Goal: Task Accomplishment & Management: Use online tool/utility

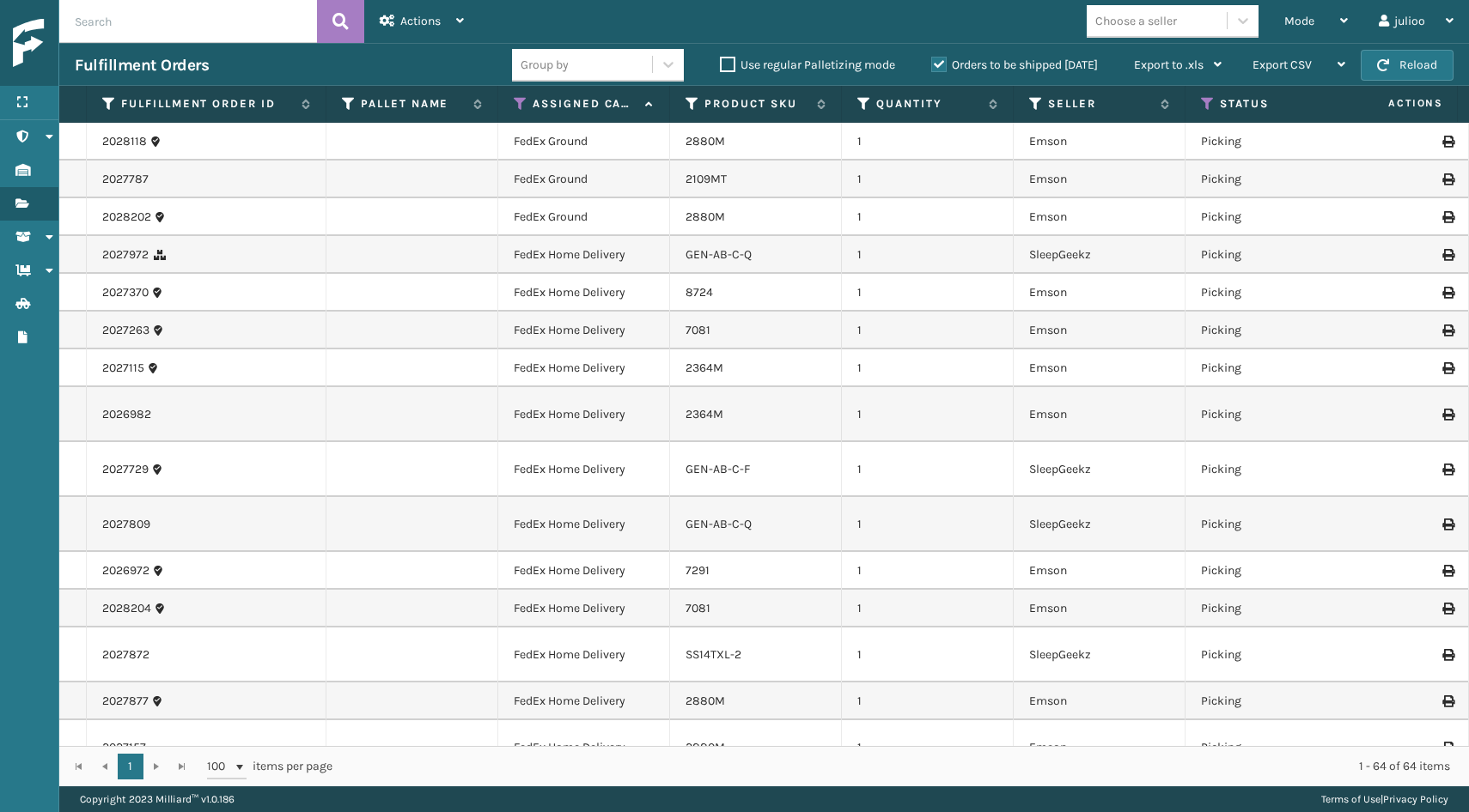
click at [1323, 30] on div "Mode" at bounding box center [1317, 21] width 63 height 43
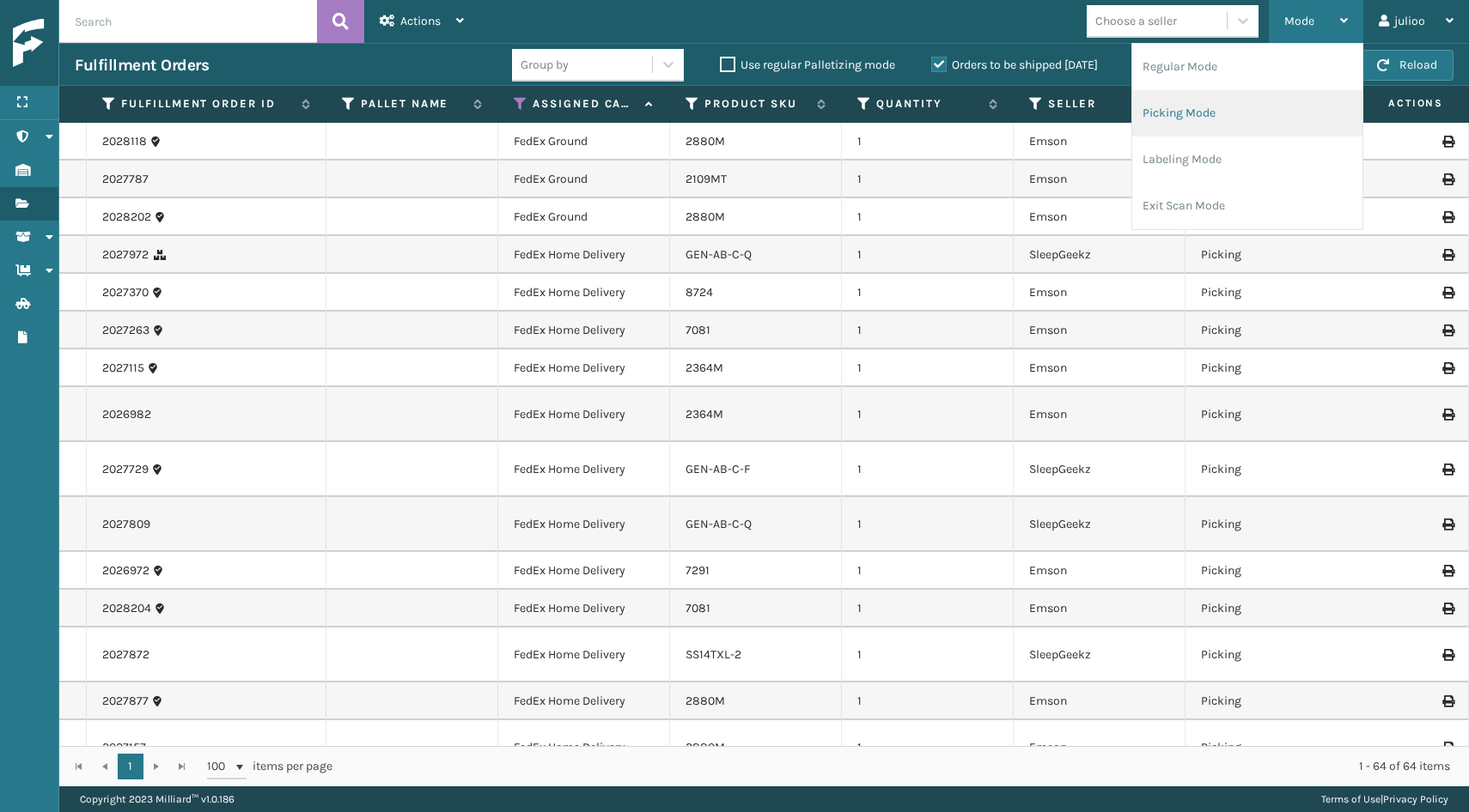
click at [1254, 102] on li "Picking Mode" at bounding box center [1248, 113] width 230 height 46
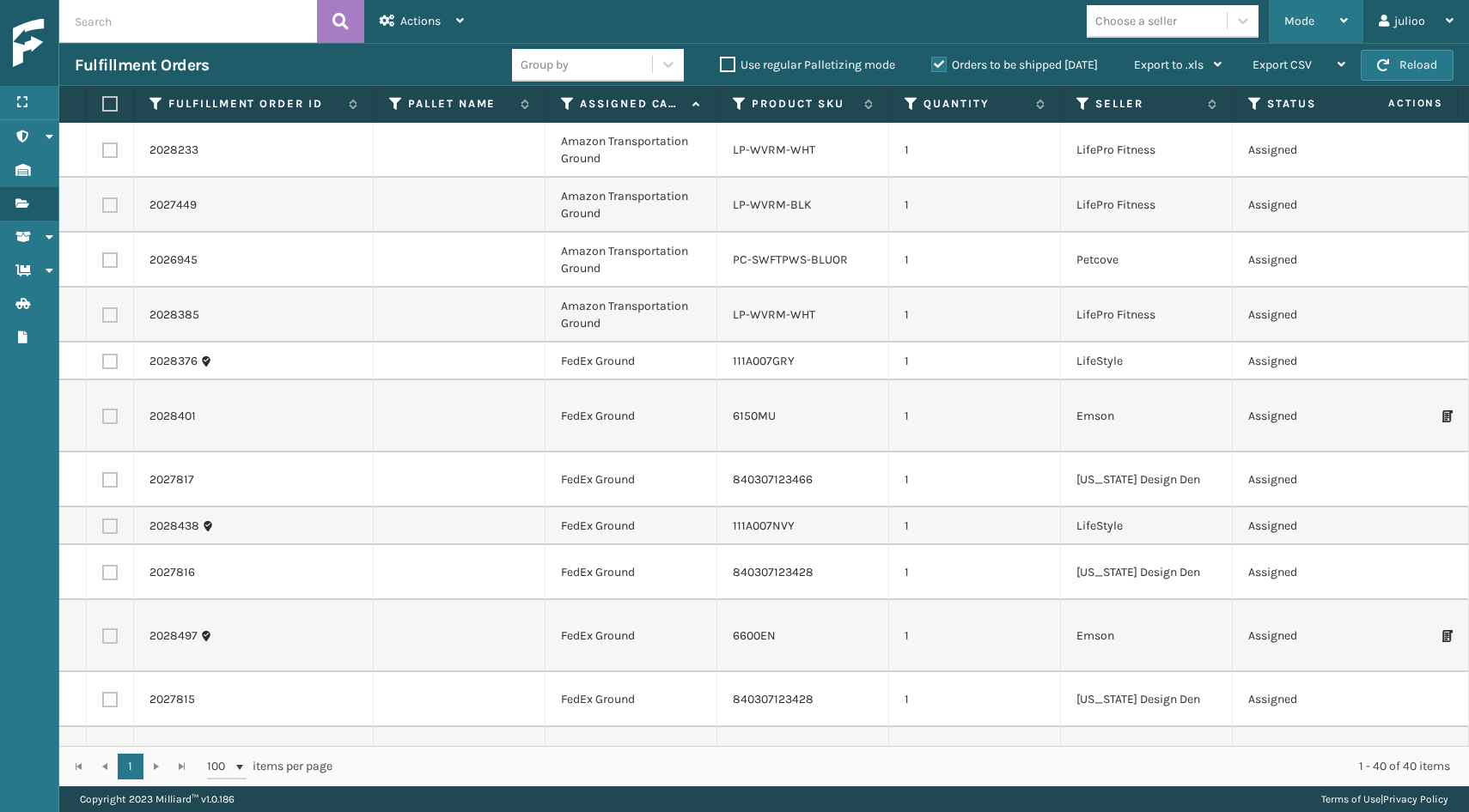
click at [1311, 18] on span "Mode" at bounding box center [1300, 21] width 30 height 15
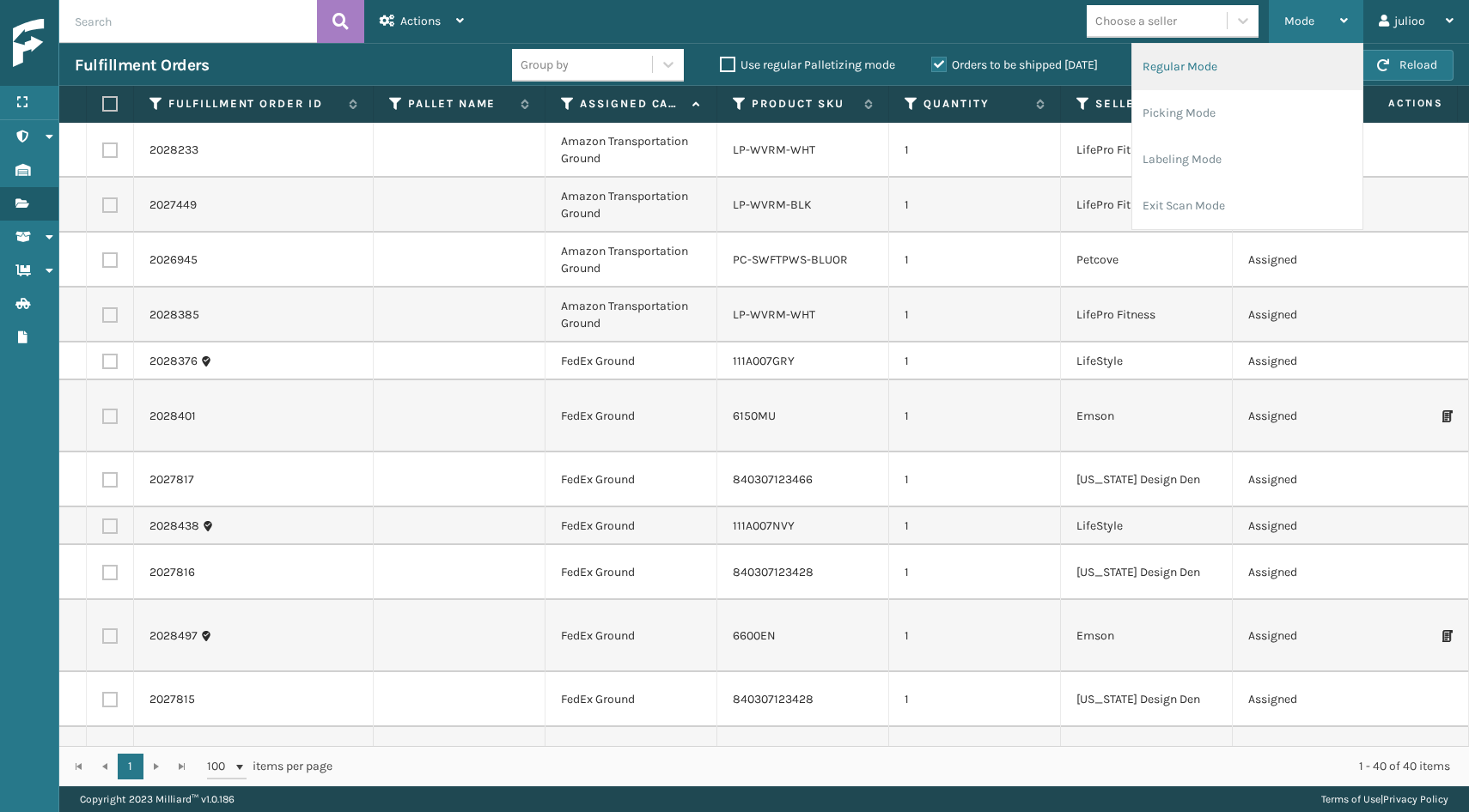
click at [1258, 69] on li "Regular Mode" at bounding box center [1248, 67] width 230 height 46
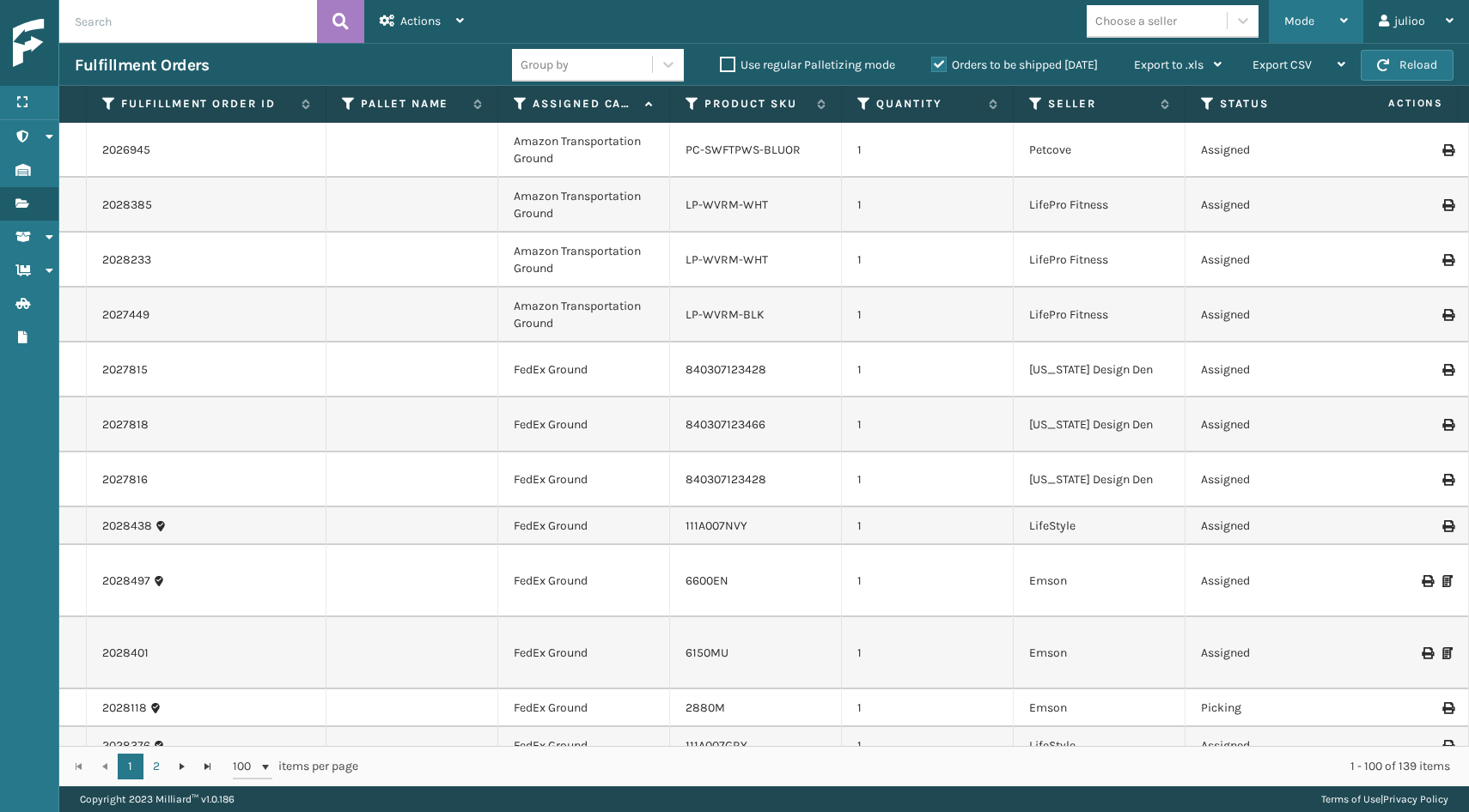
click at [1296, 26] on span "Mode" at bounding box center [1300, 21] width 30 height 15
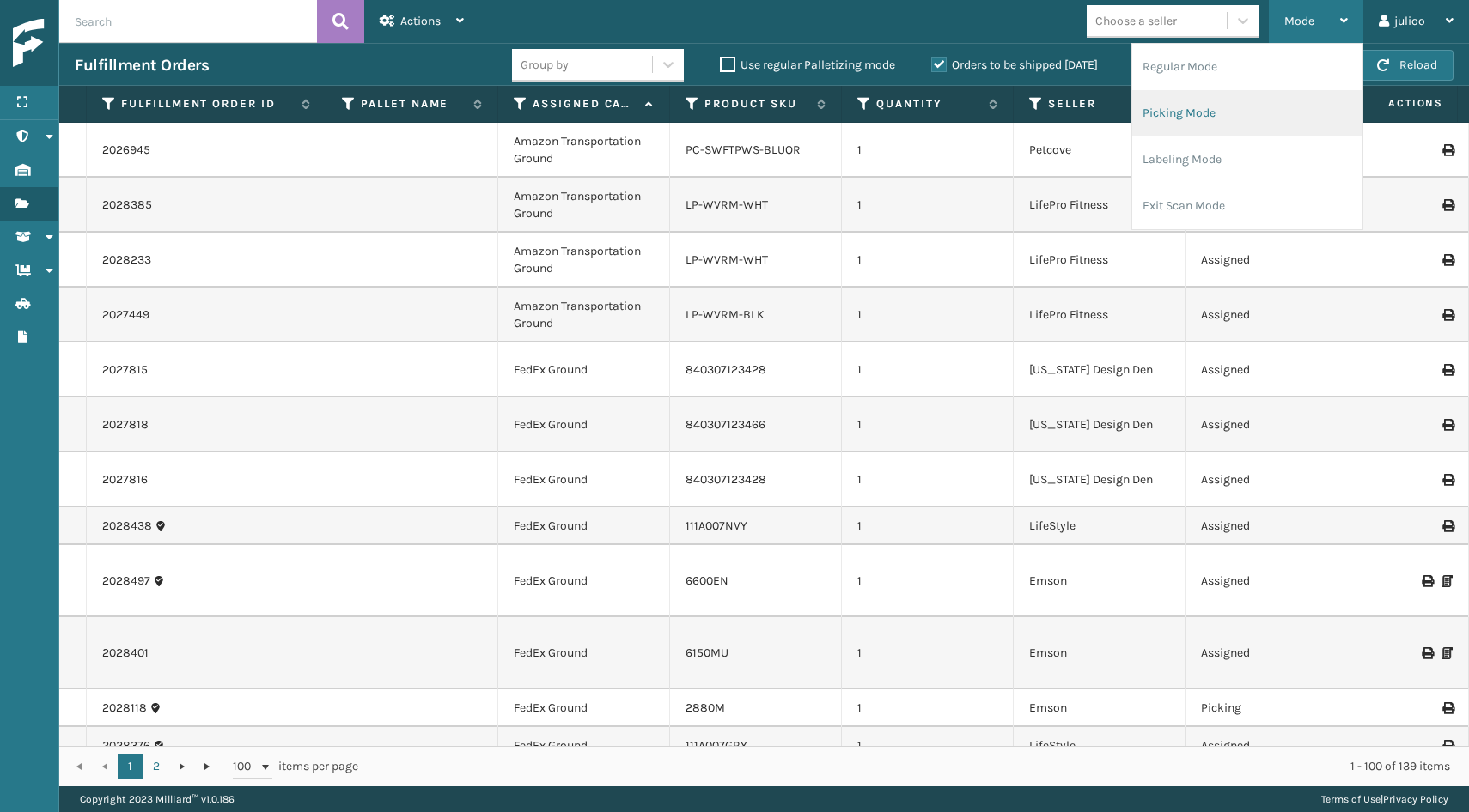
click at [1254, 98] on li "Picking Mode" at bounding box center [1248, 113] width 230 height 46
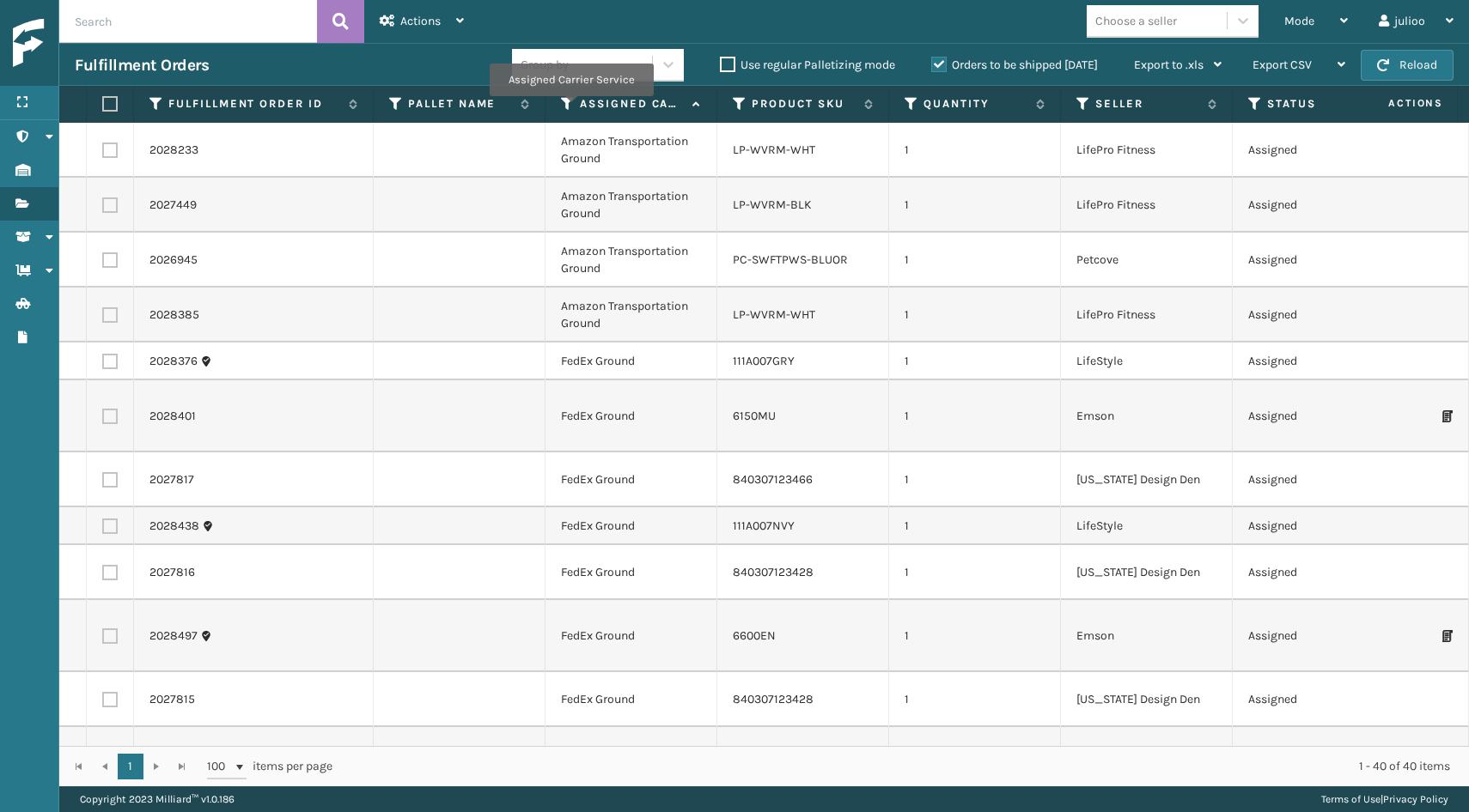
click at [570, 109] on icon at bounding box center [567, 104] width 14 height 16
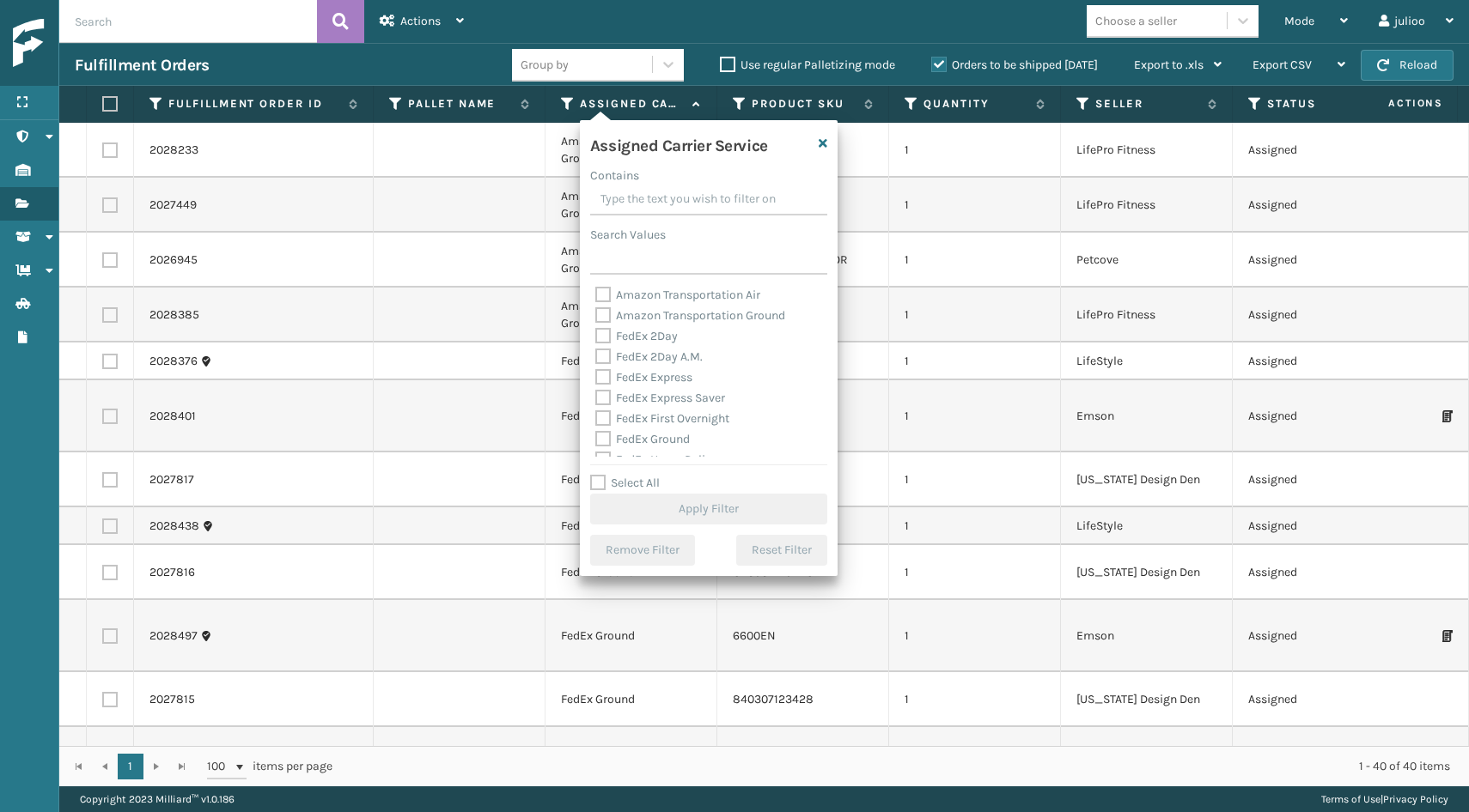
click at [595, 481] on label "Select All" at bounding box center [625, 483] width 70 height 15
click at [595, 475] on input "Select All" at bounding box center [720, 474] width 258 height 2
checkbox input "true"
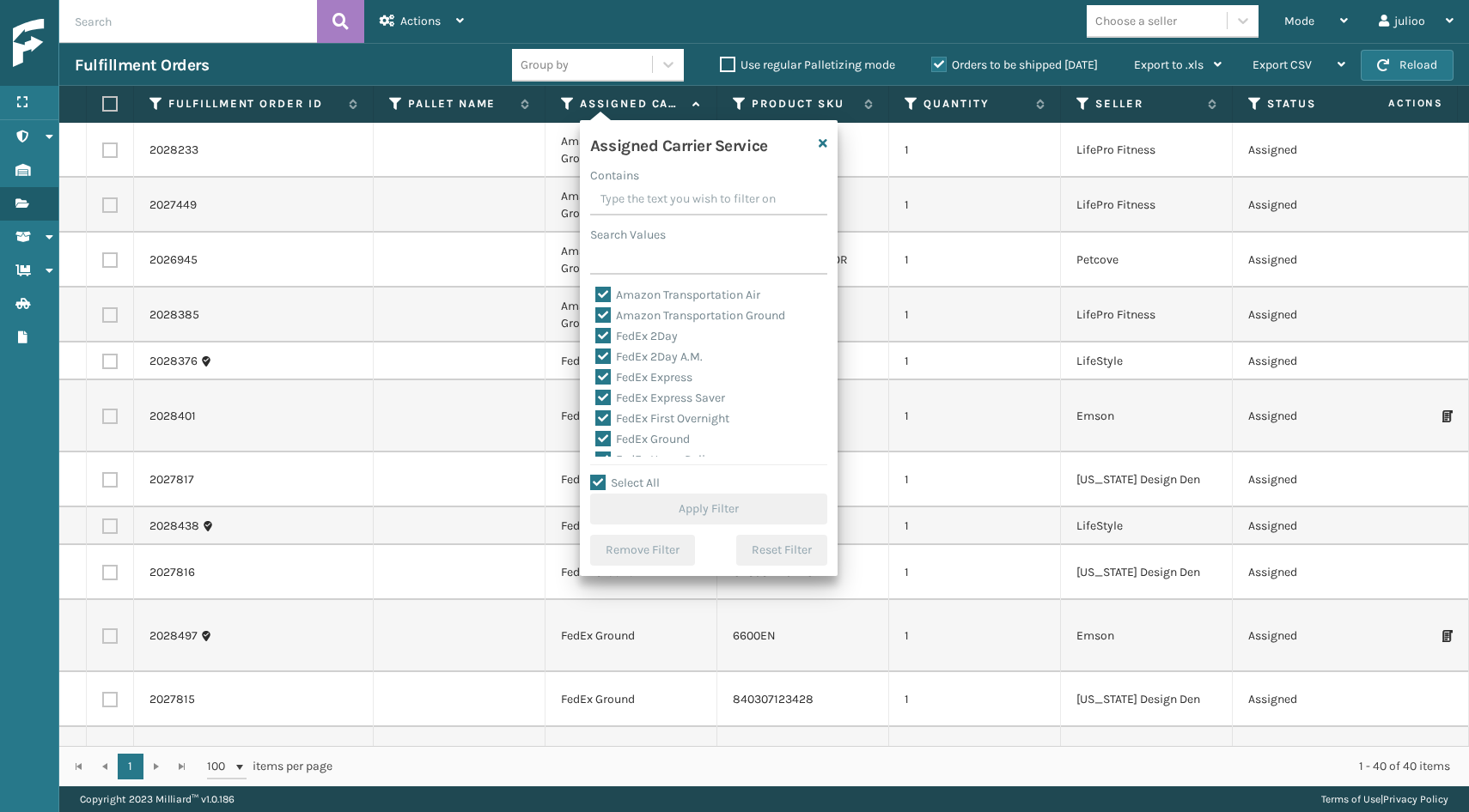
checkbox input "true"
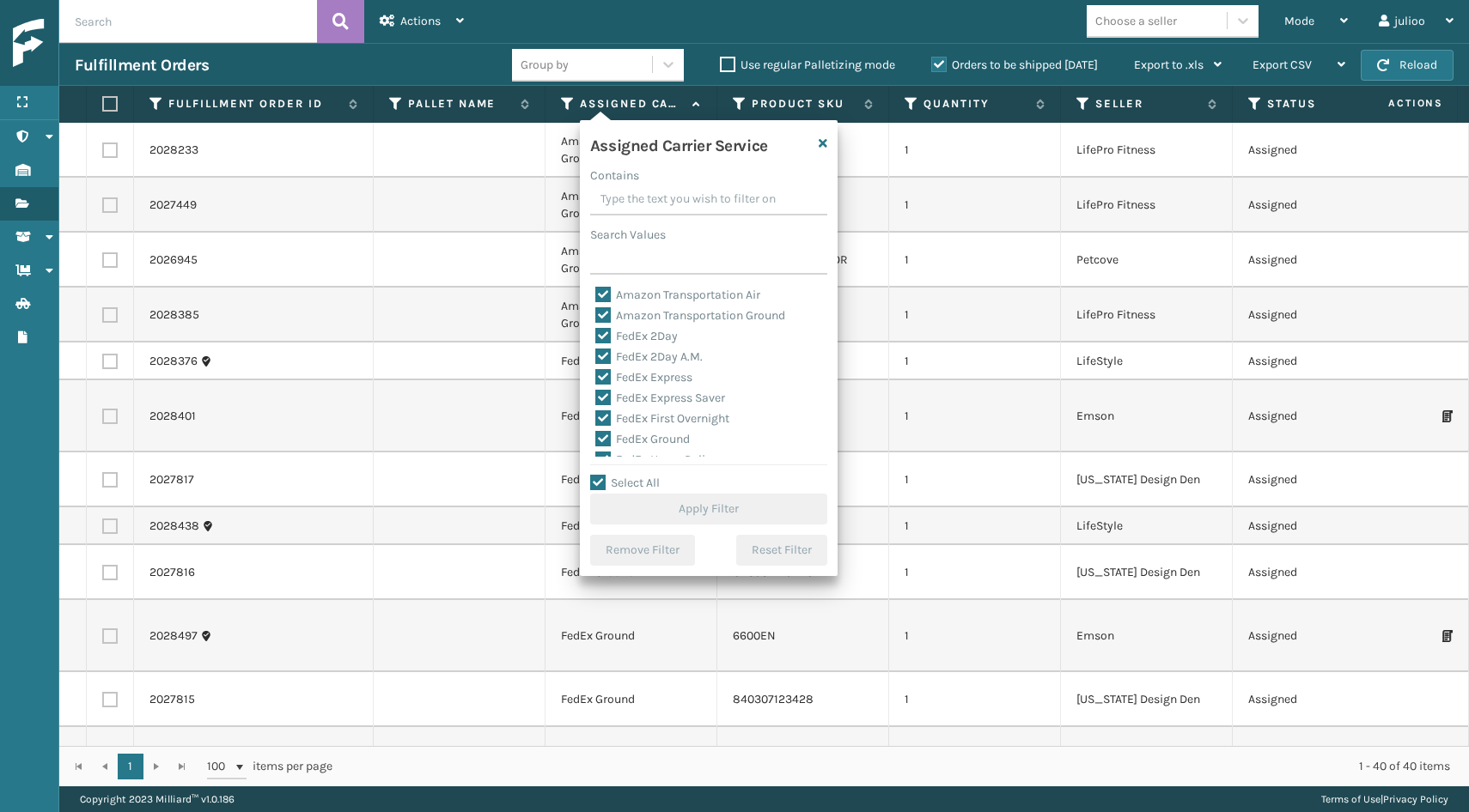
checkbox input "true"
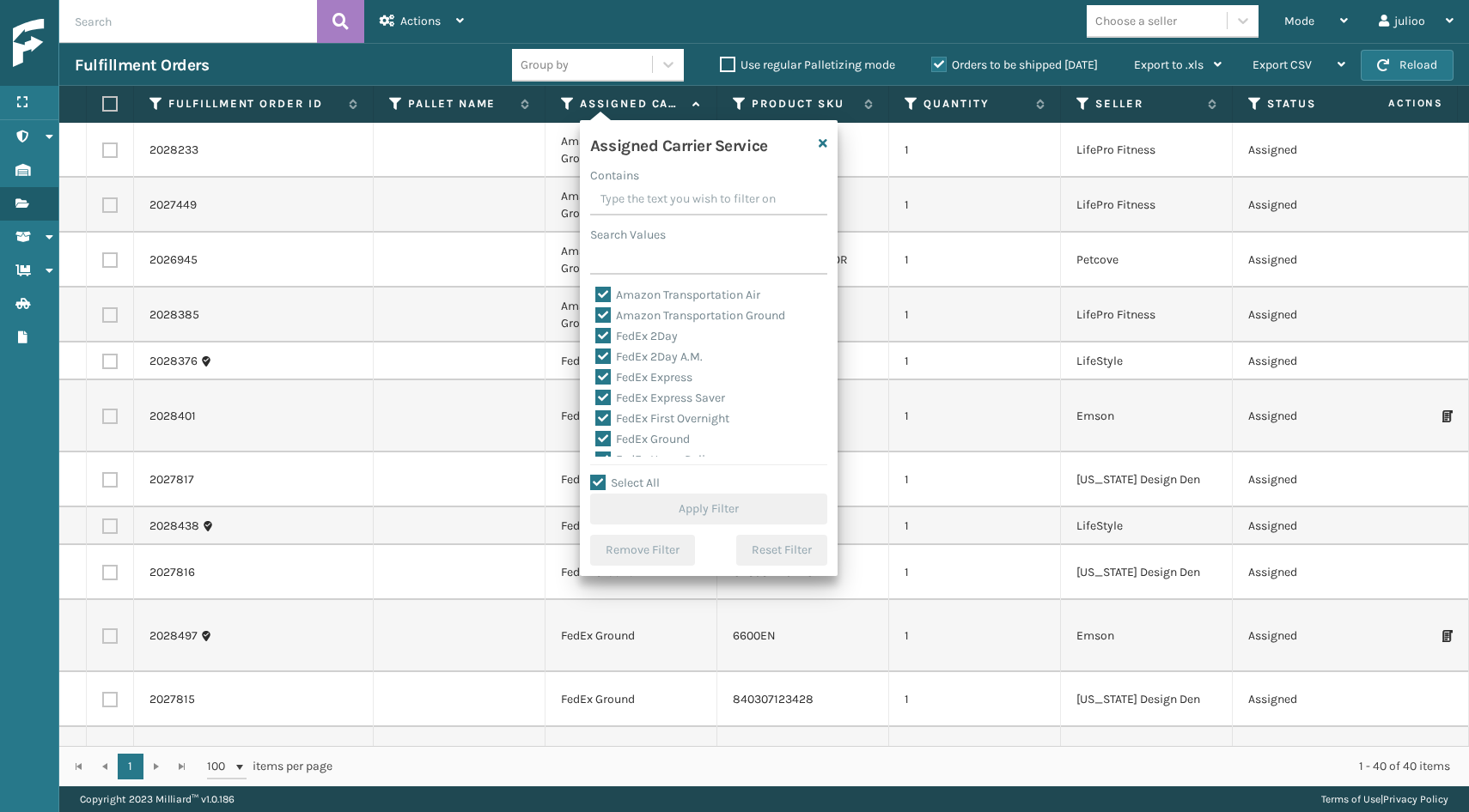
checkbox input "true"
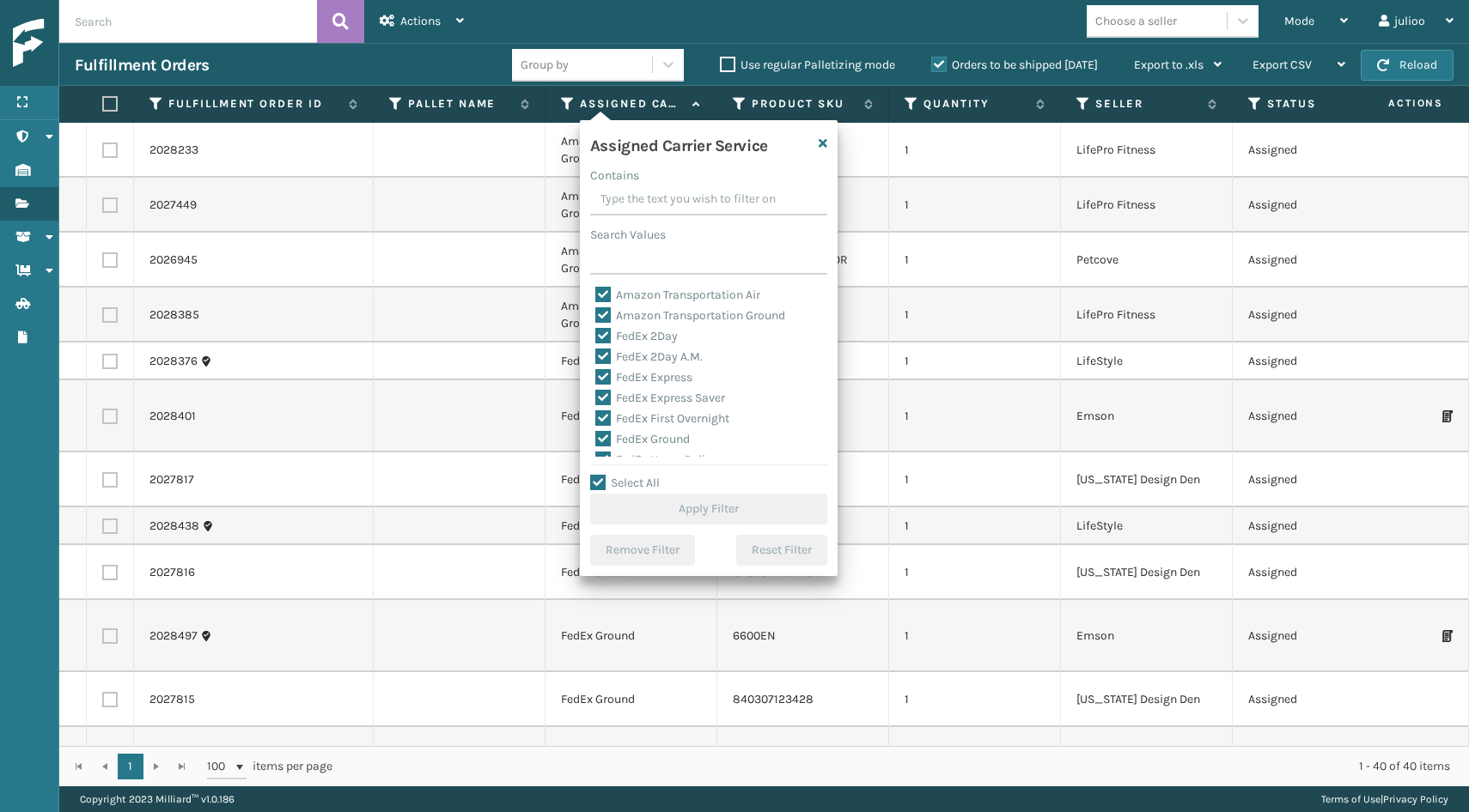
checkbox input "true"
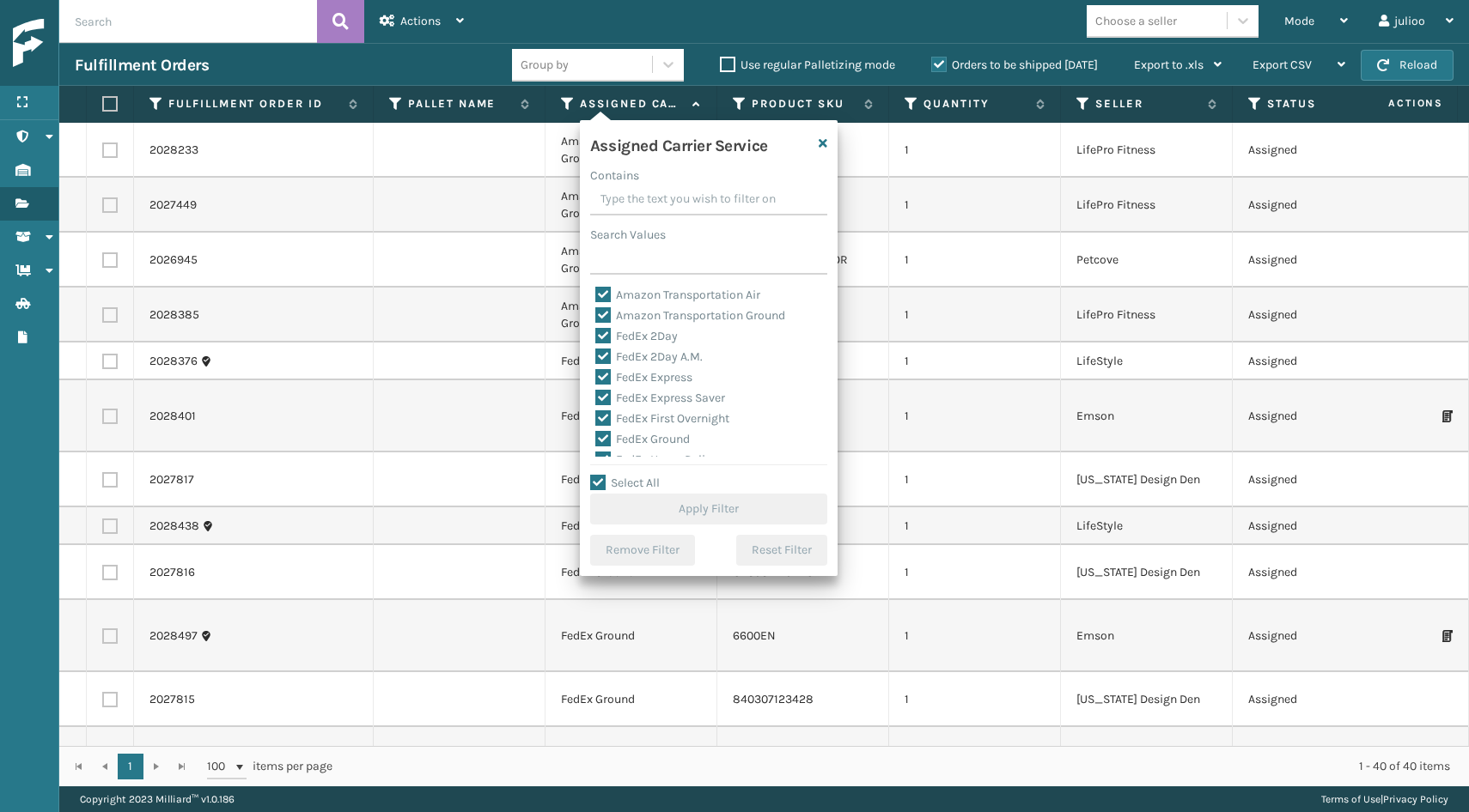
checkbox input "true"
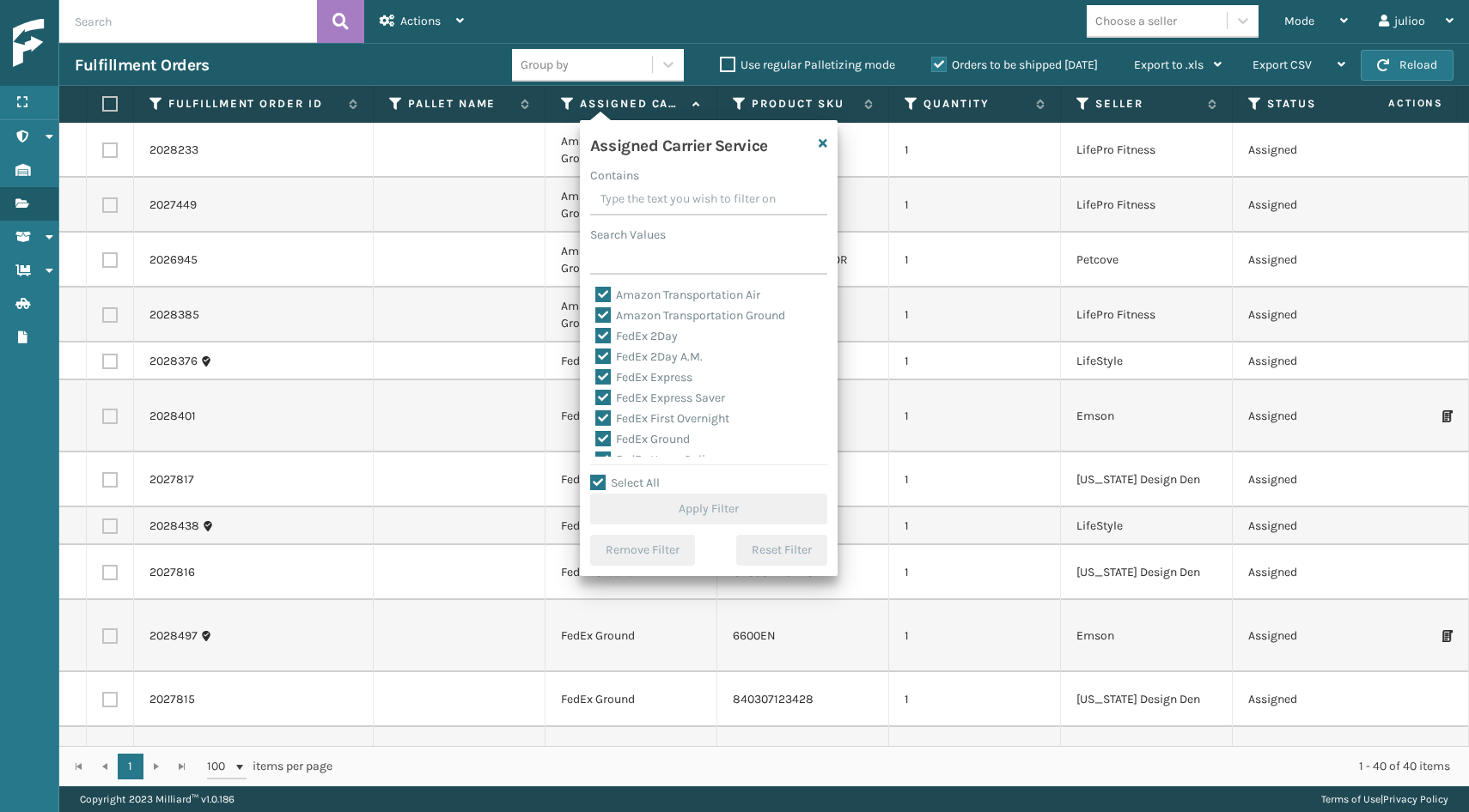
checkbox input "true"
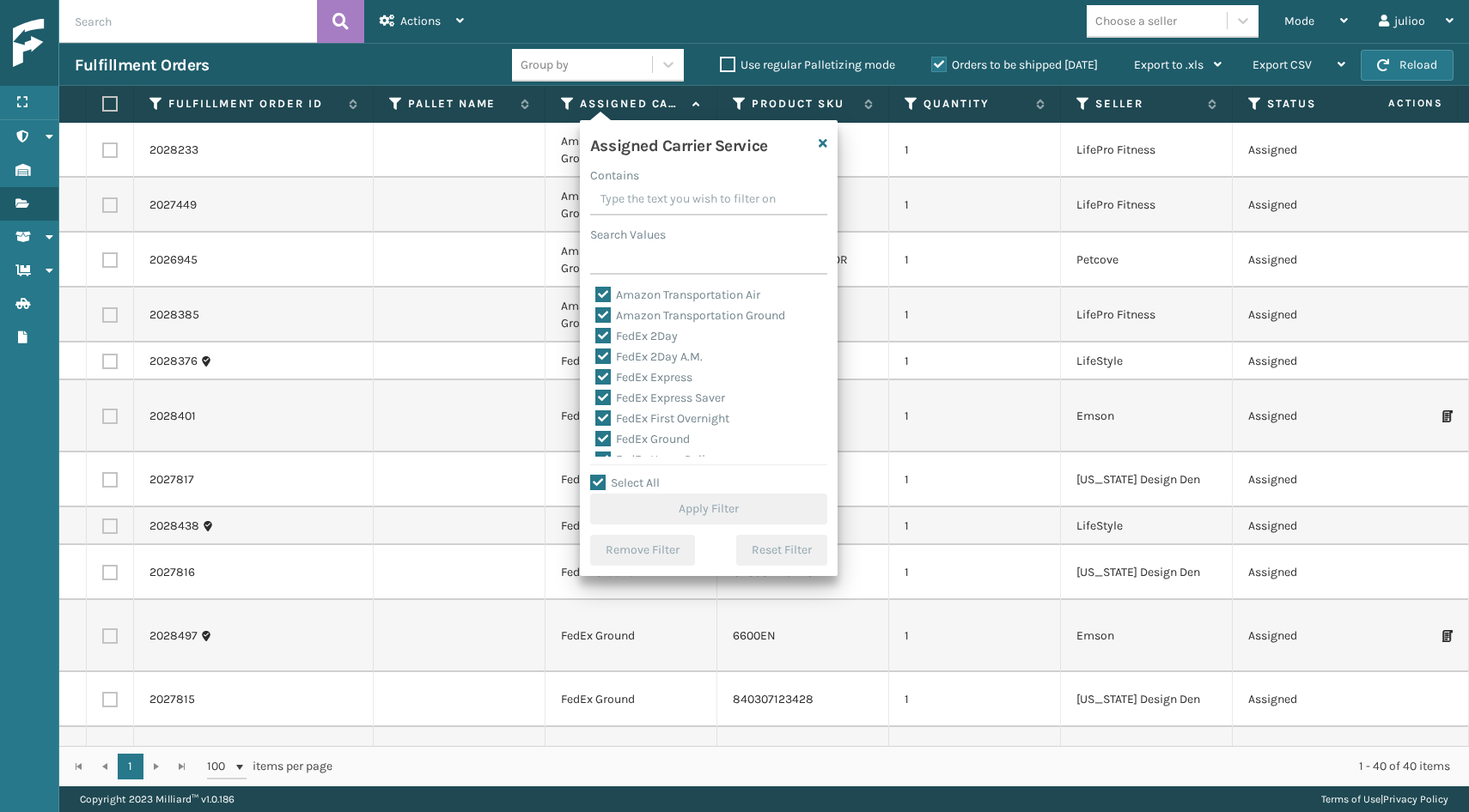
checkbox input "true"
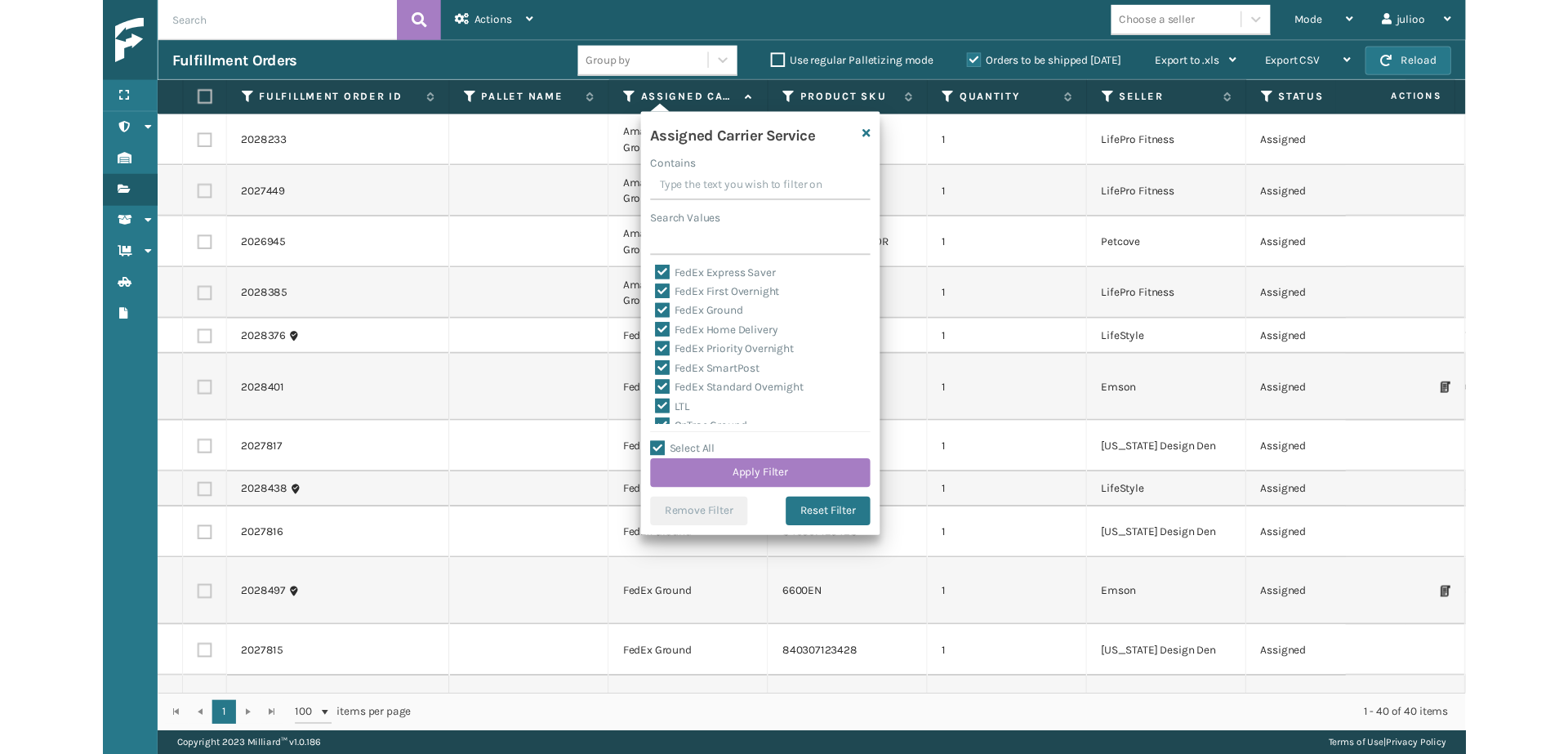
scroll to position [102, 0]
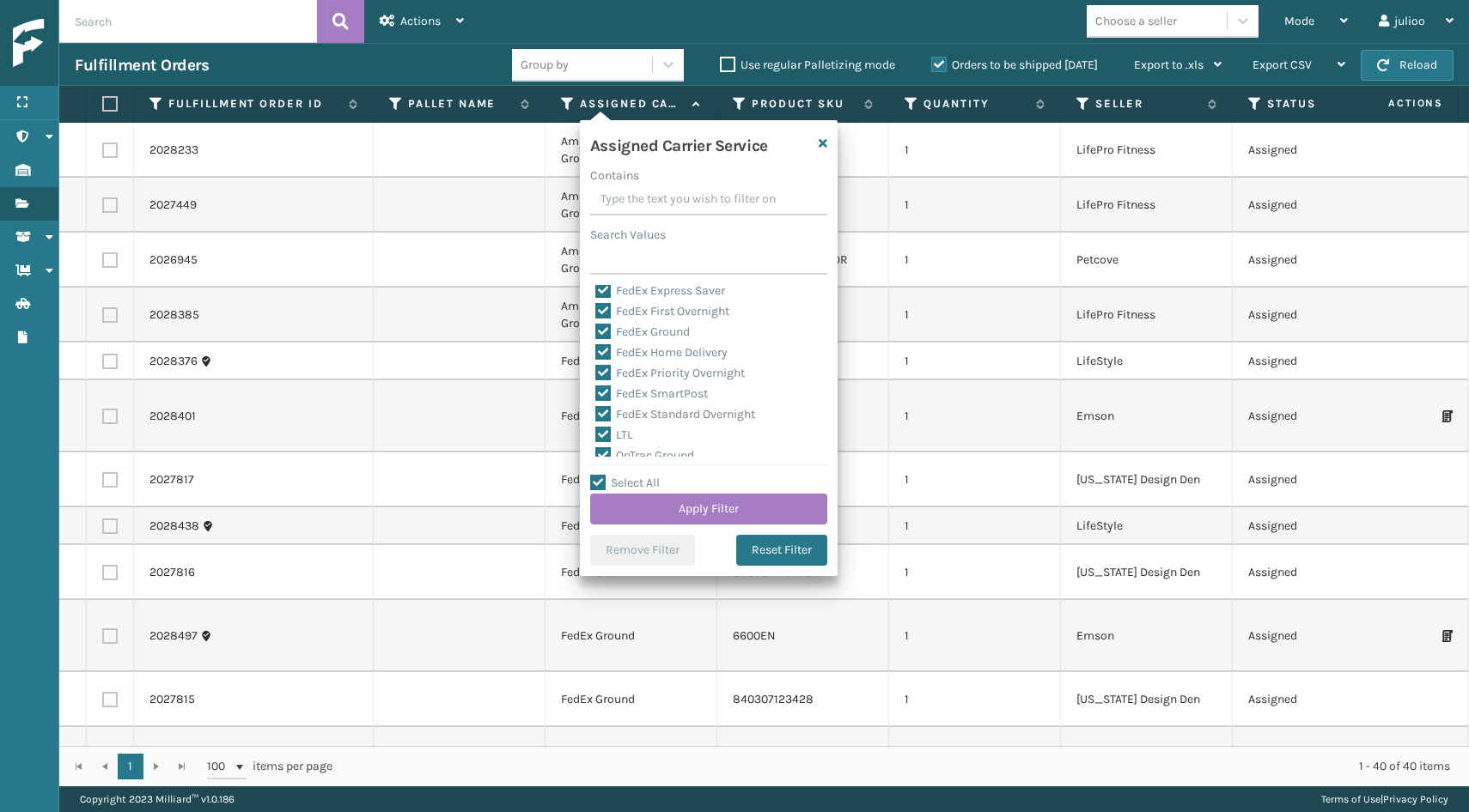
click at [608, 432] on label "LTL" at bounding box center [614, 435] width 38 height 15
click at [596, 432] on input "LTL" at bounding box center [595, 431] width 1 height 11
checkbox input "false"
click at [640, 505] on button "Apply Filter" at bounding box center [708, 509] width 237 height 31
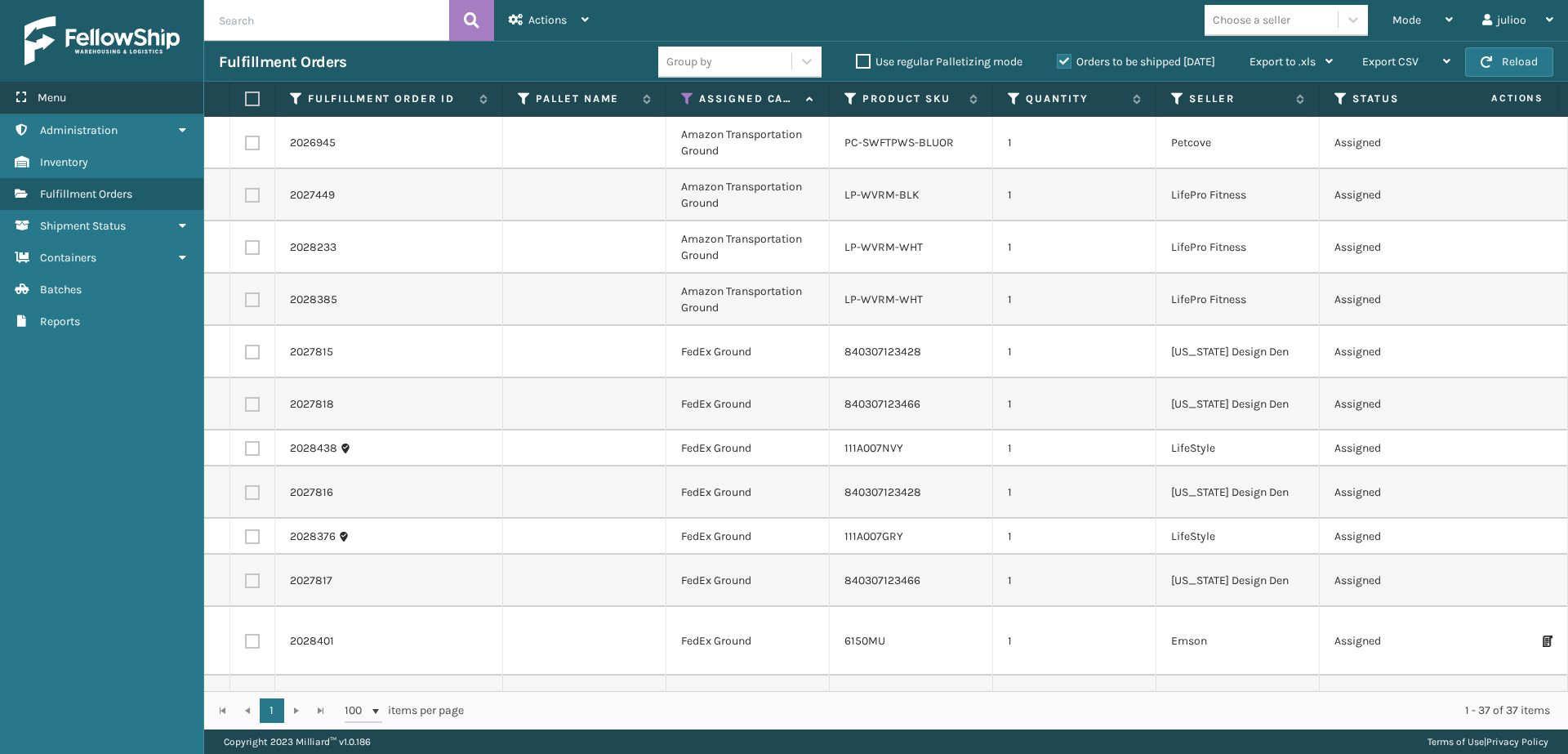
click at [113, 87] on div "Menu" at bounding box center [101, 98] width 203 height 33
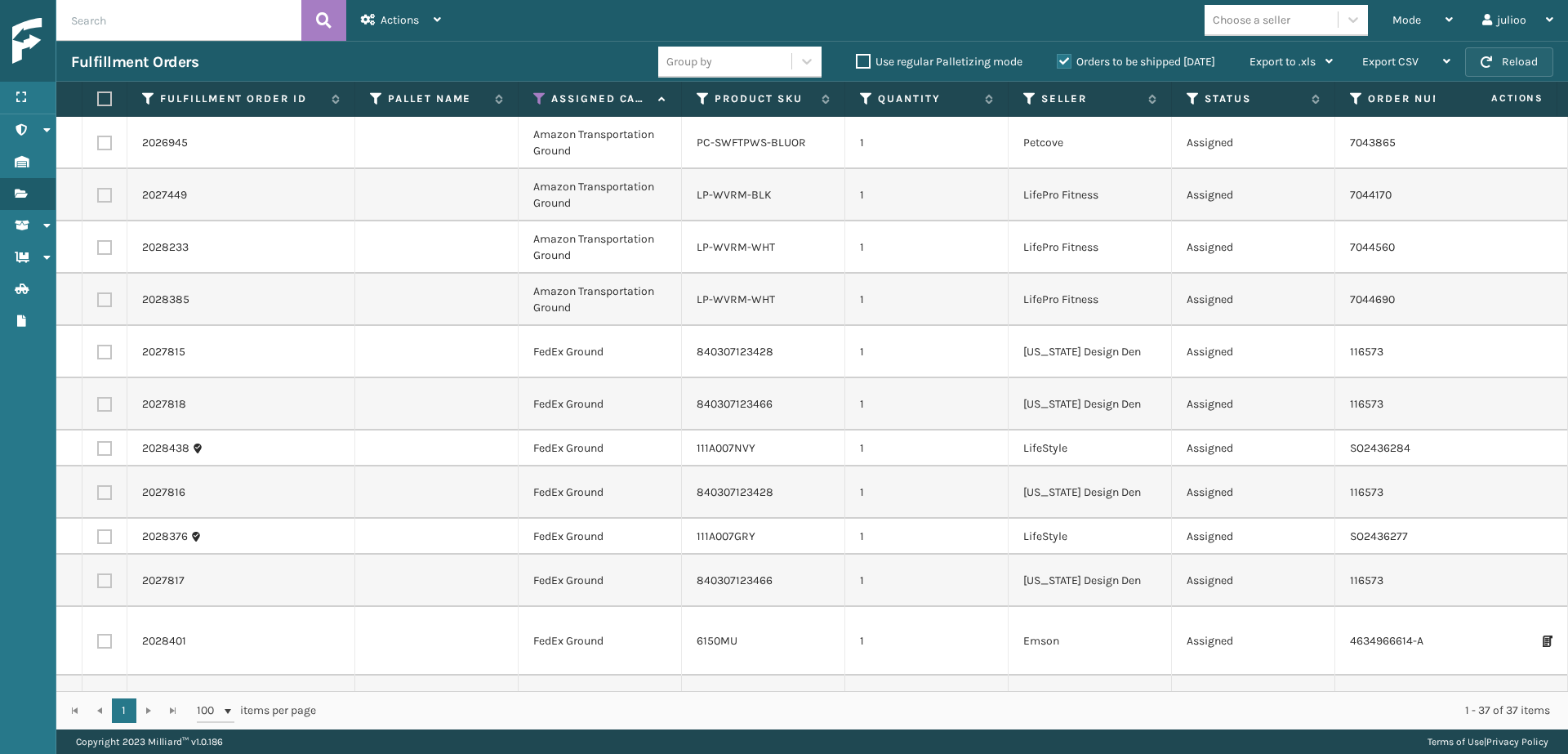
click at [1396, 61] on button "Reload" at bounding box center [1509, 62] width 88 height 29
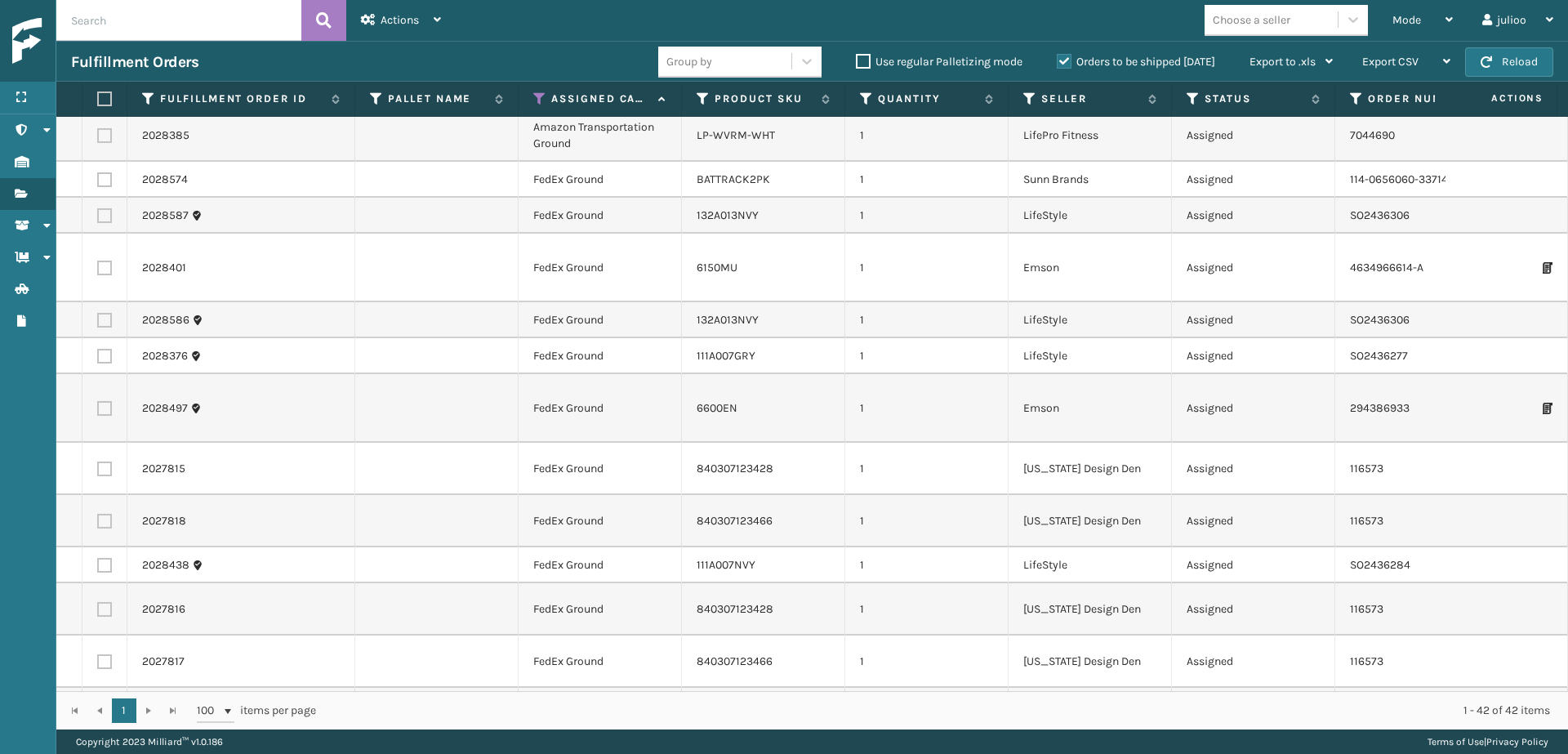
scroll to position [0, 0]
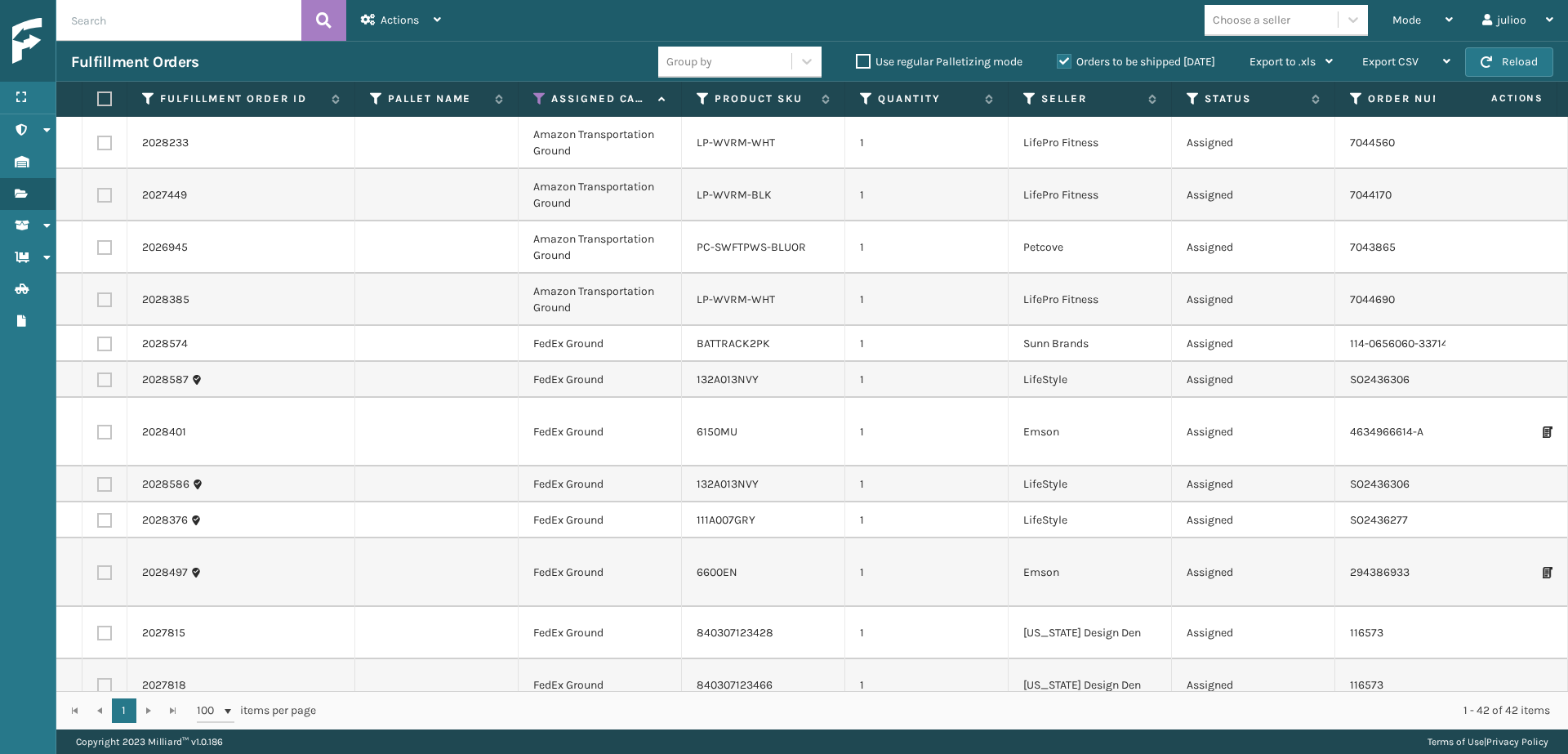
click at [105, 102] on label at bounding box center [101, 99] width 10 height 15
click at [98, 102] on input "checkbox" at bounding box center [97, 99] width 1 height 11
checkbox input "true"
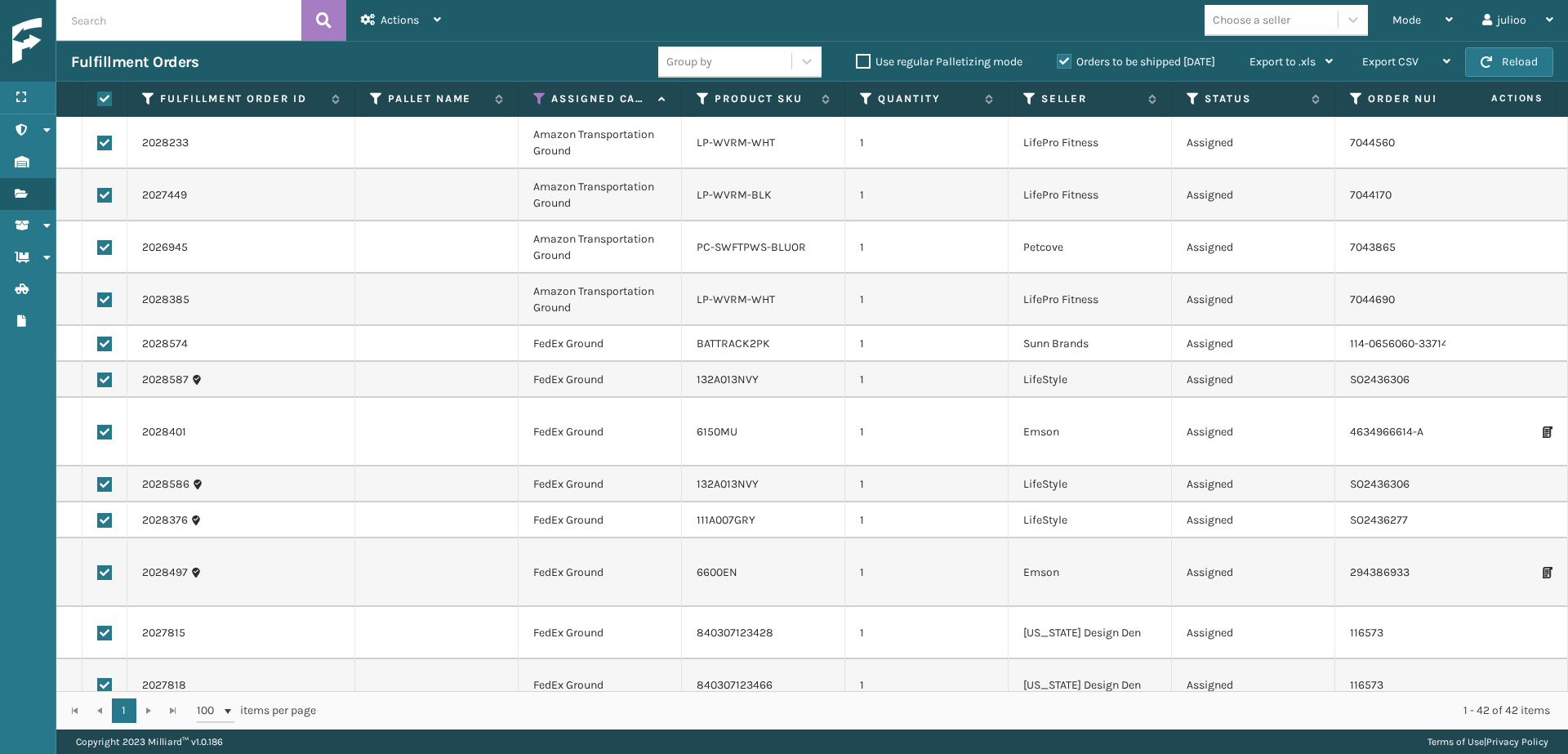
checkbox input "true"
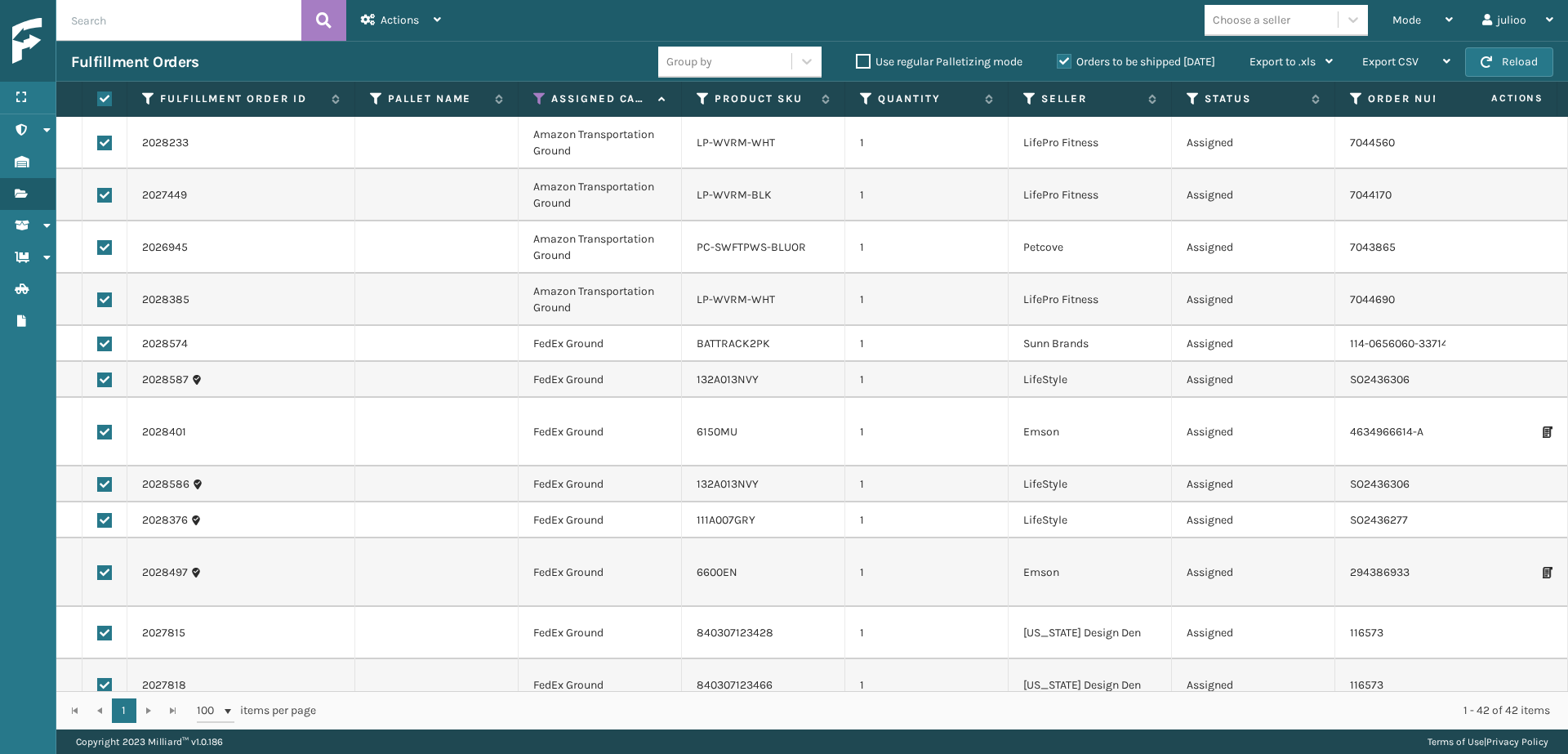
checkbox input "true"
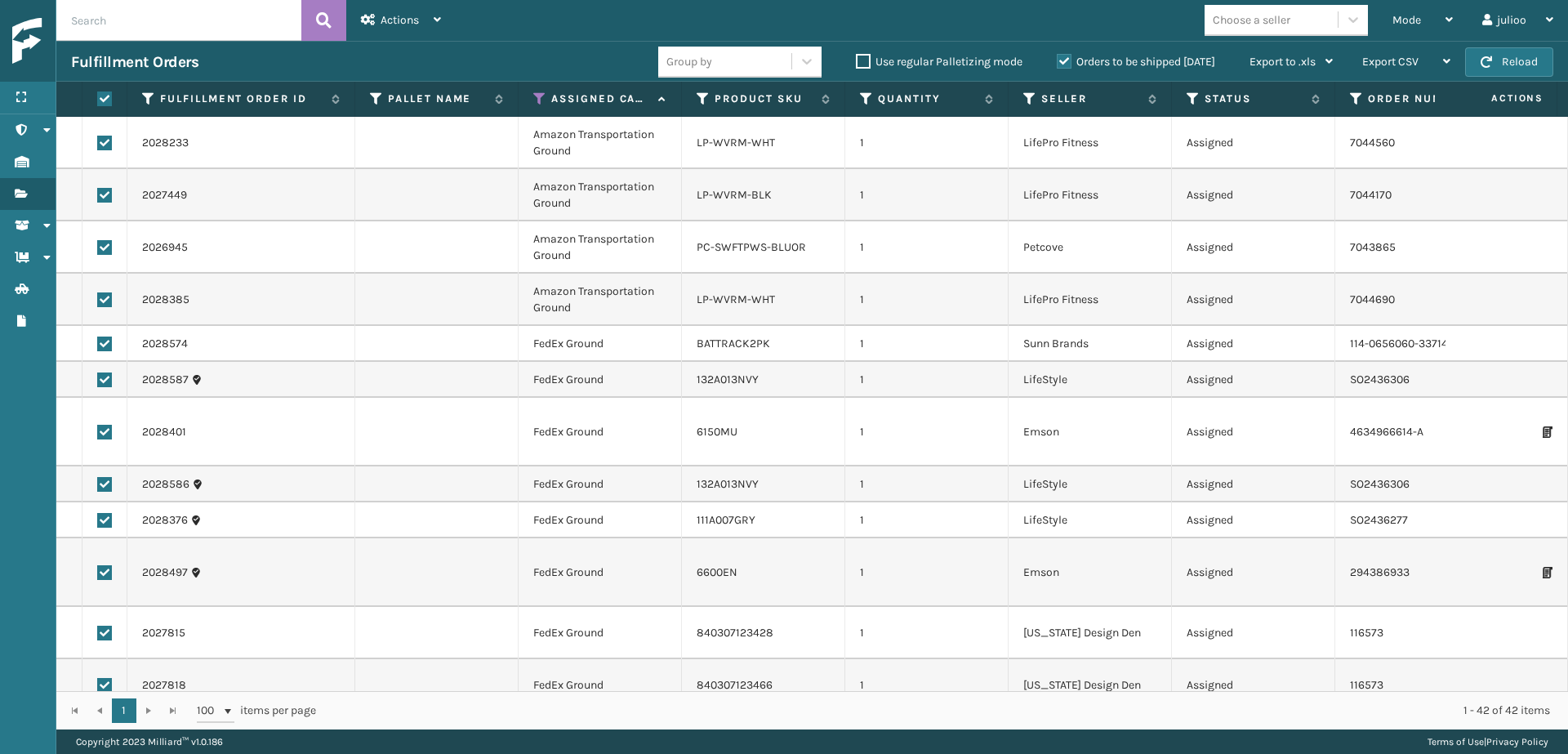
checkbox input "true"
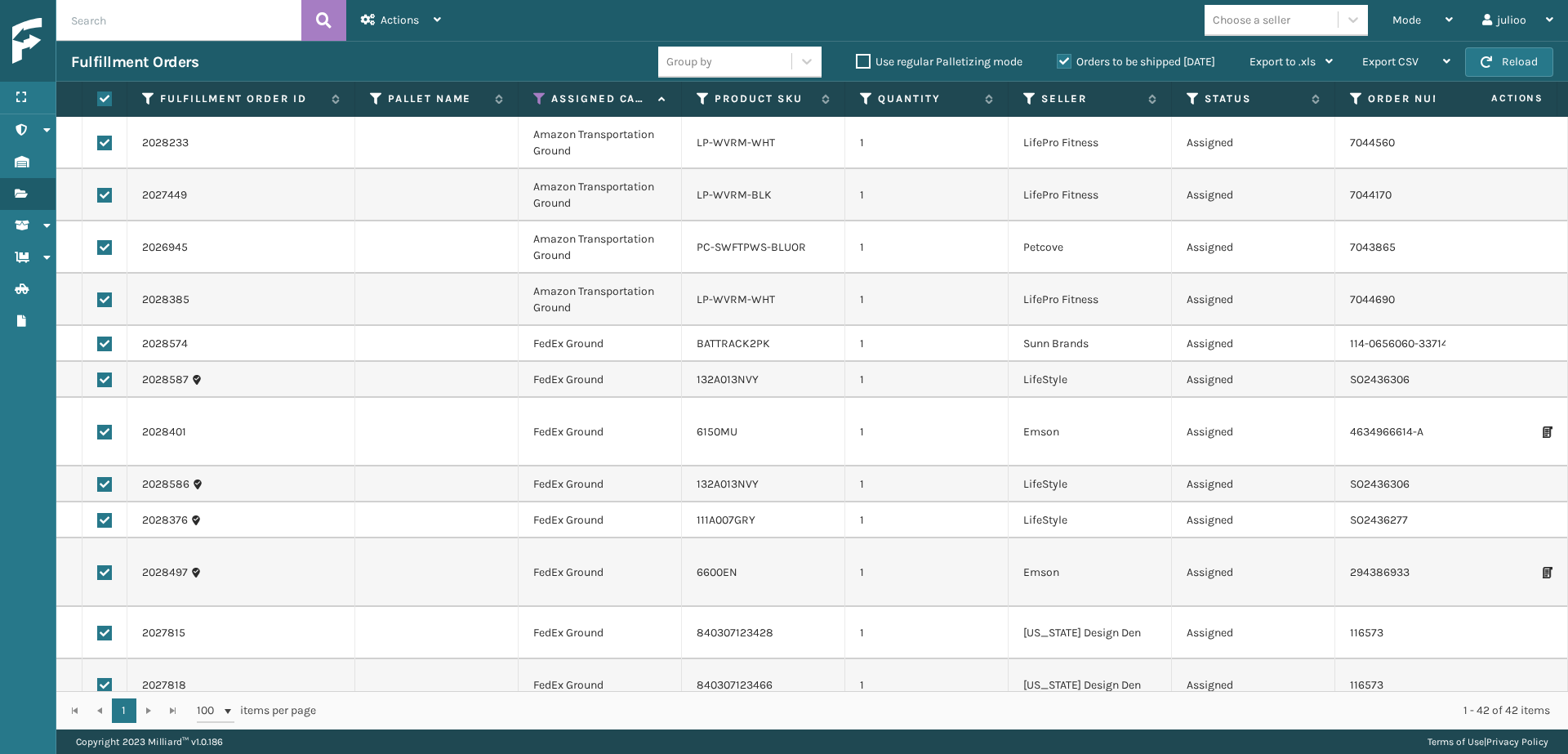
checkbox input "true"
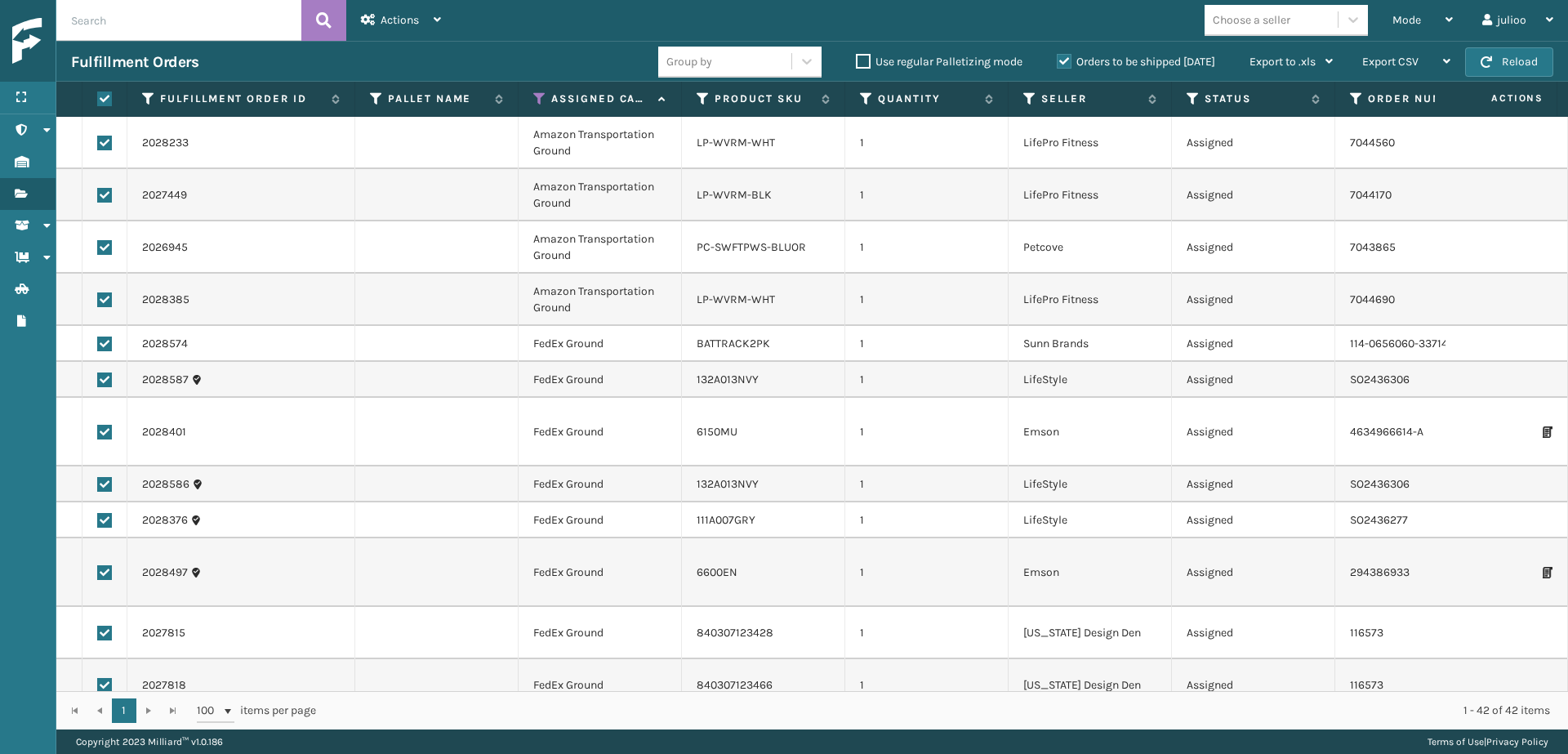
checkbox input "true"
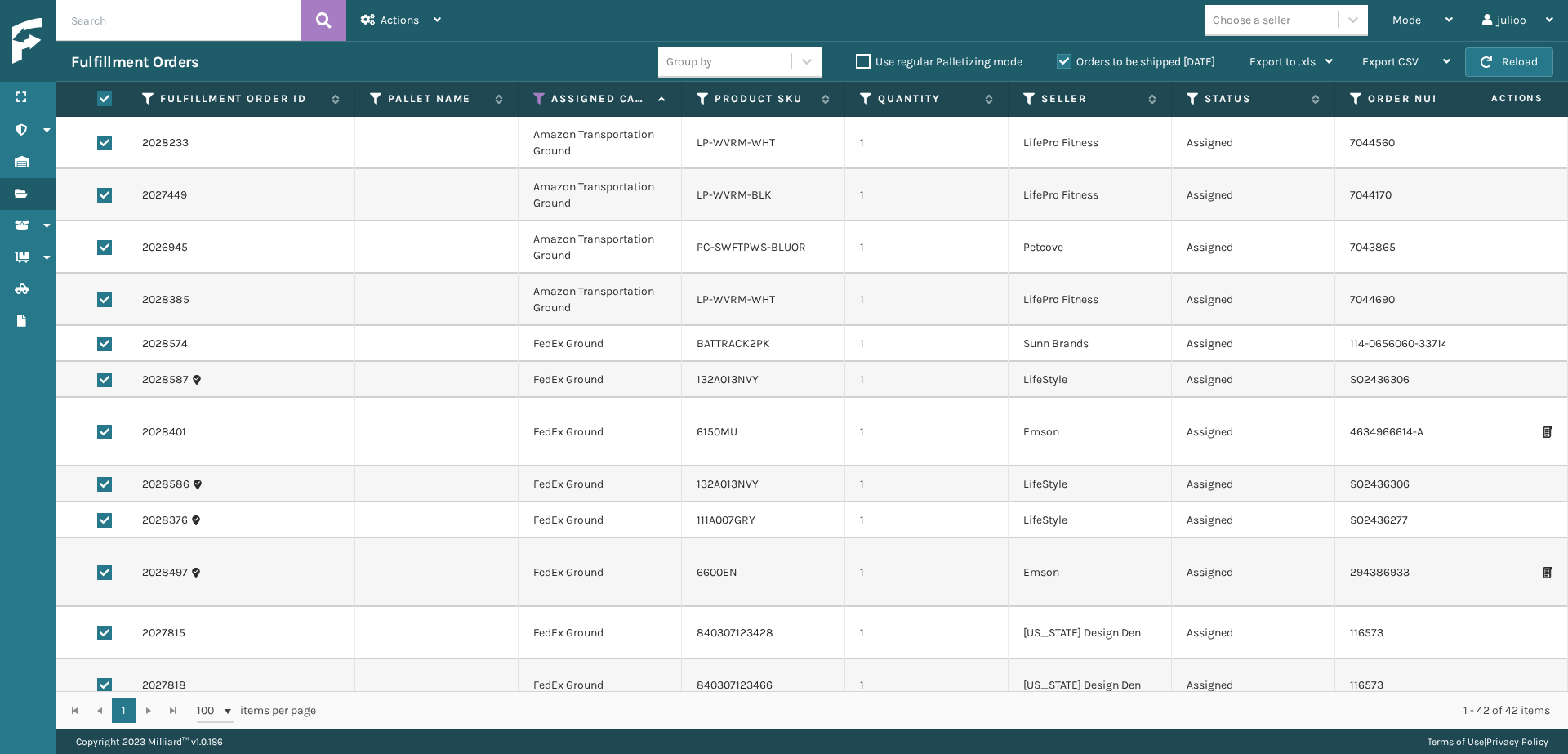
checkbox input "true"
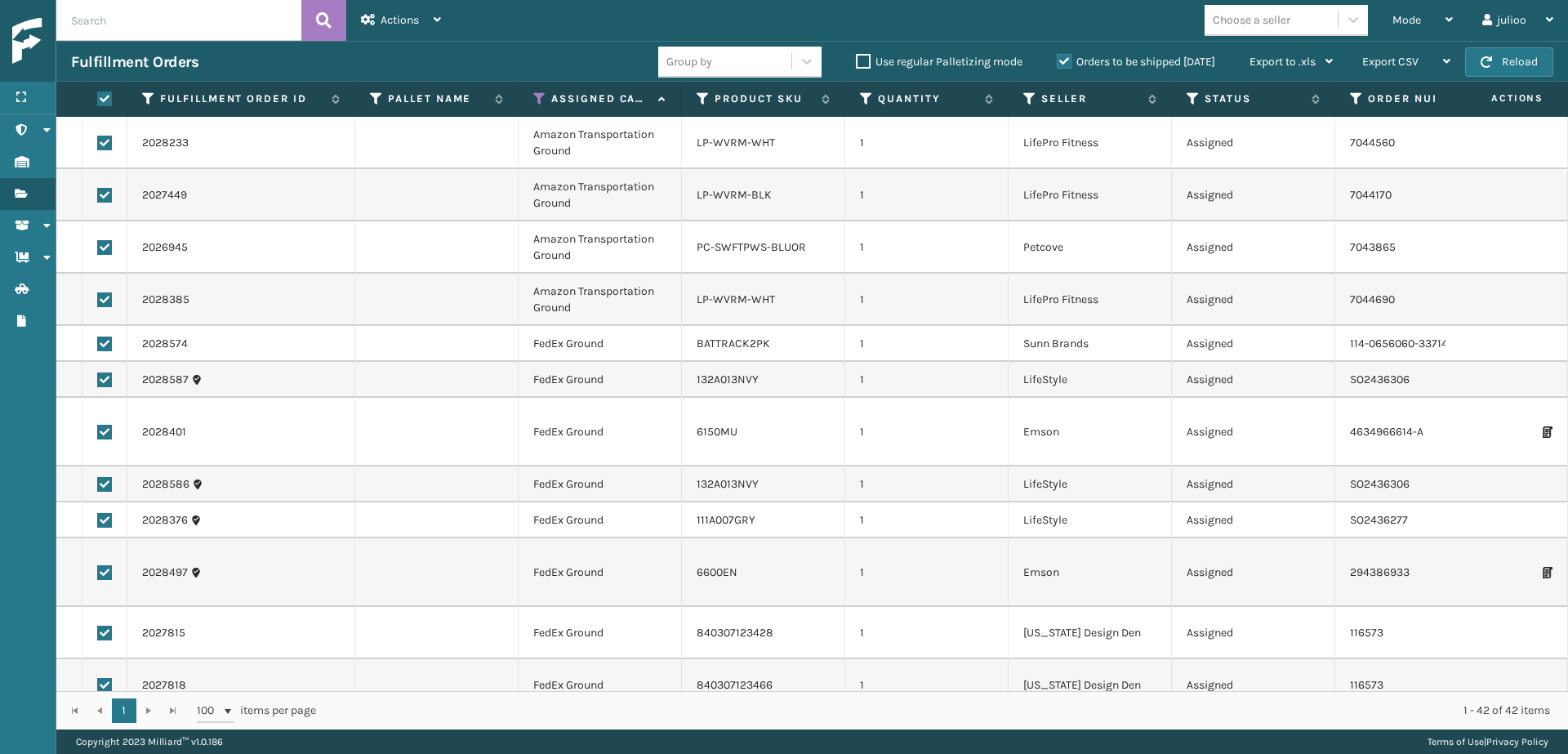
checkbox input "true"
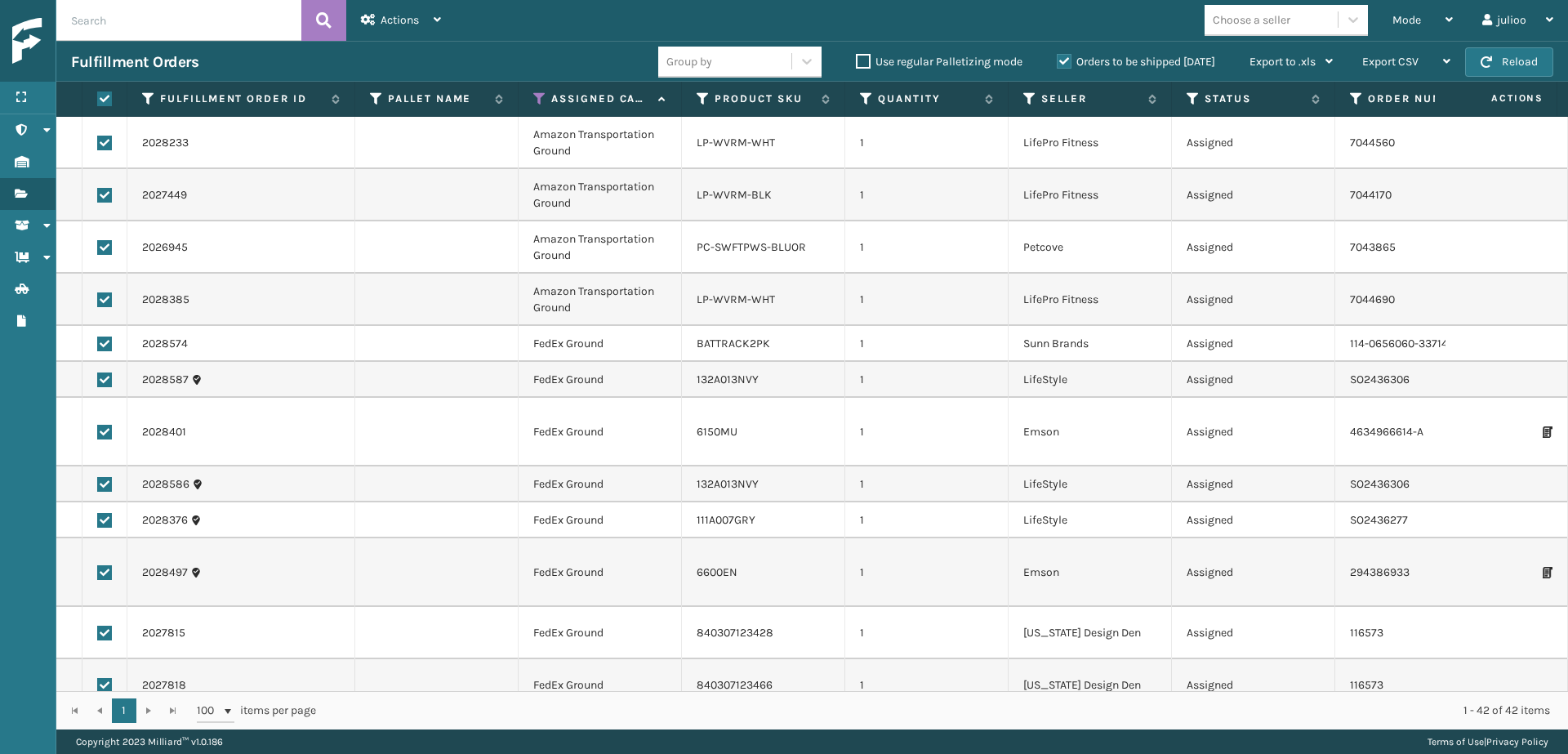
checkbox input "true"
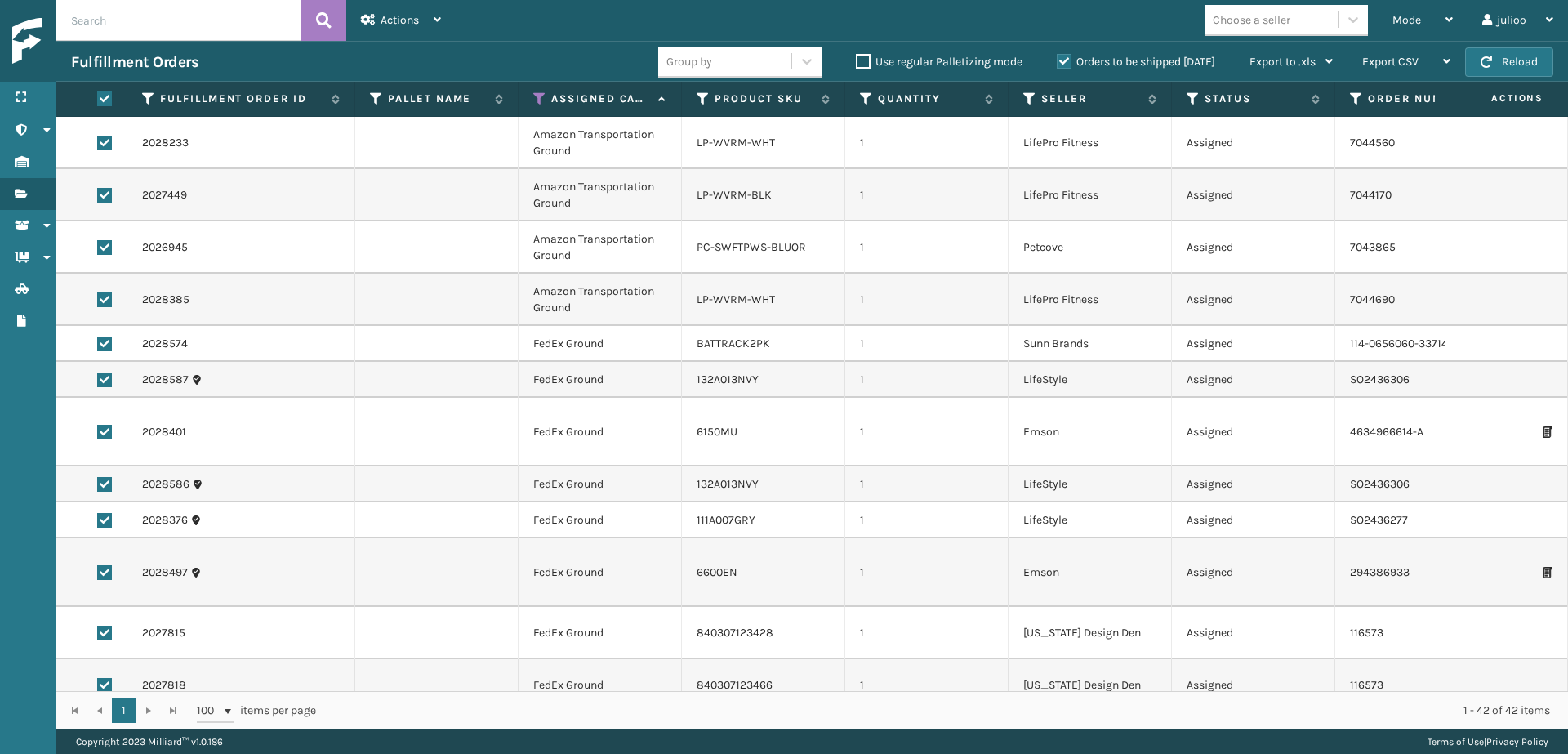
click at [107, 143] on label at bounding box center [104, 143] width 15 height 15
click at [98, 143] on input "checkbox" at bounding box center [97, 141] width 1 height 11
checkbox input "false"
click at [106, 195] on label at bounding box center [104, 195] width 15 height 15
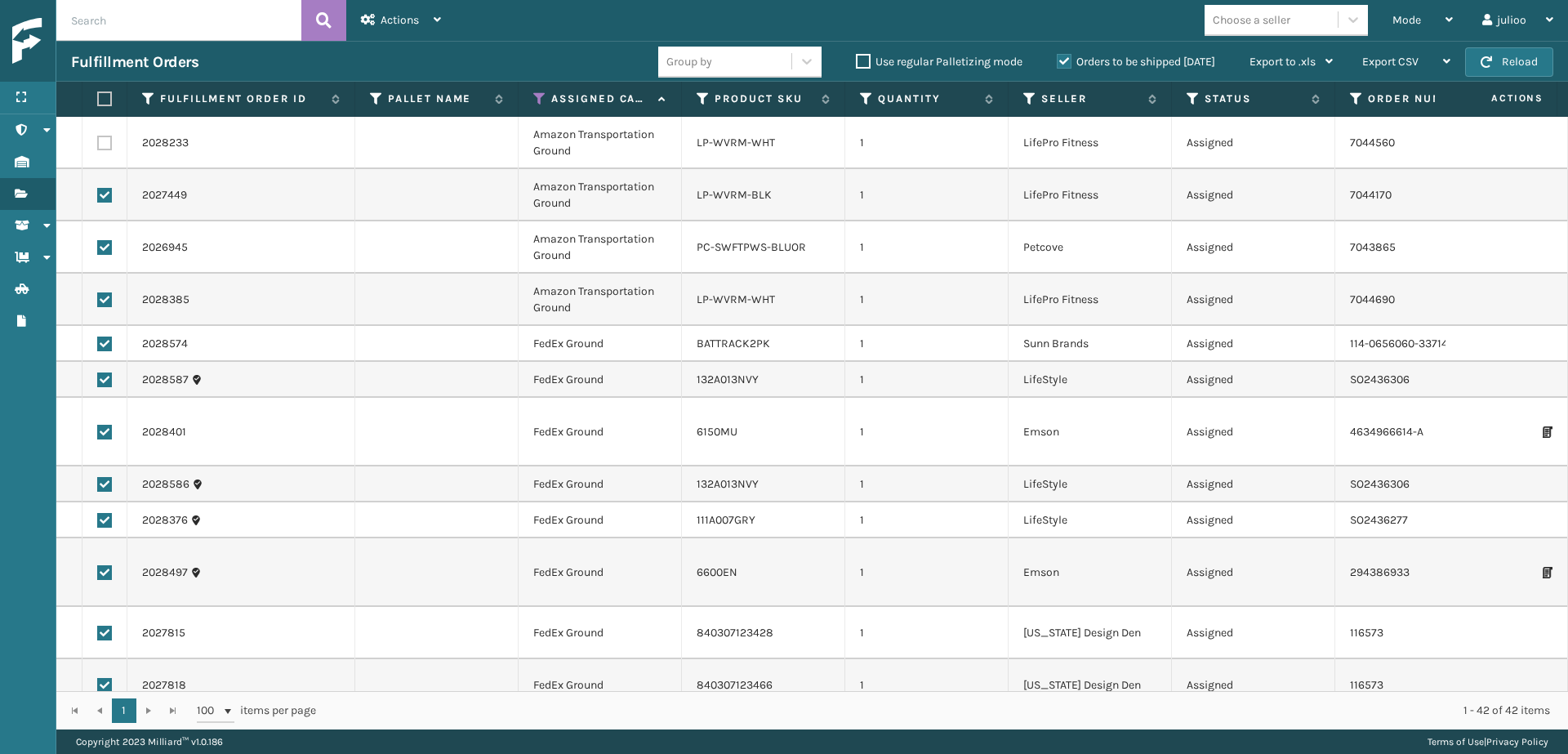
click at [98, 195] on input "checkbox" at bounding box center [97, 193] width 1 height 11
checkbox input "false"
click at [107, 246] on label at bounding box center [104, 247] width 15 height 15
click at [98, 246] on input "checkbox" at bounding box center [97, 245] width 1 height 11
checkbox input "false"
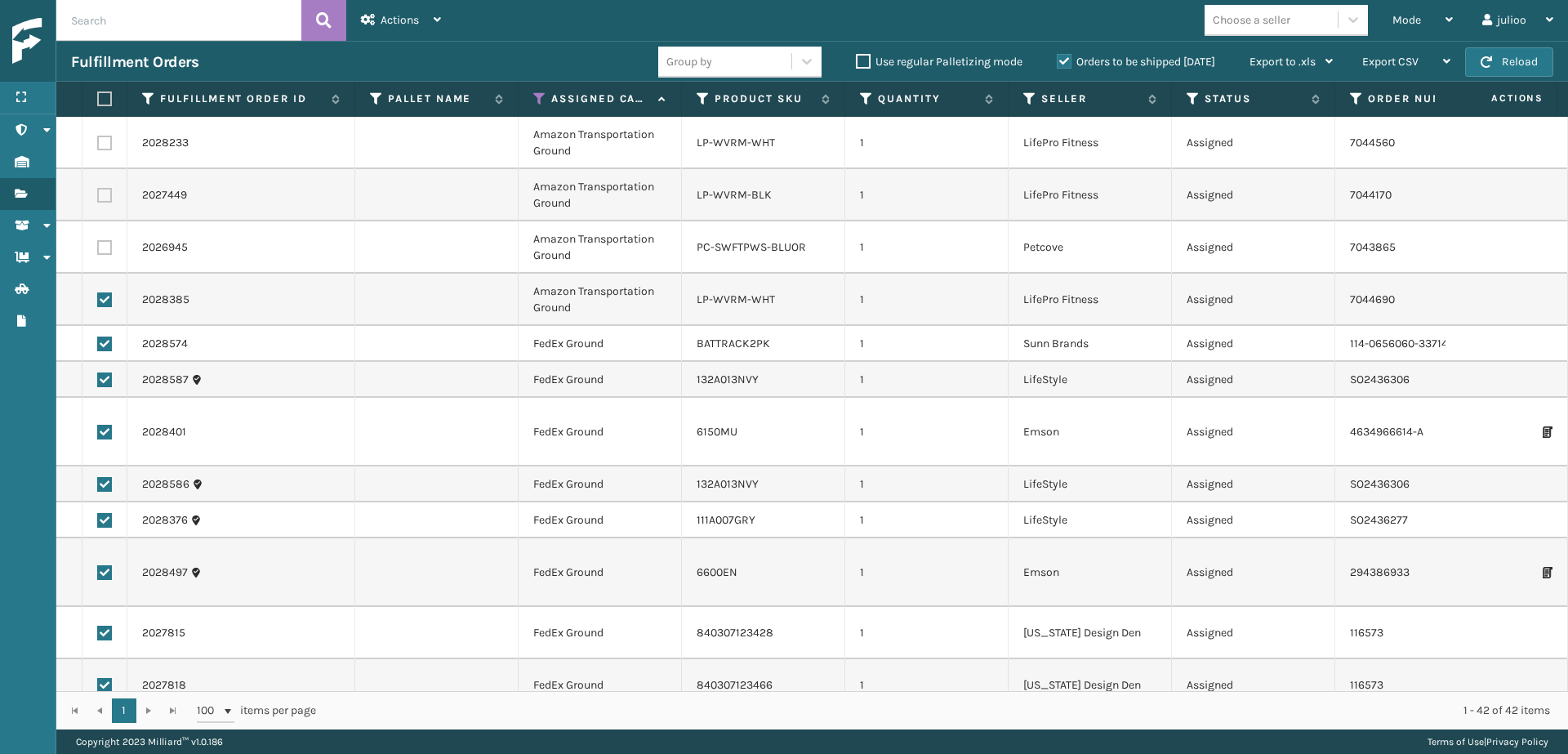
click at [105, 297] on label at bounding box center [104, 299] width 15 height 15
click at [98, 297] on input "checkbox" at bounding box center [97, 298] width 1 height 11
checkbox input "false"
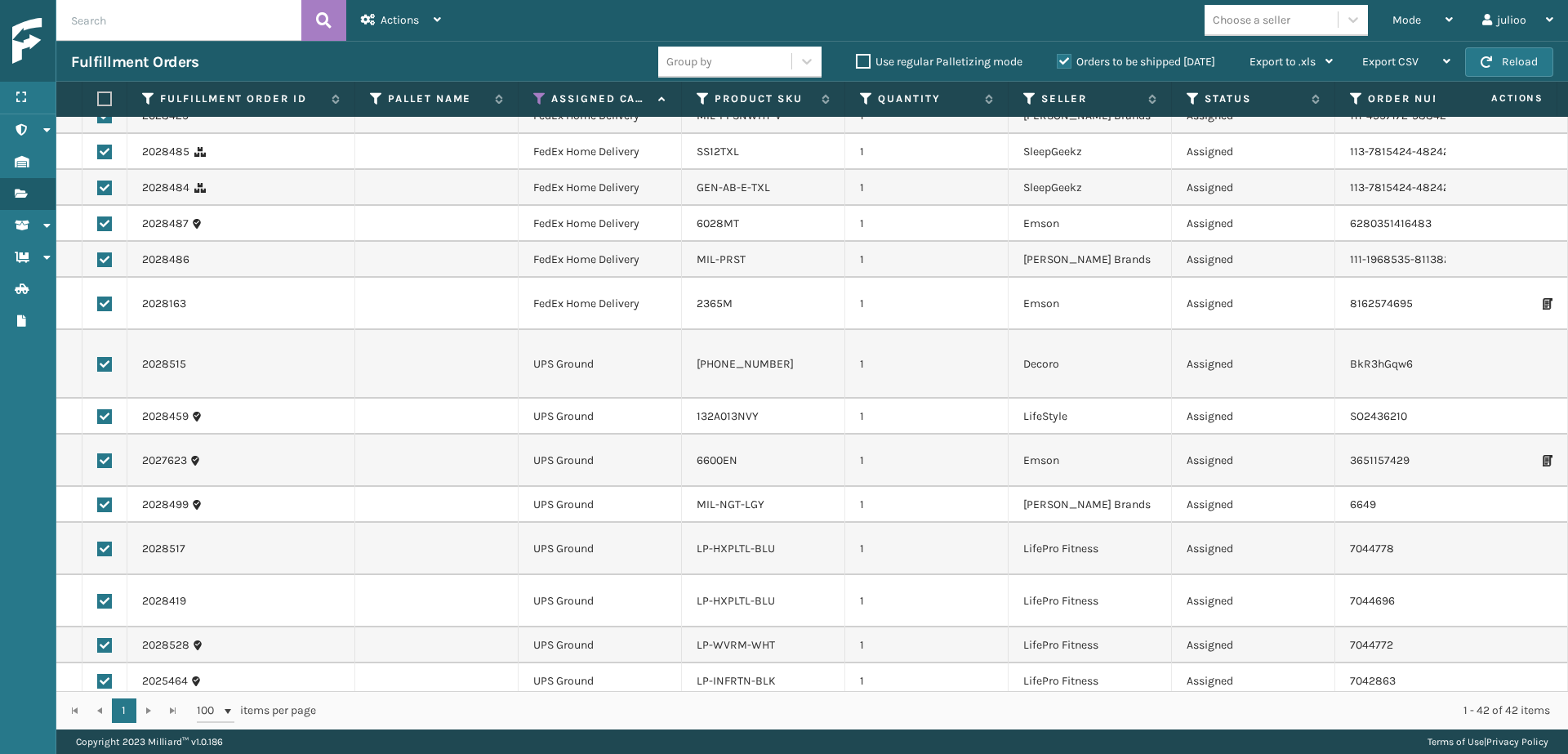
scroll to position [1192, 0]
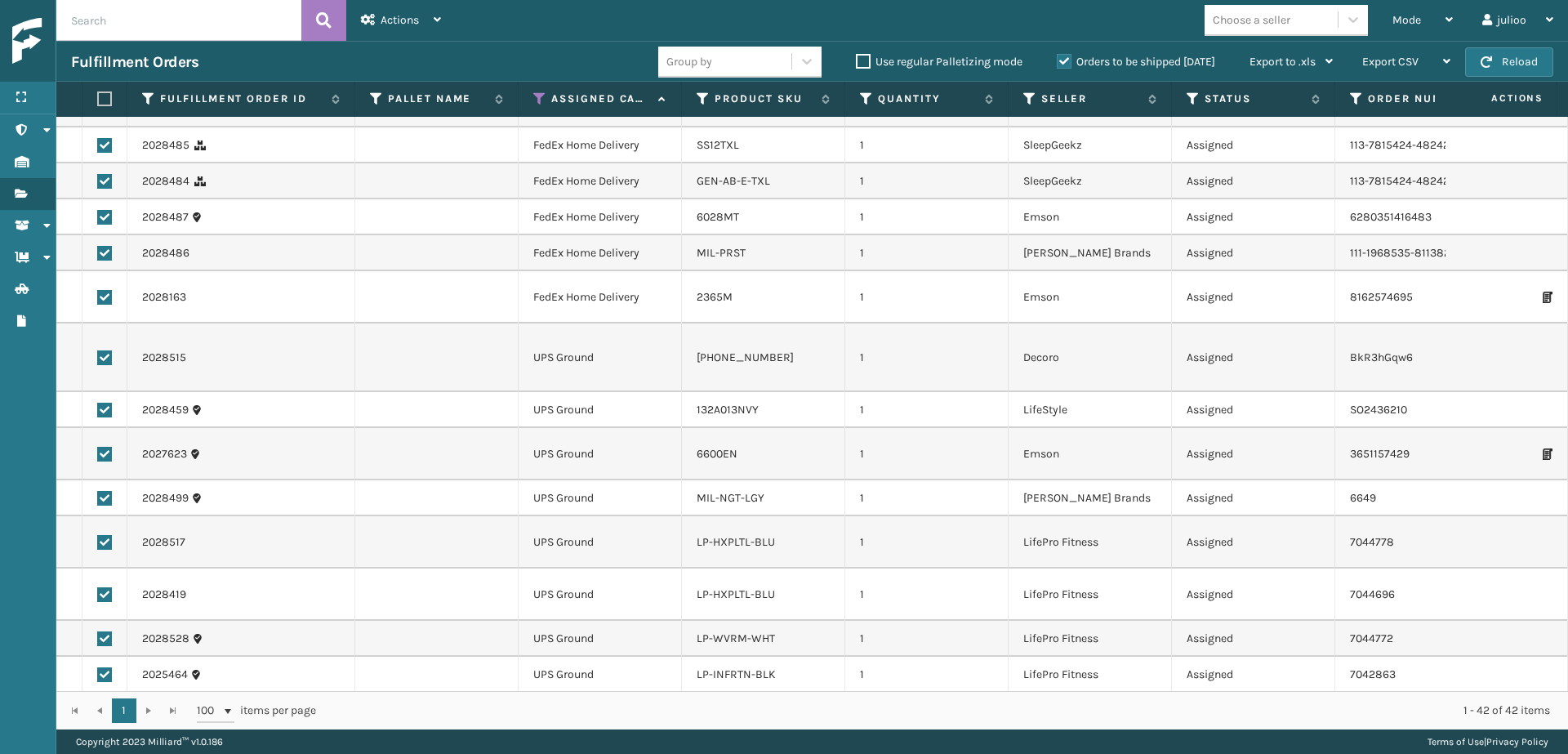
click at [109, 351] on label at bounding box center [104, 358] width 15 height 15
click at [98, 351] on input "checkbox" at bounding box center [97, 356] width 1 height 11
checkbox input "false"
click at [102, 403] on label at bounding box center [104, 410] width 15 height 15
click at [98, 403] on input "checkbox" at bounding box center [97, 408] width 1 height 11
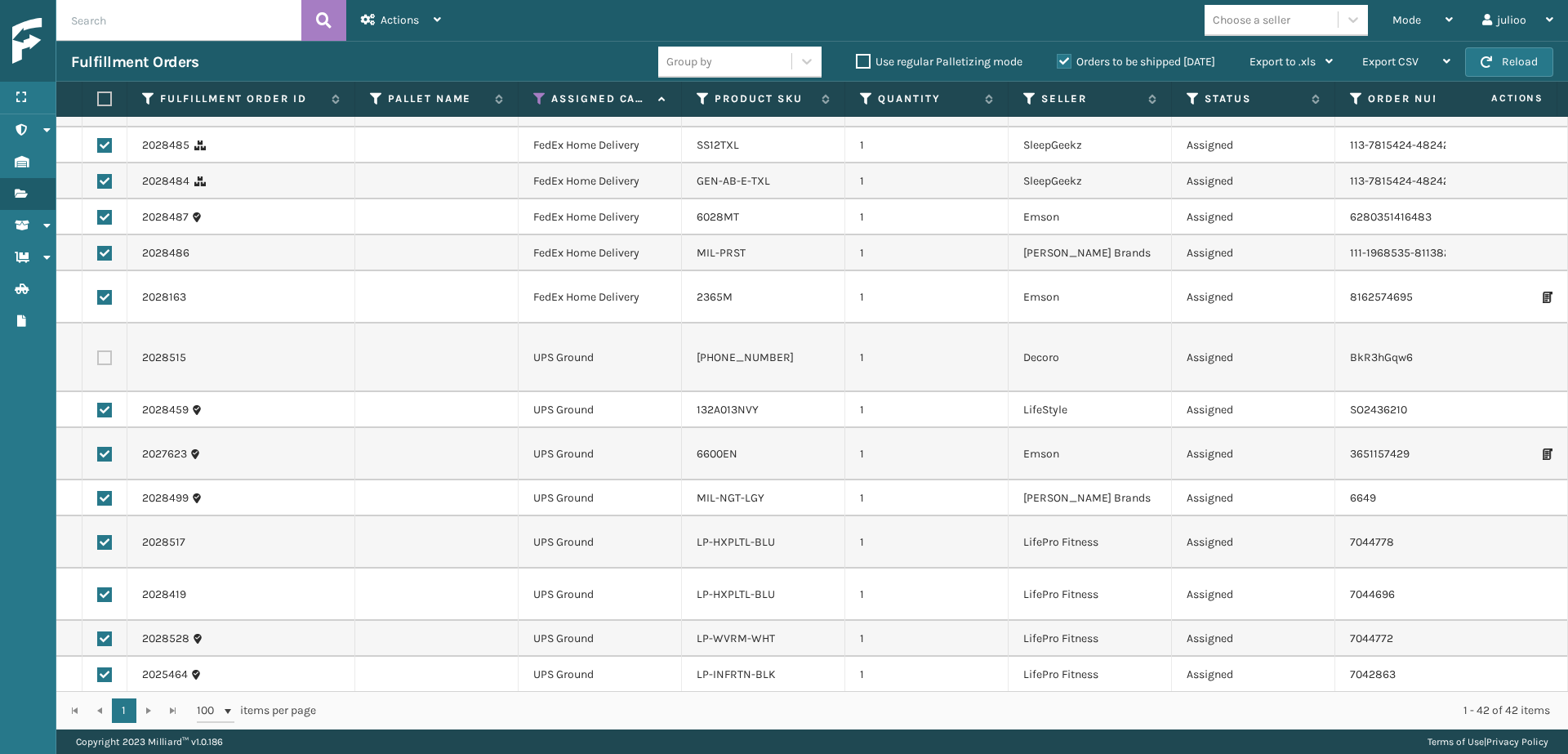
checkbox input "false"
click at [109, 447] on label at bounding box center [104, 454] width 15 height 15
click at [98, 447] on input "checkbox" at bounding box center [97, 452] width 1 height 11
checkbox input "false"
click at [109, 480] on td at bounding box center [104, 498] width 45 height 36
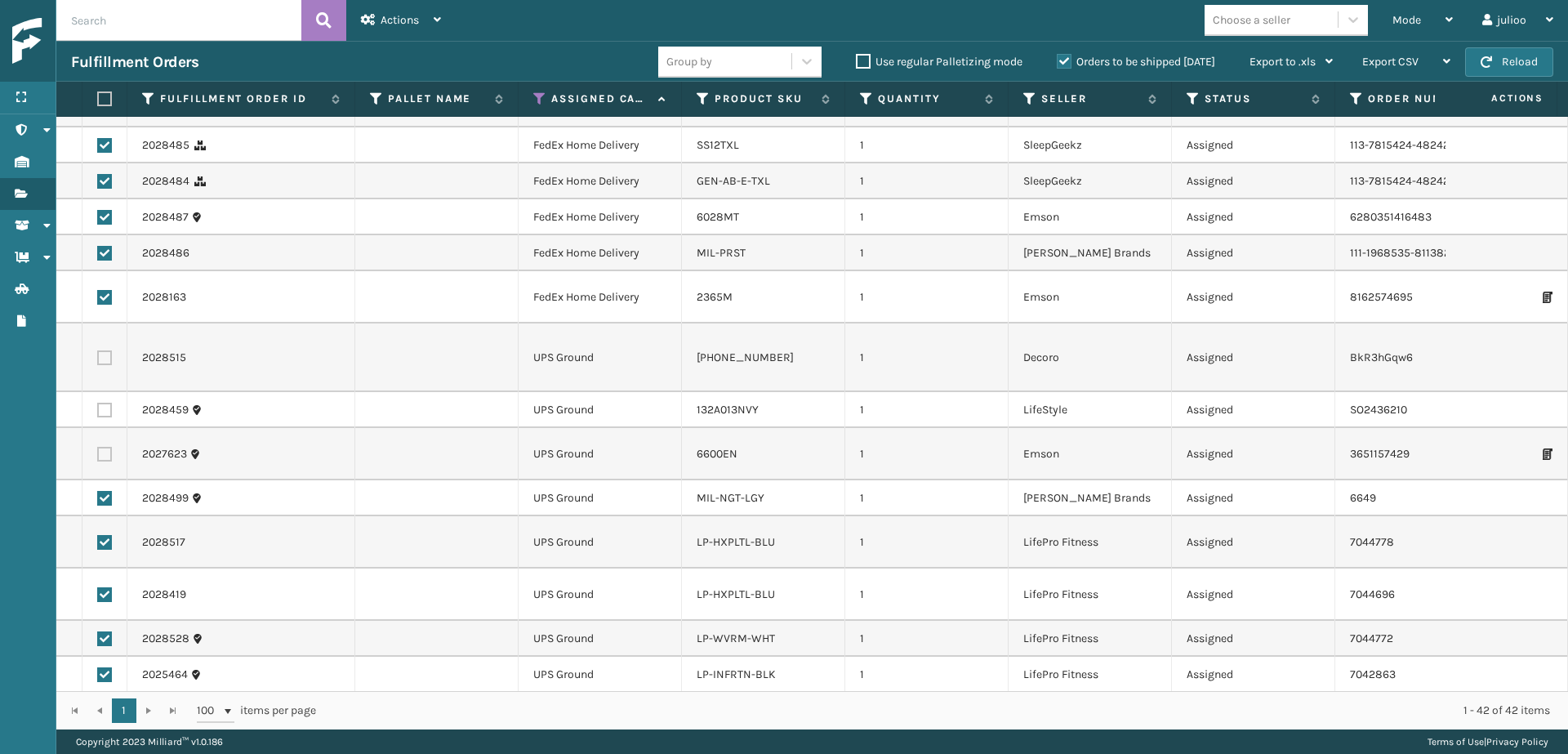
click at [107, 491] on label at bounding box center [104, 498] width 15 height 15
click at [98, 491] on input "checkbox" at bounding box center [97, 496] width 1 height 11
checkbox input "false"
click at [105, 535] on label at bounding box center [104, 542] width 15 height 15
click at [98, 535] on input "checkbox" at bounding box center [97, 540] width 1 height 11
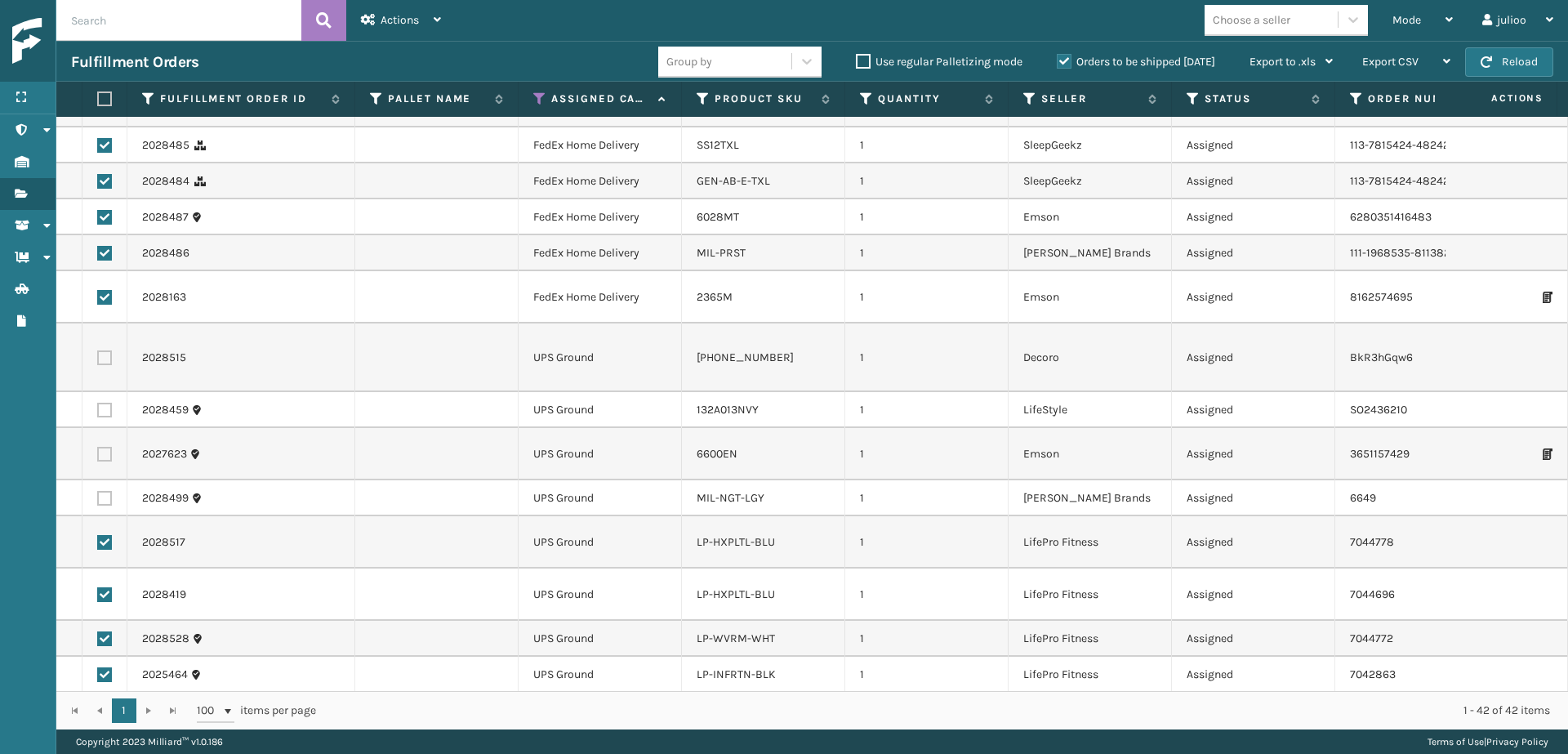
checkbox input "false"
click at [104, 587] on label at bounding box center [104, 594] width 15 height 15
click at [98, 587] on input "checkbox" at bounding box center [97, 592] width 1 height 11
checkbox input "false"
click at [105, 631] on label at bounding box center [104, 638] width 15 height 15
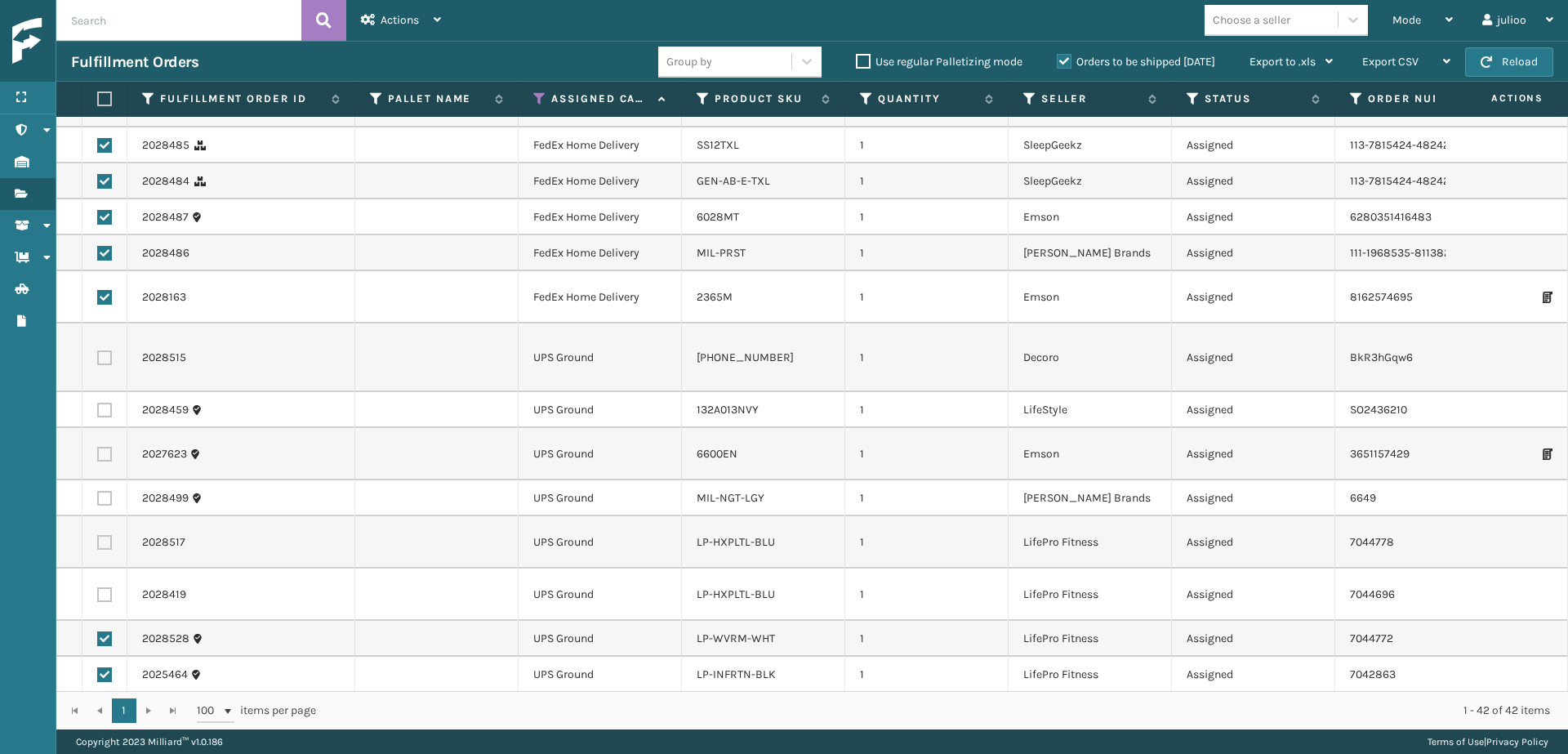
click at [98, 631] on input "checkbox" at bounding box center [97, 637] width 1 height 11
checkbox input "false"
click at [104, 667] on label at bounding box center [104, 675] width 15 height 15
click at [98, 667] on input "checkbox" at bounding box center [97, 673] width 1 height 11
checkbox input "false"
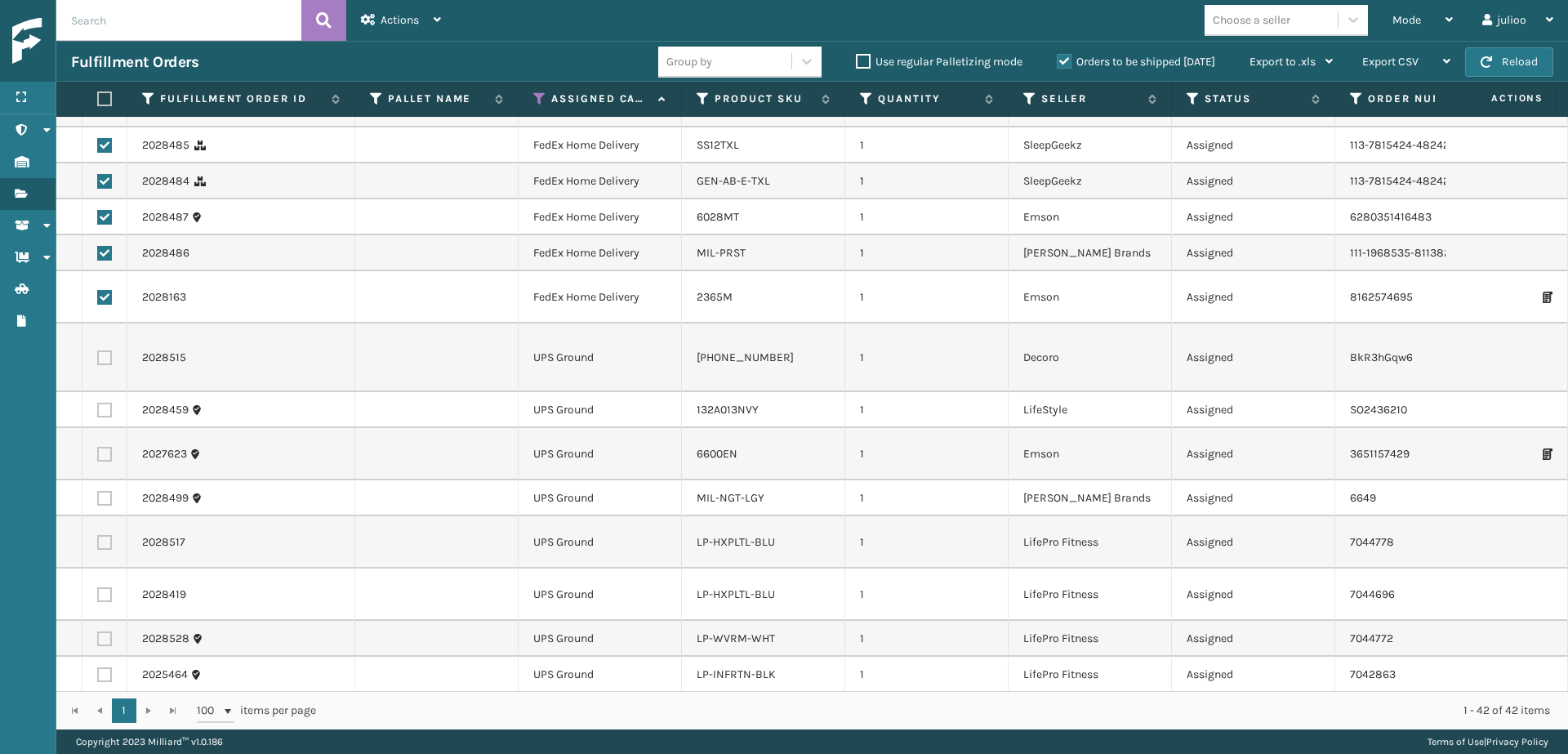
click at [101, 712] on label at bounding box center [104, 719] width 15 height 15
click at [98, 712] on input "checkbox" at bounding box center [97, 717] width 1 height 11
checkbox input "false"
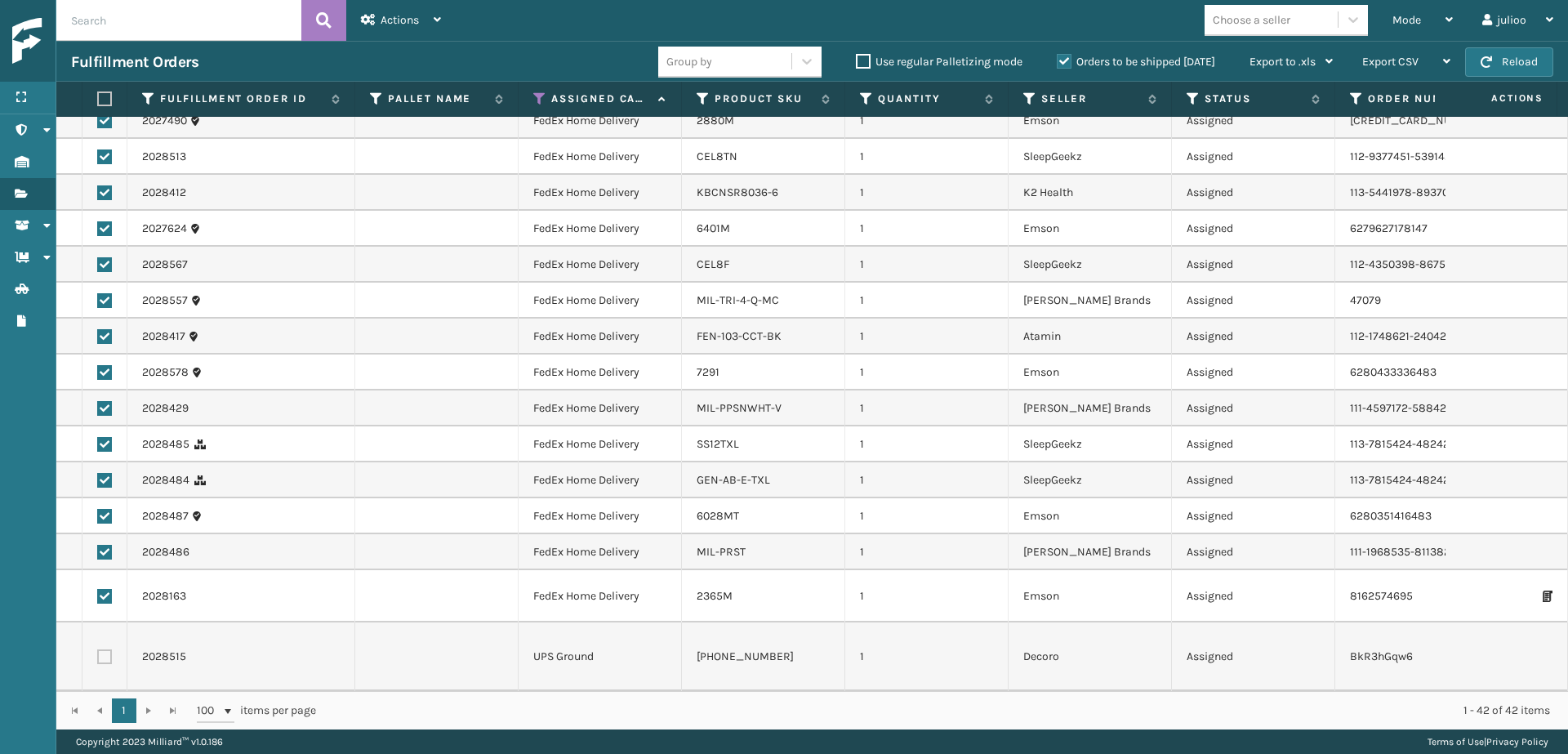
scroll to position [0, 0]
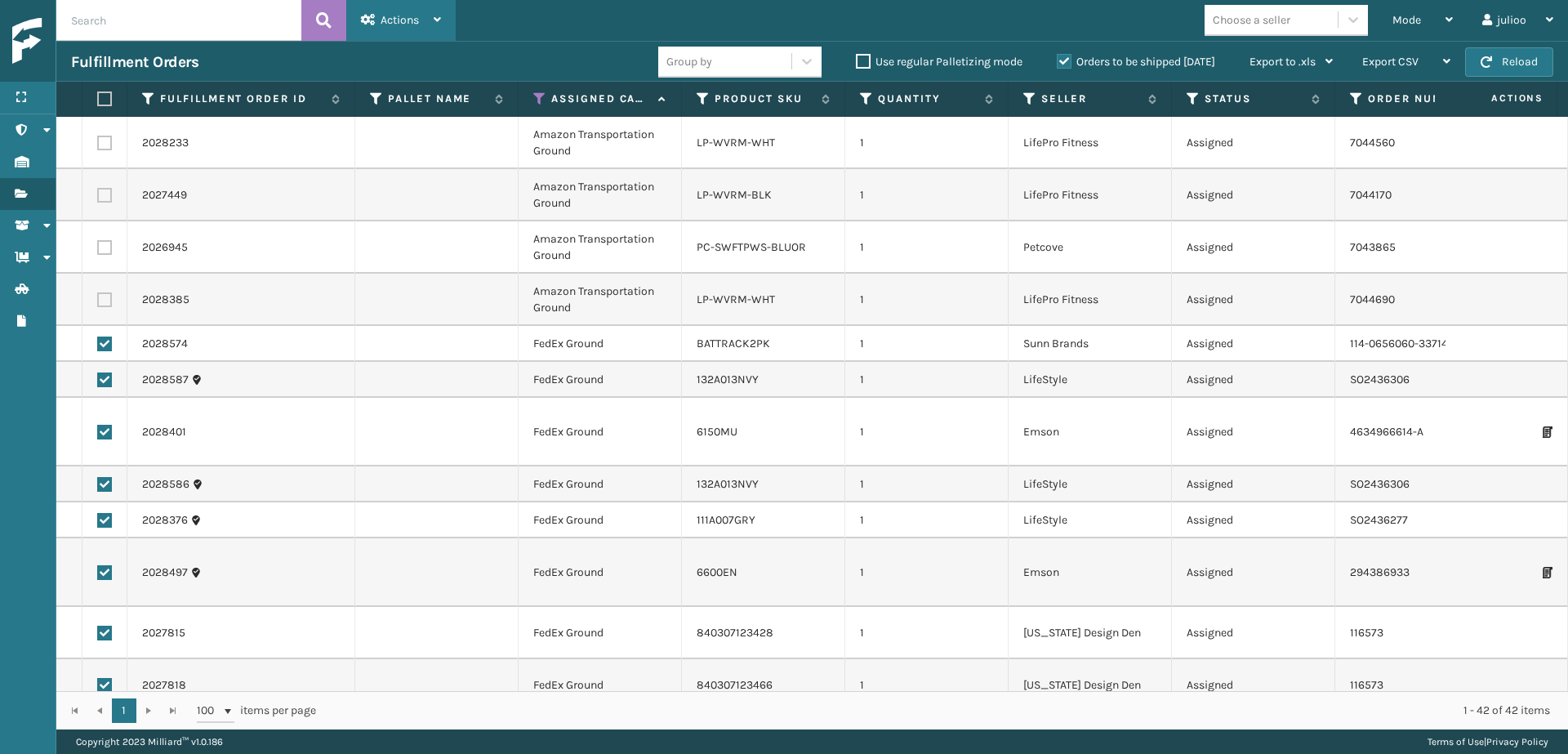
click at [420, 31] on div "Actions" at bounding box center [401, 20] width 80 height 41
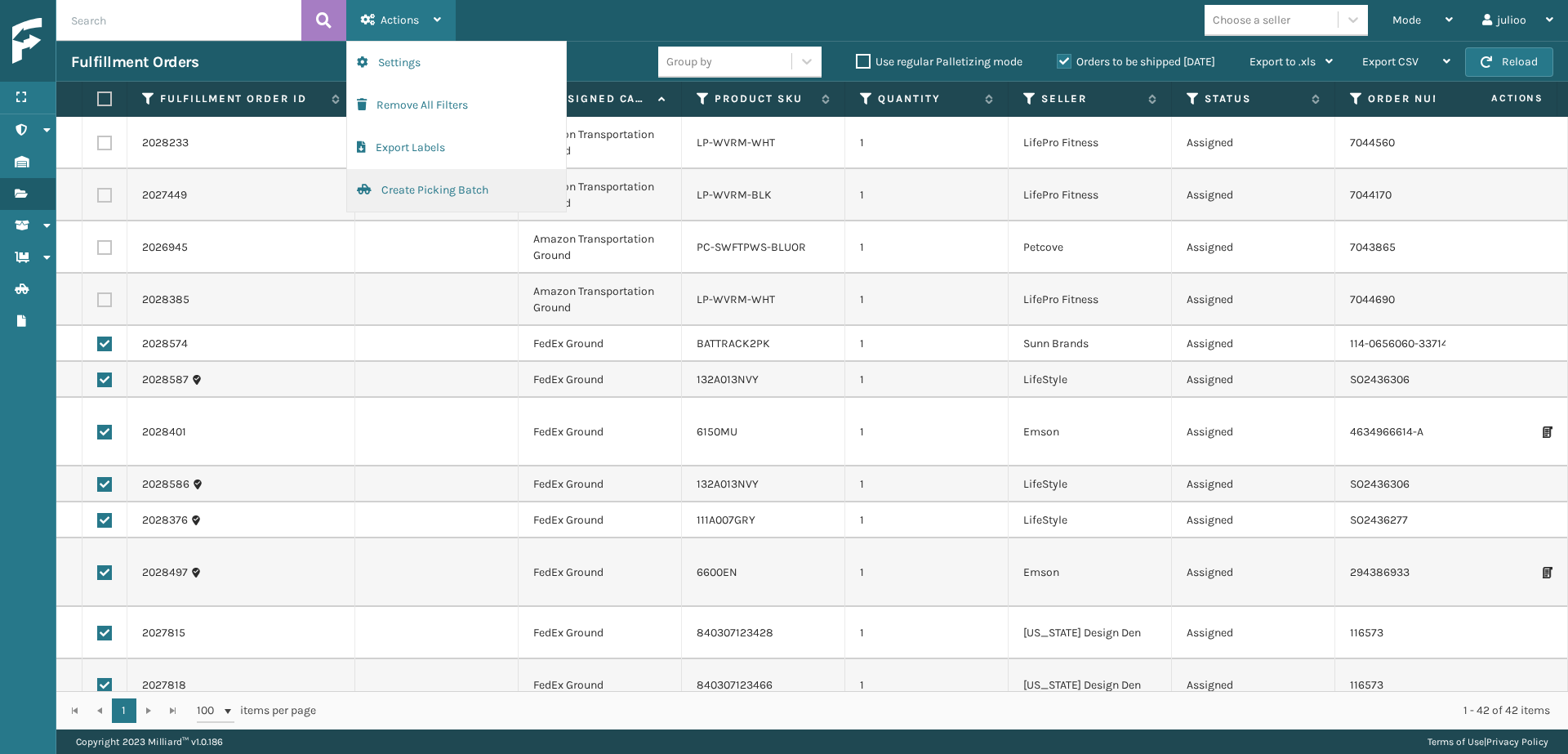
click at [428, 190] on button "Create Picking Batch" at bounding box center [456, 191] width 219 height 42
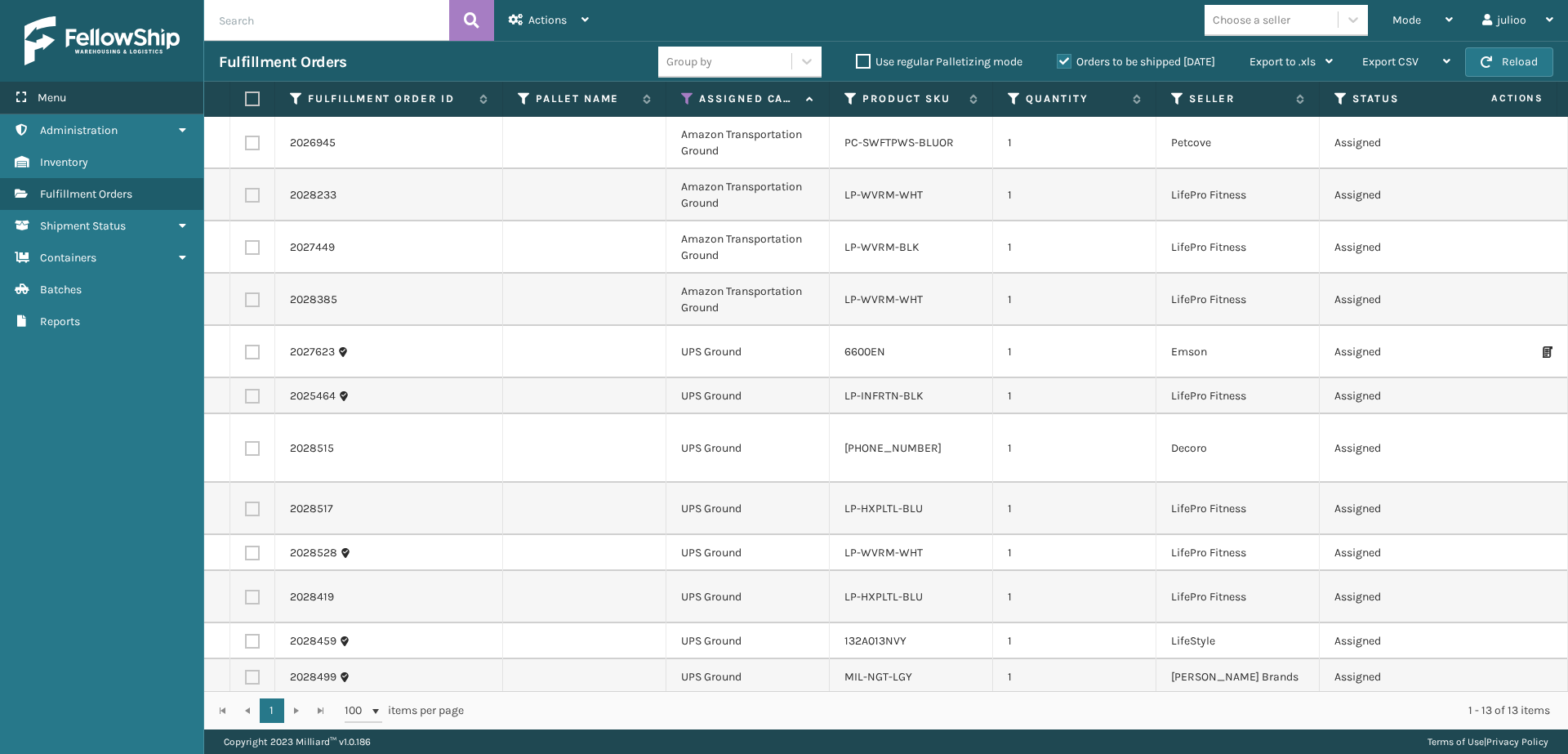
click at [172, 102] on div "Menu" at bounding box center [101, 98] width 203 height 33
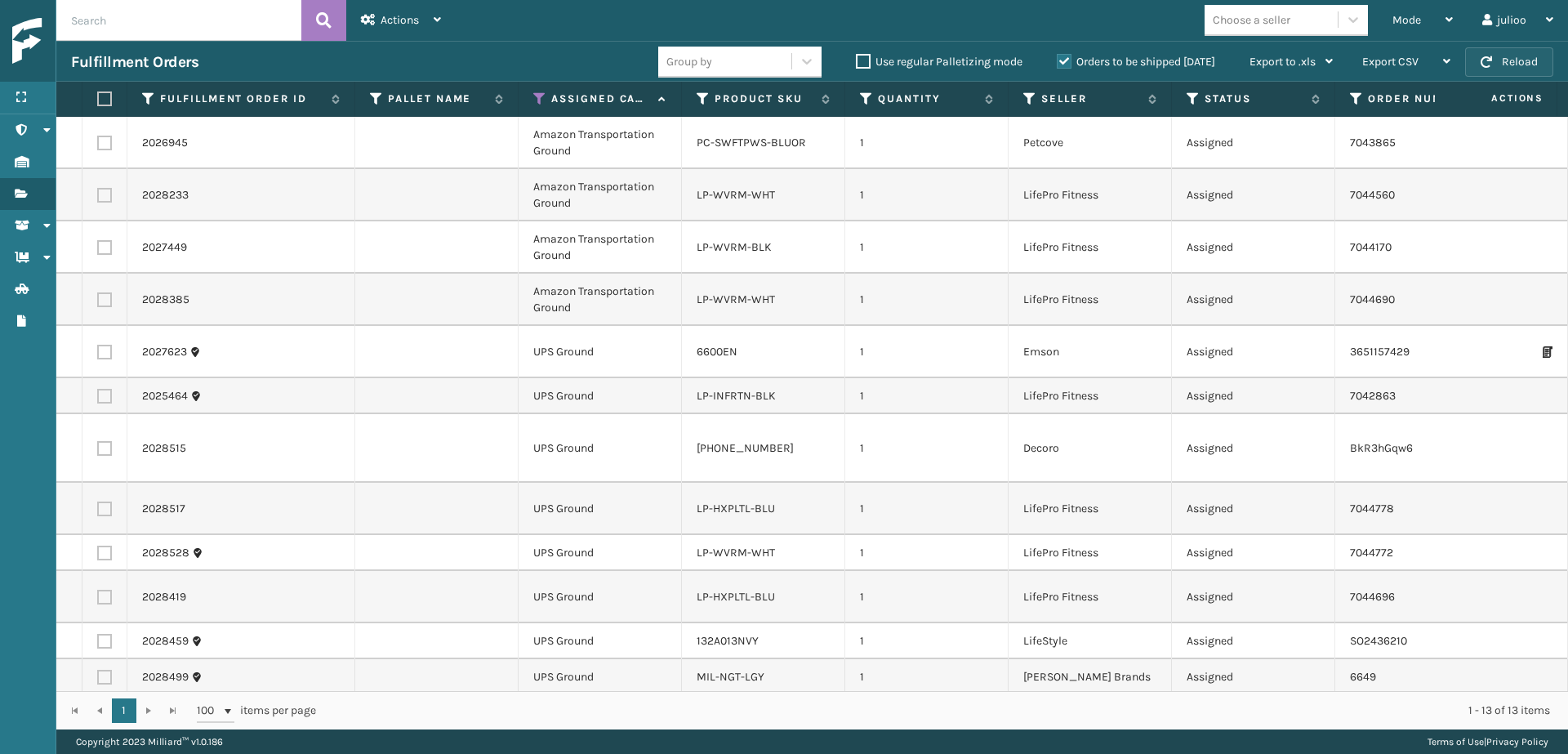
click at [1396, 61] on button "Reload" at bounding box center [1509, 62] width 88 height 29
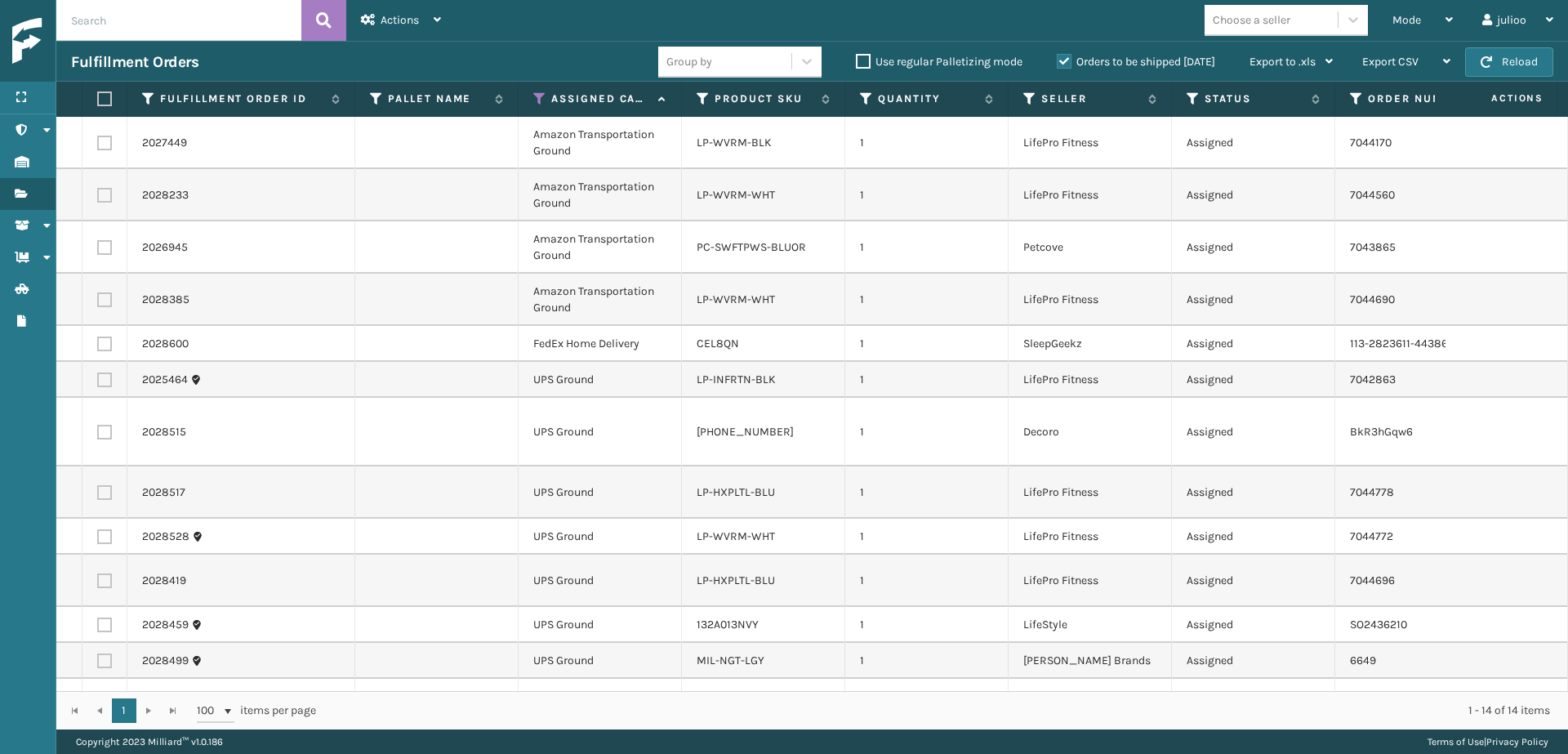
click at [104, 298] on label at bounding box center [104, 299] width 15 height 15
click at [98, 298] on input "checkbox" at bounding box center [97, 298] width 1 height 11
checkbox input "true"
click at [102, 244] on label at bounding box center [104, 247] width 15 height 15
click at [98, 244] on input "checkbox" at bounding box center [97, 245] width 1 height 11
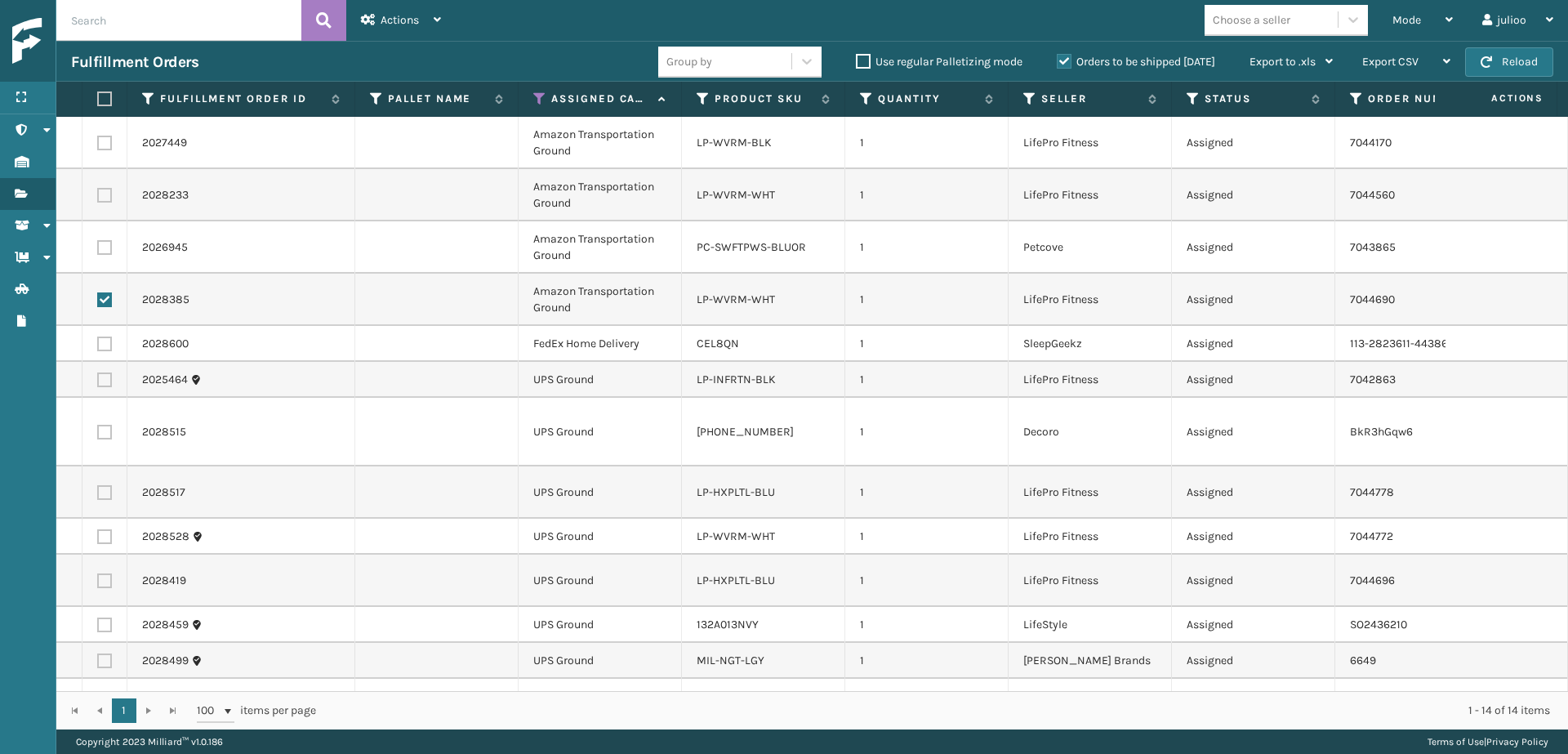
checkbox input "true"
click at [104, 193] on label at bounding box center [104, 195] width 15 height 15
click at [98, 193] on input "checkbox" at bounding box center [97, 193] width 1 height 11
checkbox input "true"
click at [103, 144] on label at bounding box center [104, 143] width 15 height 15
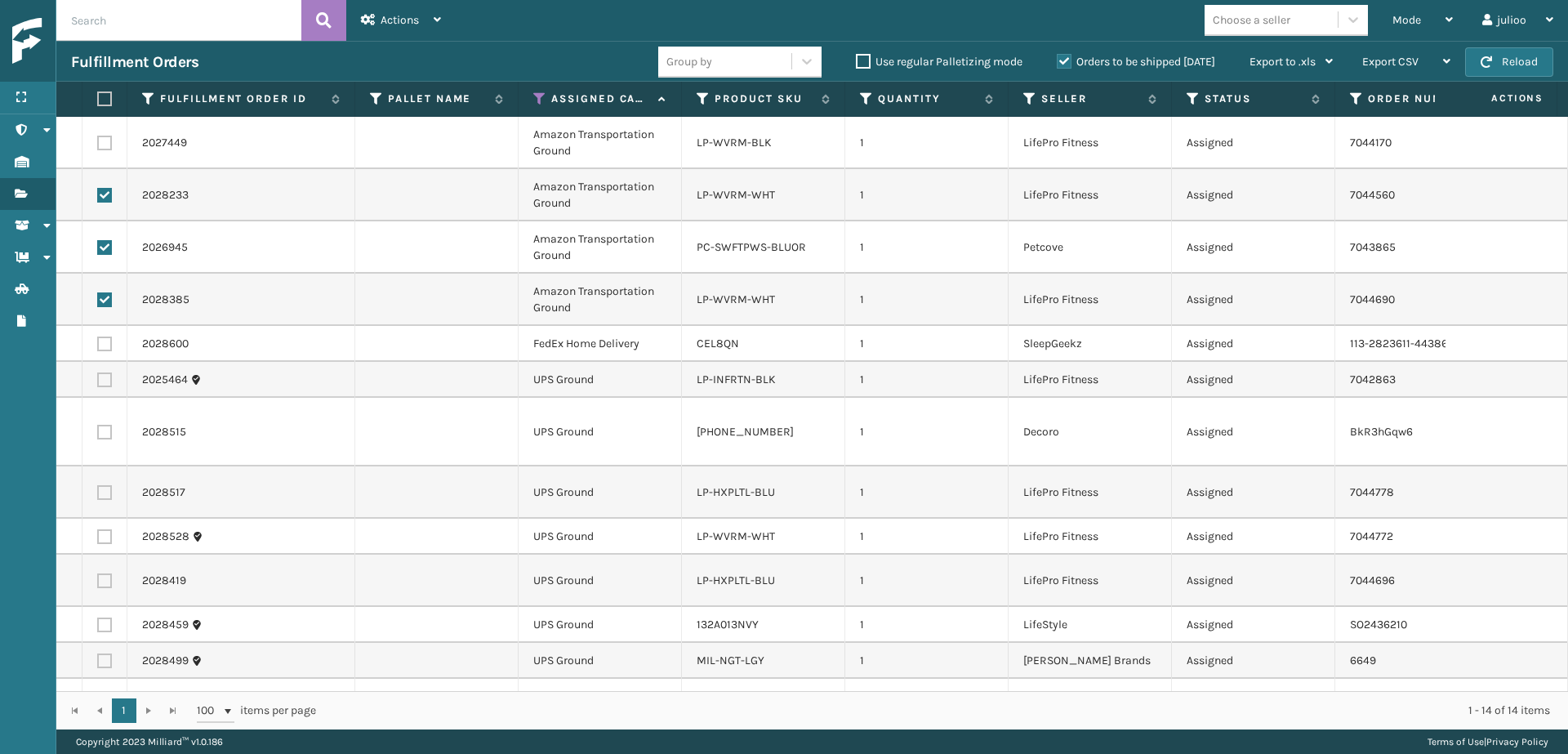
click at [98, 144] on input "checkbox" at bounding box center [97, 141] width 1 height 11
checkbox input "true"
click at [372, 12] on div "Actions" at bounding box center [401, 20] width 80 height 41
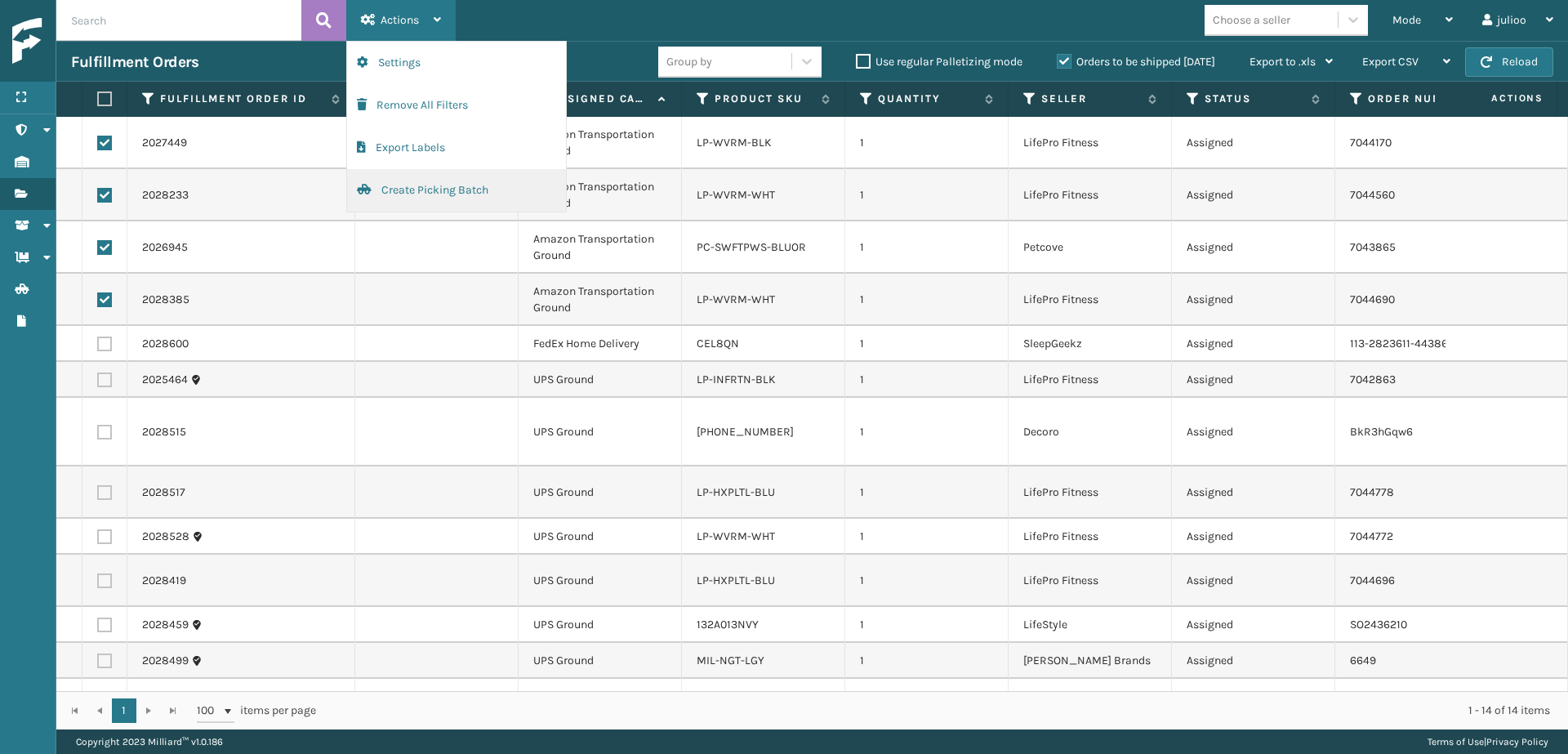
click at [394, 181] on button "Create Picking Batch" at bounding box center [456, 191] width 219 height 42
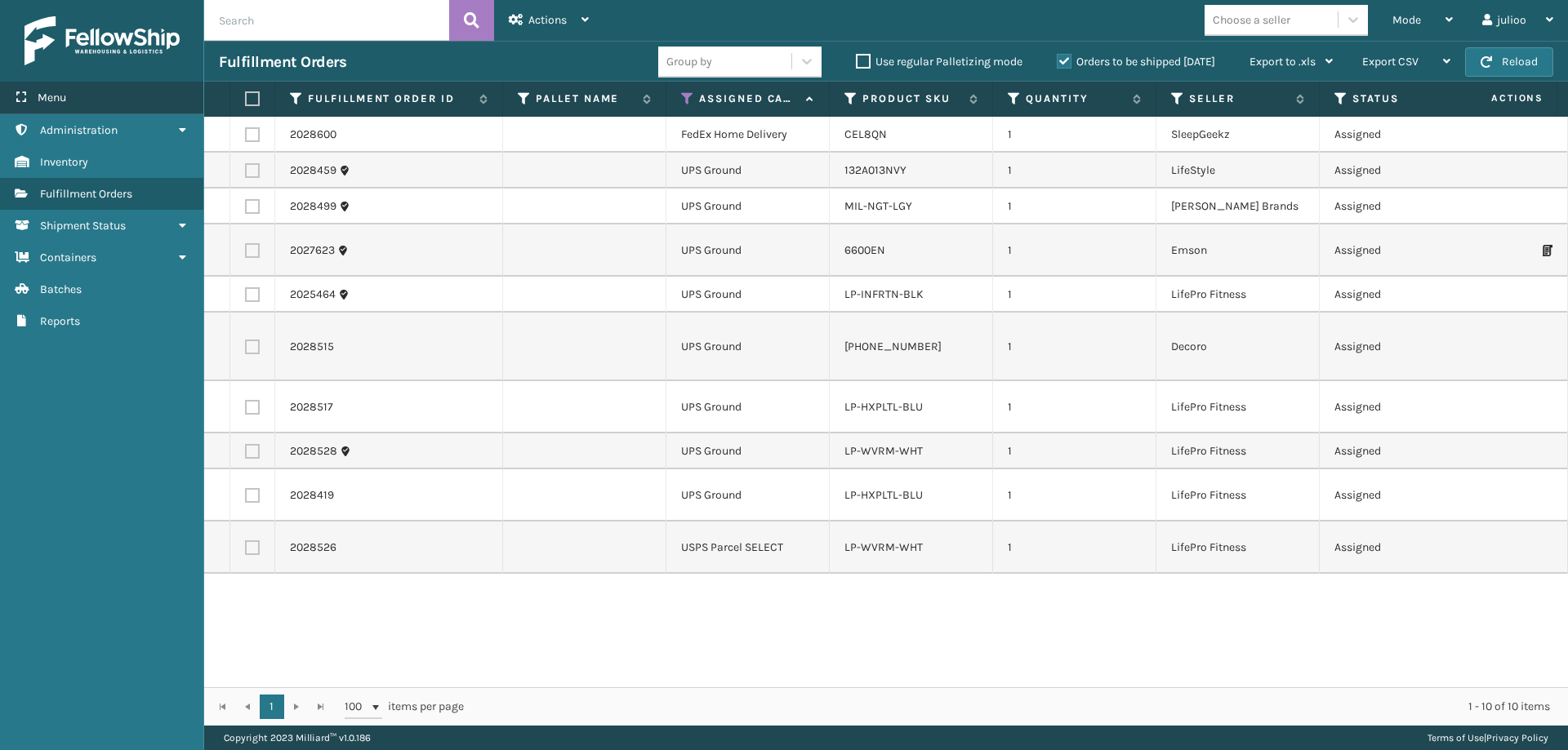
click at [105, 101] on div "Menu" at bounding box center [101, 98] width 203 height 33
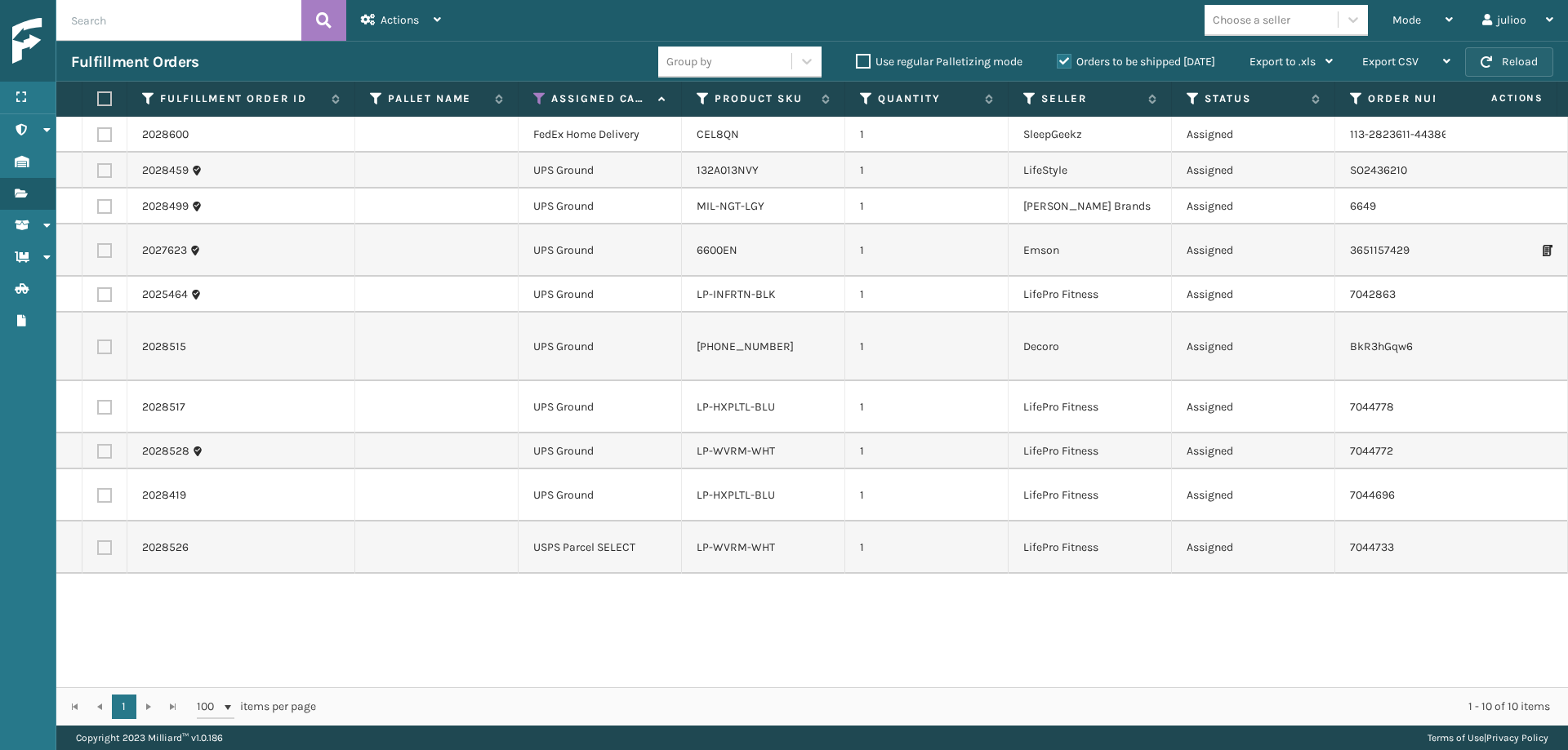
click at [1396, 62] on button "Reload" at bounding box center [1509, 62] width 88 height 29
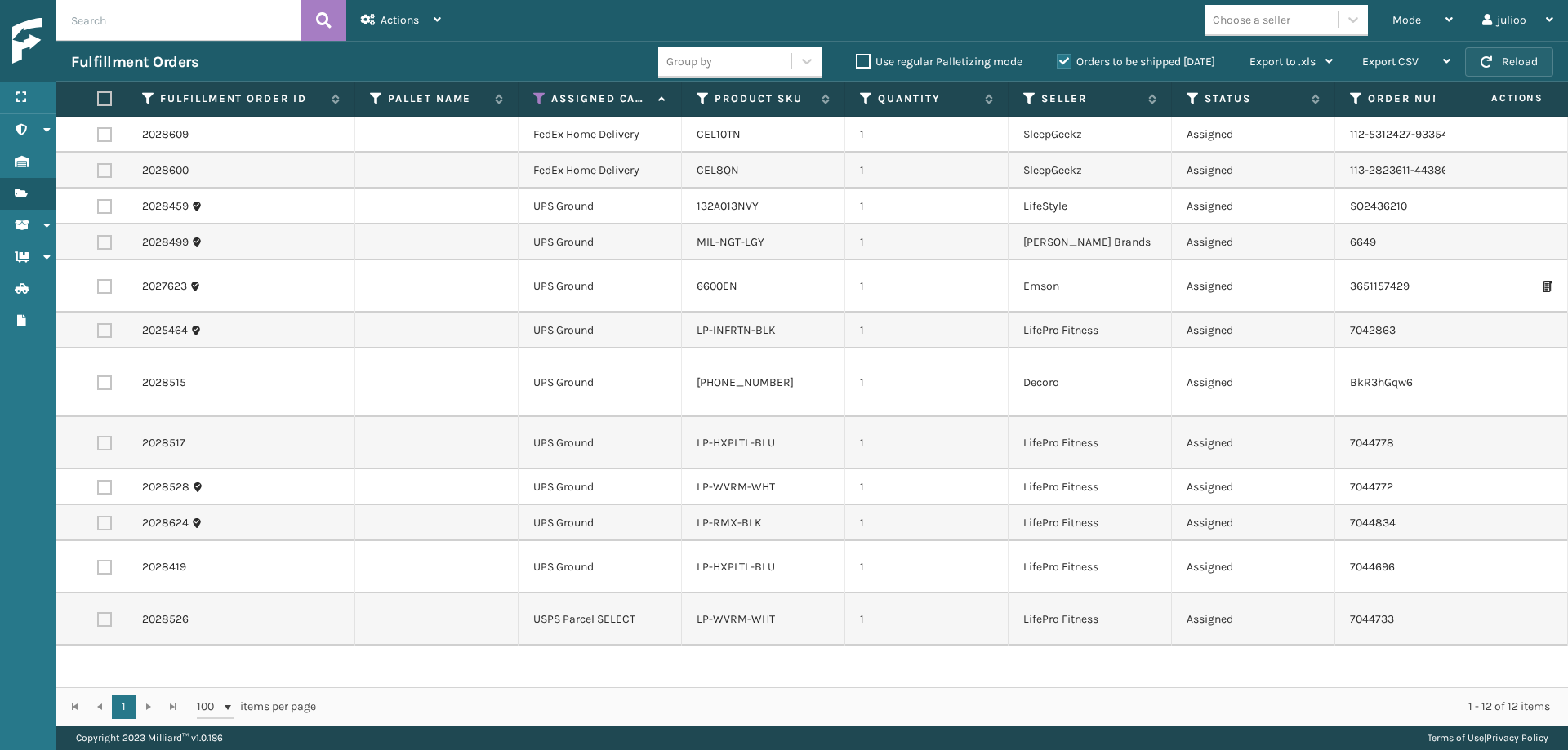
click at [1396, 65] on button "Reload" at bounding box center [1509, 62] width 88 height 29
click at [1396, 51] on button "Reload" at bounding box center [1509, 62] width 88 height 29
click at [103, 102] on label at bounding box center [101, 99] width 10 height 15
click at [98, 102] on input "checkbox" at bounding box center [97, 99] width 1 height 11
checkbox input "true"
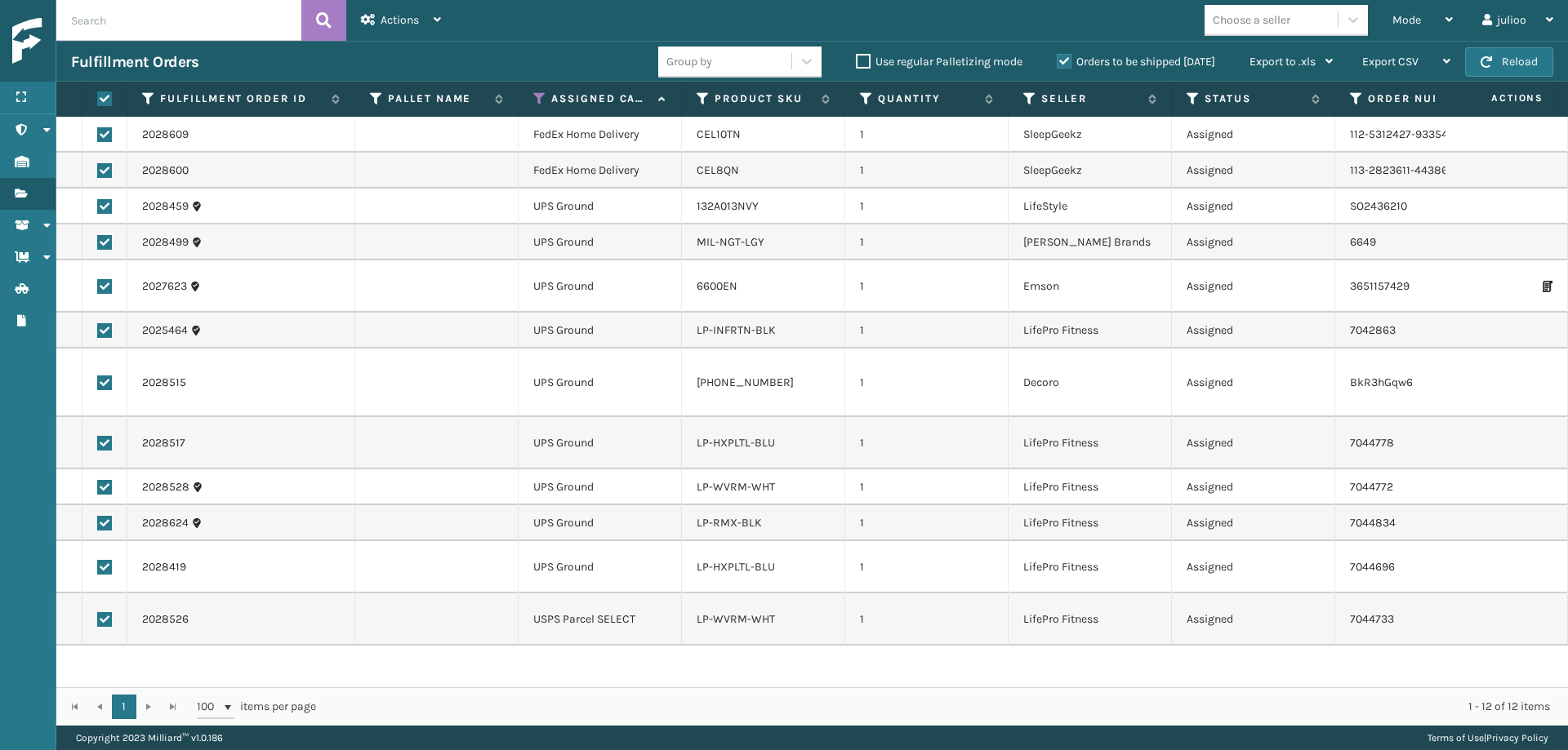
checkbox input "true"
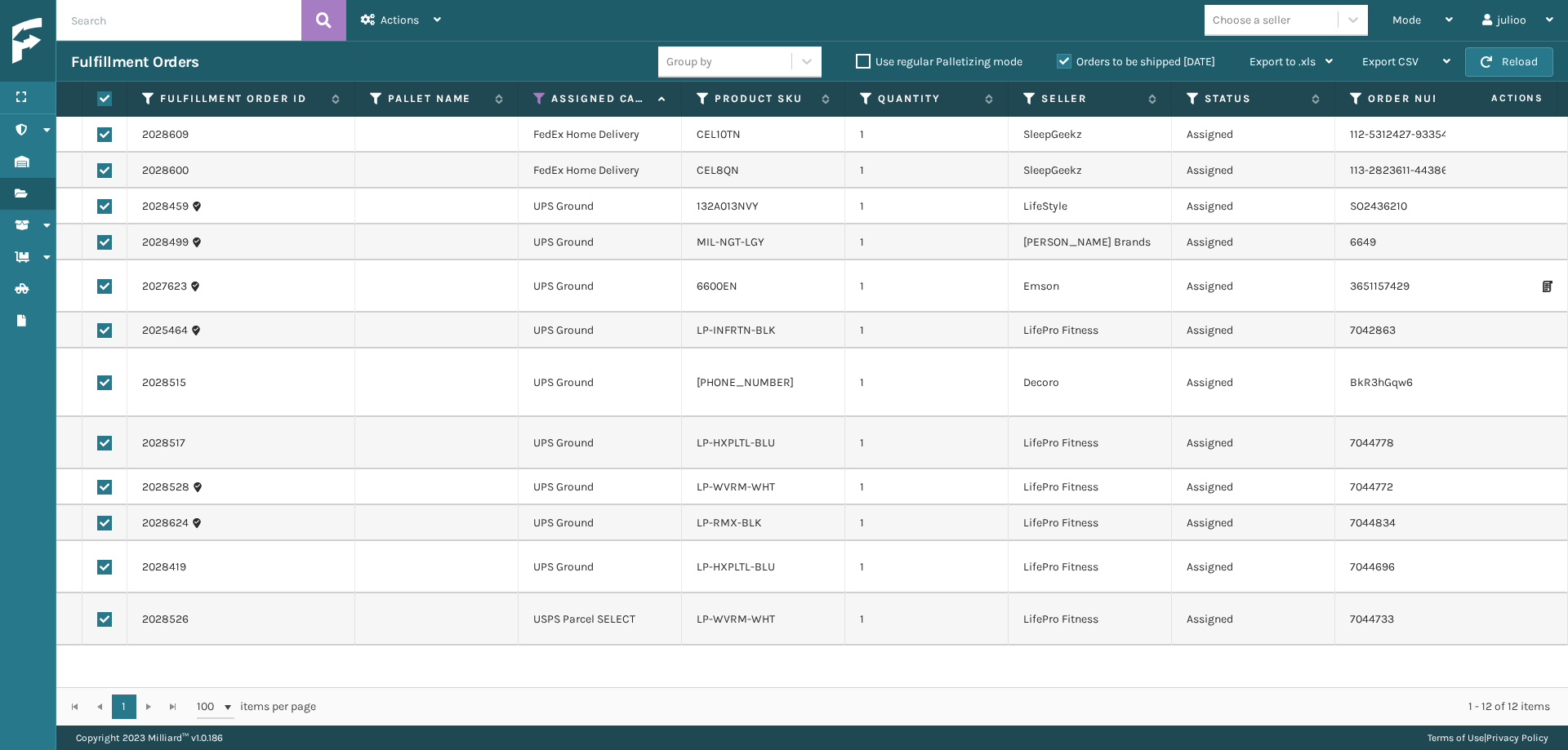
checkbox input "true"
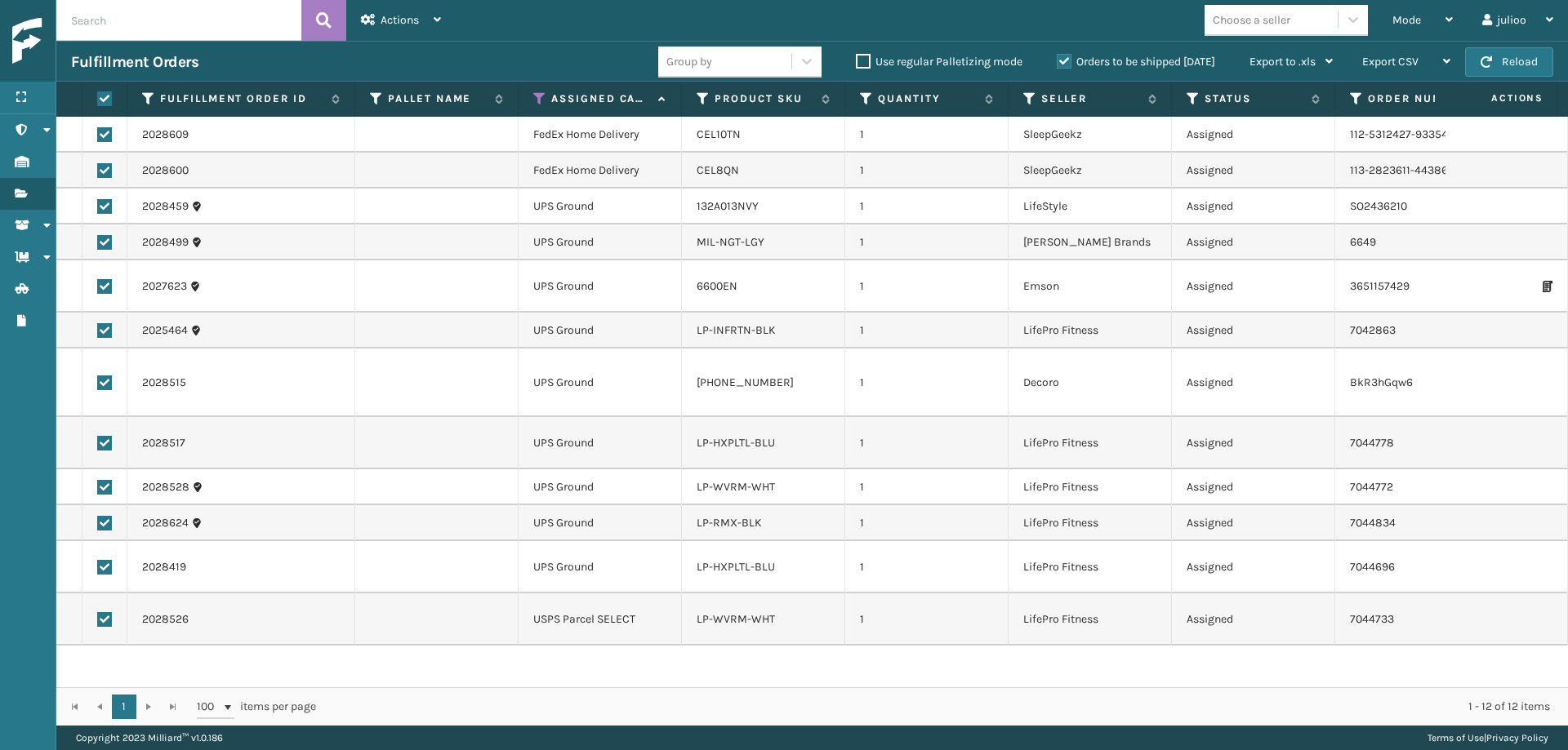
checkbox input "true"
click at [101, 135] on label at bounding box center [104, 134] width 15 height 15
click at [98, 135] on input "checkbox" at bounding box center [97, 132] width 1 height 11
checkbox input "false"
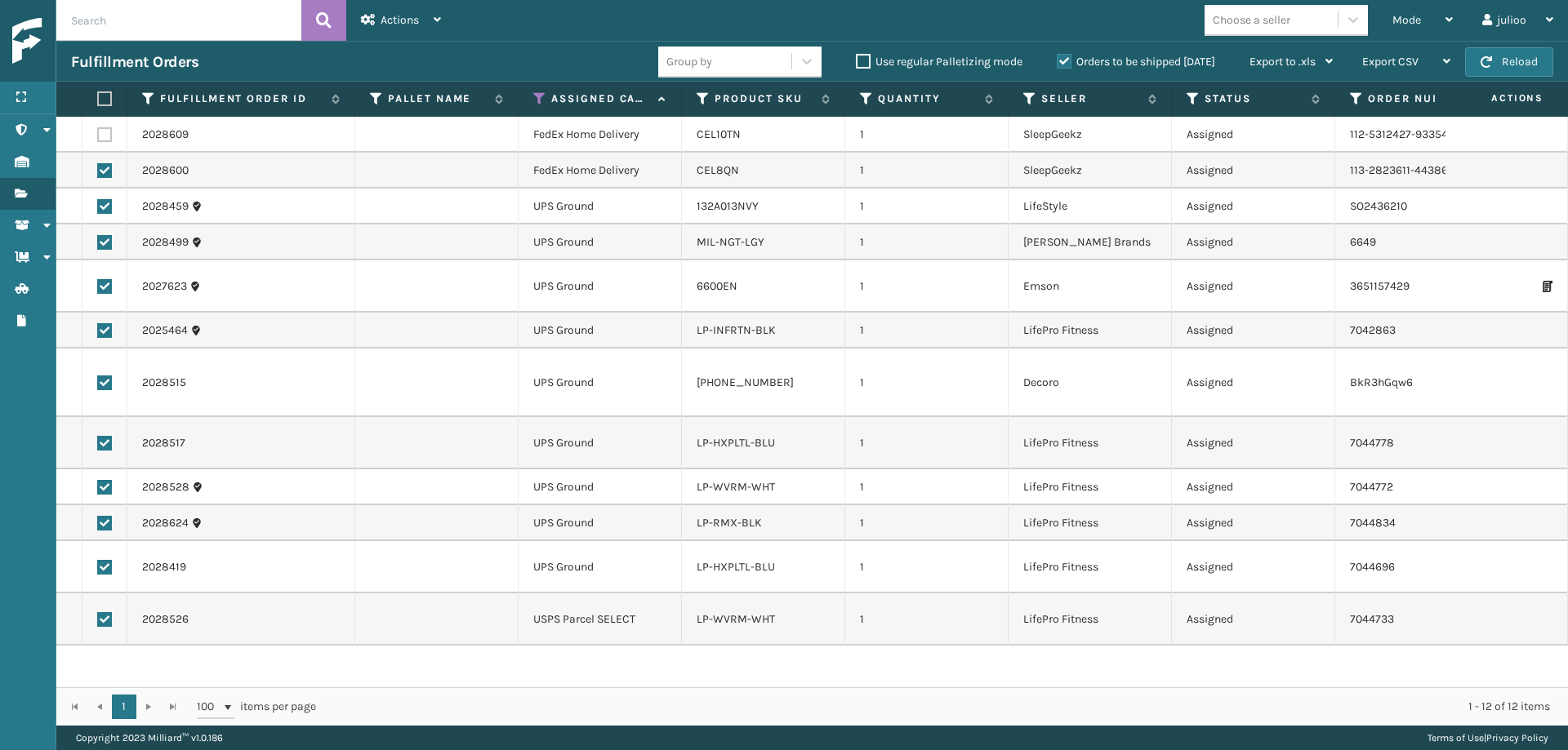
checkbox input "false"
click at [105, 169] on label at bounding box center [104, 170] width 15 height 15
click at [98, 169] on input "checkbox" at bounding box center [97, 169] width 1 height 11
checkbox input "false"
click at [103, 622] on label at bounding box center [104, 619] width 15 height 15
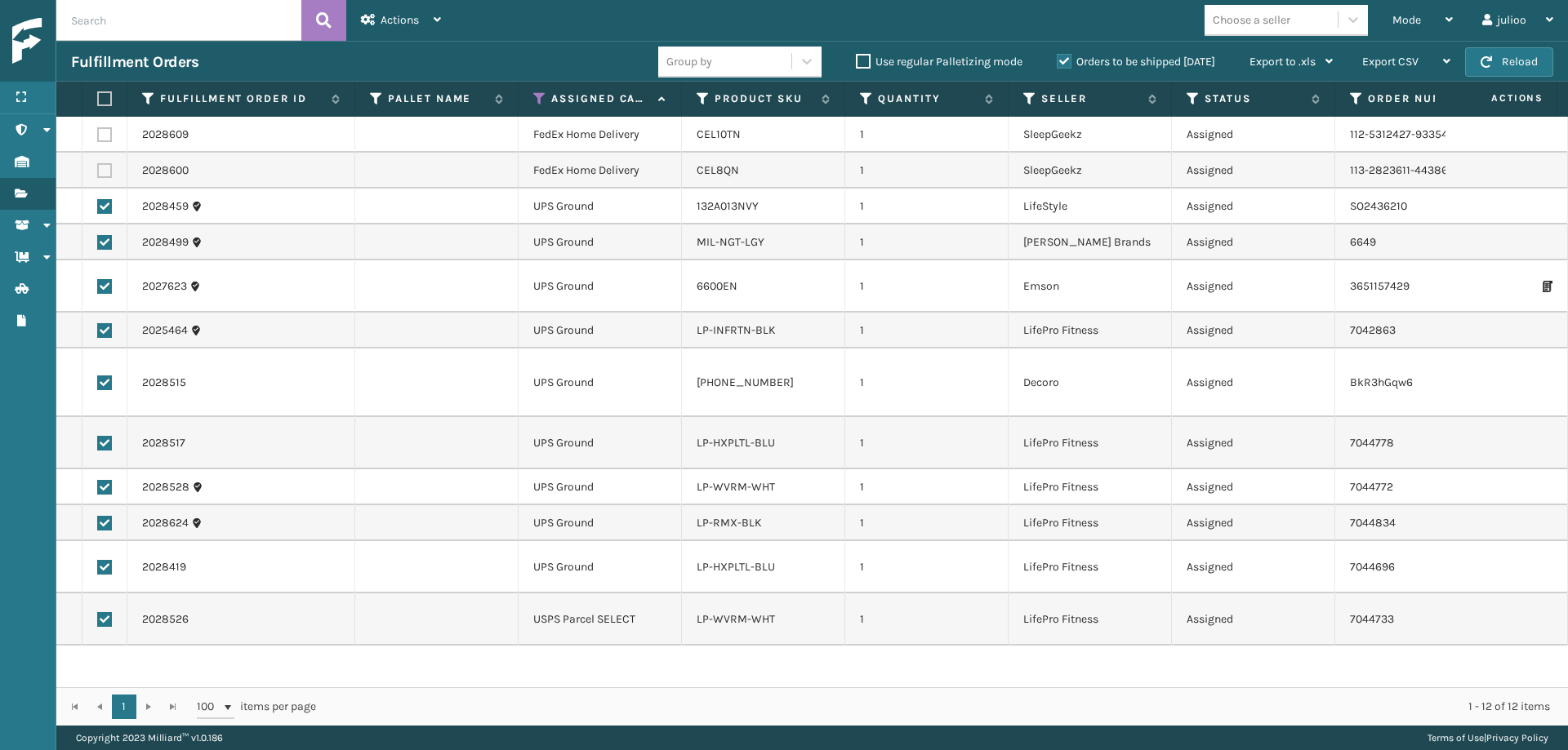
click at [98, 622] on input "checkbox" at bounding box center [97, 618] width 1 height 11
checkbox input "false"
click at [428, 29] on div "Actions" at bounding box center [401, 20] width 80 height 41
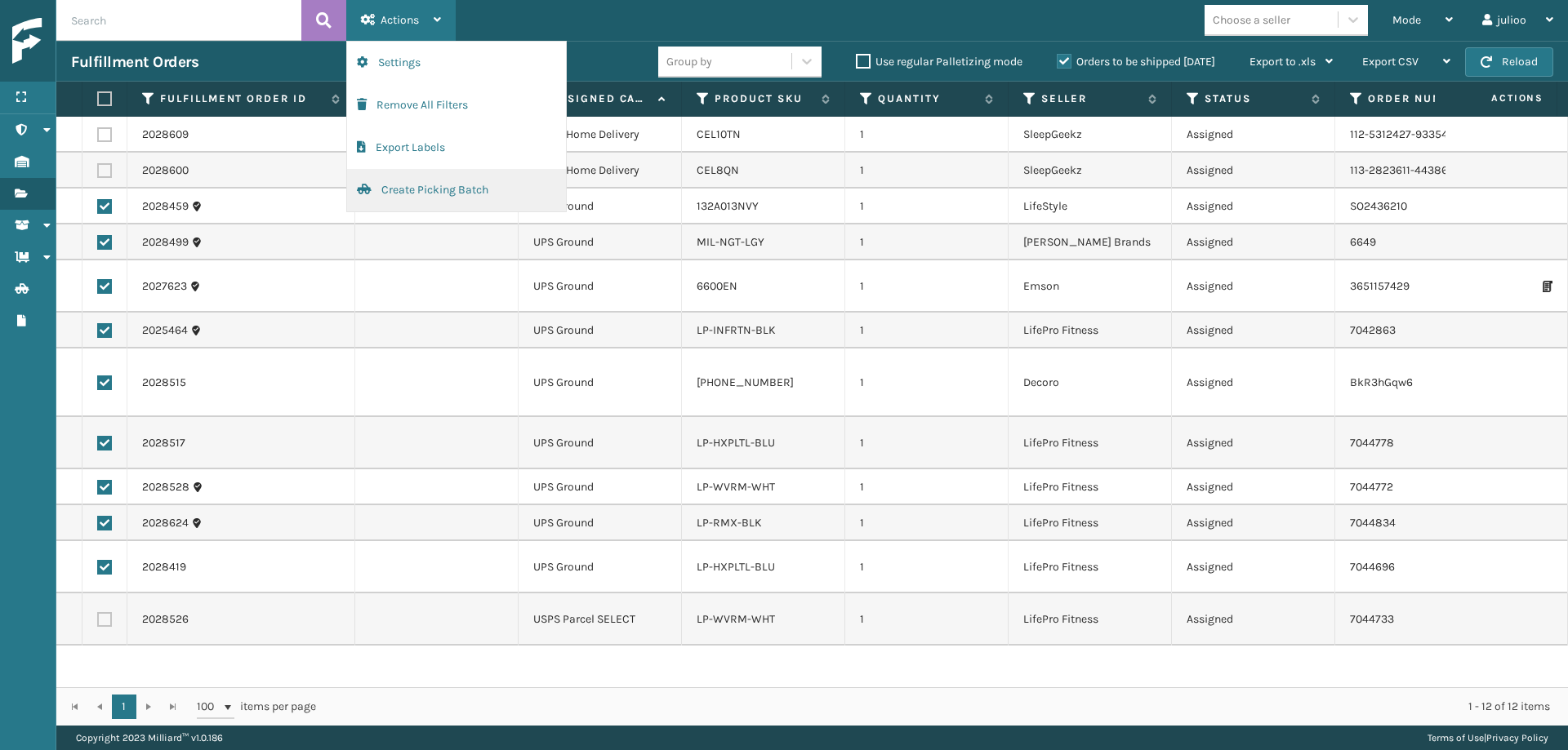
click at [407, 192] on button "Create Picking Batch" at bounding box center [456, 191] width 219 height 42
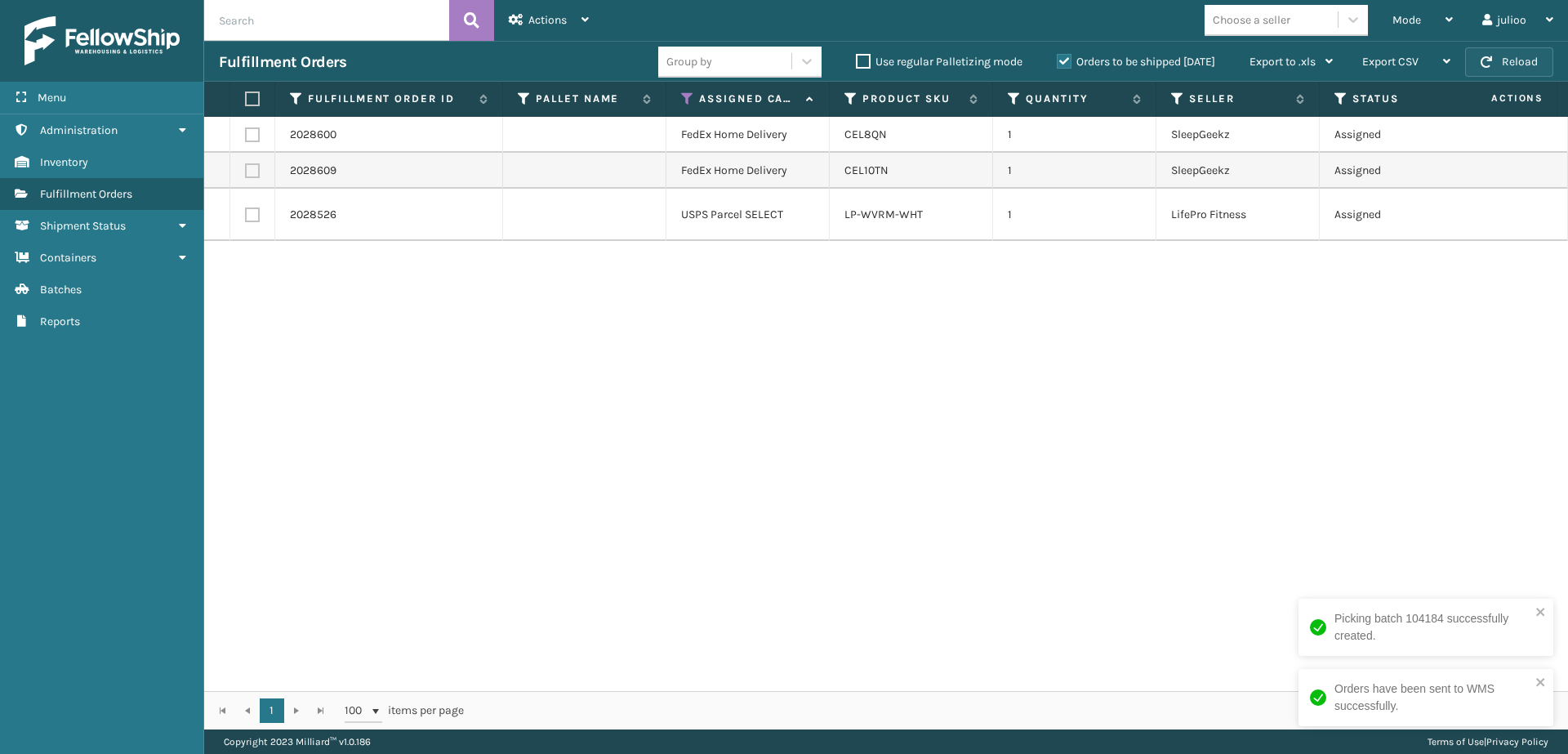
click at [1396, 59] on button "Reload" at bounding box center [1509, 62] width 88 height 29
click at [114, 84] on div "Menu" at bounding box center [101, 98] width 203 height 33
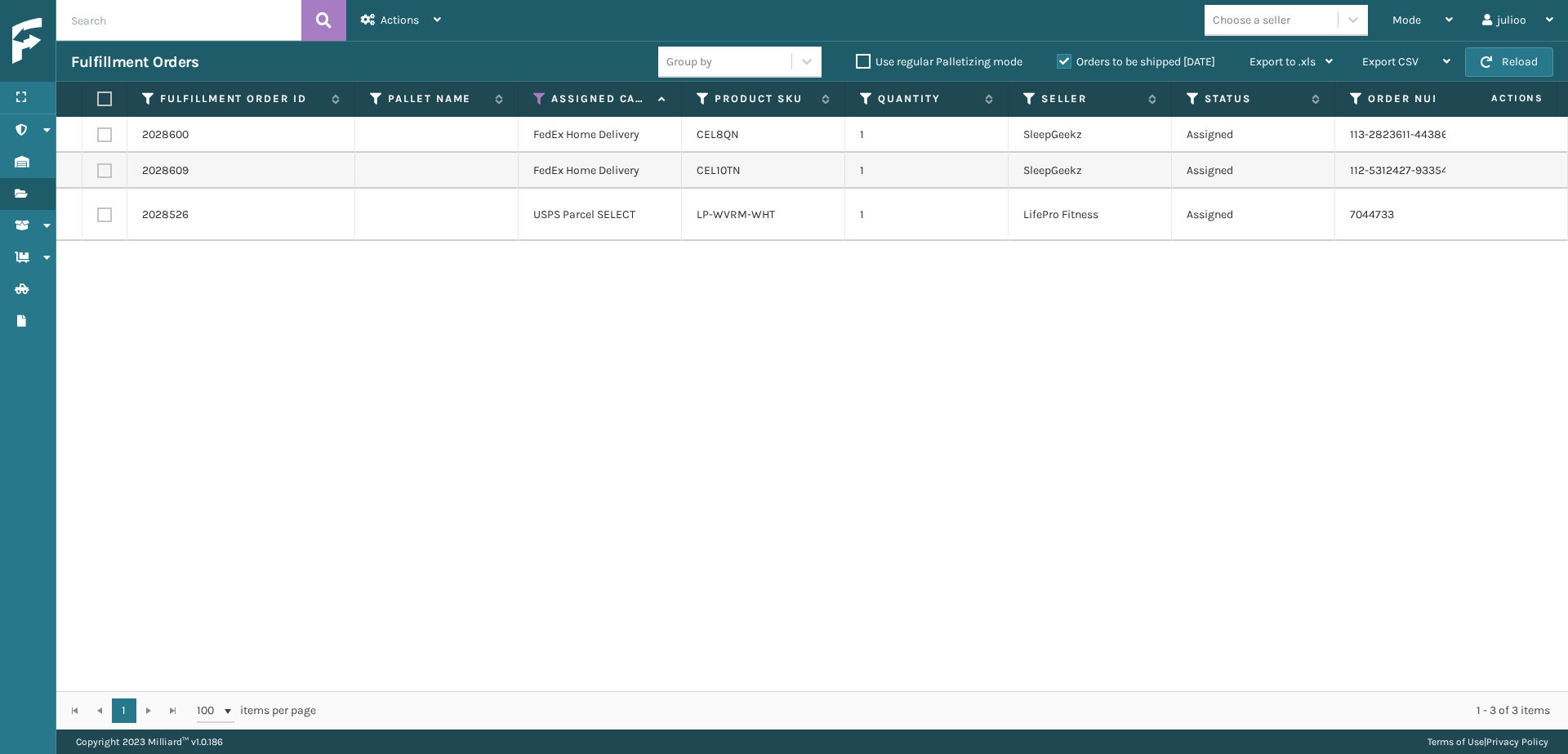
click at [106, 220] on label at bounding box center [104, 215] width 15 height 15
click at [98, 218] on input "checkbox" at bounding box center [97, 213] width 1 height 11
checkbox input "true"
click at [1396, 54] on button "Reload" at bounding box center [1509, 62] width 88 height 29
click at [1396, 56] on button "Reload" at bounding box center [1509, 62] width 88 height 29
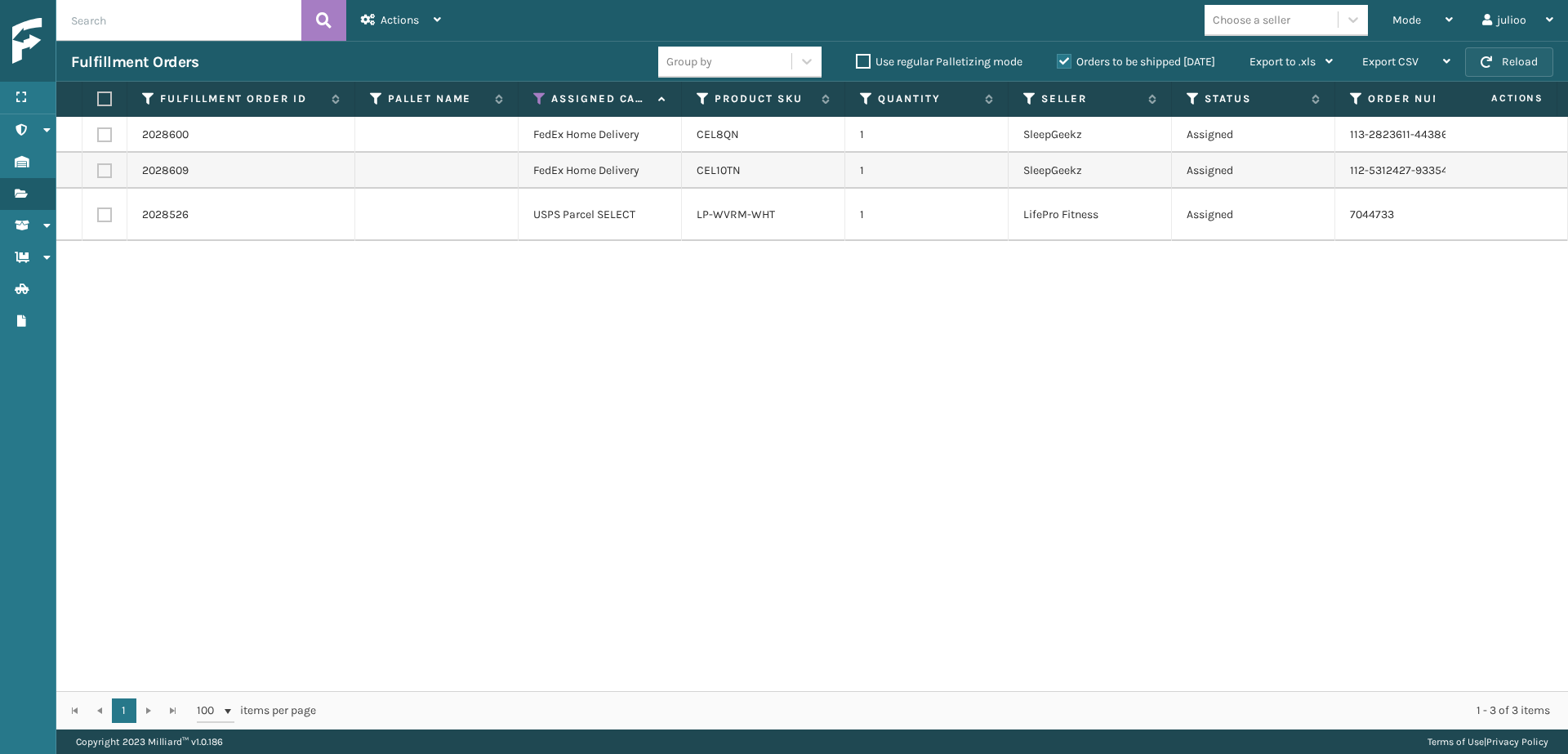
click at [1396, 53] on button "Reload" at bounding box center [1509, 62] width 88 height 29
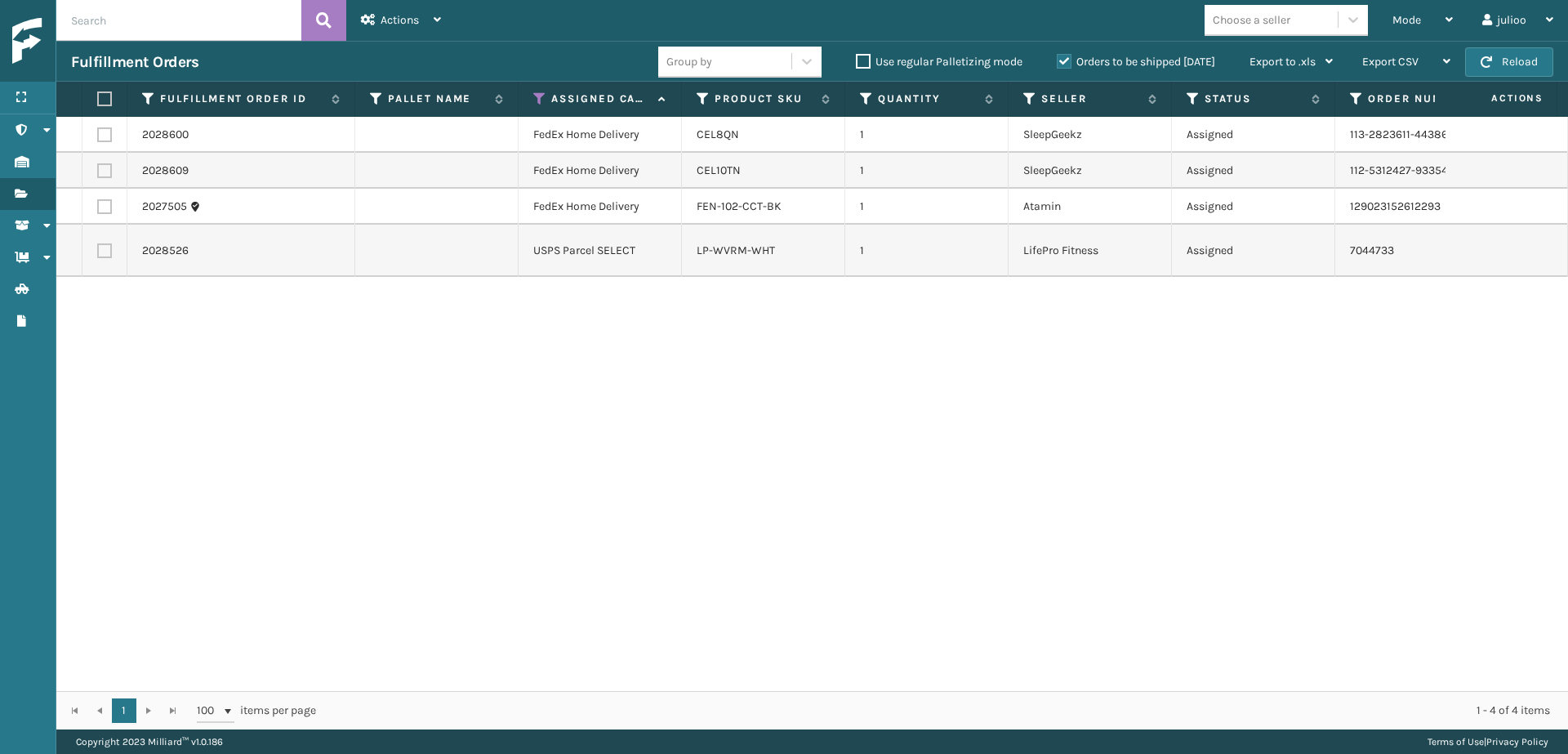
click at [1396, 65] on button "Reload" at bounding box center [1509, 62] width 88 height 29
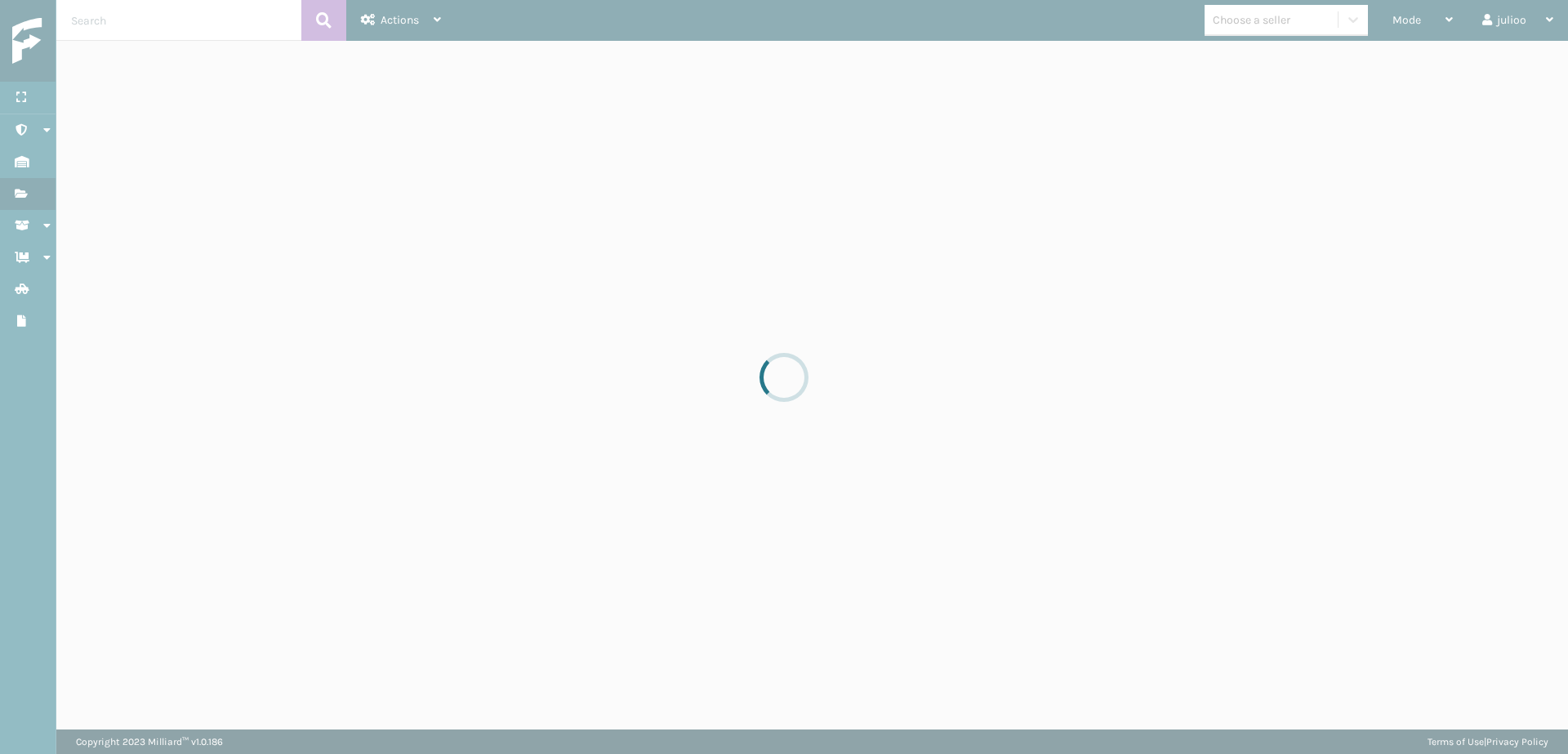
click at [1396, 65] on div at bounding box center [784, 377] width 1568 height 754
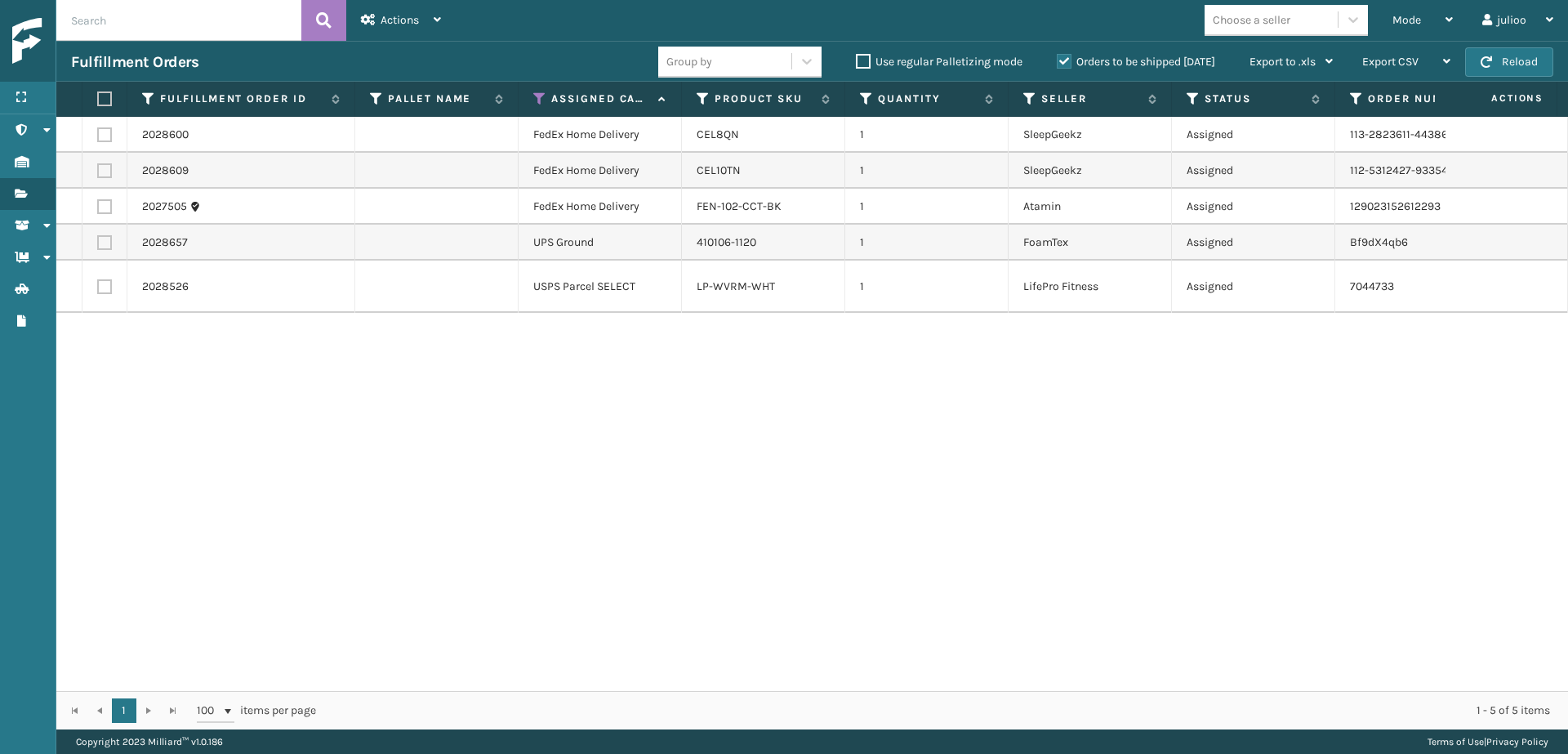
click at [1396, 65] on button "Reload" at bounding box center [1509, 62] width 88 height 29
click at [1392, 11] on div "Mode" at bounding box center [1422, 20] width 60 height 41
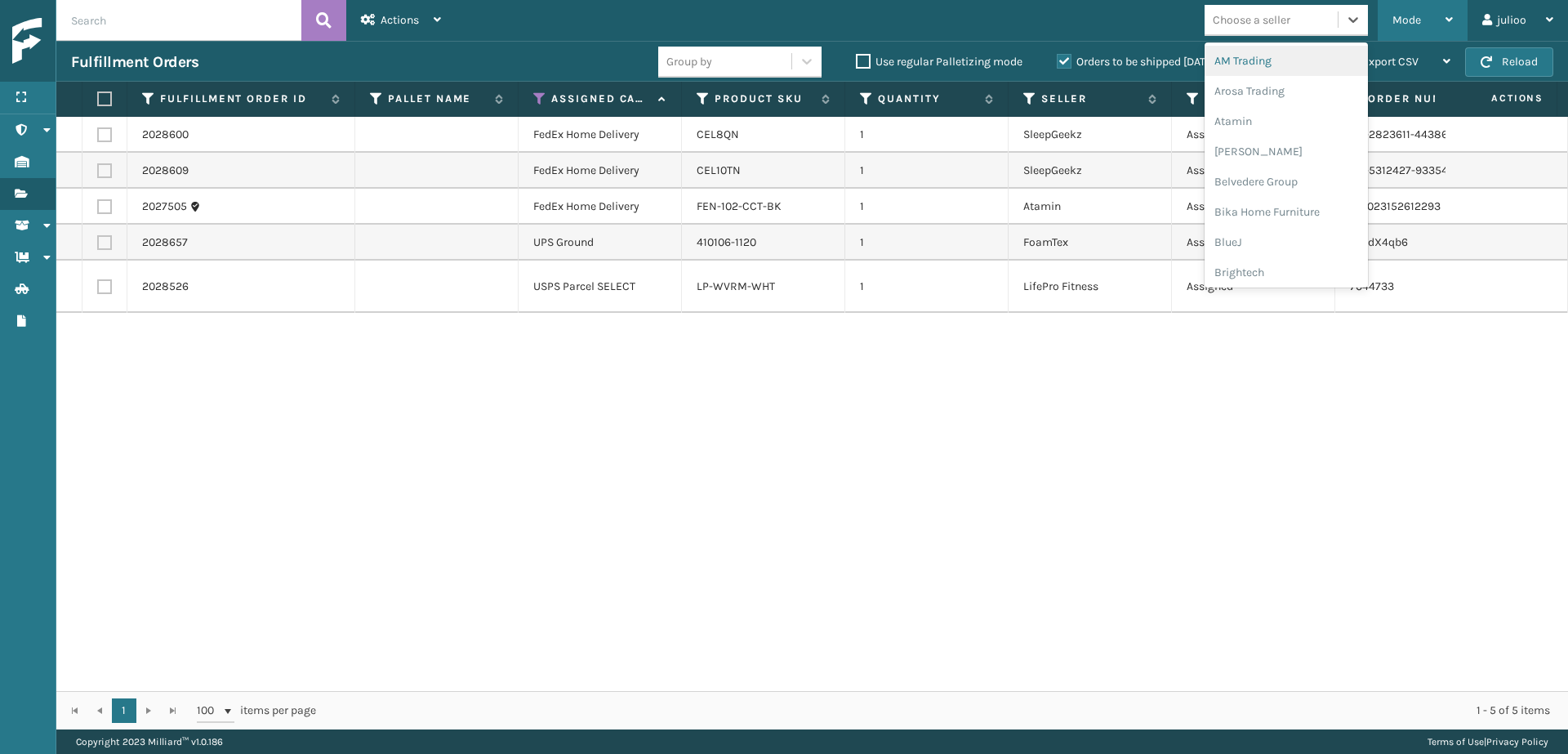
click at [1396, 17] on span "Mode" at bounding box center [1407, 20] width 28 height 14
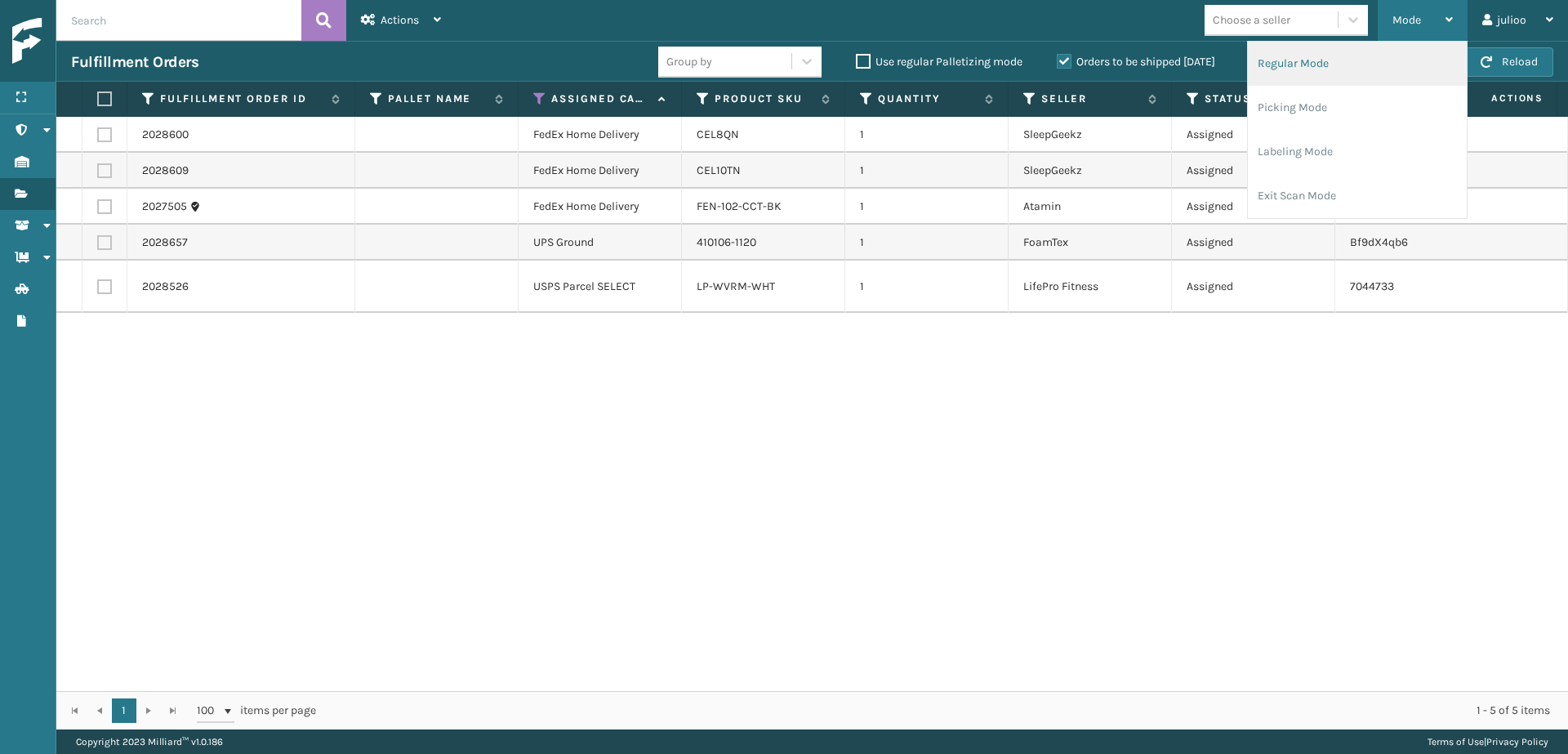
click at [1356, 58] on li "Regular Mode" at bounding box center [1357, 64] width 219 height 44
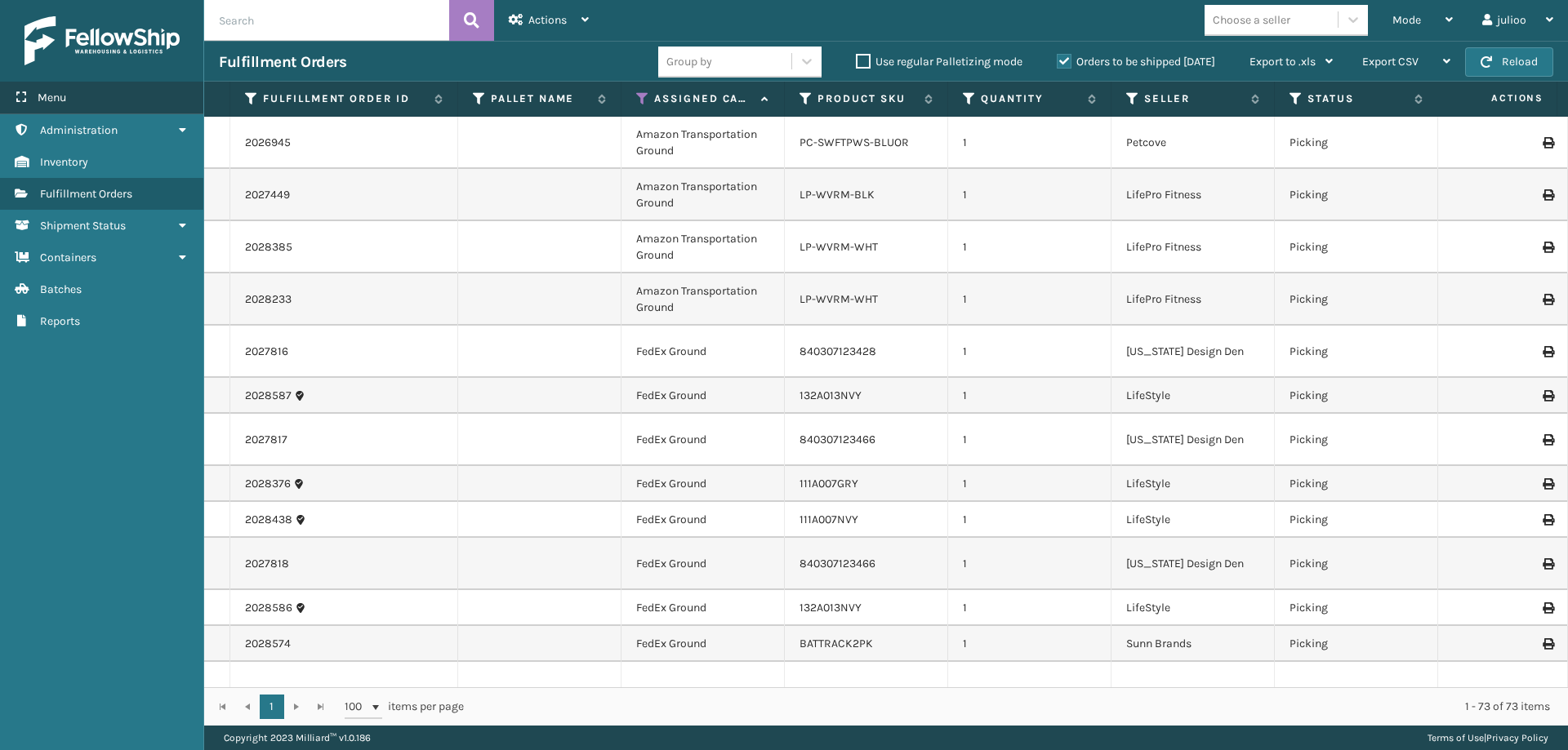
click at [100, 102] on div "Menu" at bounding box center [101, 98] width 203 height 33
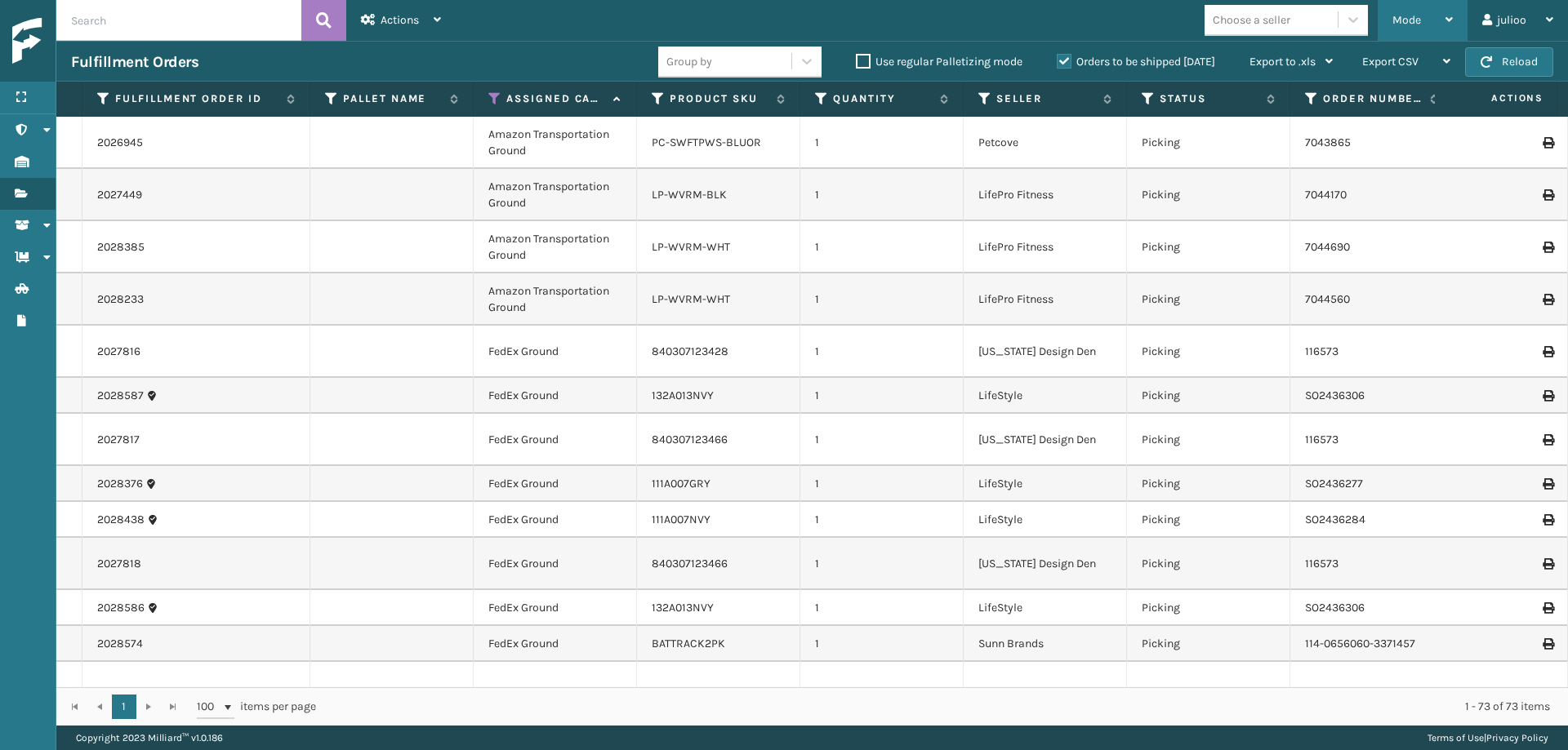
click at [1396, 28] on div "Mode" at bounding box center [1422, 20] width 60 height 41
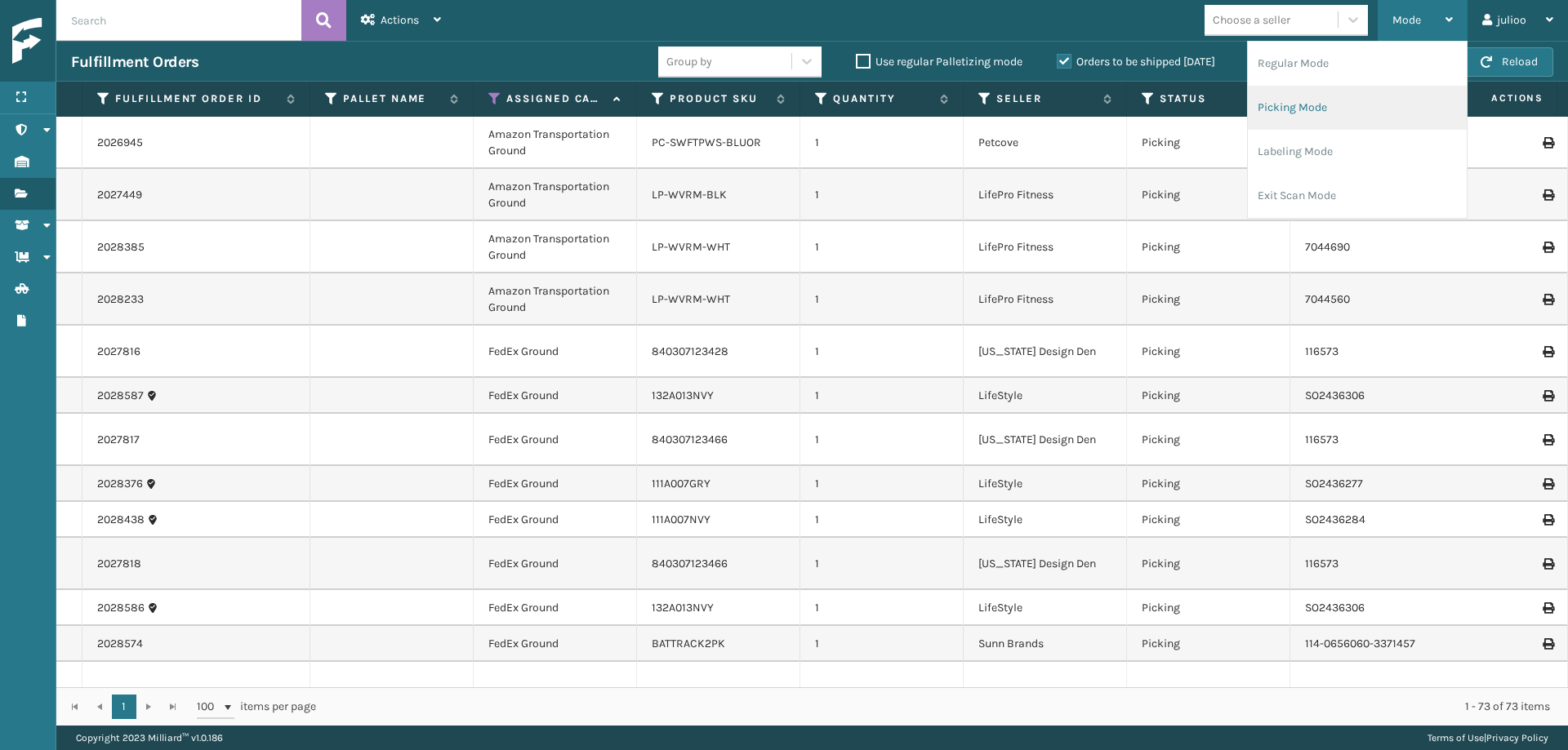
click at [1354, 103] on li "Picking Mode" at bounding box center [1357, 108] width 219 height 44
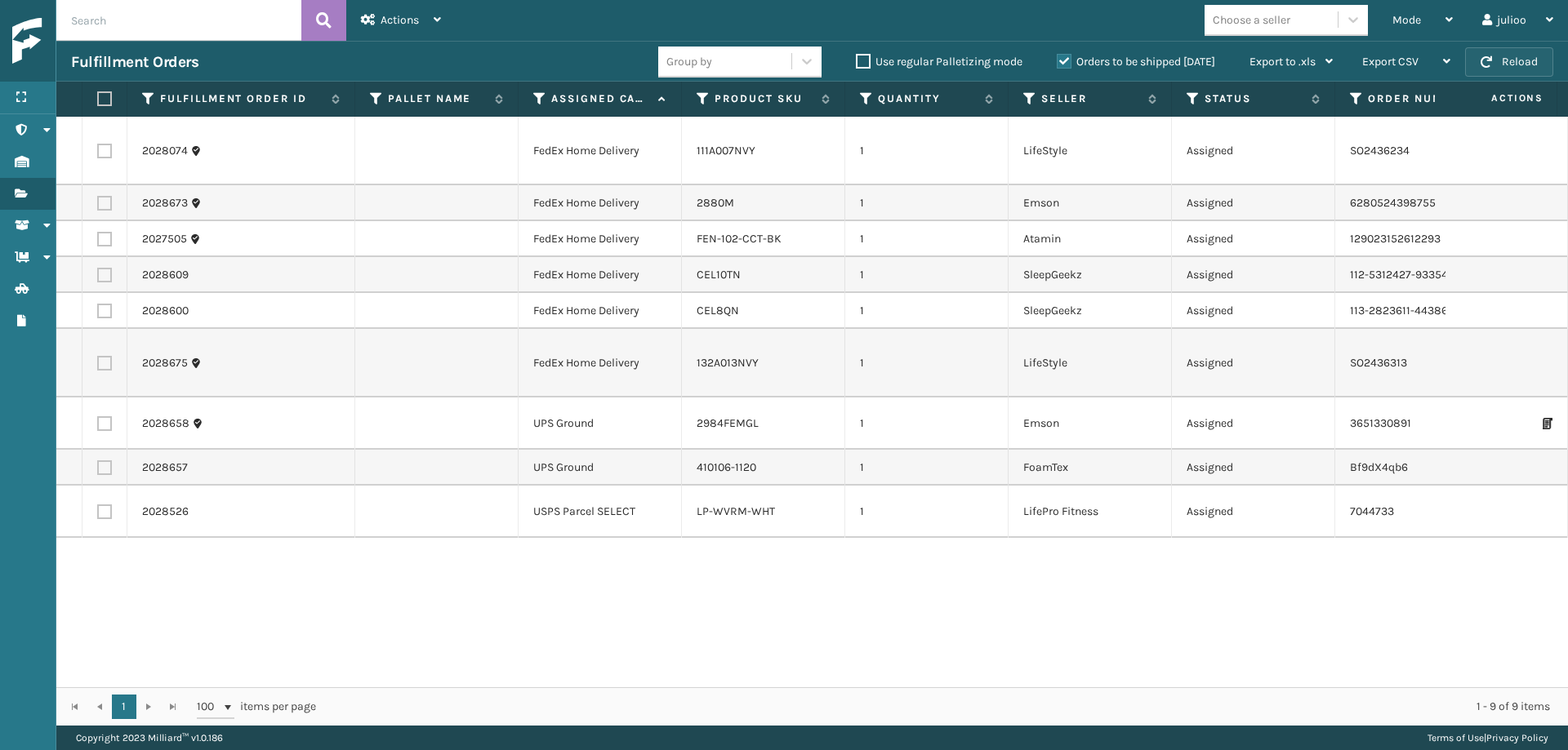
click at [1396, 65] on button "Reload" at bounding box center [1509, 62] width 88 height 29
click at [799, 553] on div "2028074 FedEx Home Delivery 111A007NVY 1 LifeStyle Assigned SO2436234 Fellowshi…" at bounding box center [812, 401] width 1512 height 571
click at [1396, 71] on button "Reload" at bounding box center [1509, 62] width 88 height 29
click at [1396, 51] on button "Reload" at bounding box center [1509, 62] width 88 height 29
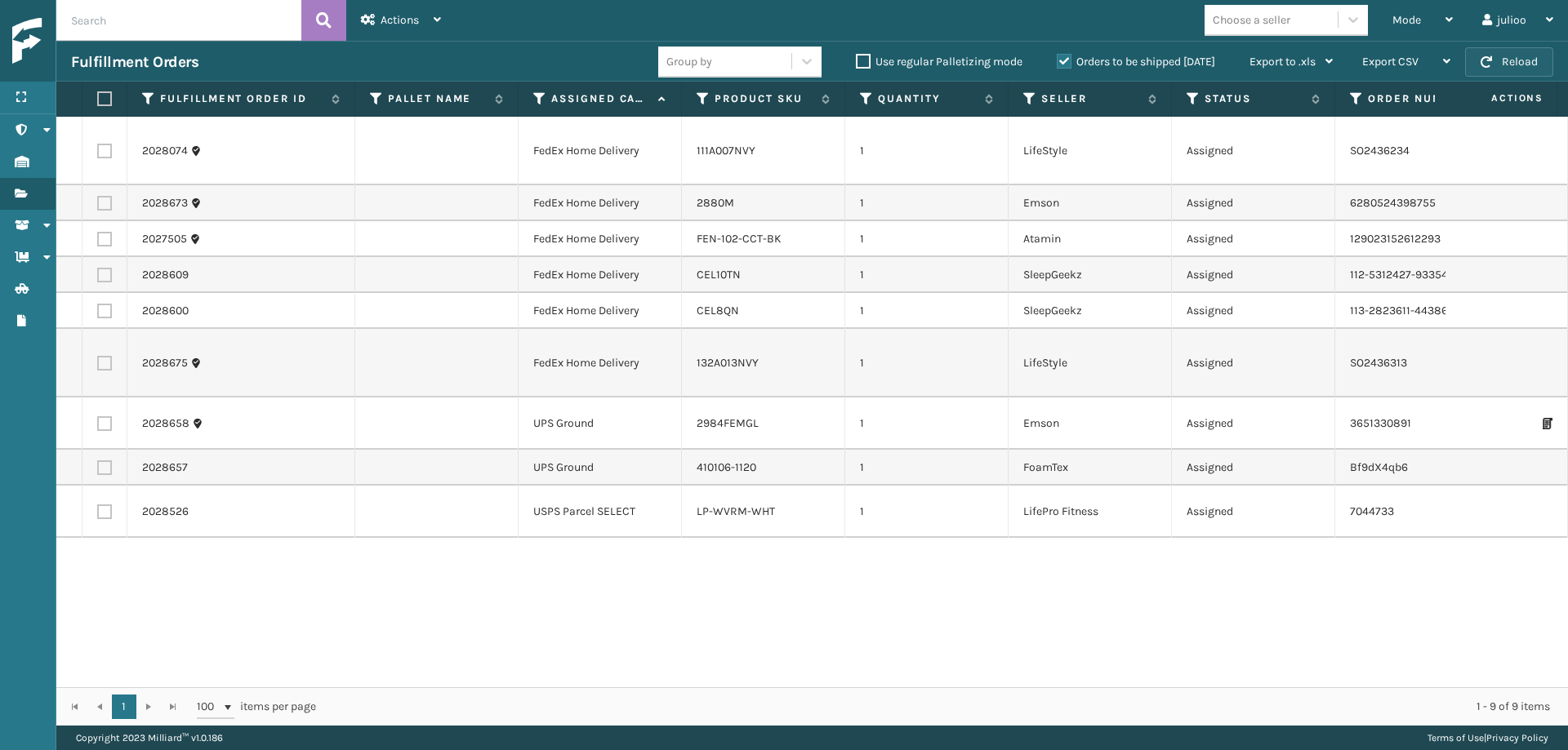
click at [1396, 67] on button "Reload" at bounding box center [1509, 62] width 88 height 29
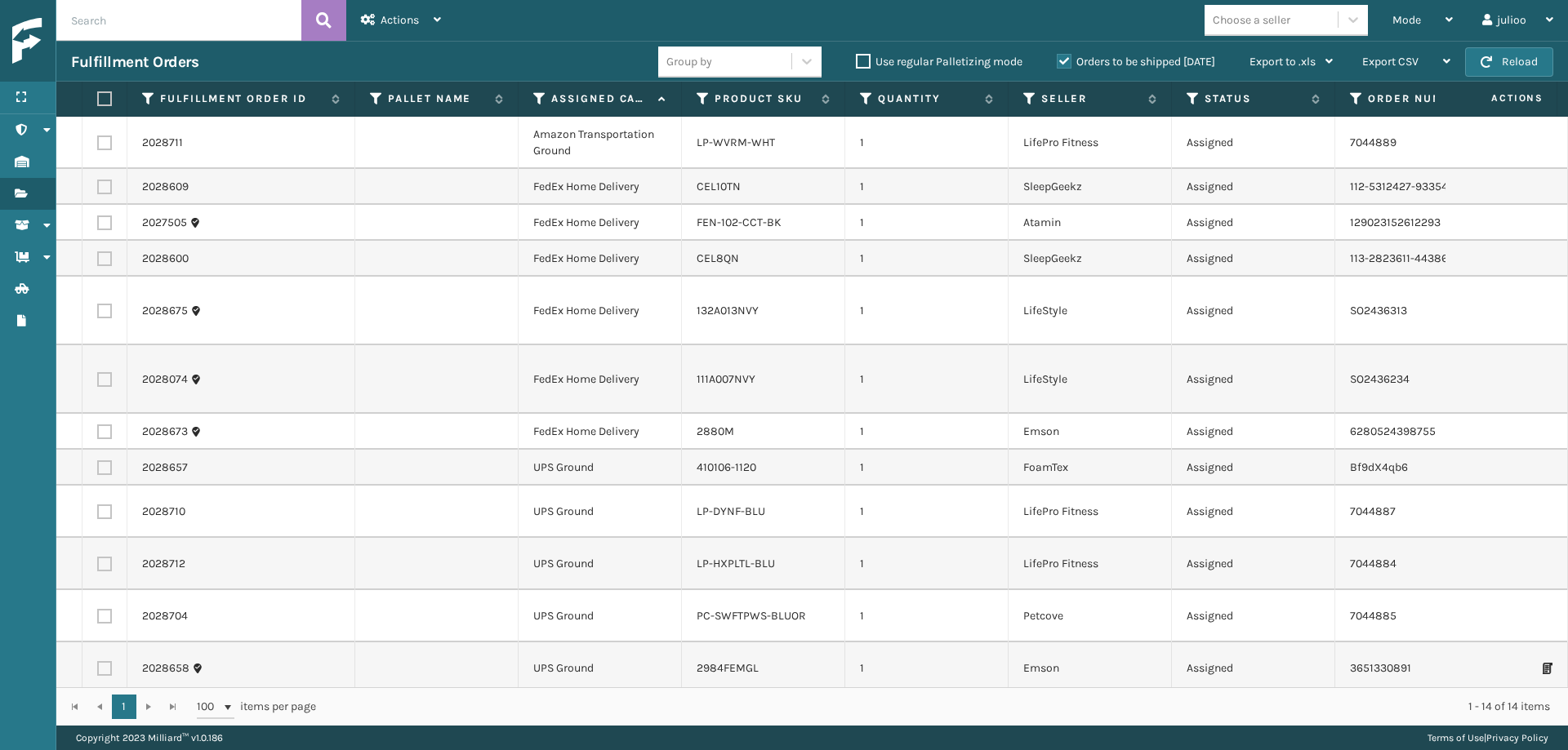
scroll to position [91, 0]
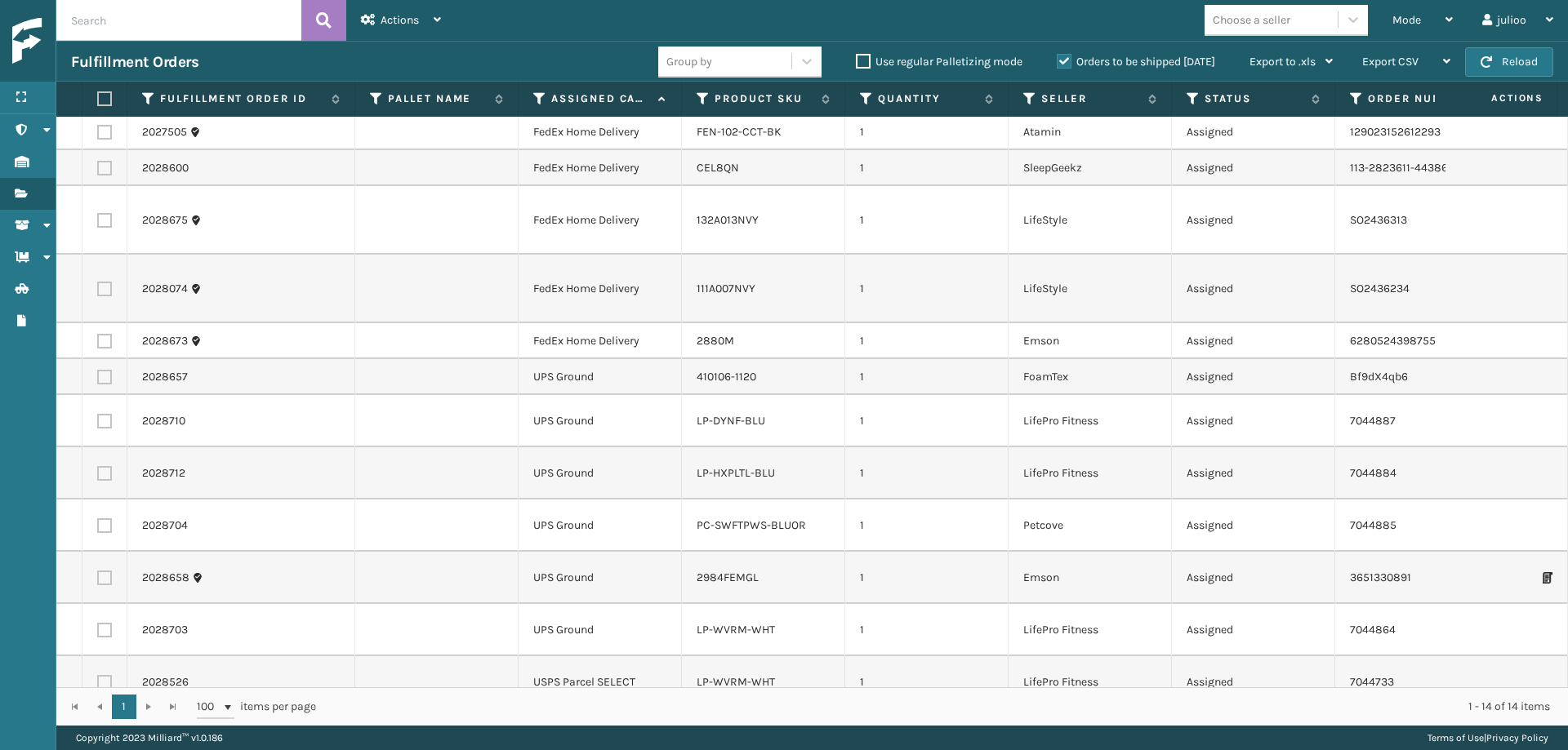
click at [1396, 78] on div "Fulfillment Orders Group by Use regular Palletizing mode Orders to be shipped […" at bounding box center [812, 61] width 1512 height 41
click at [1396, 64] on button "Reload" at bounding box center [1509, 62] width 88 height 29
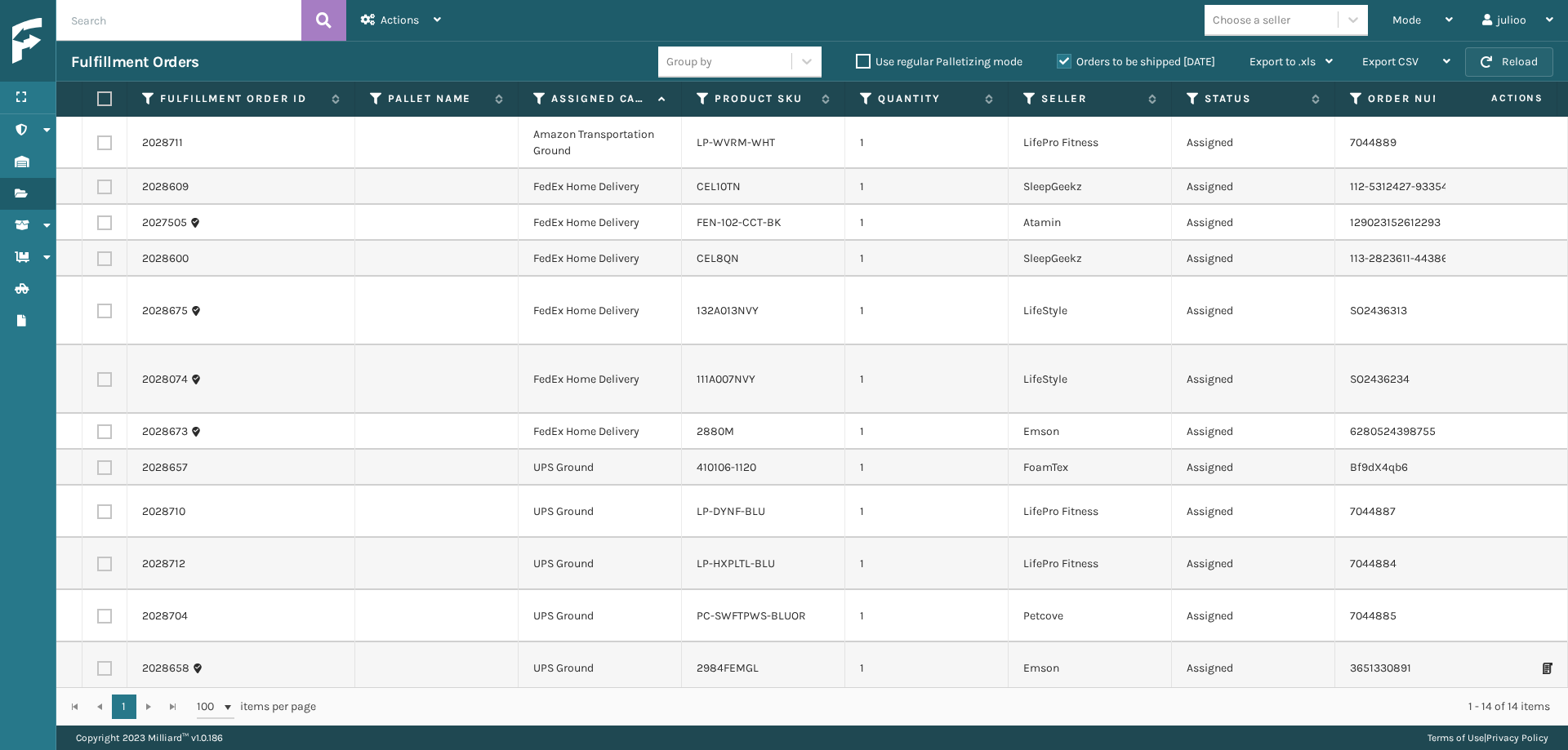
click at [1396, 65] on button "Reload" at bounding box center [1509, 62] width 88 height 29
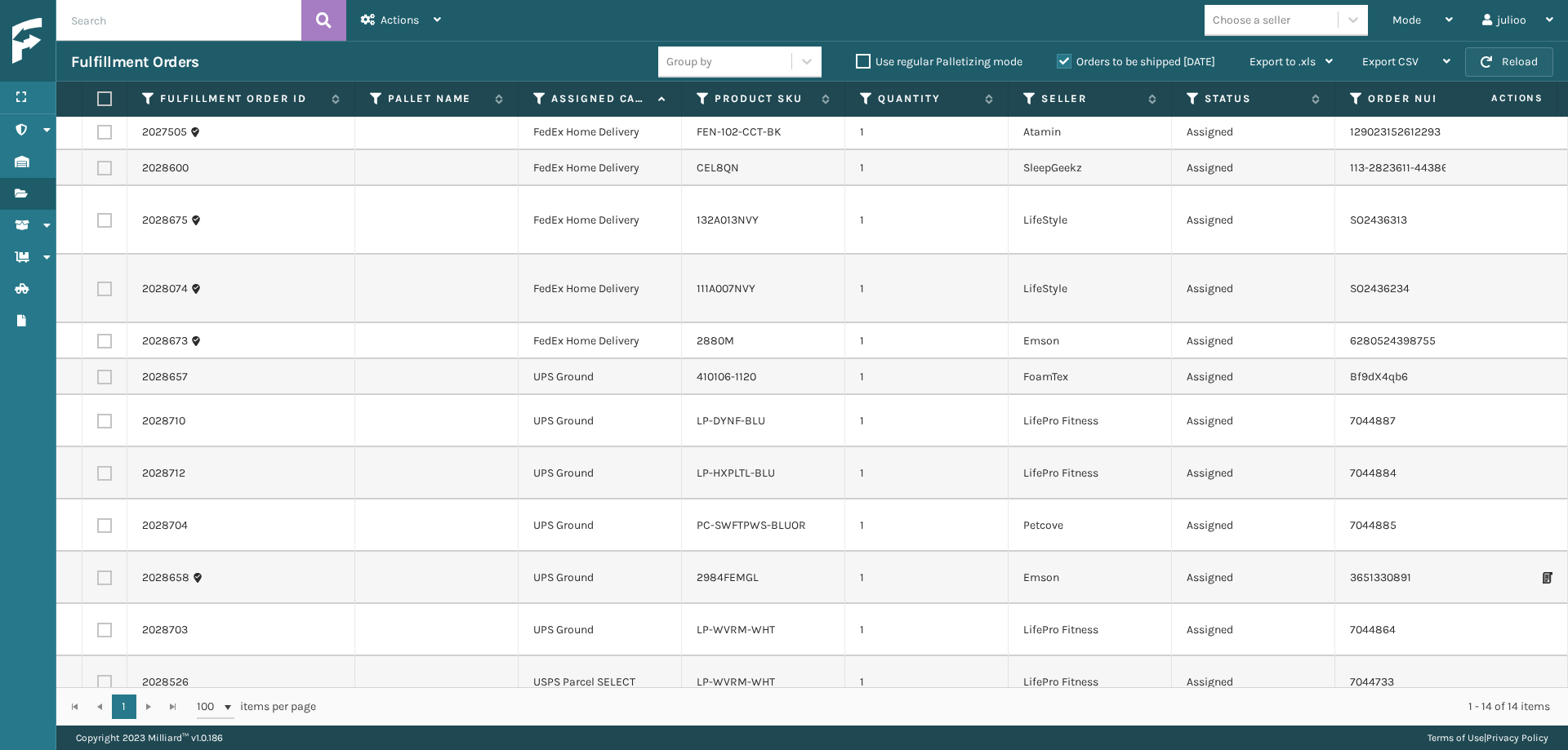
click at [1396, 61] on span "button" at bounding box center [1486, 62] width 11 height 11
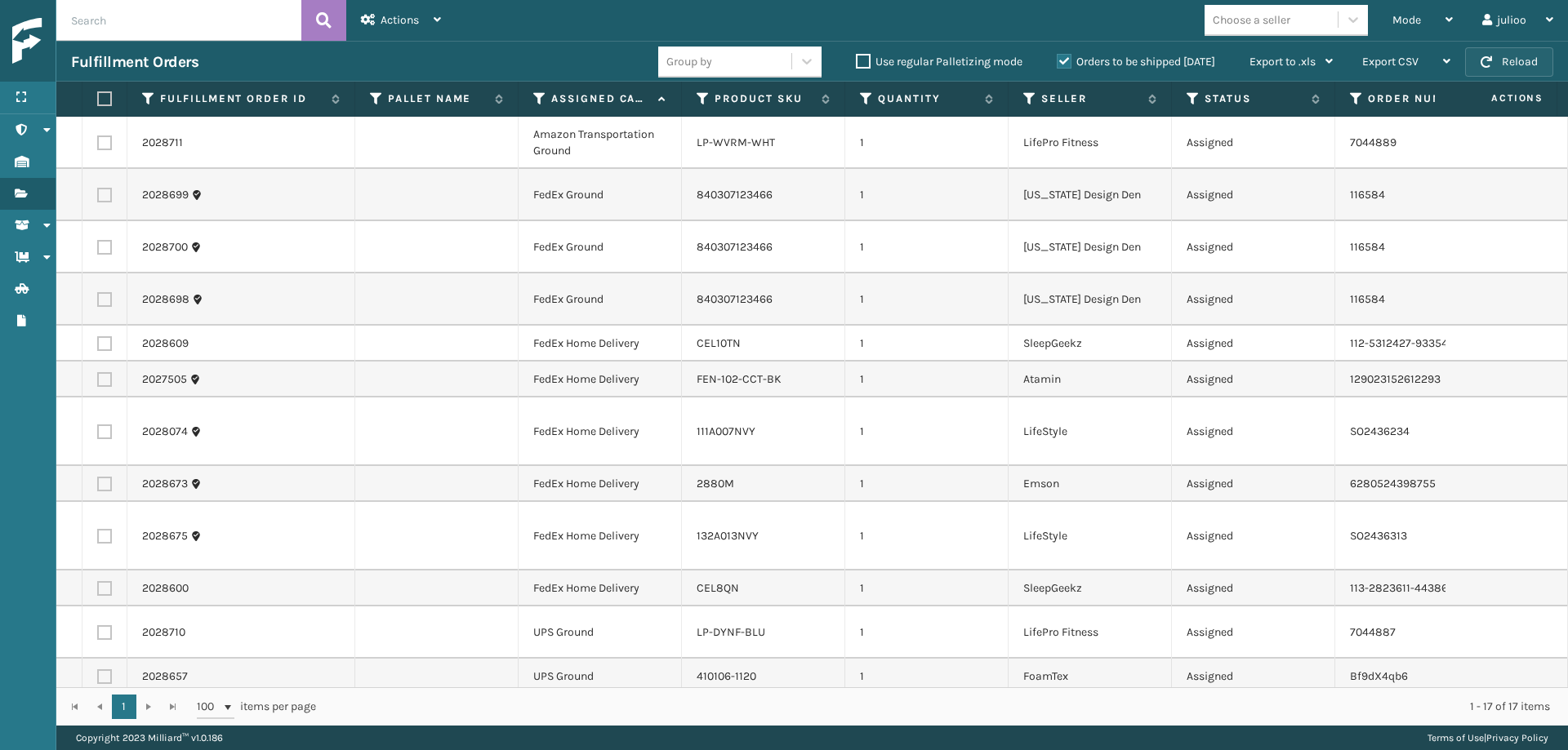
click at [1396, 61] on span "button" at bounding box center [1486, 62] width 11 height 11
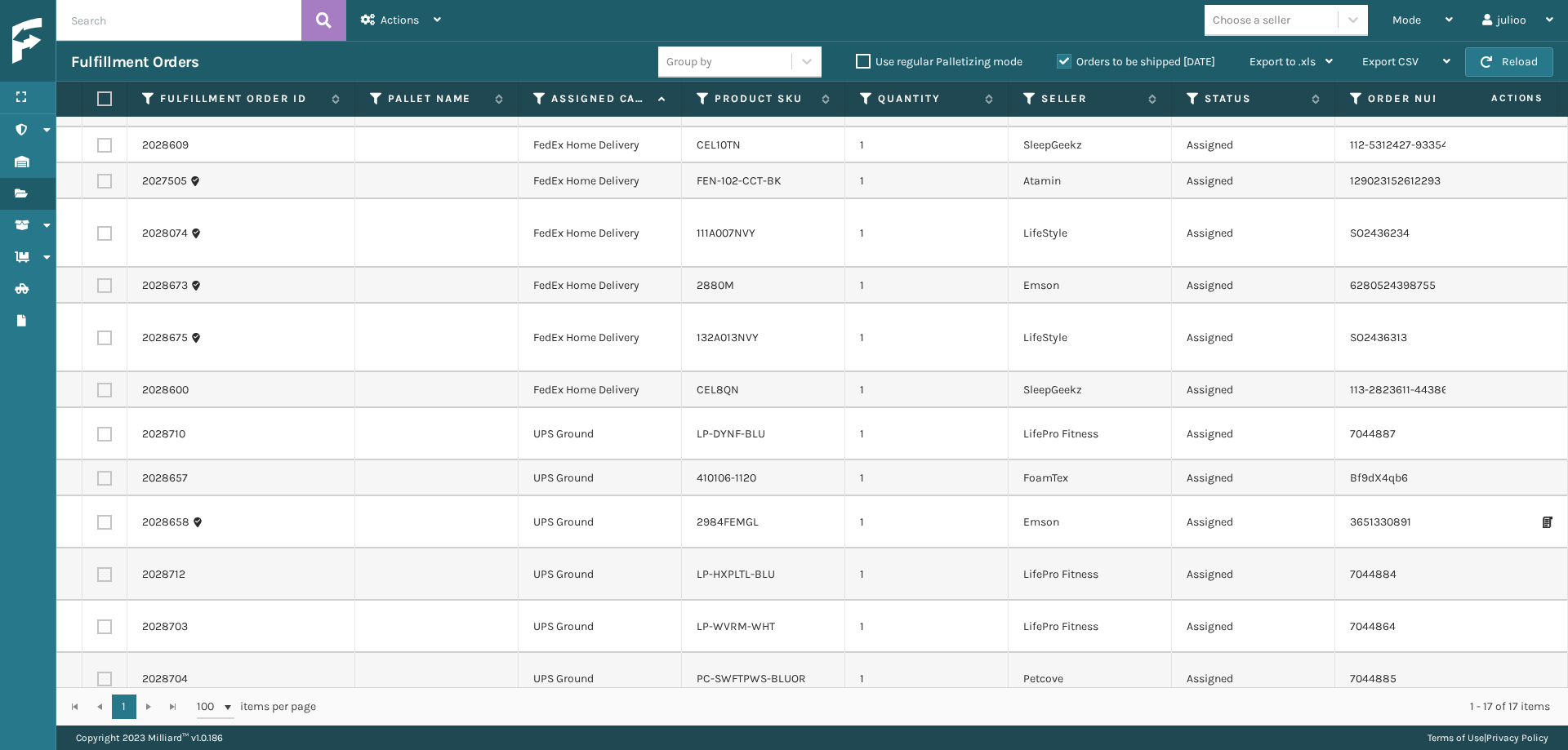
scroll to position [0, 0]
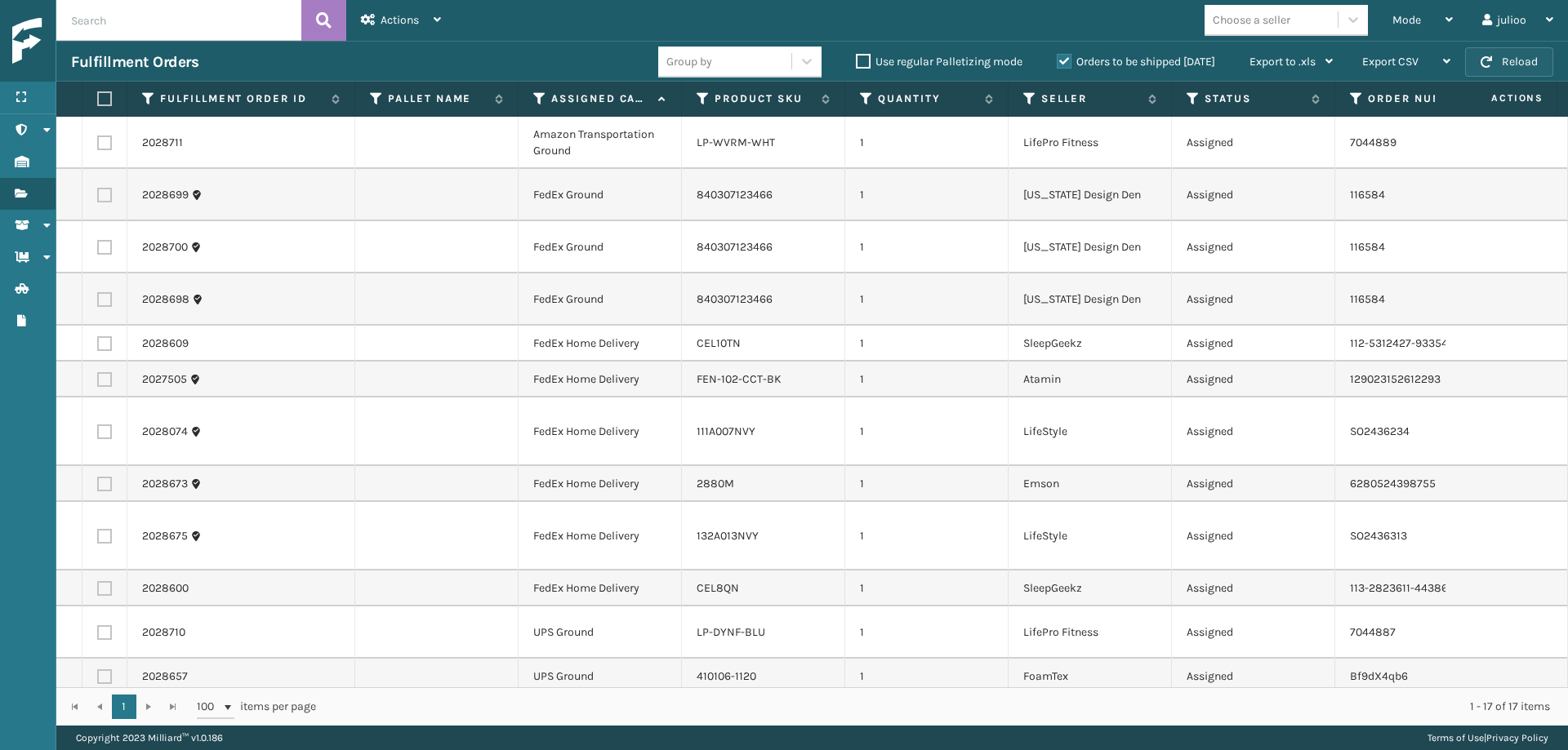
click at [1396, 64] on button "Reload" at bounding box center [1509, 62] width 88 height 29
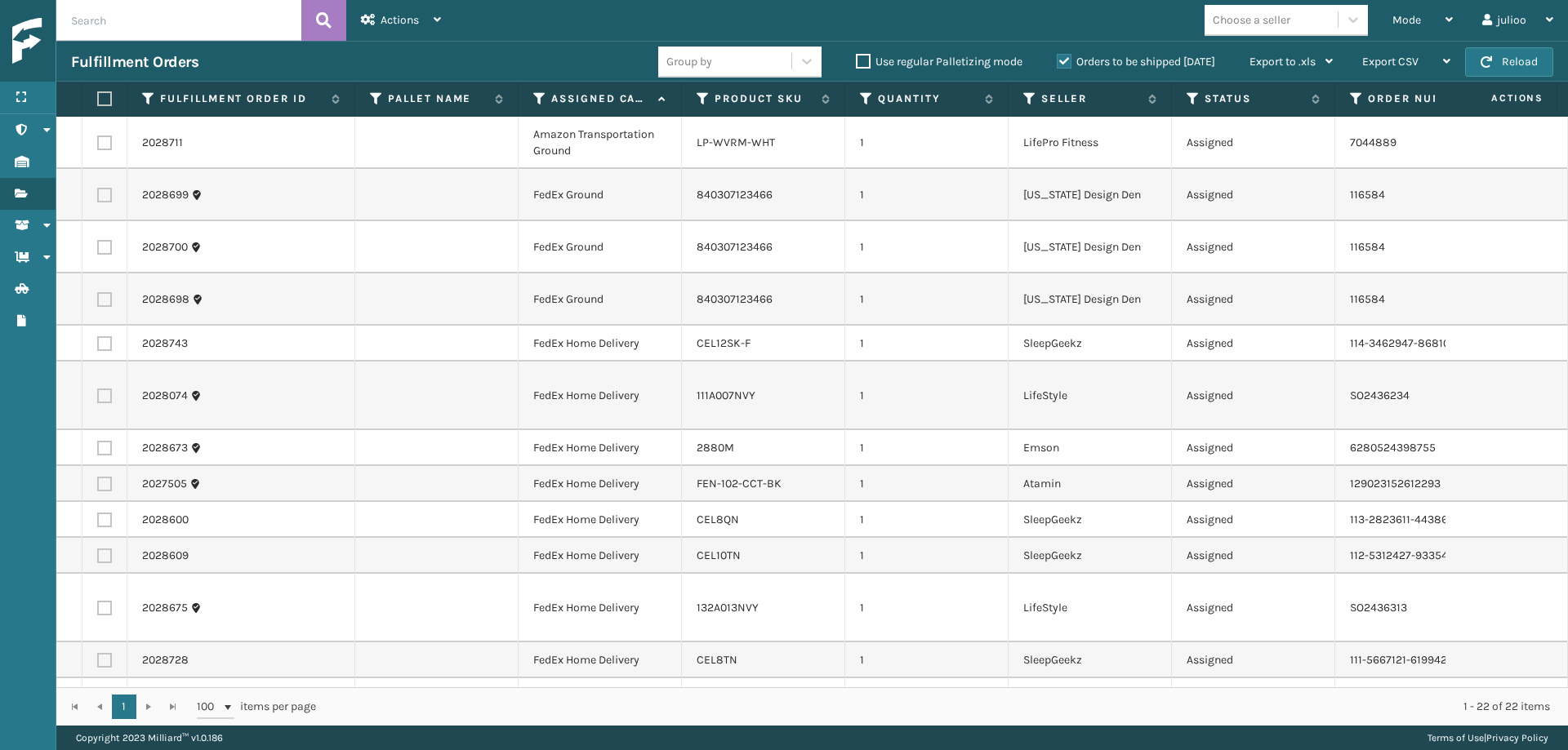
click at [1396, 64] on button "Reload" at bounding box center [1509, 62] width 88 height 29
click at [1396, 62] on span "button" at bounding box center [1486, 62] width 11 height 11
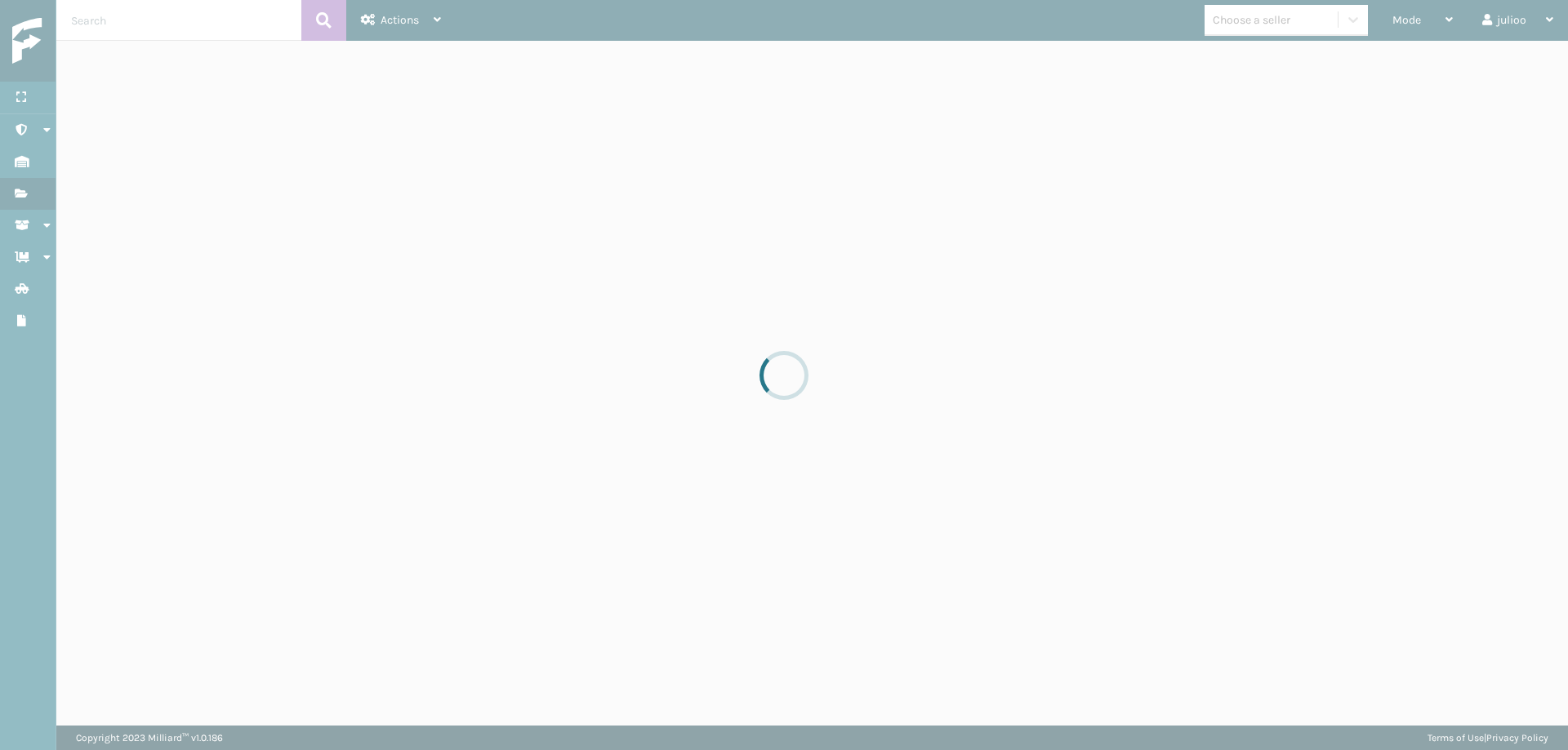
click at [1396, 62] on div at bounding box center [784, 375] width 1568 height 750
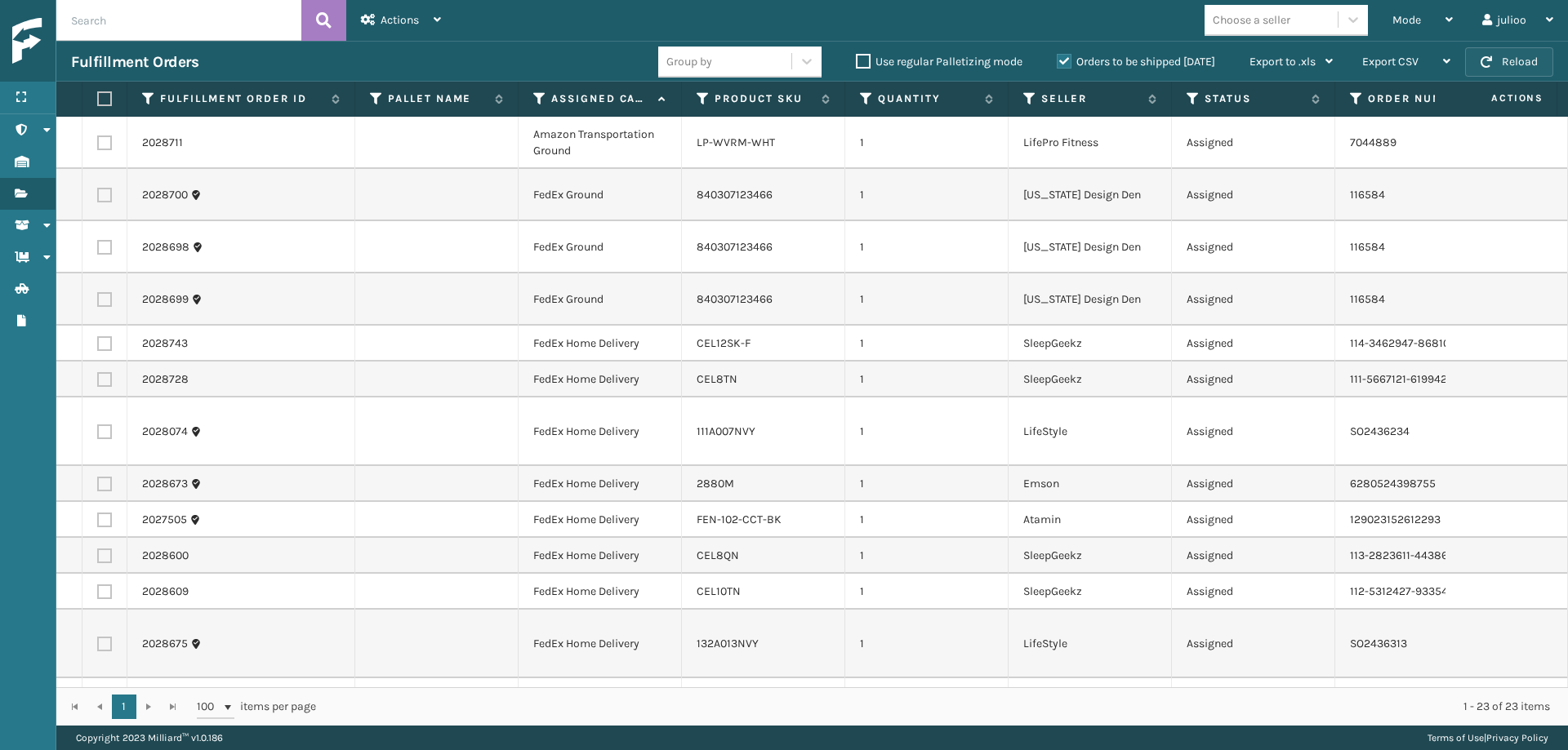
click at [1396, 62] on button "Reload" at bounding box center [1509, 62] width 88 height 29
click at [106, 101] on label at bounding box center [101, 99] width 10 height 15
click at [98, 101] on input "checkbox" at bounding box center [97, 99] width 1 height 11
checkbox input "true"
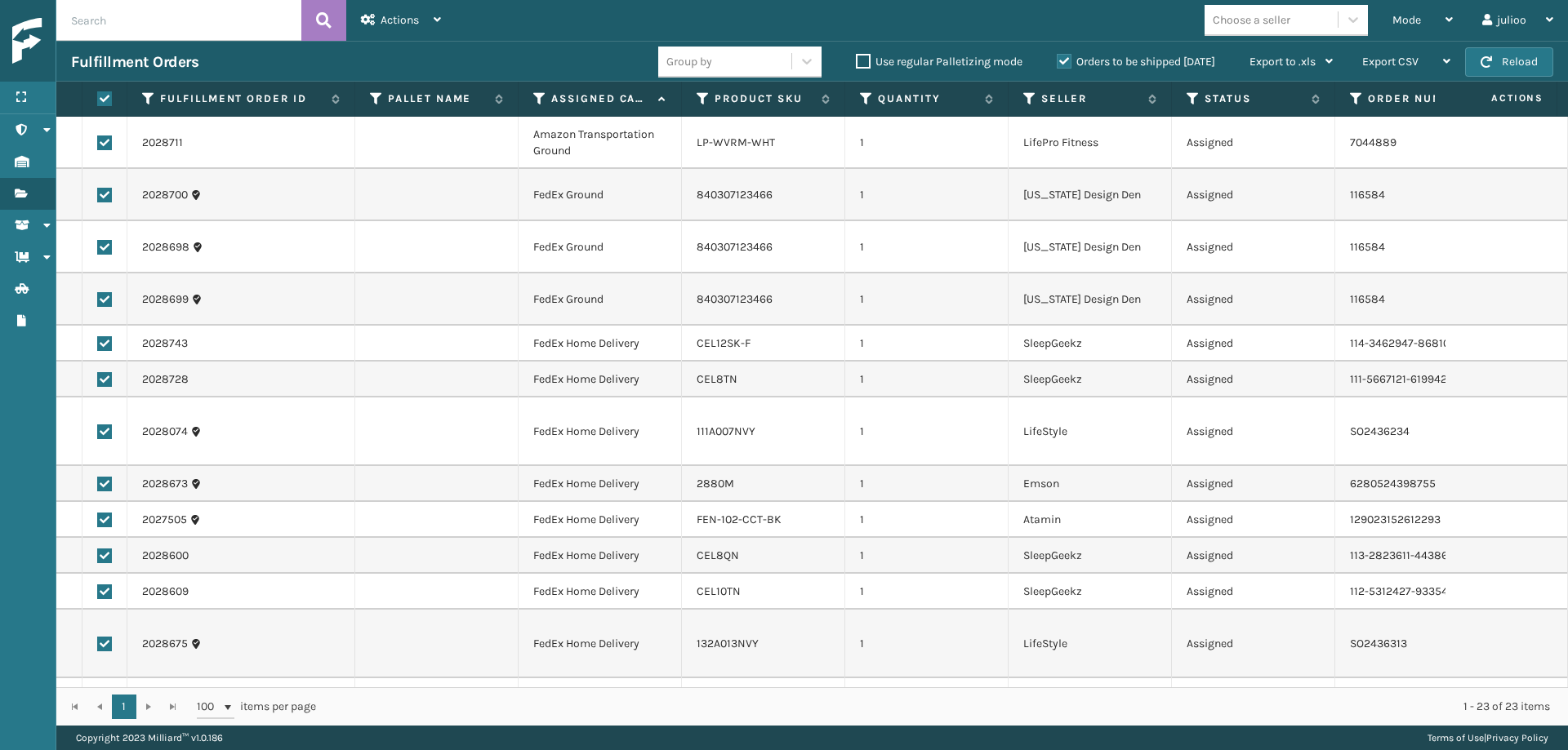
checkbox input "true"
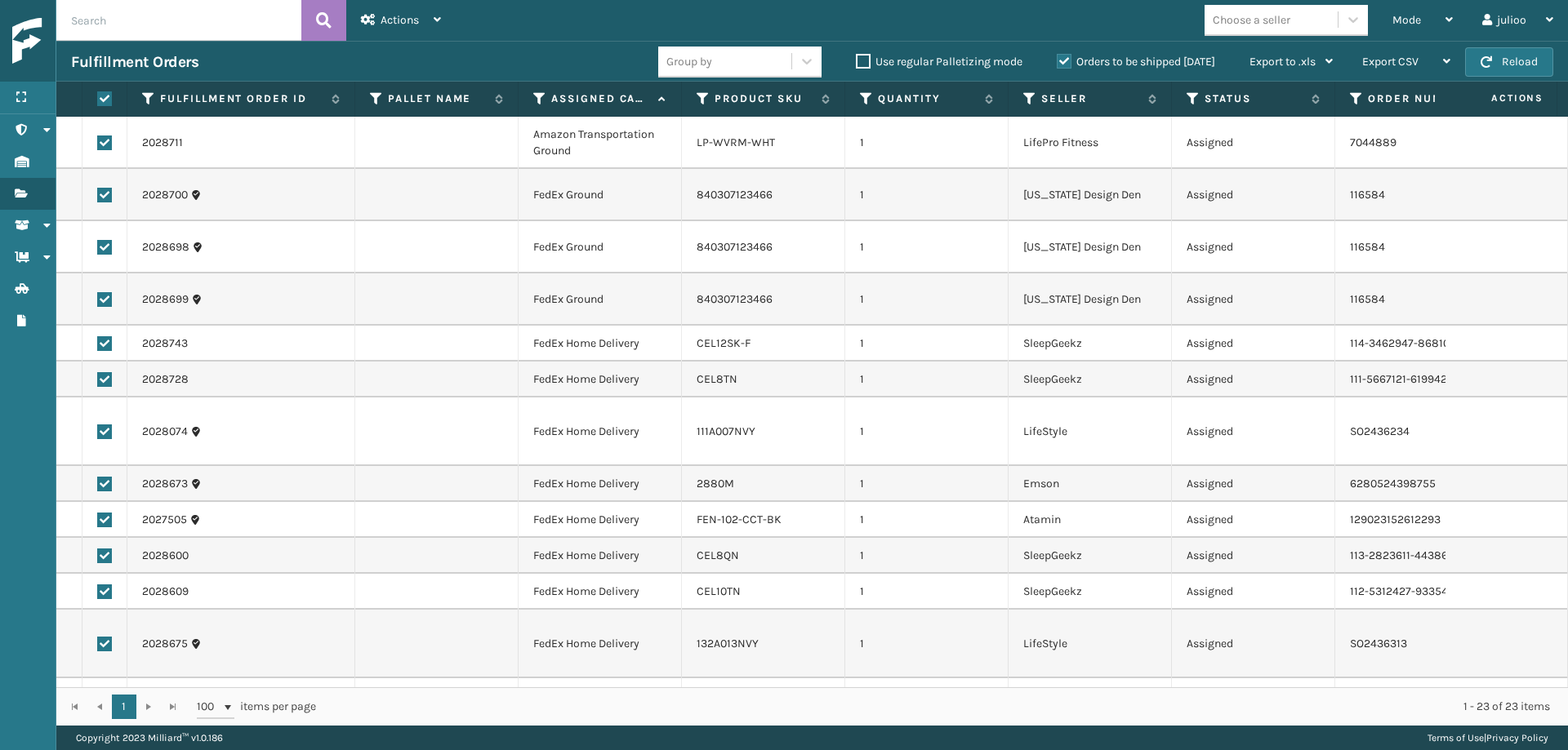
checkbox input "true"
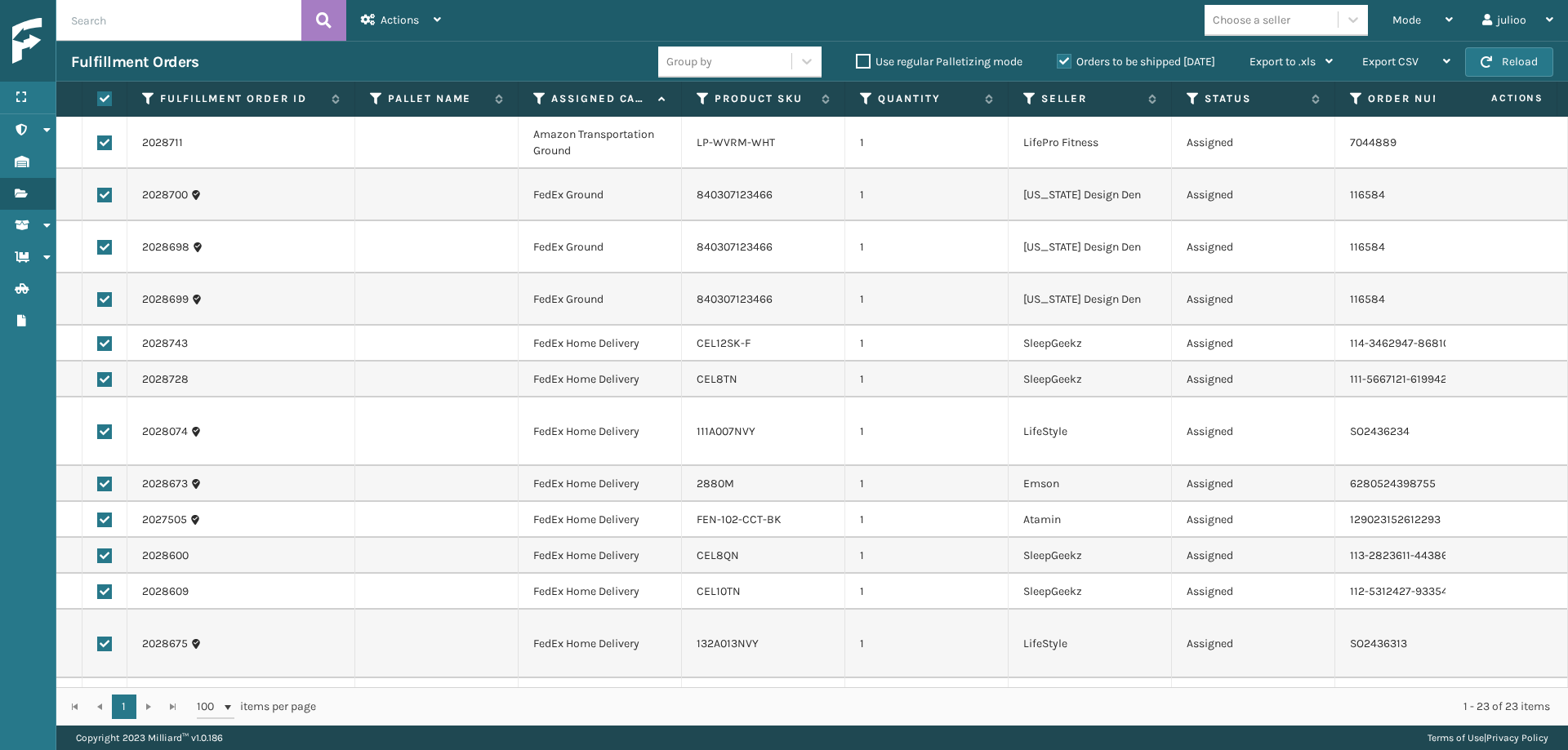
checkbox input "true"
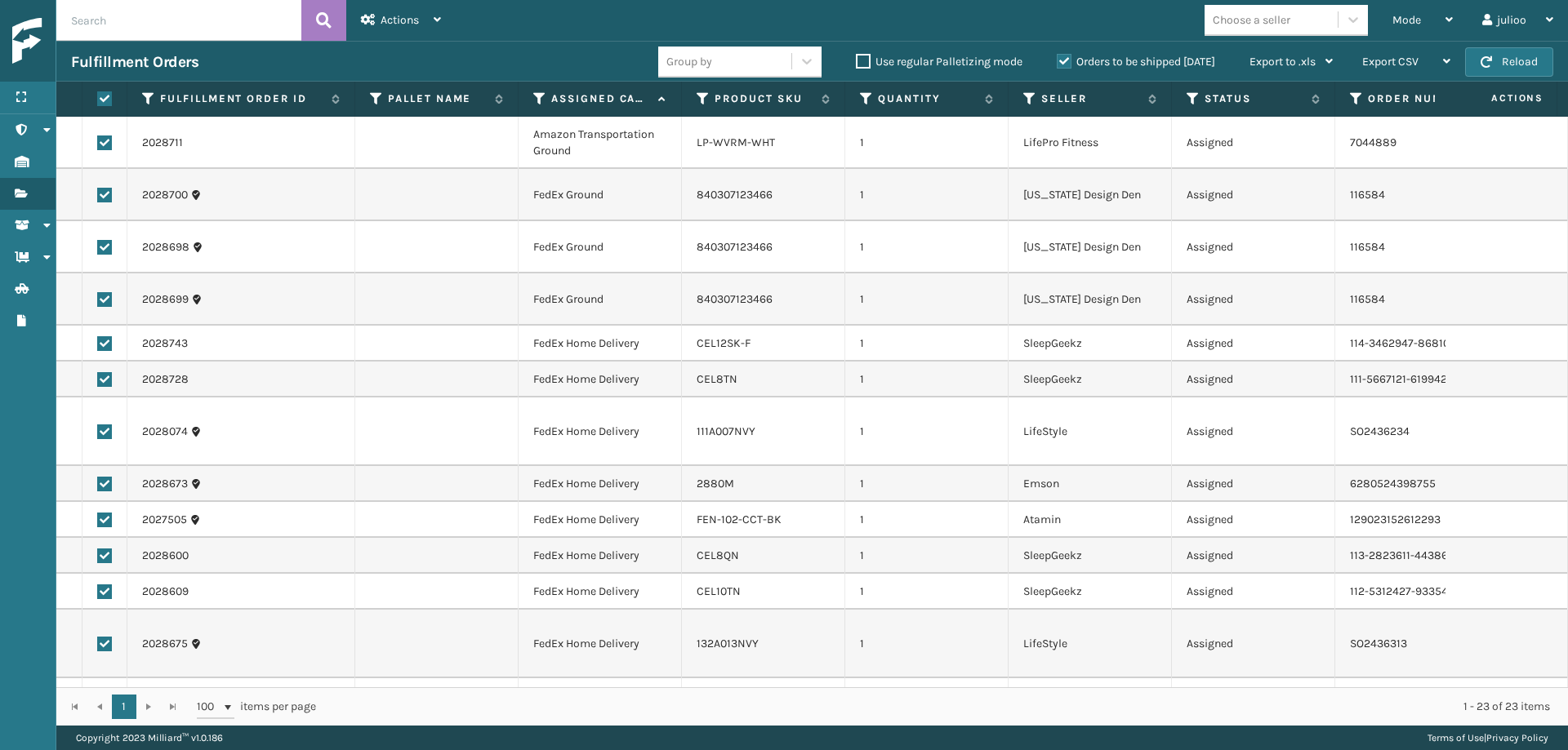
checkbox input "true"
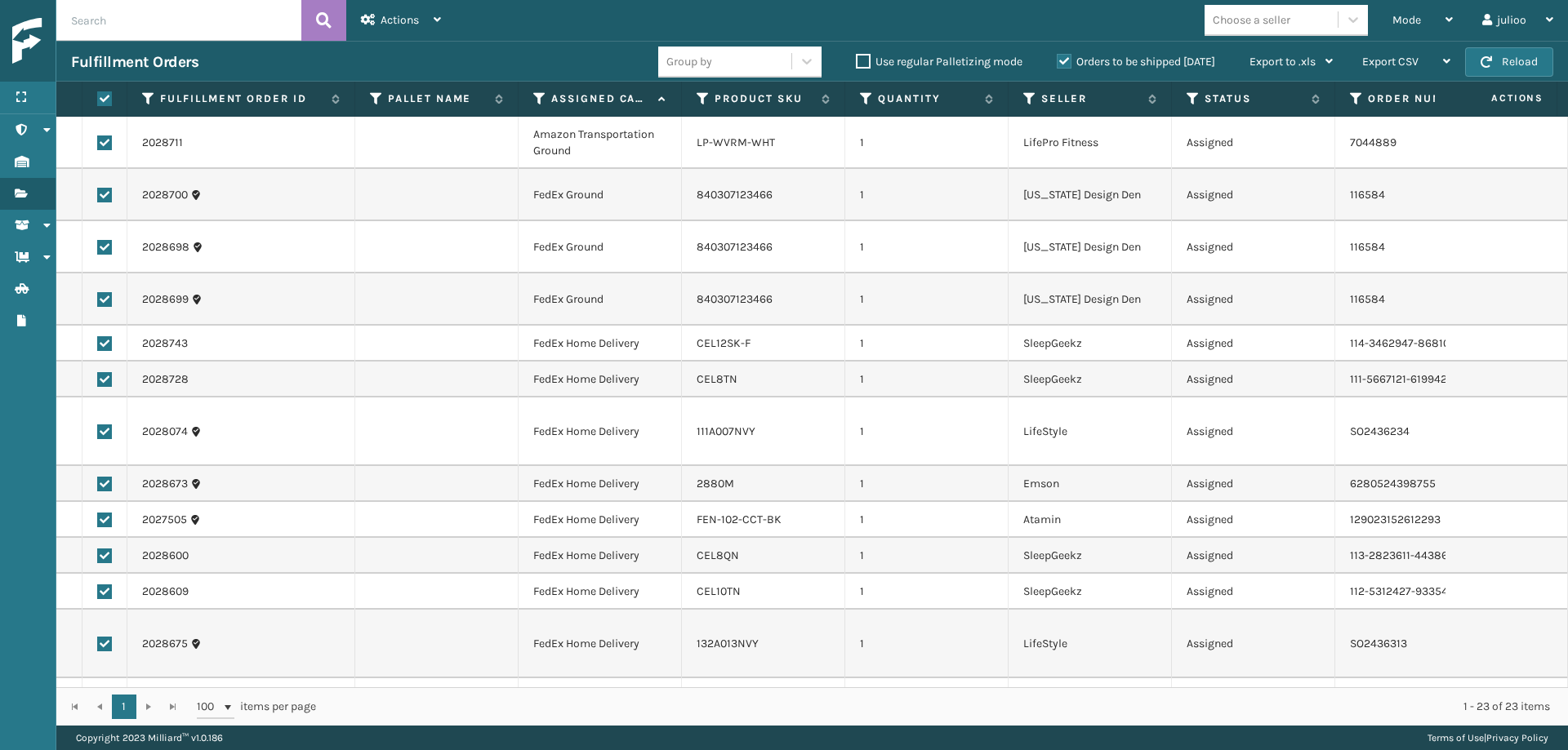
checkbox input "true"
click at [103, 140] on label at bounding box center [104, 143] width 15 height 15
click at [98, 140] on input "checkbox" at bounding box center [97, 141] width 1 height 11
checkbox input "false"
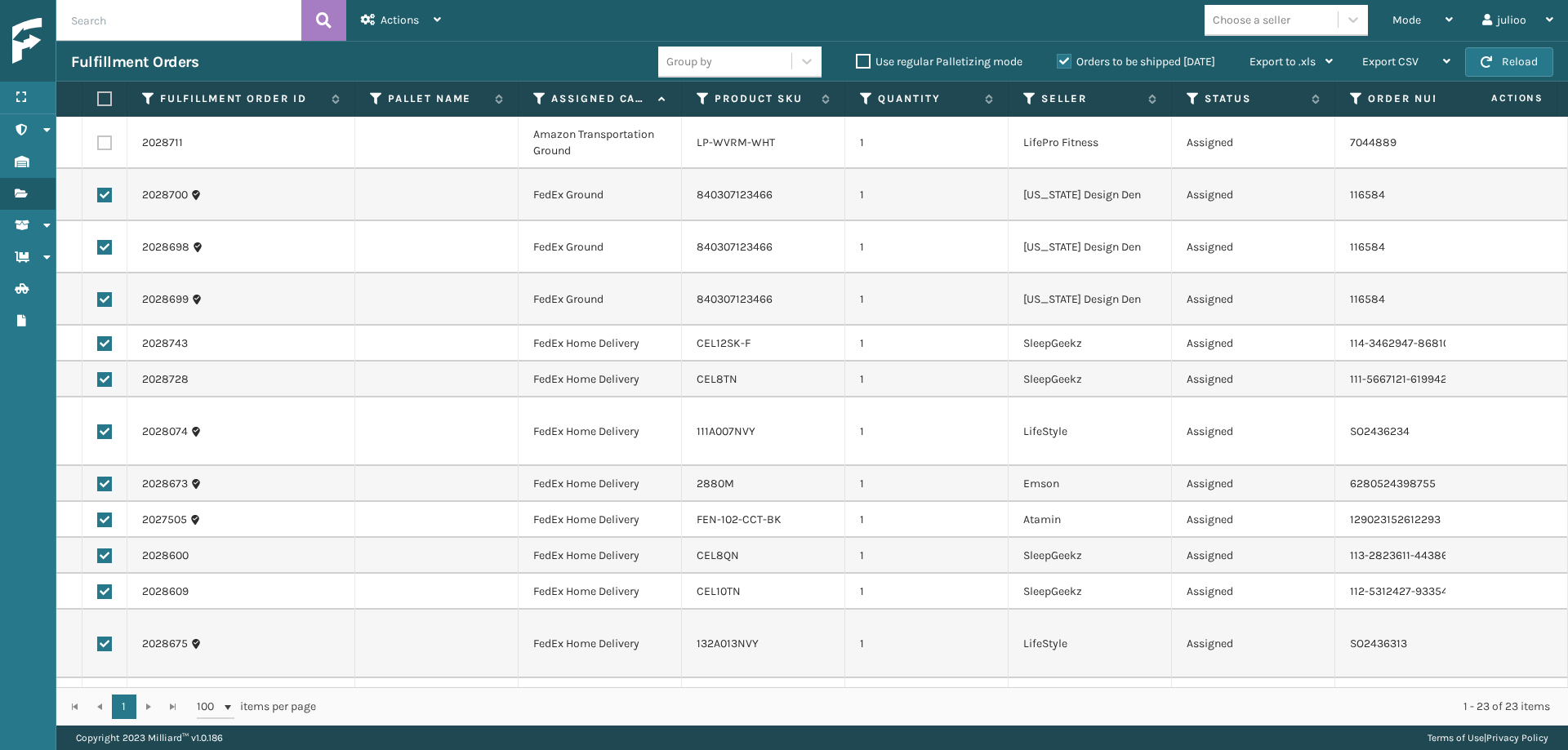
checkbox input "false"
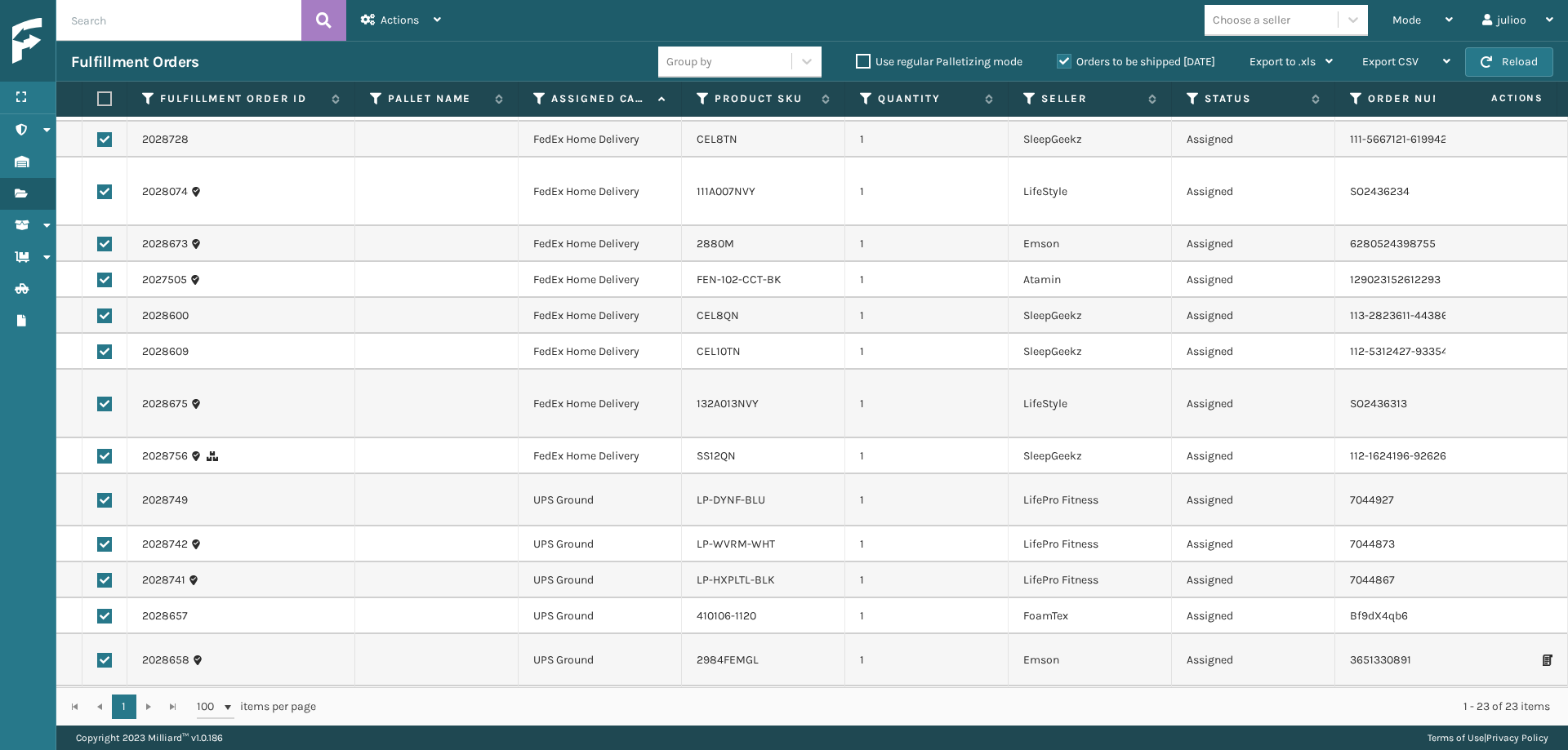
scroll to position [431, 0]
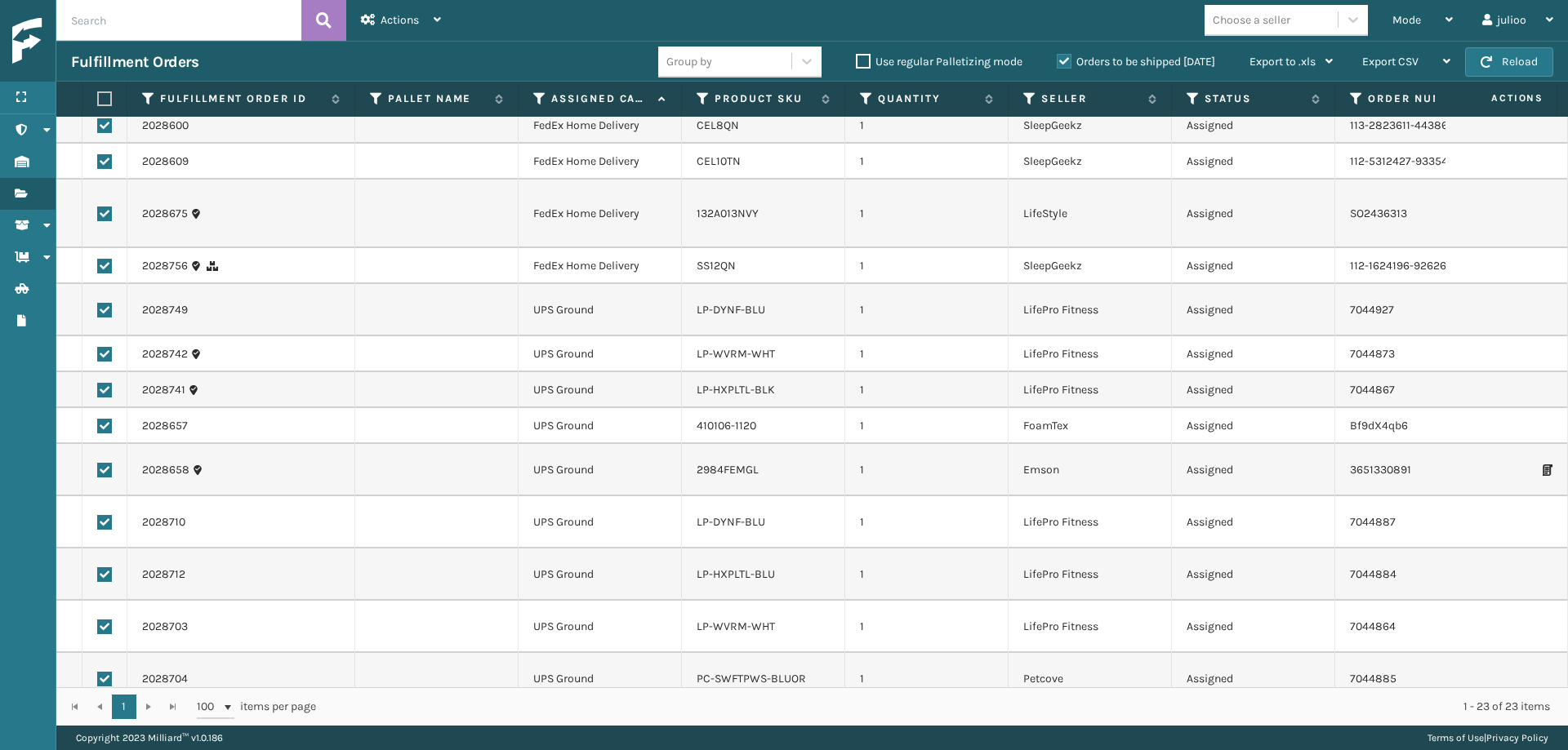
click at [108, 303] on label at bounding box center [104, 310] width 15 height 15
click at [98, 303] on input "checkbox" at bounding box center [97, 308] width 1 height 11
checkbox input "false"
click at [107, 347] on label at bounding box center [104, 354] width 15 height 15
click at [98, 347] on input "checkbox" at bounding box center [97, 352] width 1 height 11
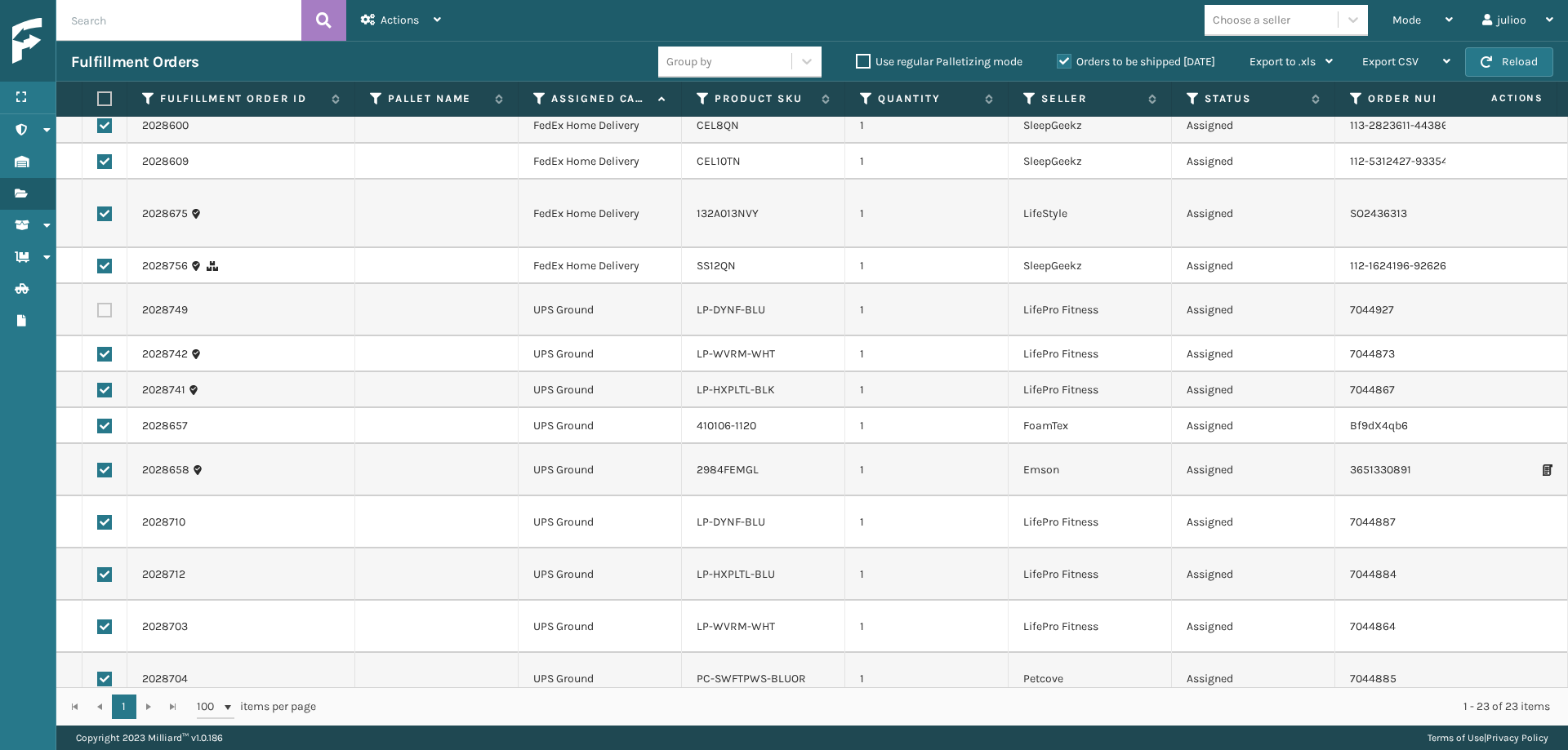
checkbox input "false"
click at [104, 383] on label at bounding box center [104, 390] width 15 height 15
click at [98, 383] on input "checkbox" at bounding box center [97, 388] width 1 height 11
checkbox input "false"
click at [105, 419] on label at bounding box center [104, 426] width 15 height 15
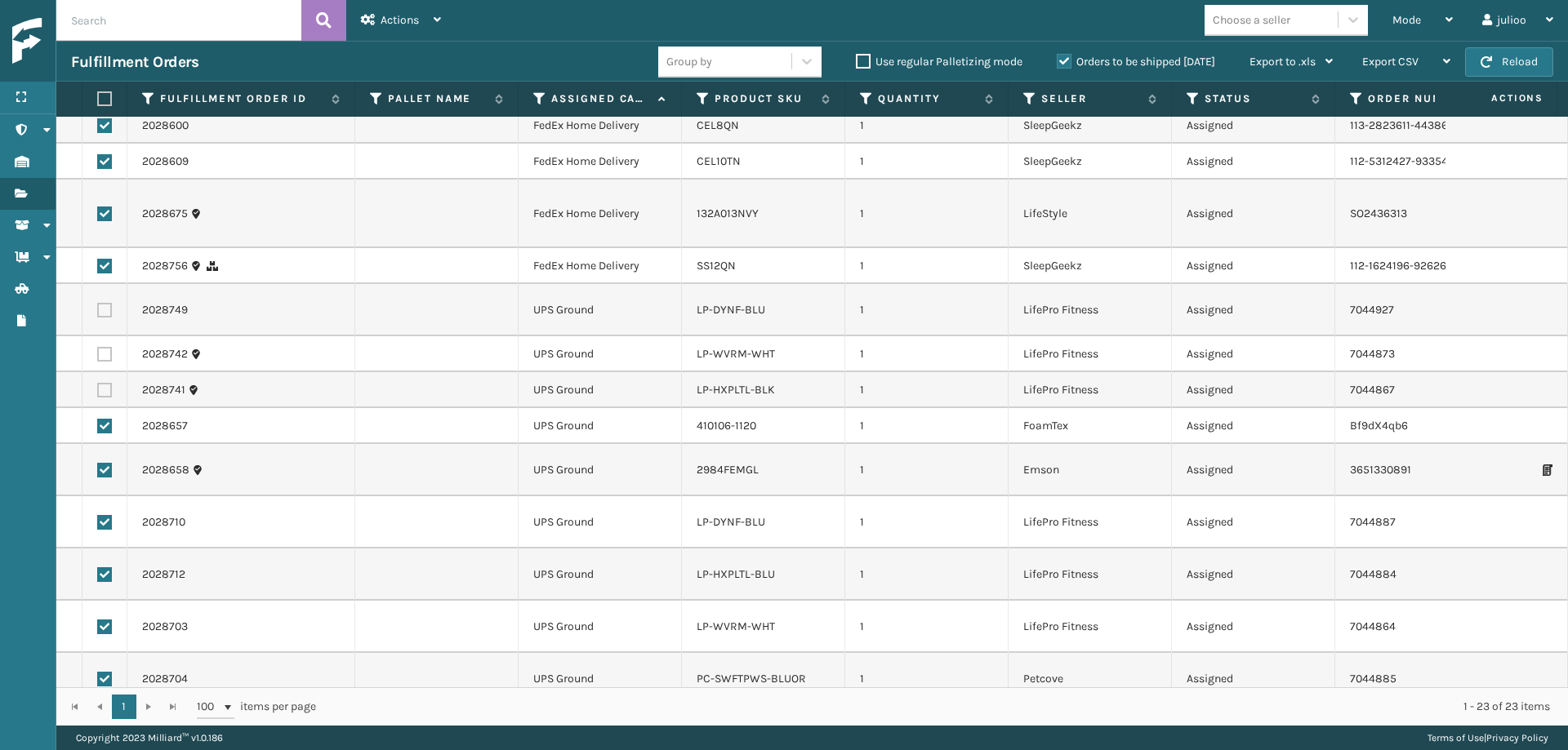
click at [98, 419] on input "checkbox" at bounding box center [97, 424] width 1 height 11
checkbox input "false"
click at [103, 463] on label at bounding box center [104, 470] width 15 height 15
click at [98, 463] on input "checkbox" at bounding box center [97, 469] width 1 height 11
checkbox input "false"
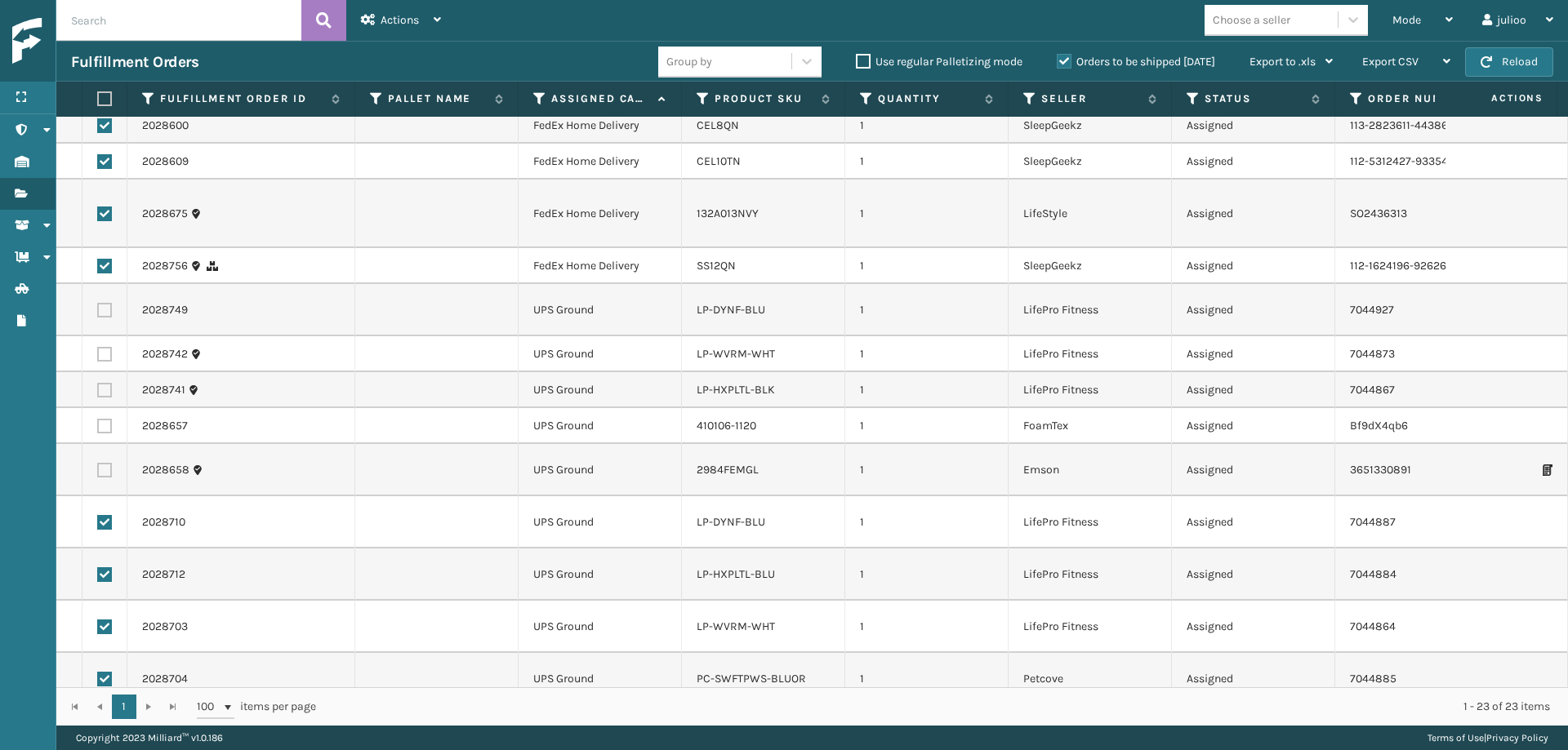
click at [101, 515] on label at bounding box center [104, 522] width 15 height 15
click at [98, 515] on input "checkbox" at bounding box center [97, 521] width 1 height 11
checkbox input "false"
click at [104, 567] on label at bounding box center [104, 574] width 15 height 15
click at [98, 567] on input "checkbox" at bounding box center [97, 573] width 1 height 11
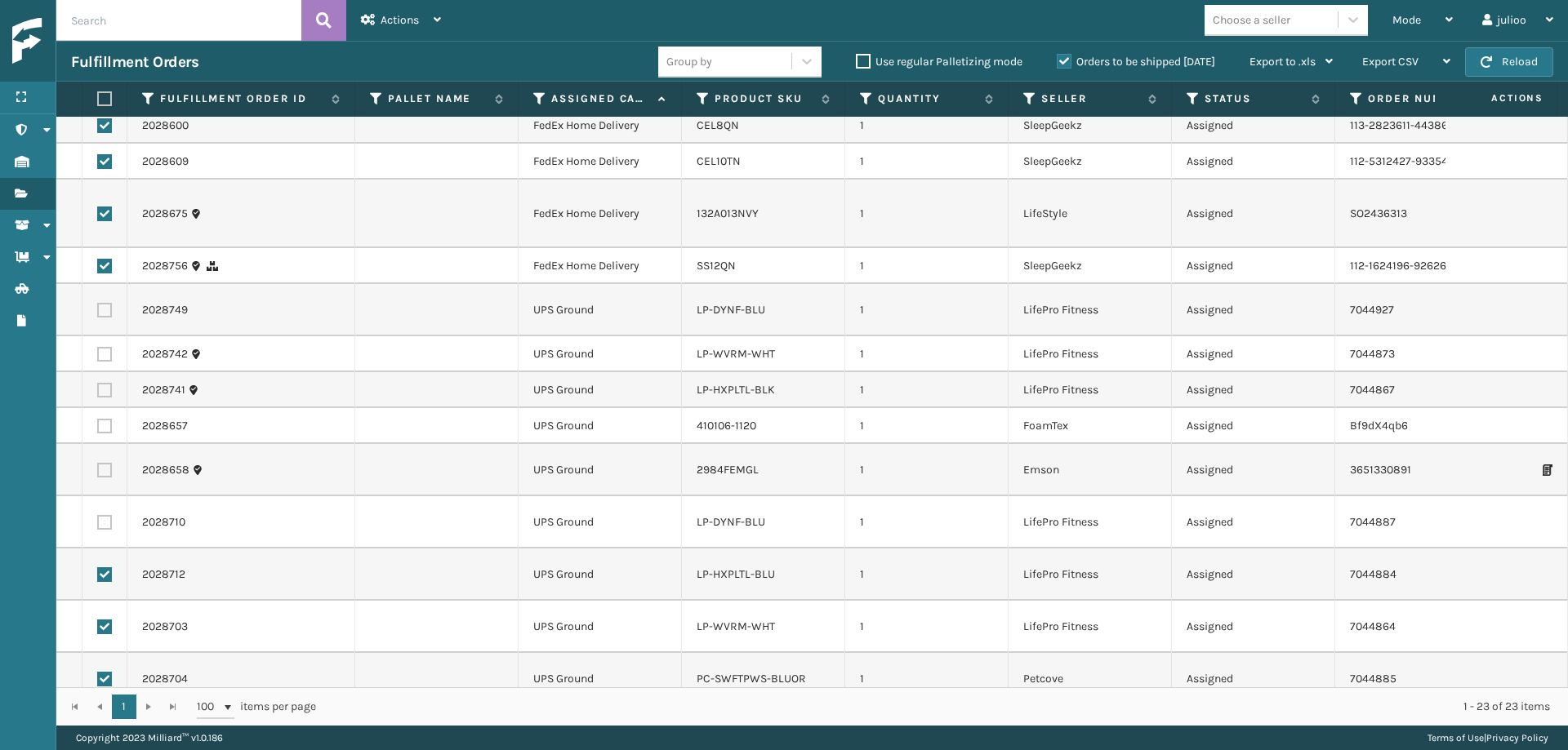
checkbox input "false"
click at [107, 619] on label at bounding box center [104, 626] width 15 height 15
click at [98, 619] on input "checkbox" at bounding box center [97, 625] width 1 height 11
checkbox input "false"
click at [104, 672] on label at bounding box center [104, 679] width 15 height 15
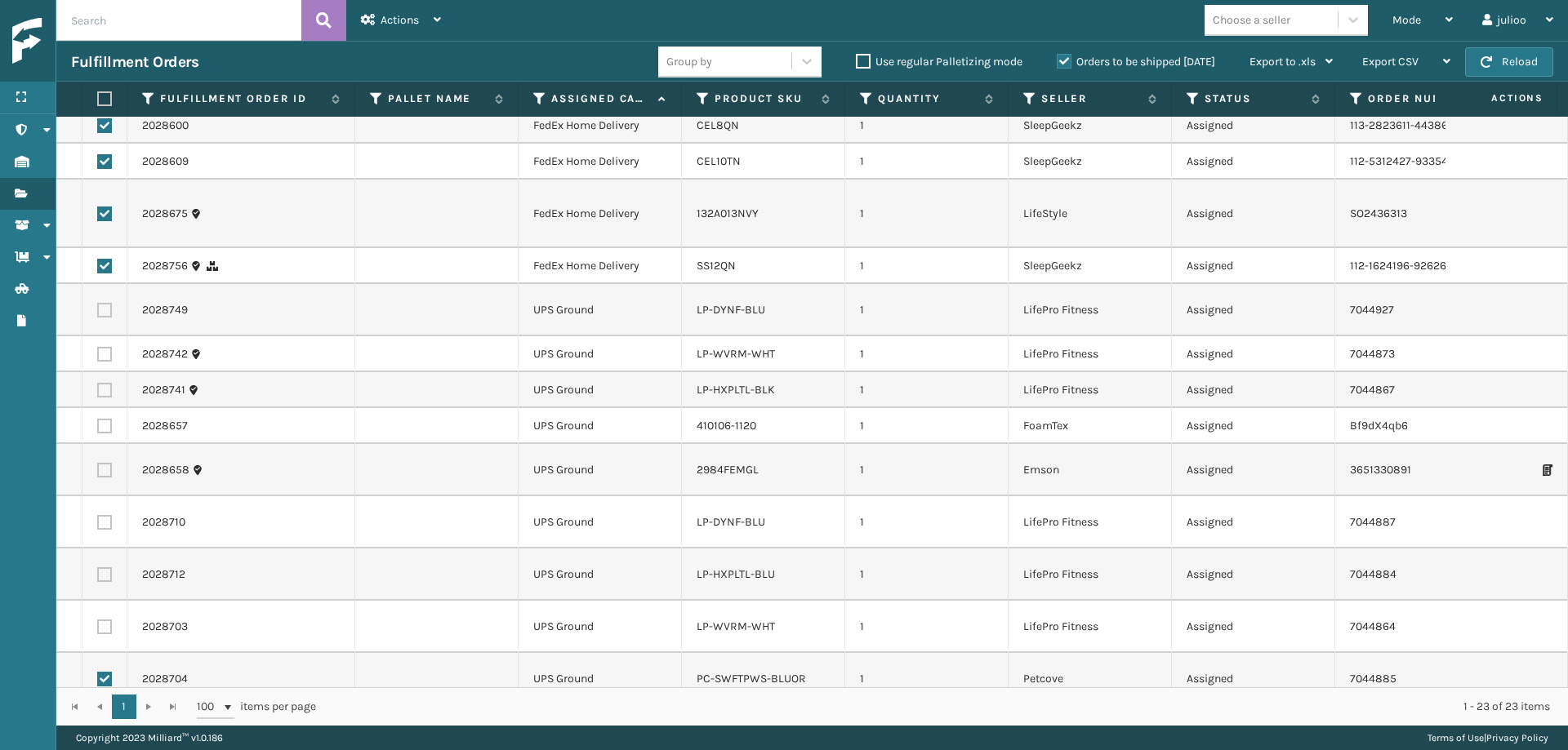
click at [98, 672] on input "checkbox" at bounding box center [97, 678] width 1 height 11
checkbox input "false"
click at [106, 724] on label at bounding box center [104, 731] width 15 height 15
click at [98, 724] on input "checkbox" at bounding box center [97, 730] width 1 height 11
checkbox input "false"
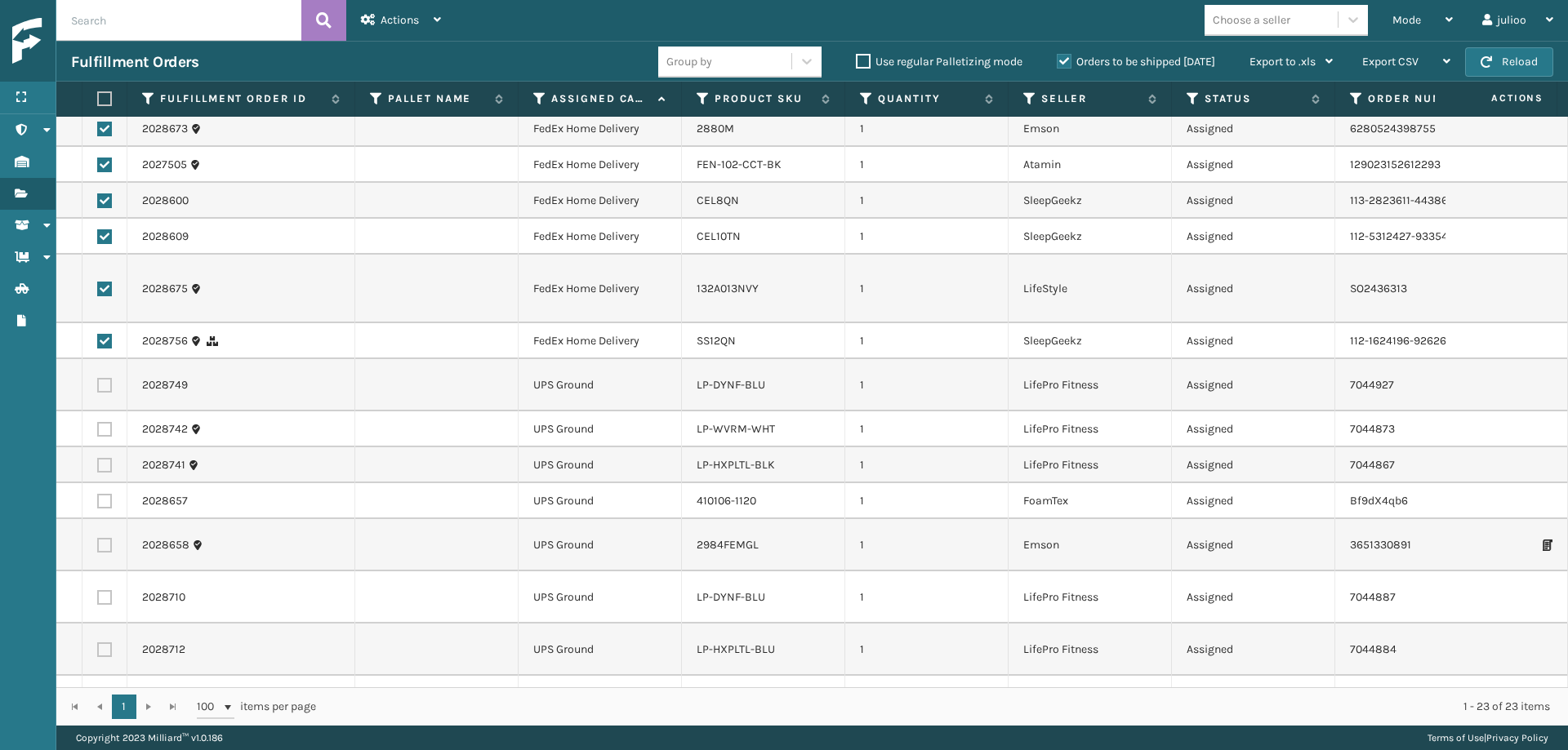
scroll to position [0, 0]
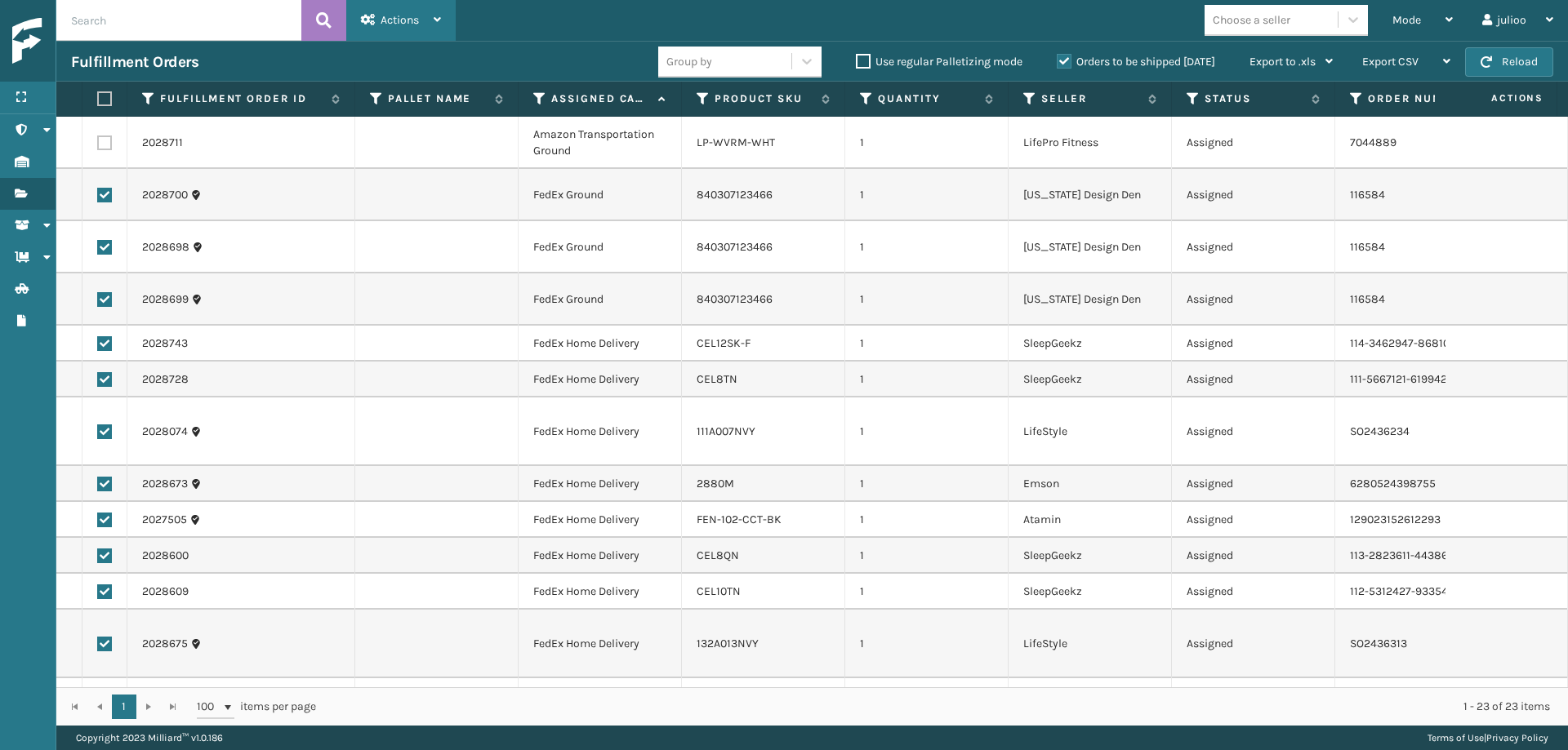
click at [396, 27] on div "Actions" at bounding box center [401, 20] width 80 height 41
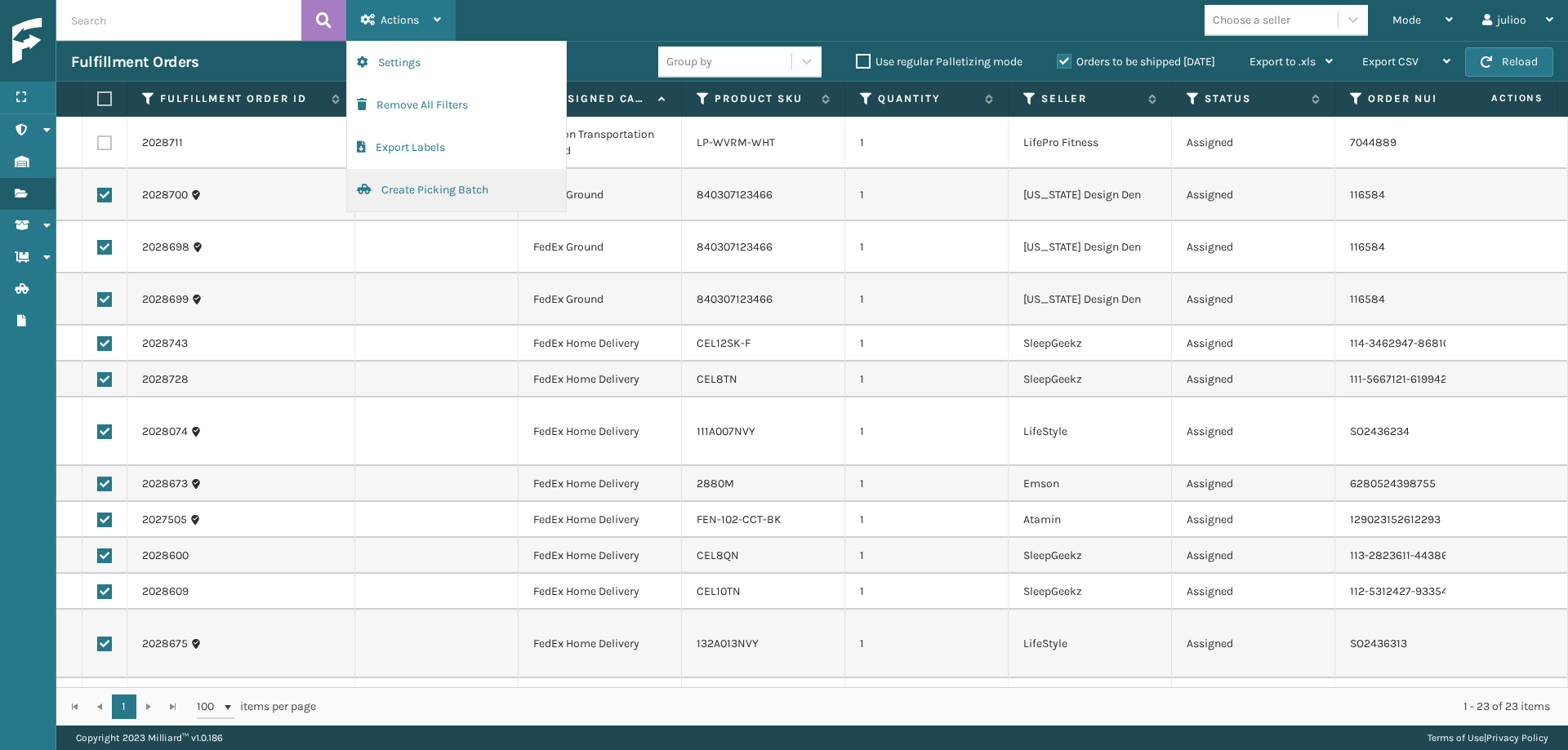
click at [439, 188] on button "Create Picking Batch" at bounding box center [456, 191] width 219 height 42
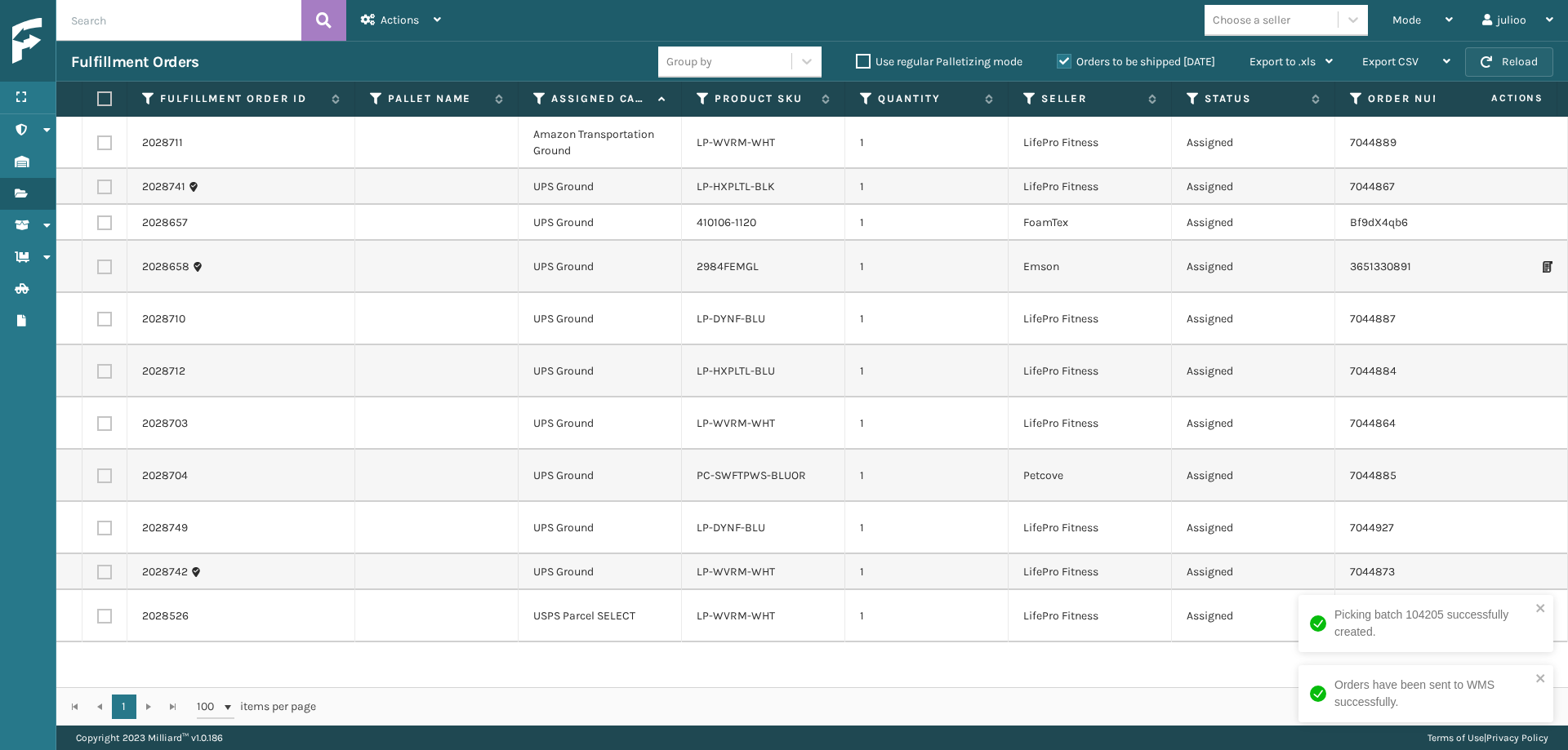
click at [1396, 73] on button "Reload" at bounding box center [1509, 62] width 88 height 29
click at [106, 104] on label at bounding box center [101, 99] width 10 height 15
click at [98, 104] on input "checkbox" at bounding box center [97, 99] width 1 height 11
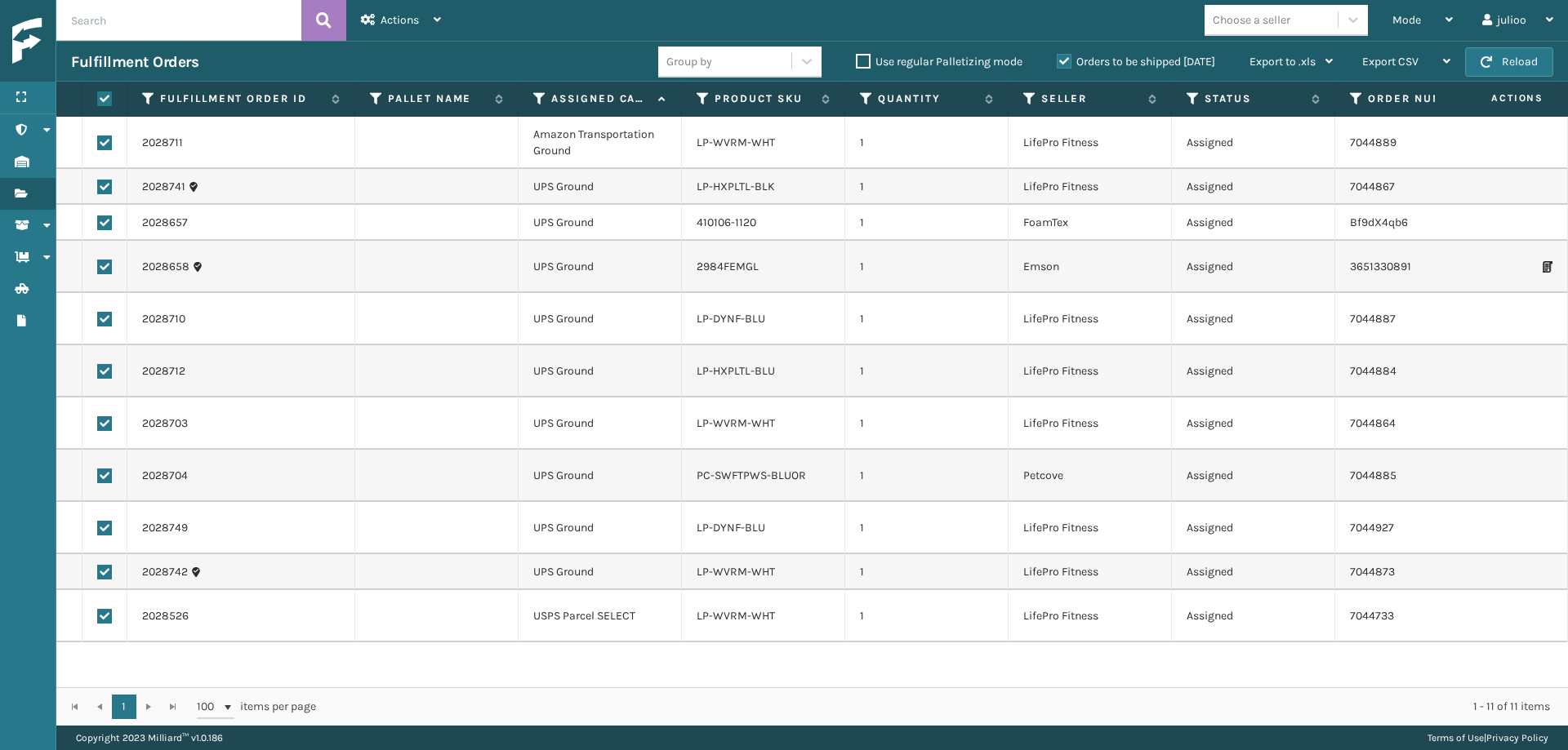
checkbox input "true"
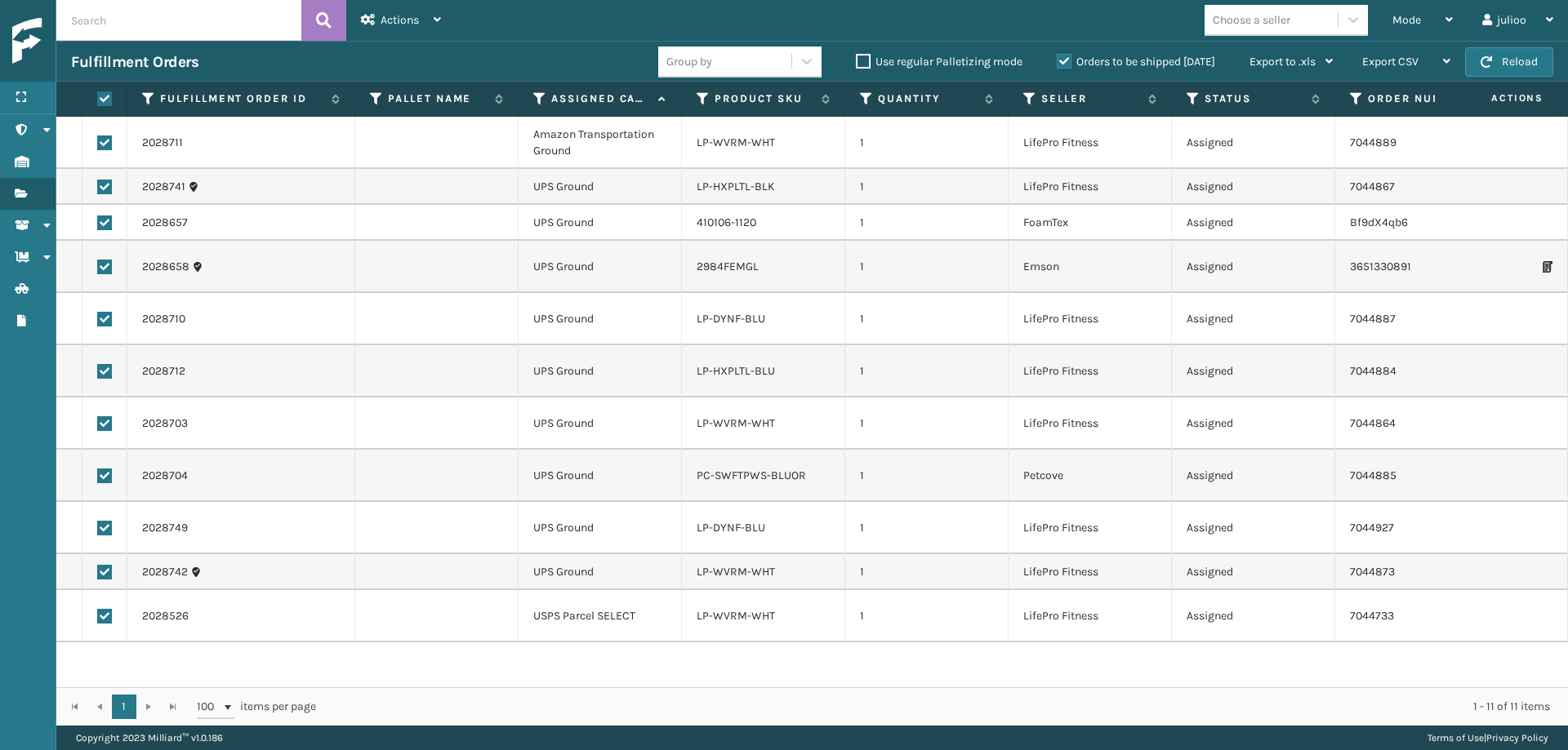
checkbox input "true"
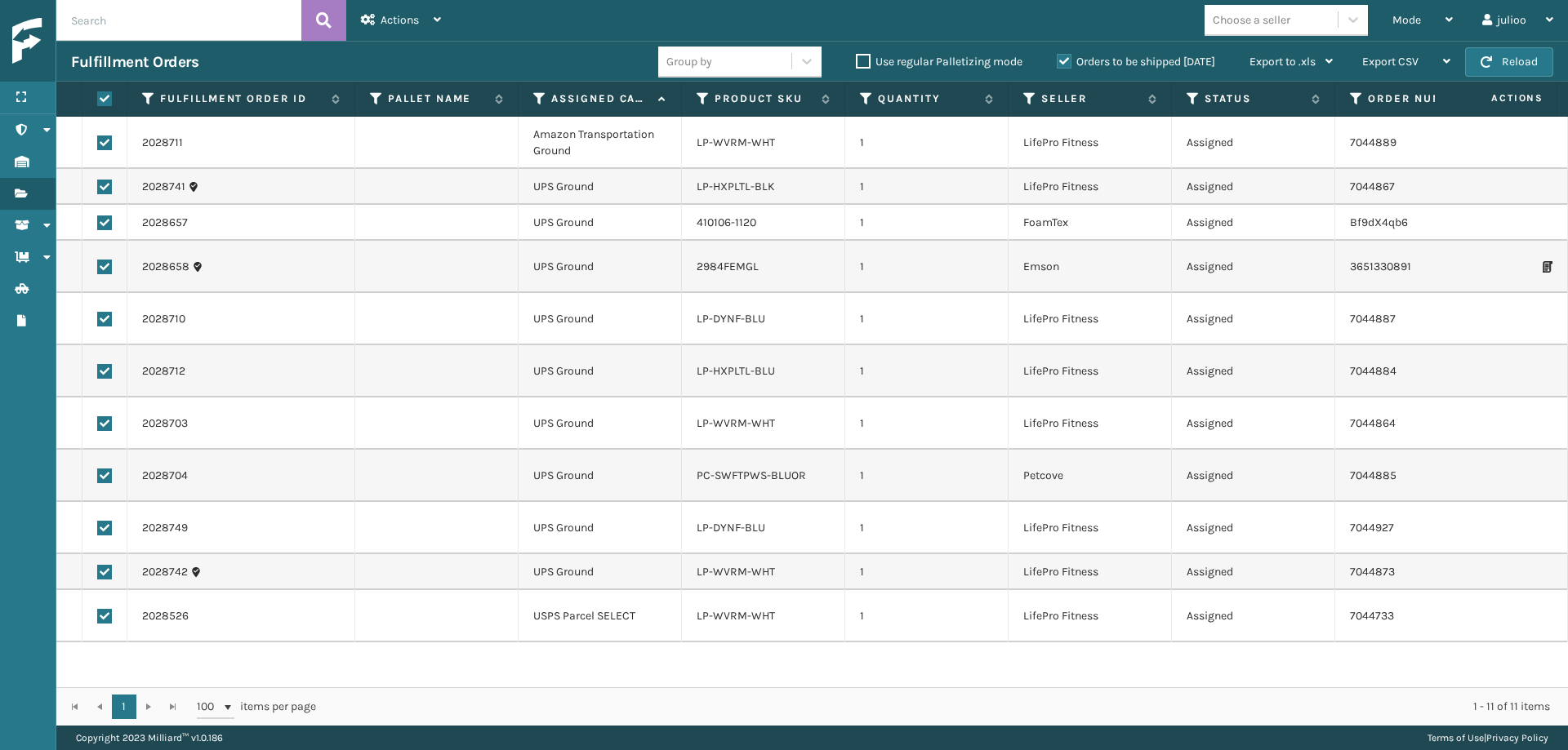
checkbox input "true"
click at [102, 141] on label at bounding box center [104, 143] width 15 height 15
click at [98, 141] on input "checkbox" at bounding box center [97, 141] width 1 height 11
checkbox input "false"
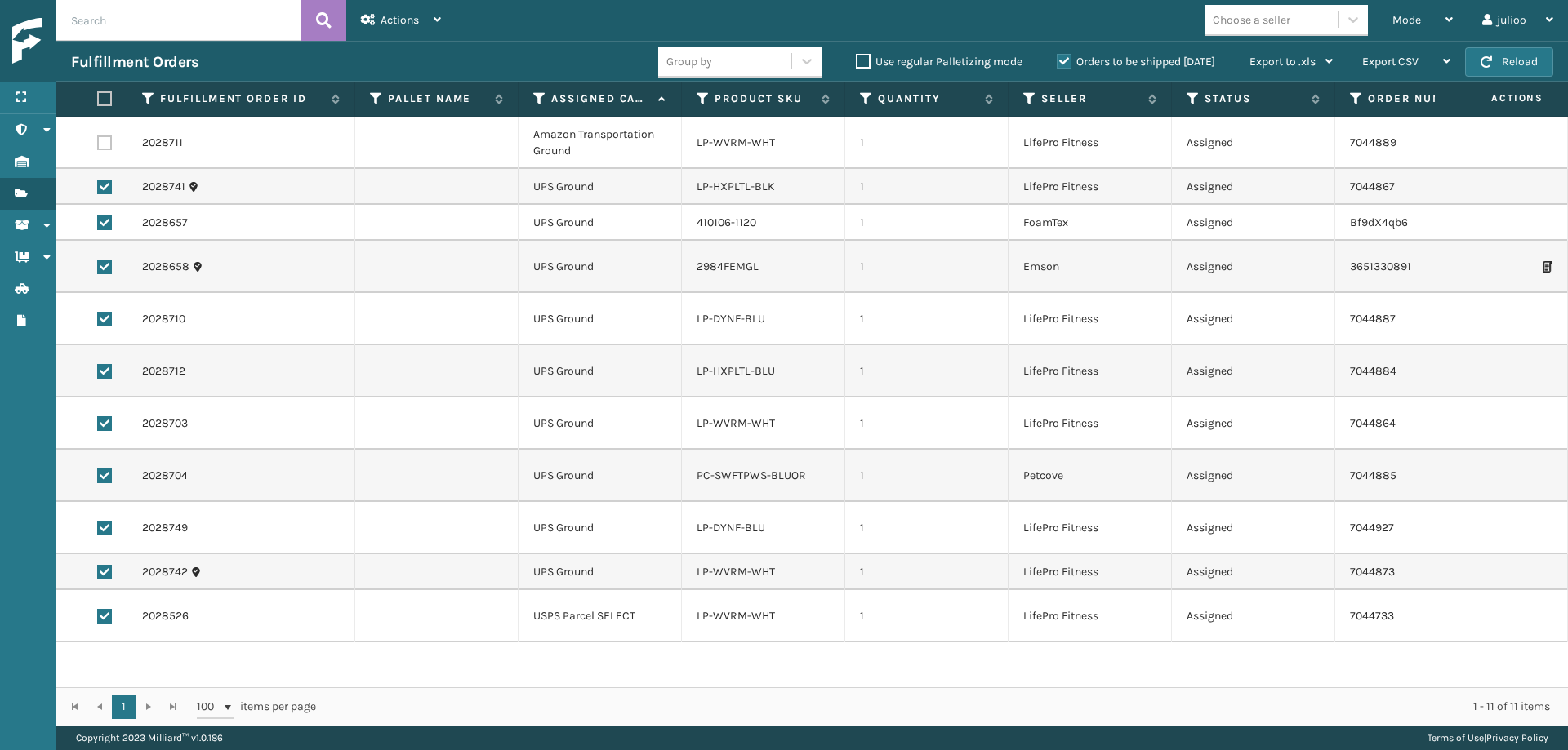
checkbox input "false"
click at [105, 622] on label at bounding box center [104, 616] width 15 height 15
click at [98, 619] on input "checkbox" at bounding box center [97, 614] width 1 height 11
checkbox input "false"
click at [445, 27] on div "Actions Settings Remove All Filters Export Labels Create Picking Batch" at bounding box center [401, 20] width 109 height 41
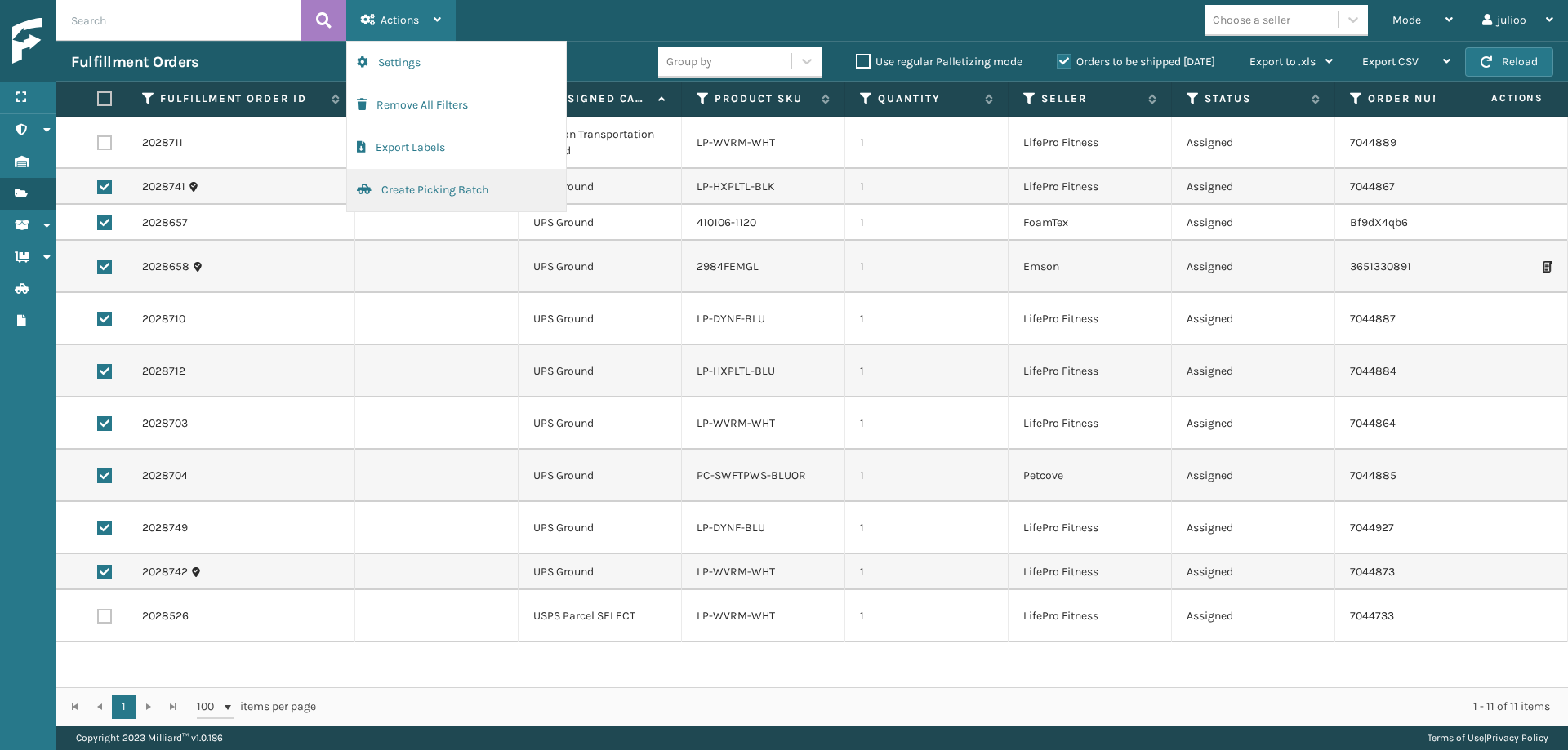
click at [407, 182] on button "Create Picking Batch" at bounding box center [456, 191] width 219 height 42
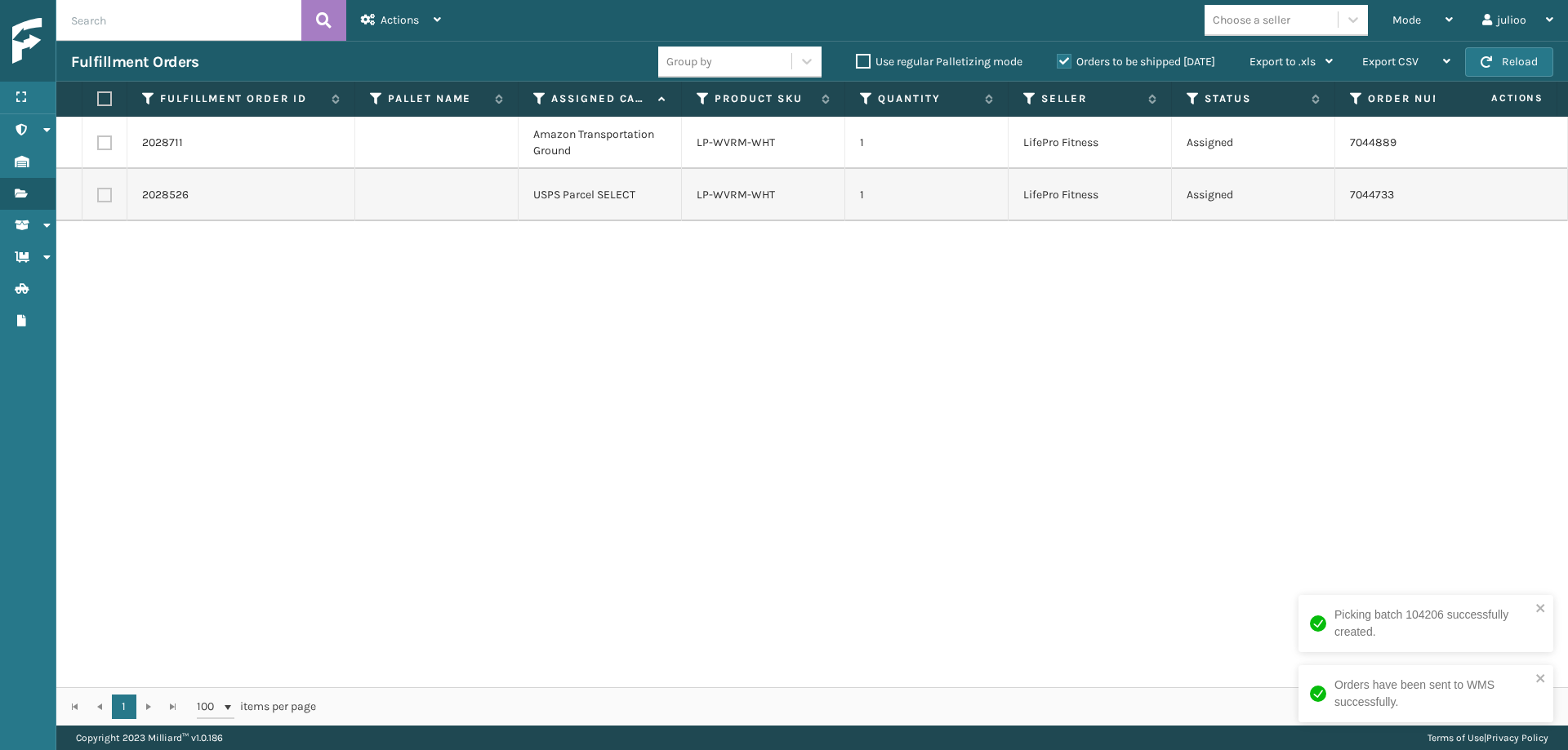
drag, startPoint x: 99, startPoint y: 101, endPoint x: 121, endPoint y: 96, distance: 22.6
click at [100, 101] on label at bounding box center [101, 99] width 10 height 15
click at [98, 101] on input "checkbox" at bounding box center [97, 99] width 1 height 11
checkbox input "true"
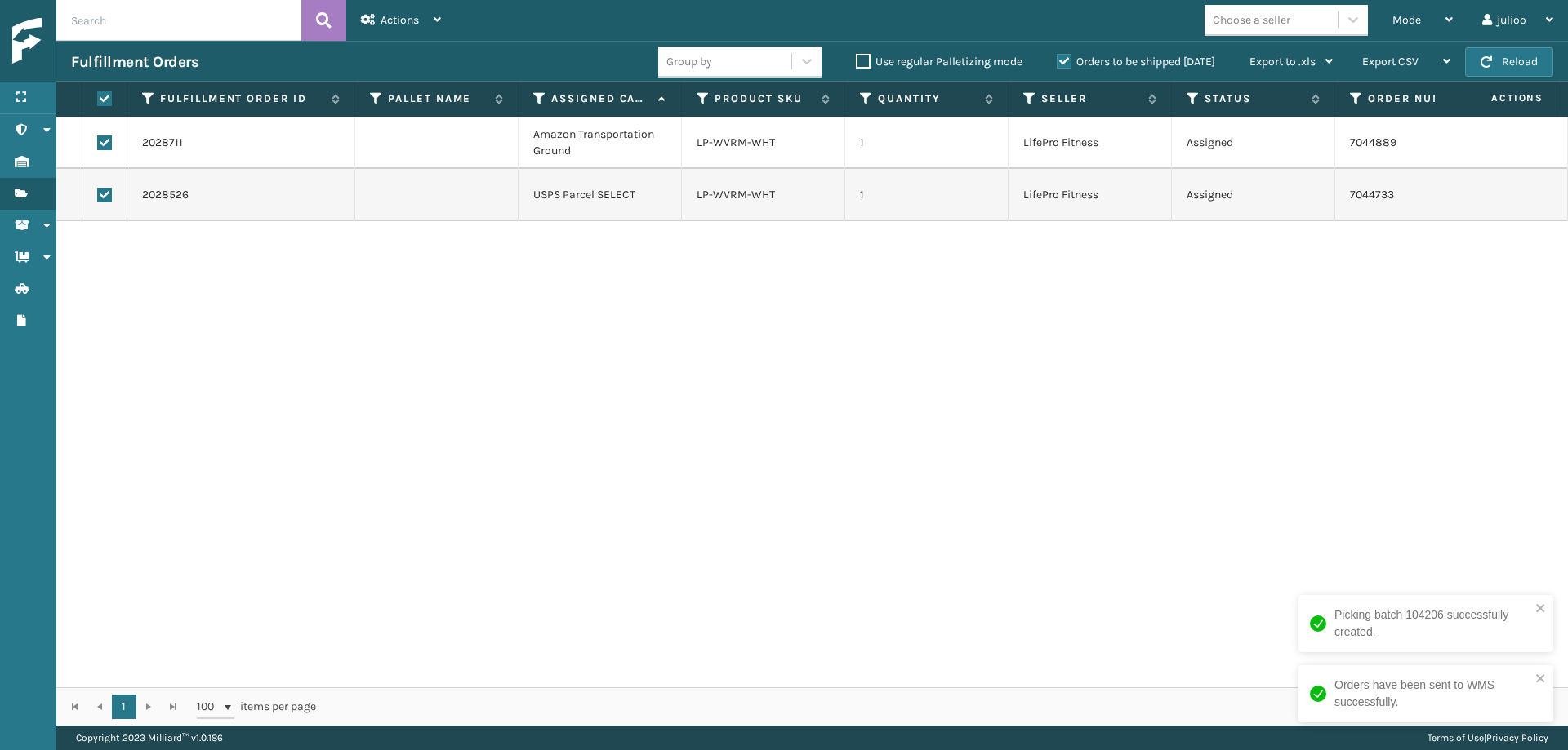
checkbox input "true"
click at [390, 35] on div "Actions" at bounding box center [401, 20] width 80 height 41
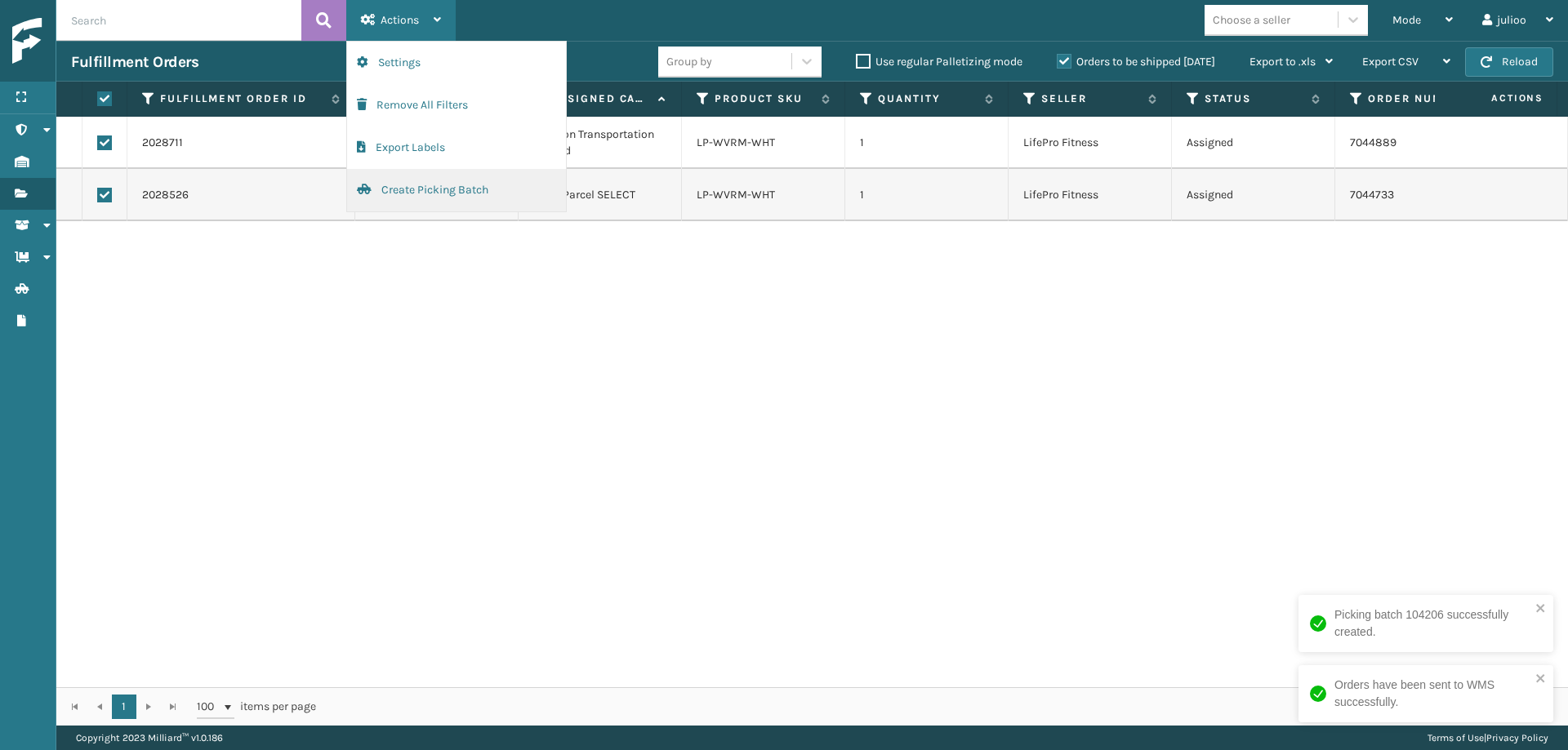
click at [401, 191] on button "Create Picking Batch" at bounding box center [456, 191] width 219 height 42
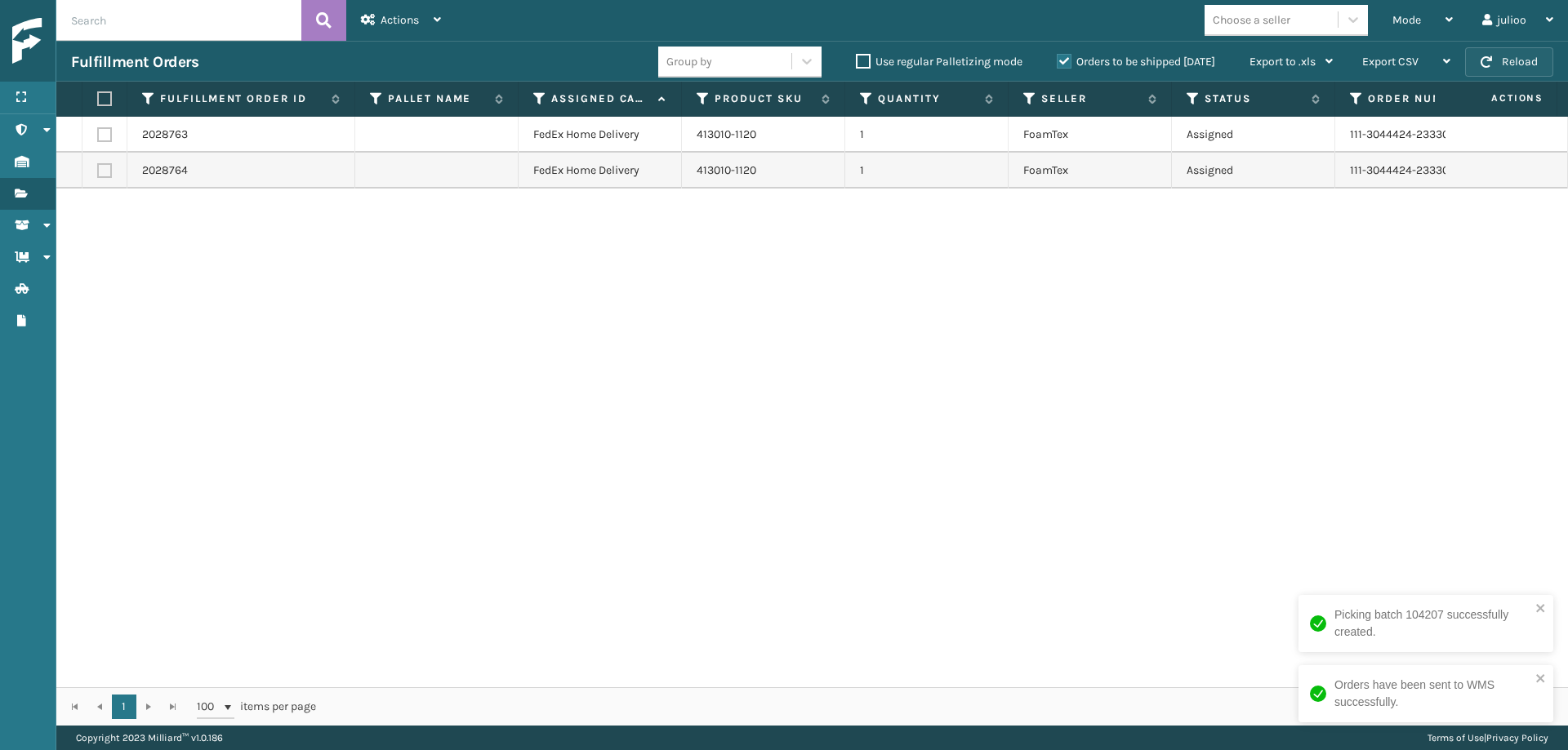
click at [1396, 64] on button "Reload" at bounding box center [1509, 62] width 88 height 29
click at [102, 102] on label at bounding box center [101, 99] width 10 height 15
click at [98, 102] on input "checkbox" at bounding box center [97, 99] width 1 height 11
checkbox input "true"
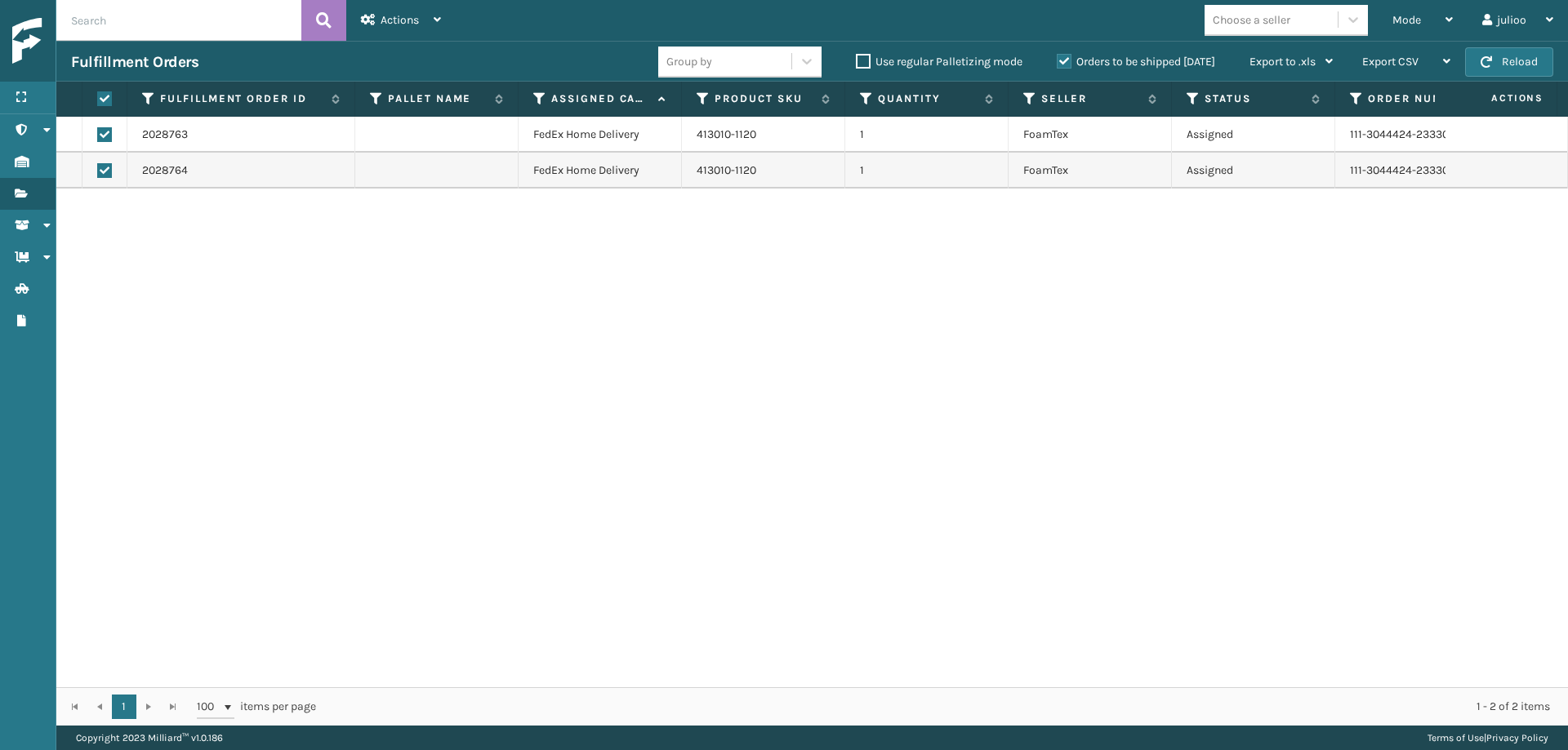
checkbox input "true"
click at [408, 28] on div "Actions" at bounding box center [401, 20] width 80 height 41
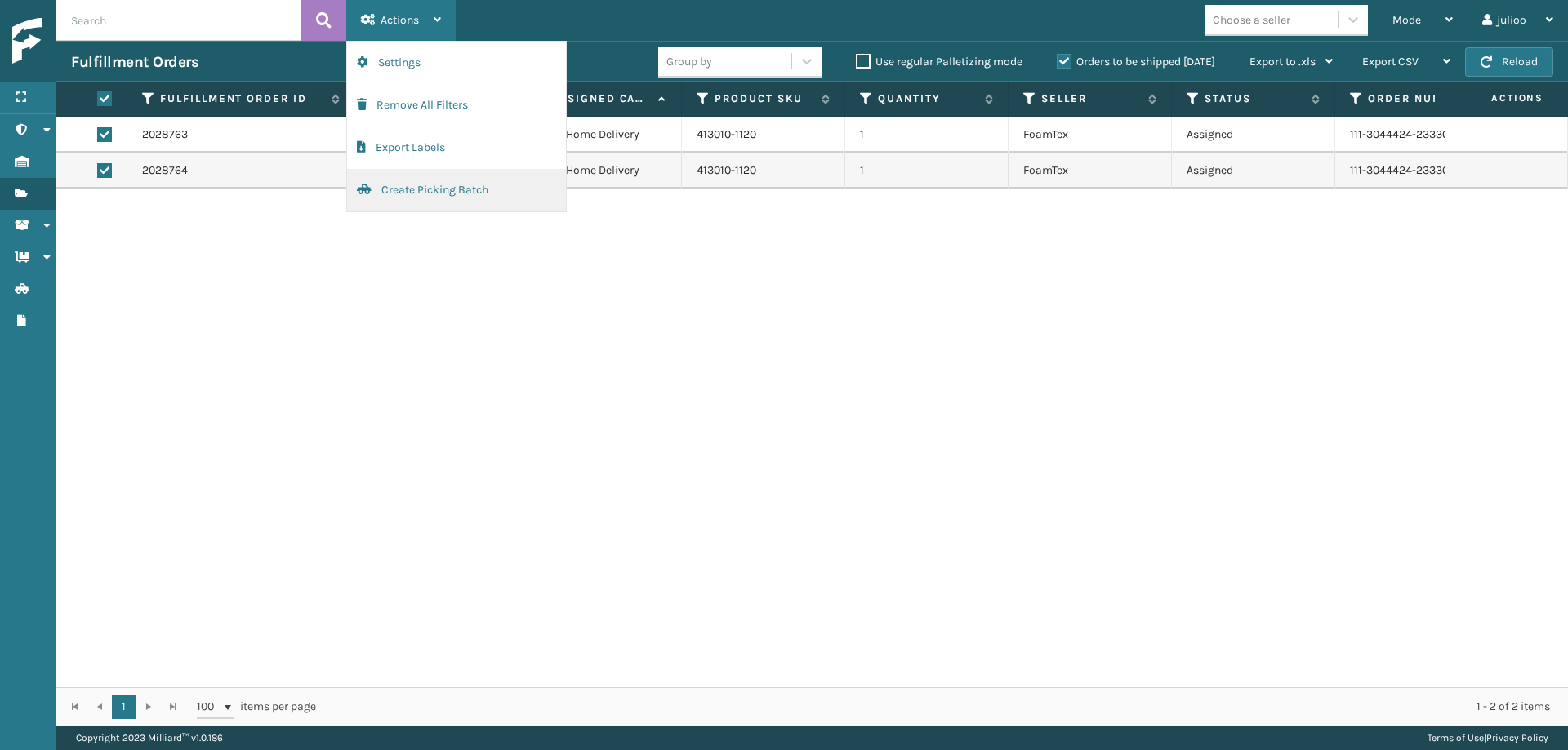
click at [410, 187] on button "Create Picking Batch" at bounding box center [456, 191] width 219 height 42
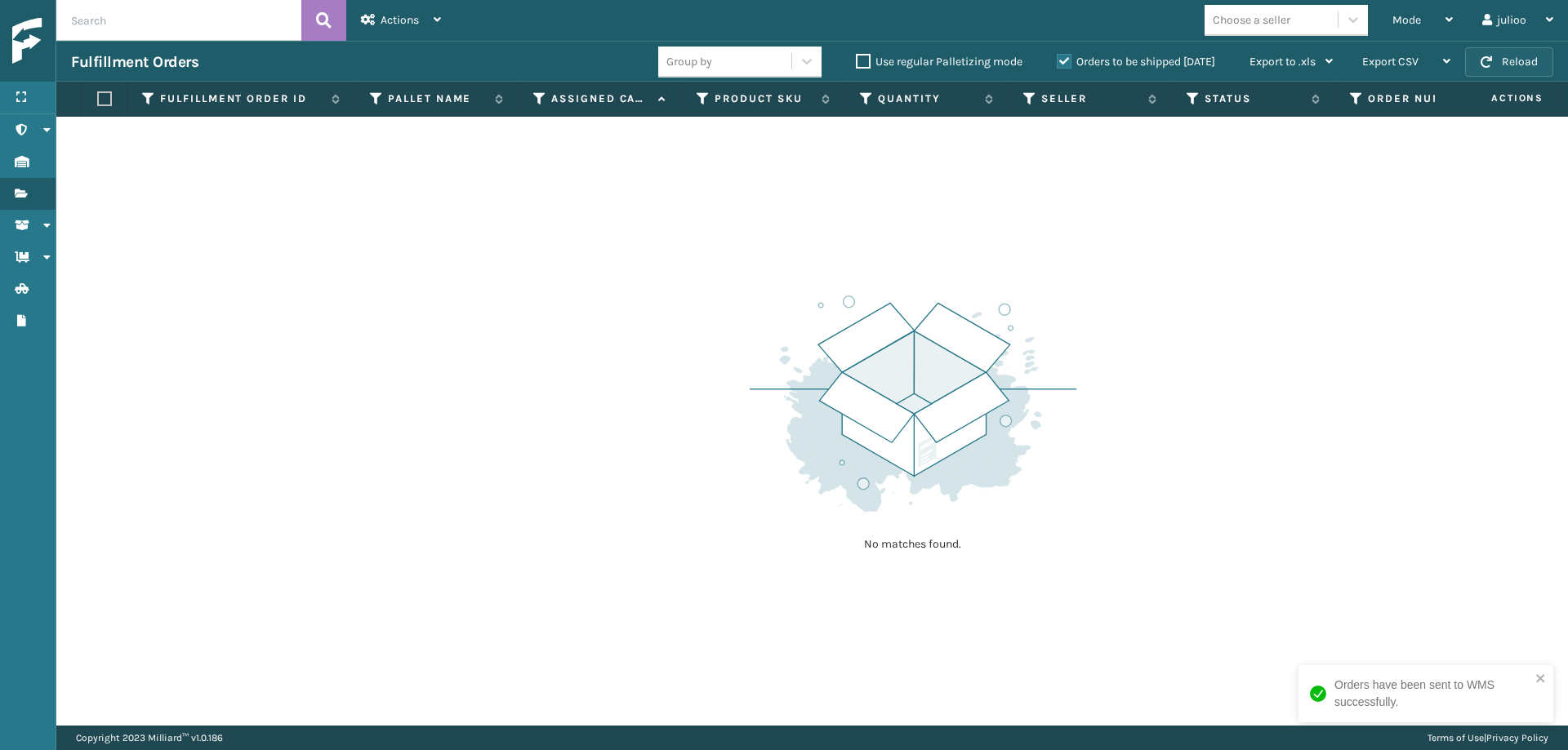
click at [1396, 62] on button "Reload" at bounding box center [1509, 62] width 88 height 29
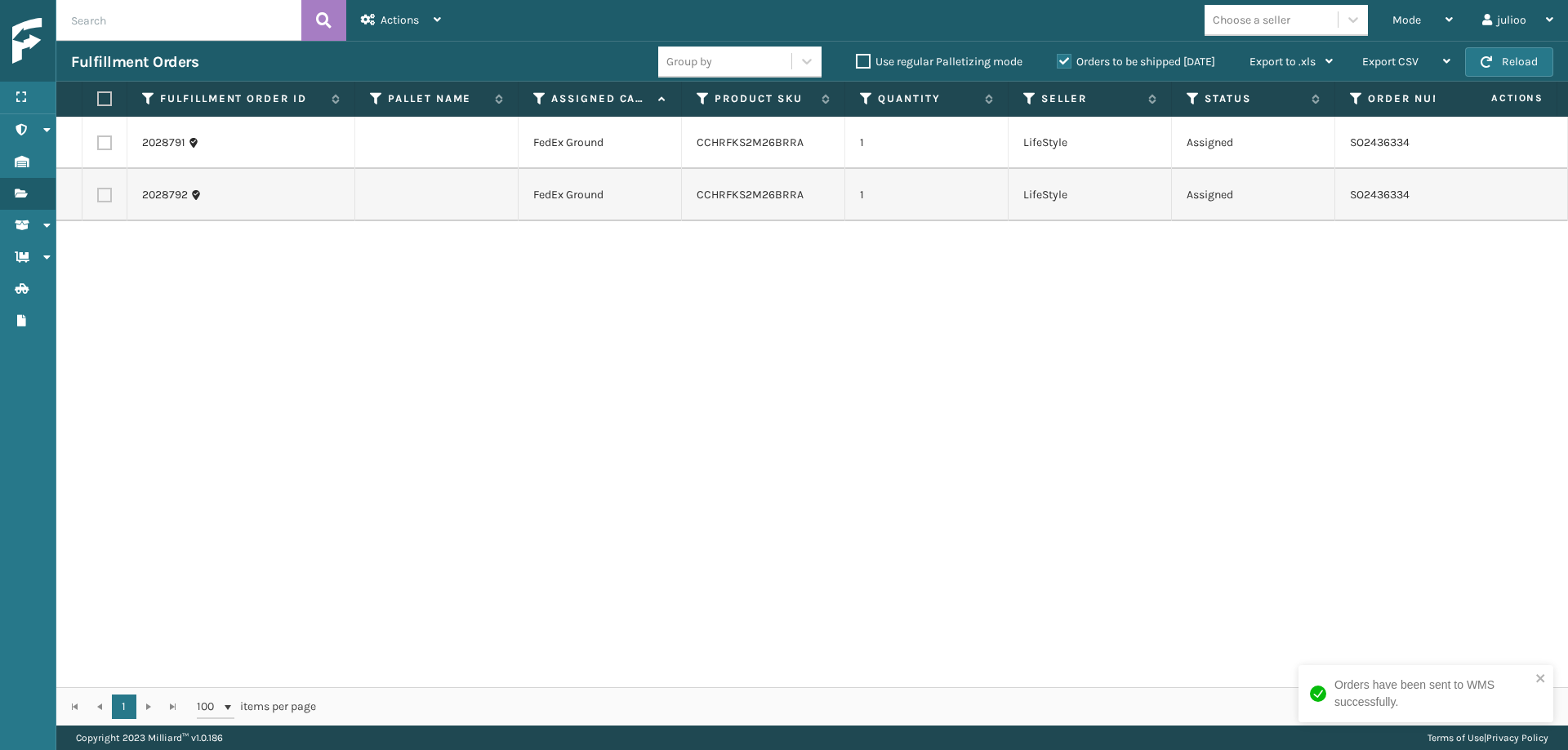
click at [1396, 62] on button "Reload" at bounding box center [1509, 62] width 88 height 29
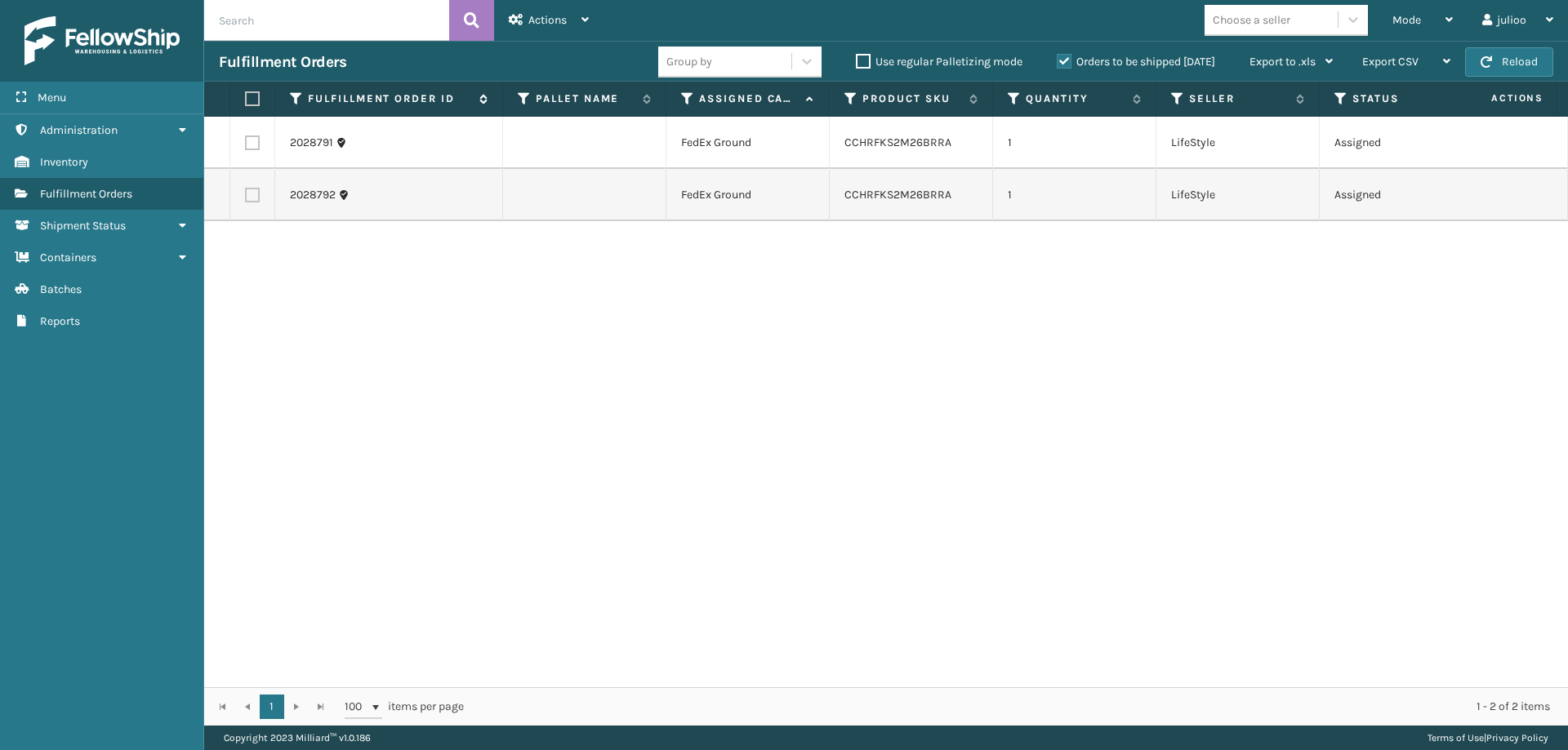
drag, startPoint x: 100, startPoint y: 88, endPoint x: 159, endPoint y: 105, distance: 61.4
click at [99, 89] on div "Menu" at bounding box center [101, 98] width 203 height 33
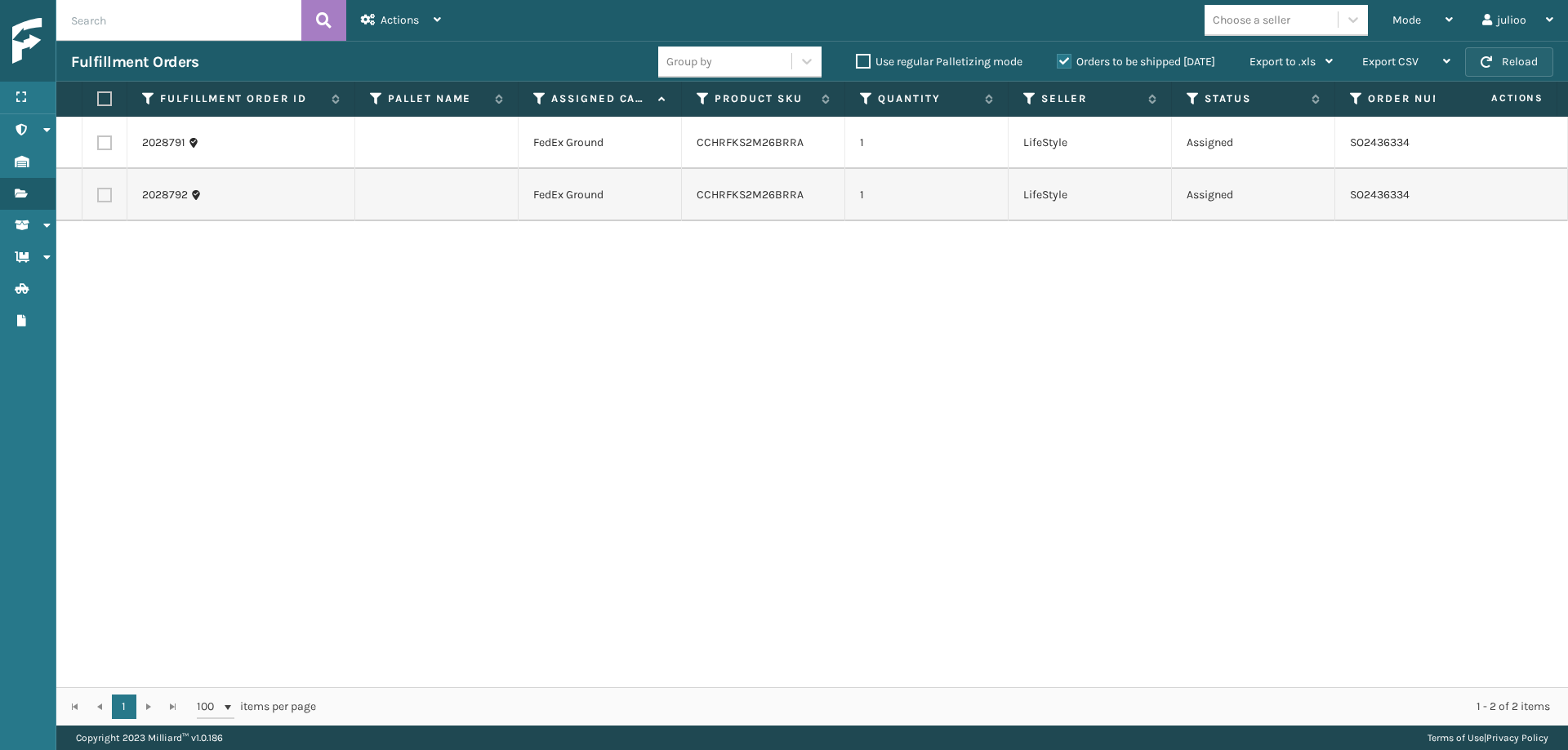
click at [1396, 63] on button "Reload" at bounding box center [1509, 62] width 88 height 29
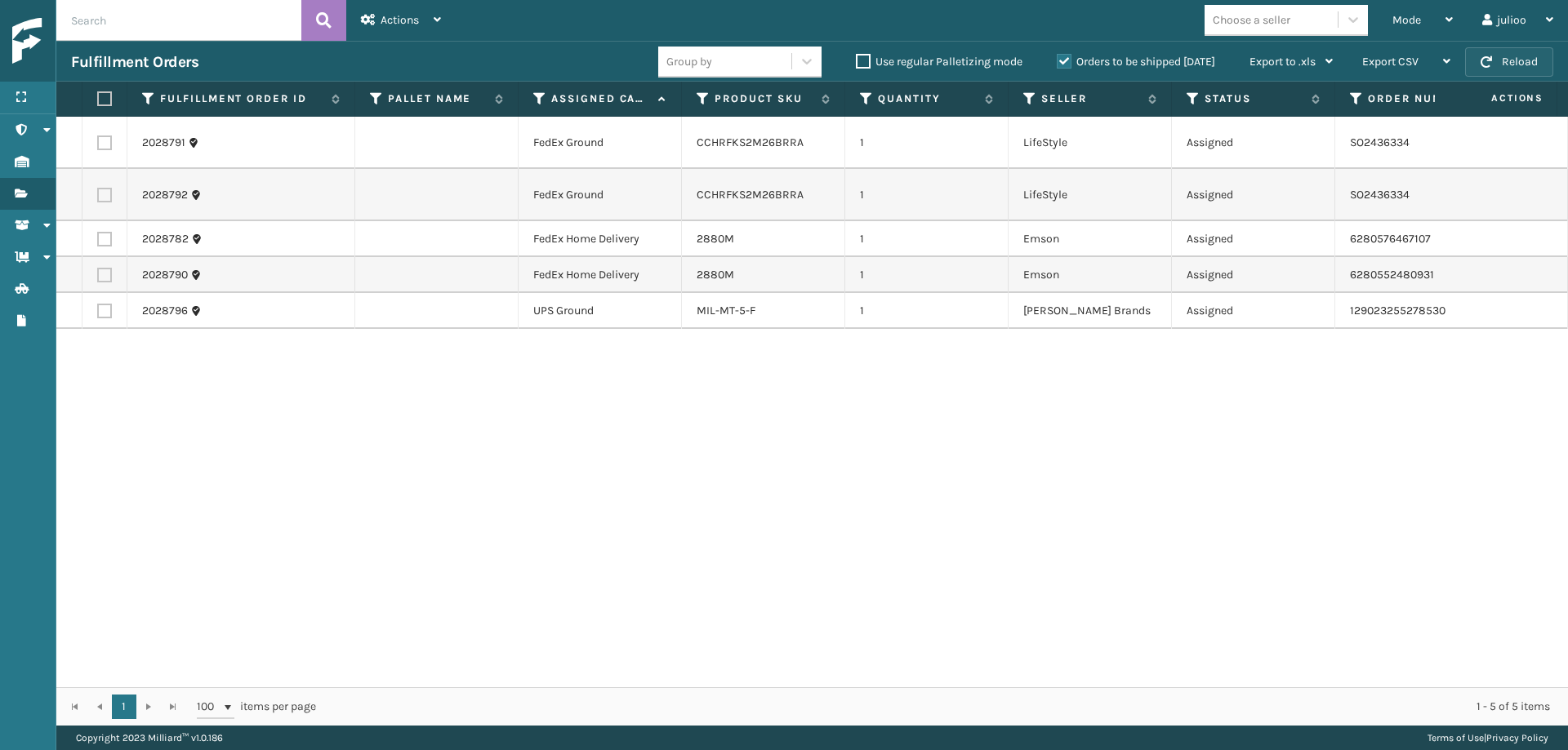
click at [1396, 68] on button "Reload" at bounding box center [1509, 62] width 88 height 29
click at [1396, 62] on button "Reload" at bounding box center [1509, 62] width 88 height 29
click at [1396, 63] on button "Reload" at bounding box center [1509, 62] width 88 height 29
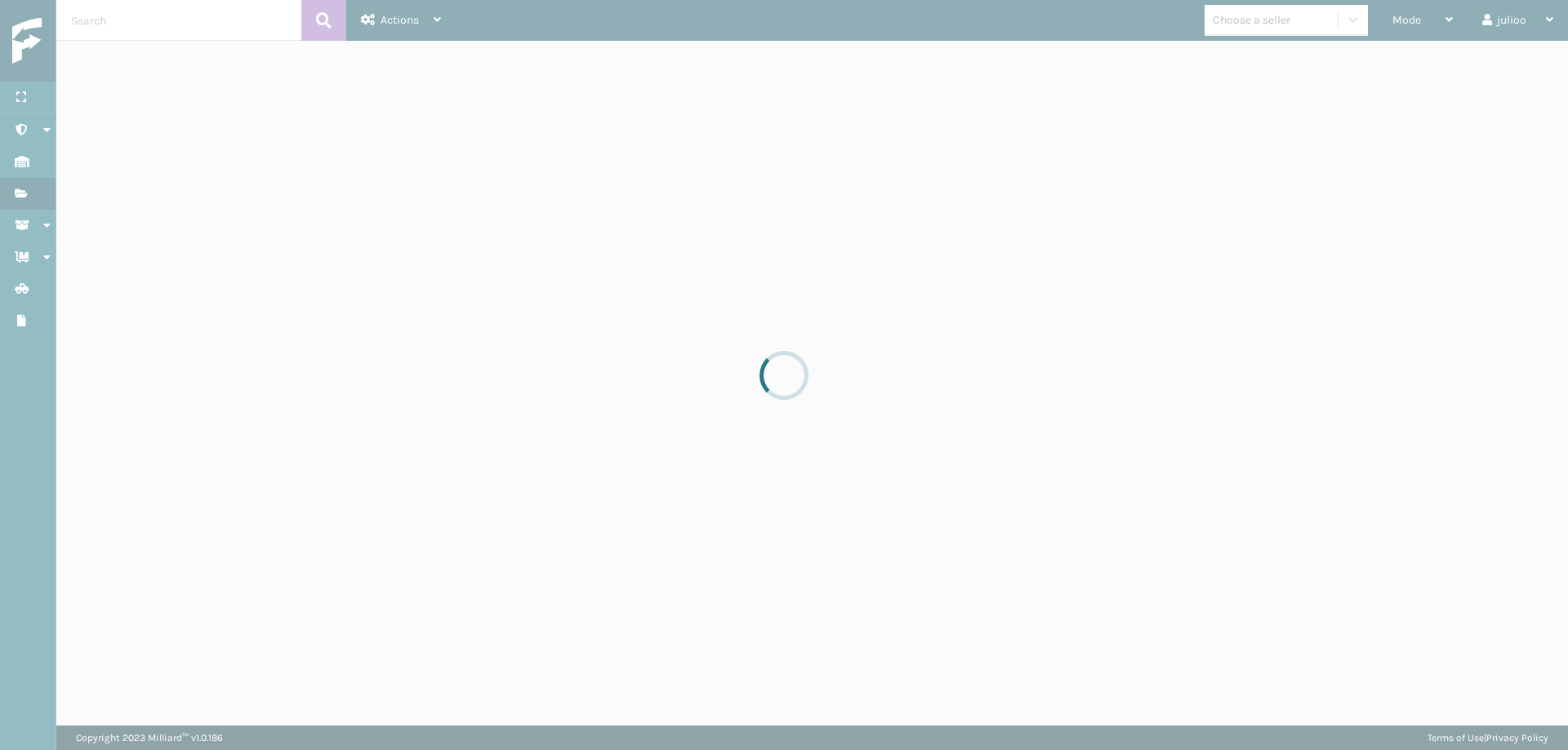
click at [1396, 63] on div at bounding box center [784, 375] width 1568 height 750
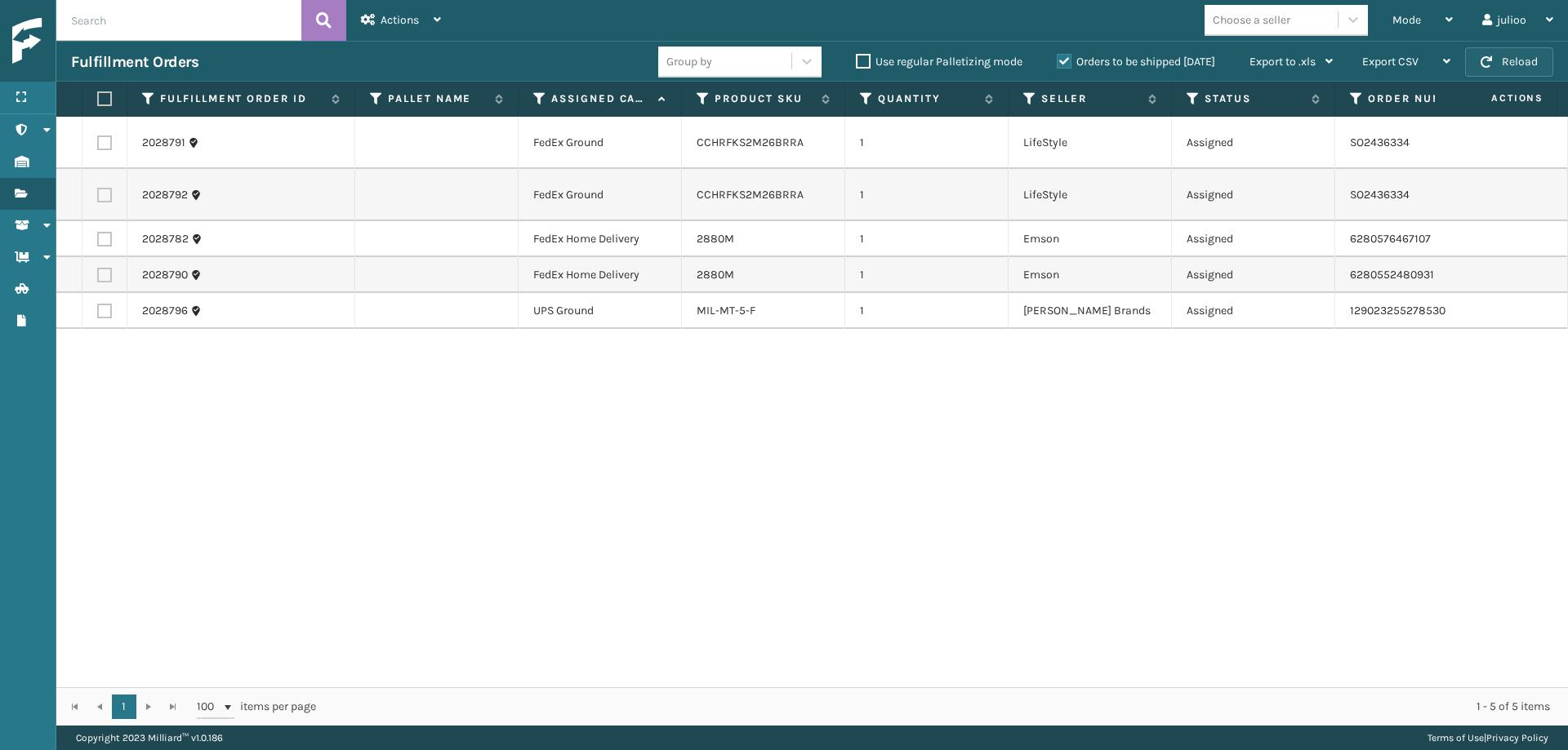
click at [1396, 67] on button "Reload" at bounding box center [1509, 62] width 88 height 29
click at [1396, 66] on span "button" at bounding box center [1486, 62] width 11 height 11
click at [1396, 60] on button "Reload" at bounding box center [1509, 62] width 88 height 29
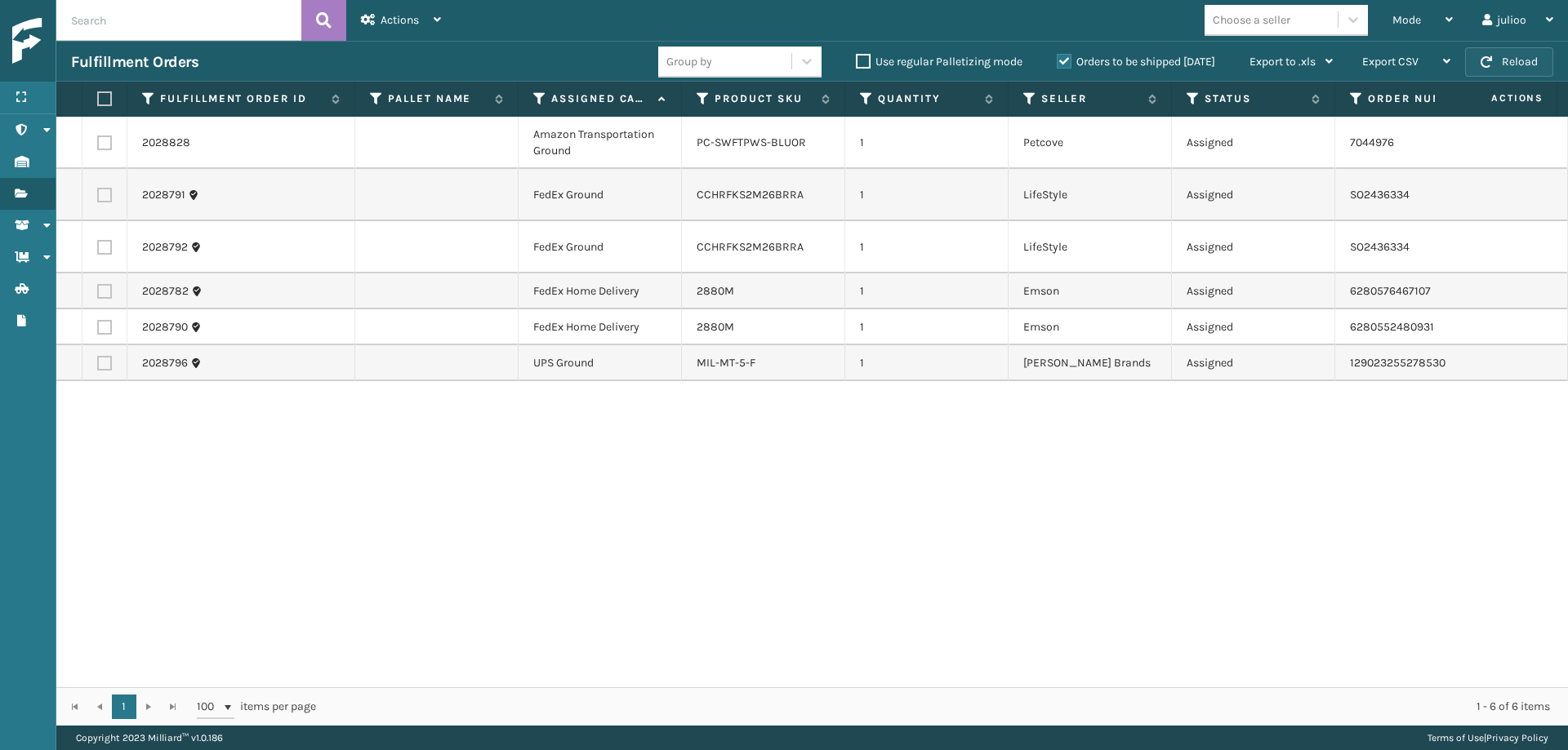
click at [1396, 62] on button "Reload" at bounding box center [1509, 62] width 88 height 29
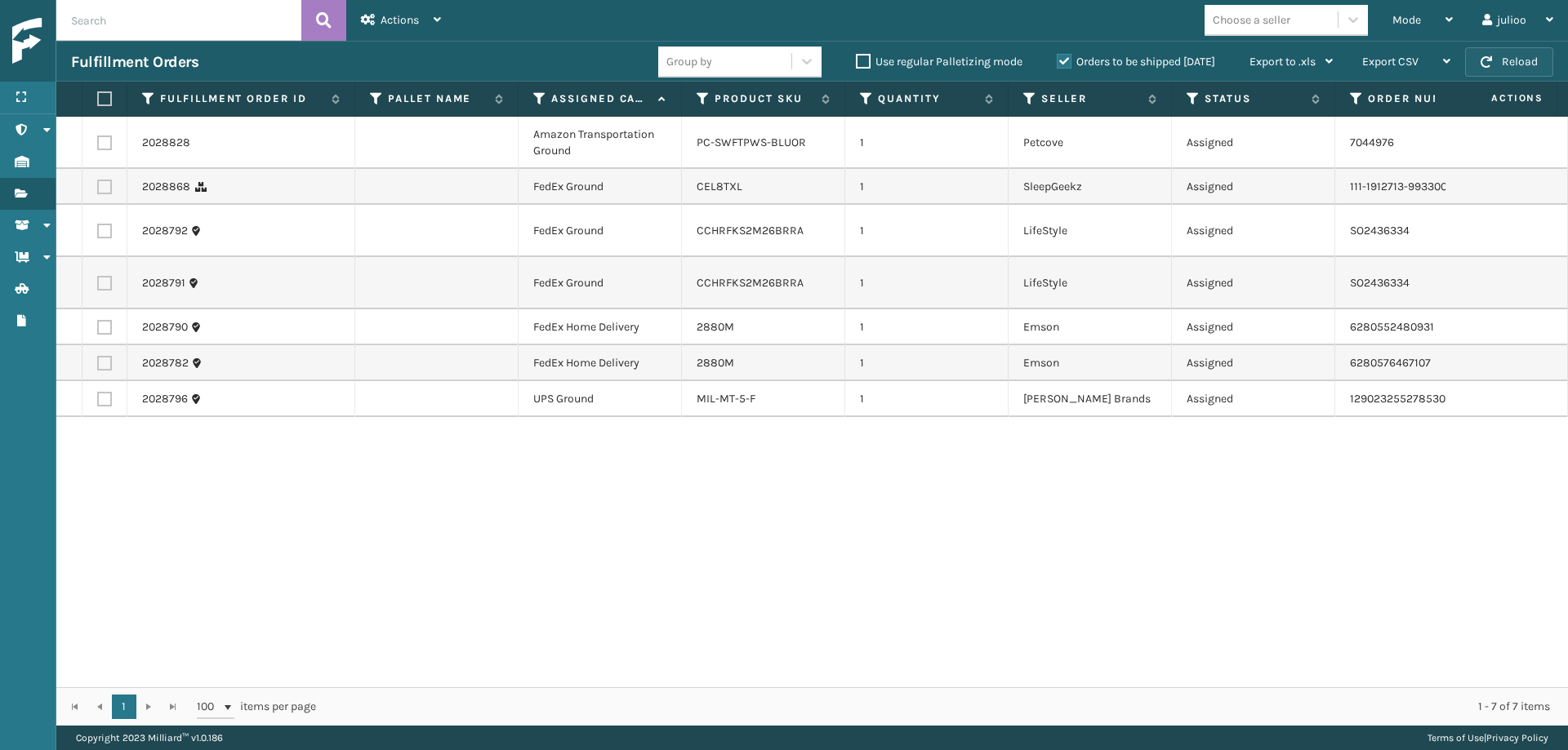
click at [1396, 60] on button "Reload" at bounding box center [1509, 62] width 88 height 29
click at [104, 189] on label at bounding box center [104, 187] width 15 height 15
click at [98, 189] on input "checkbox" at bounding box center [97, 185] width 1 height 11
click at [104, 189] on label at bounding box center [104, 187] width 15 height 15
click at [98, 189] on input "checkbox" at bounding box center [97, 185] width 1 height 11
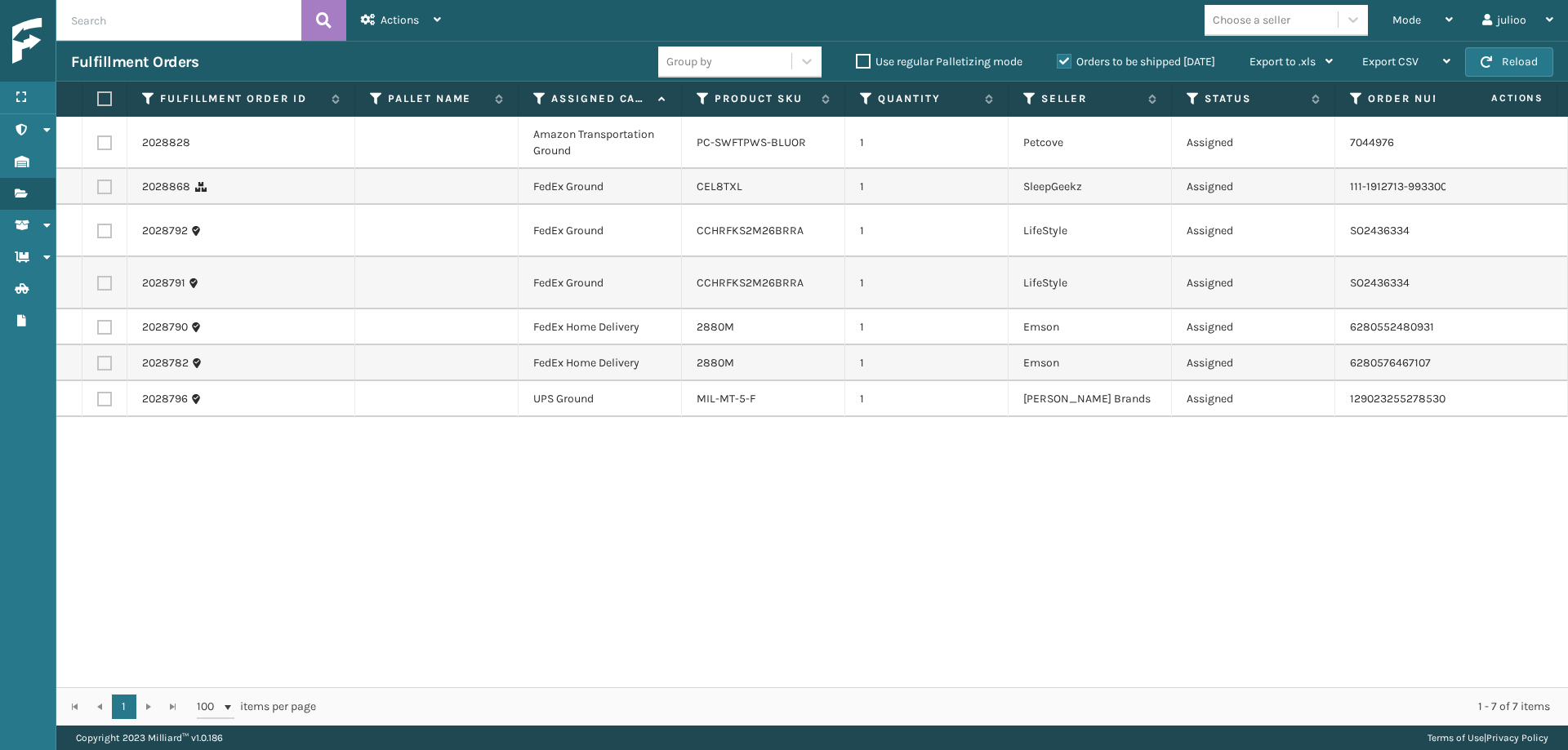
click at [104, 192] on label at bounding box center [104, 187] width 15 height 15
click at [98, 191] on input "checkbox" at bounding box center [97, 185] width 1 height 11
checkbox input "true"
click at [104, 224] on label at bounding box center [104, 231] width 15 height 15
click at [98, 224] on input "checkbox" at bounding box center [97, 229] width 1 height 11
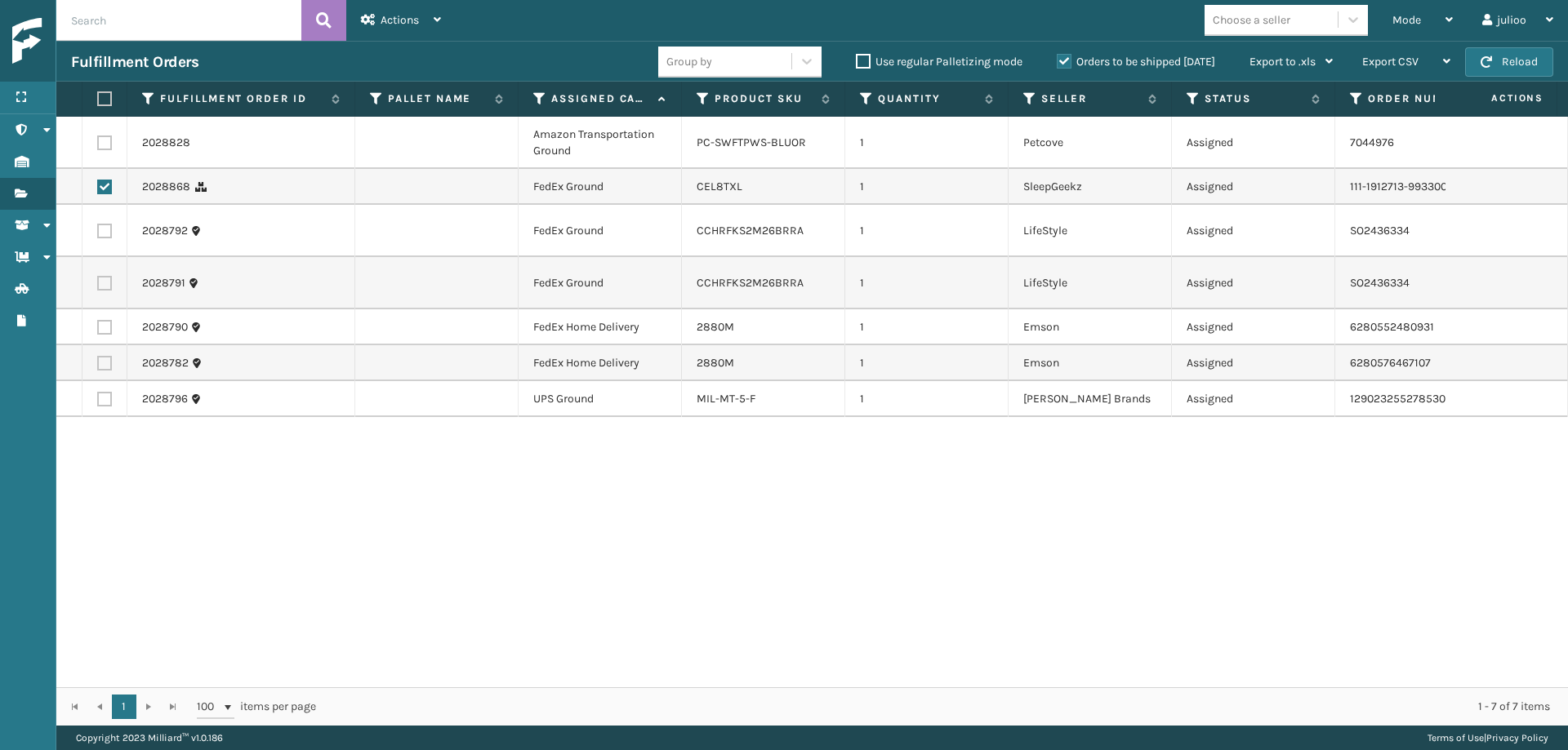
checkbox input "true"
click at [104, 281] on label at bounding box center [104, 283] width 15 height 15
click at [98, 281] on input "checkbox" at bounding box center [97, 281] width 1 height 11
checkbox input "true"
click at [105, 328] on label at bounding box center [104, 327] width 15 height 15
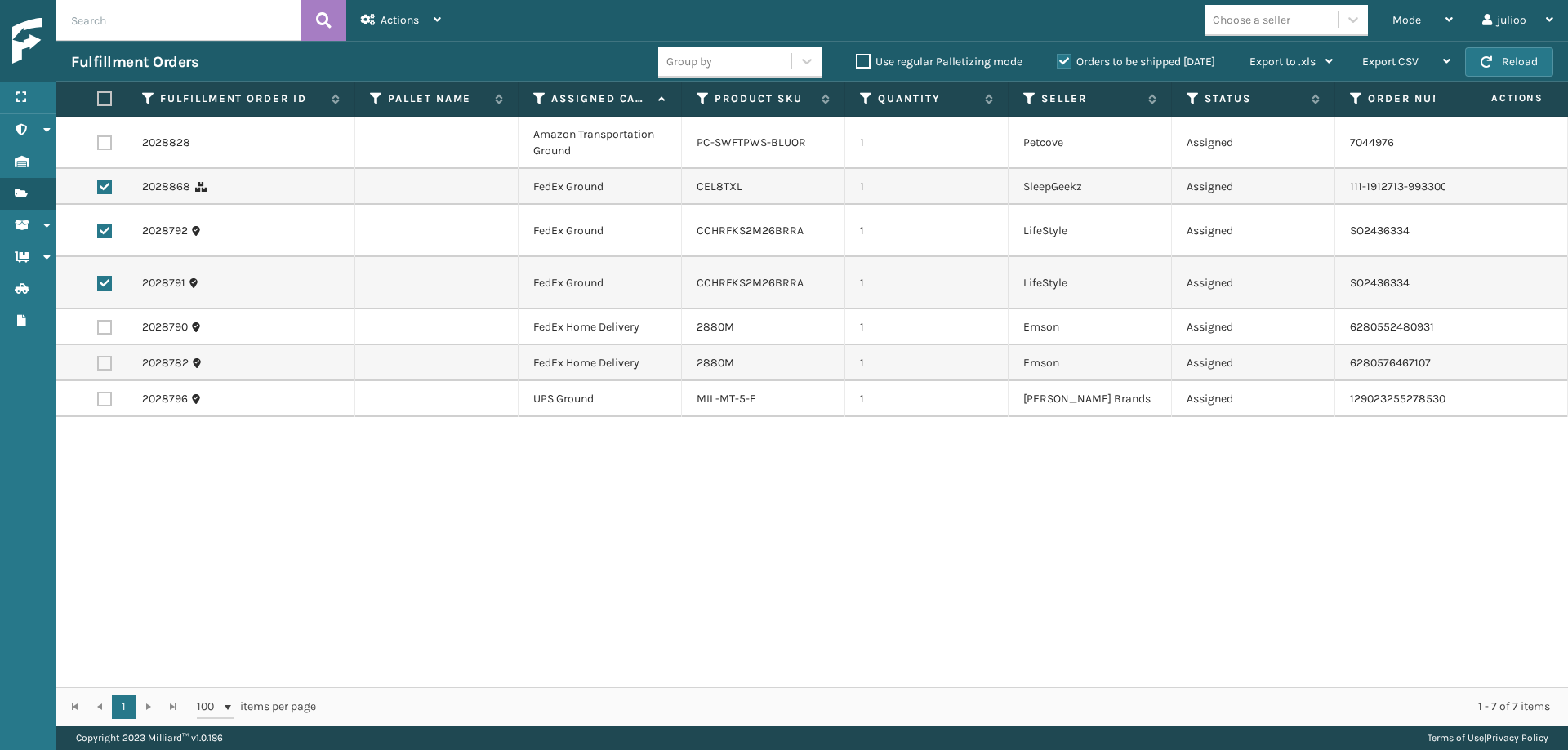
click at [98, 328] on input "checkbox" at bounding box center [97, 326] width 1 height 11
checkbox input "true"
click at [104, 363] on label at bounding box center [104, 363] width 15 height 15
click at [98, 363] on input "checkbox" at bounding box center [97, 361] width 1 height 11
checkbox input "true"
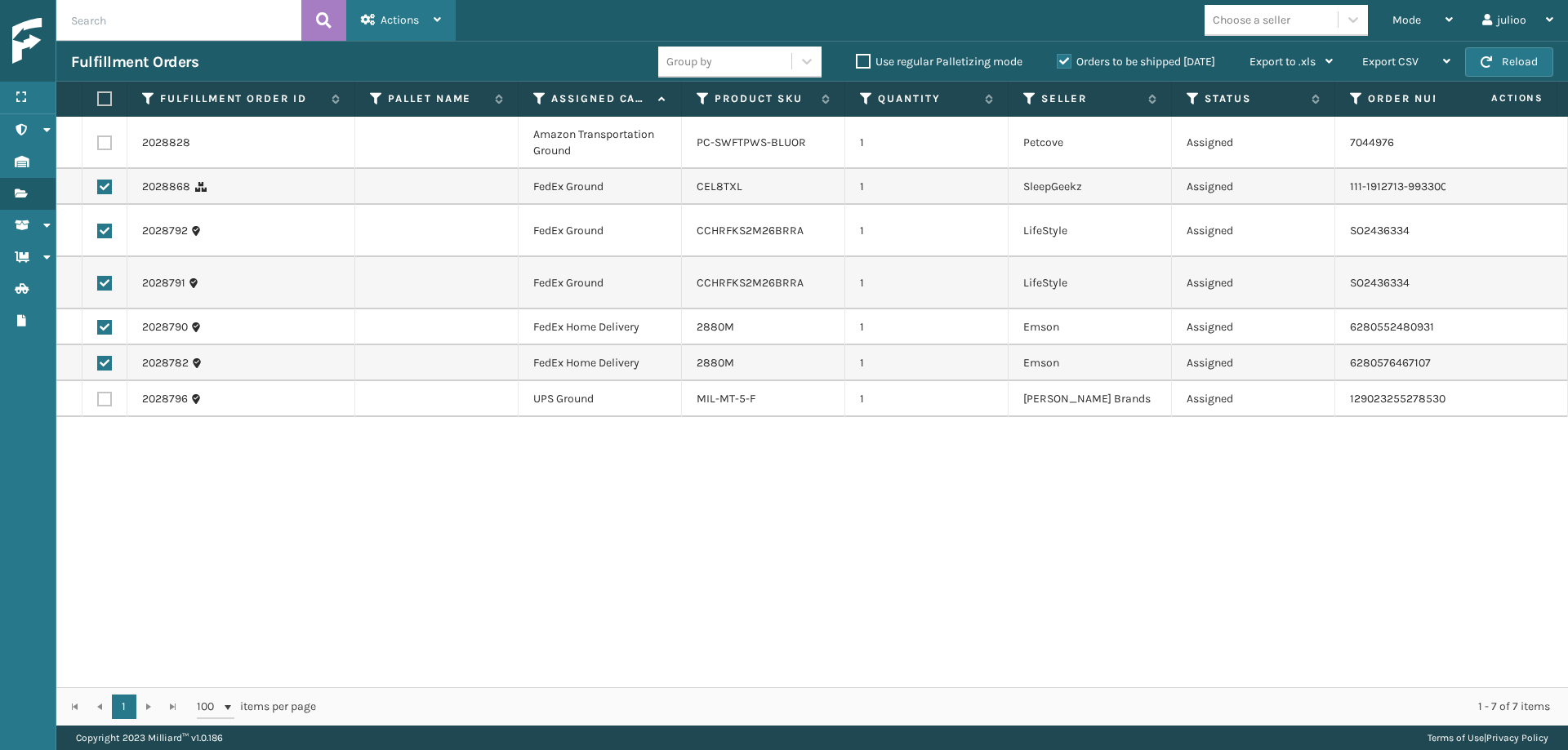
click at [380, 22] on span "Actions" at bounding box center [399, 20] width 38 height 14
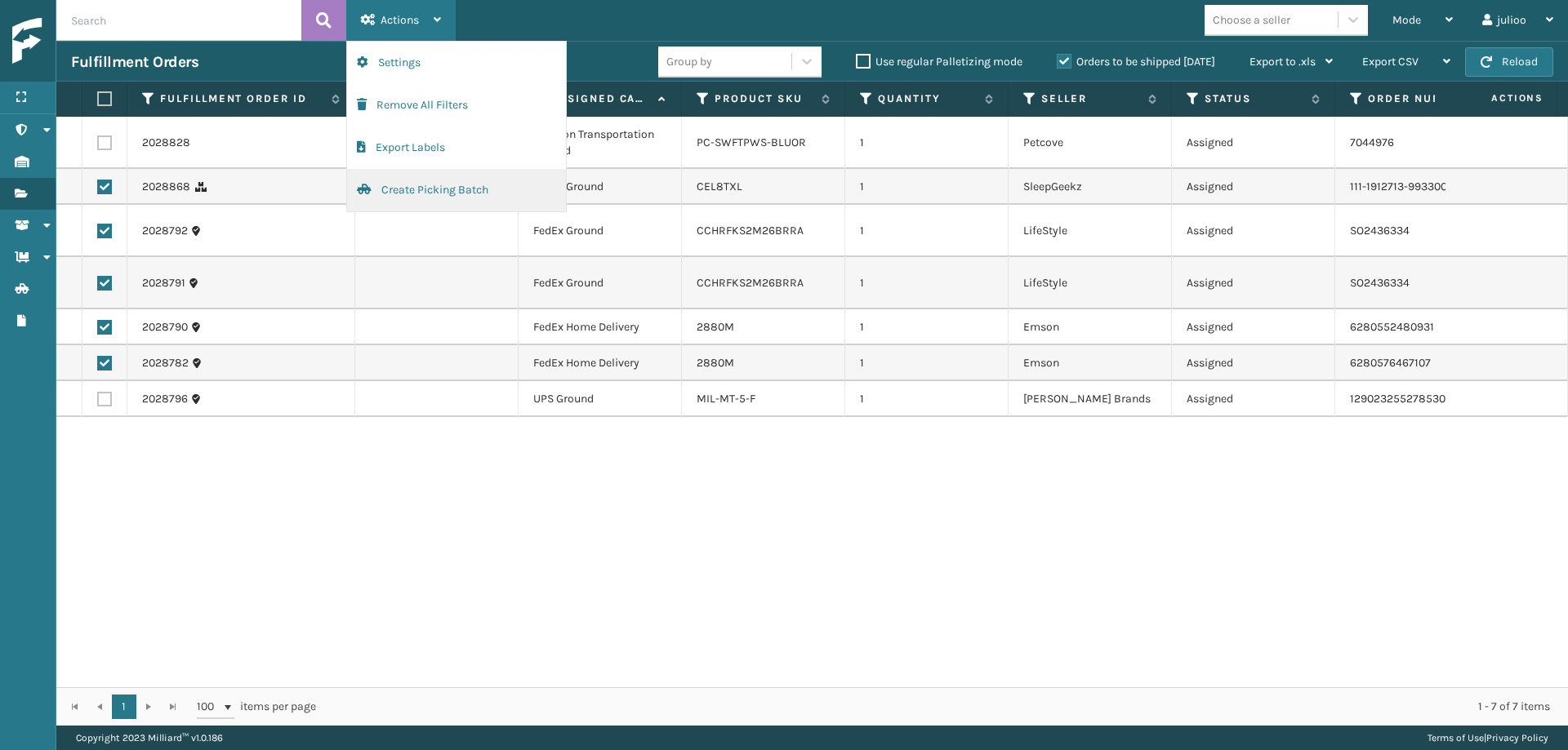
click at [408, 192] on button "Create Picking Batch" at bounding box center [456, 191] width 219 height 42
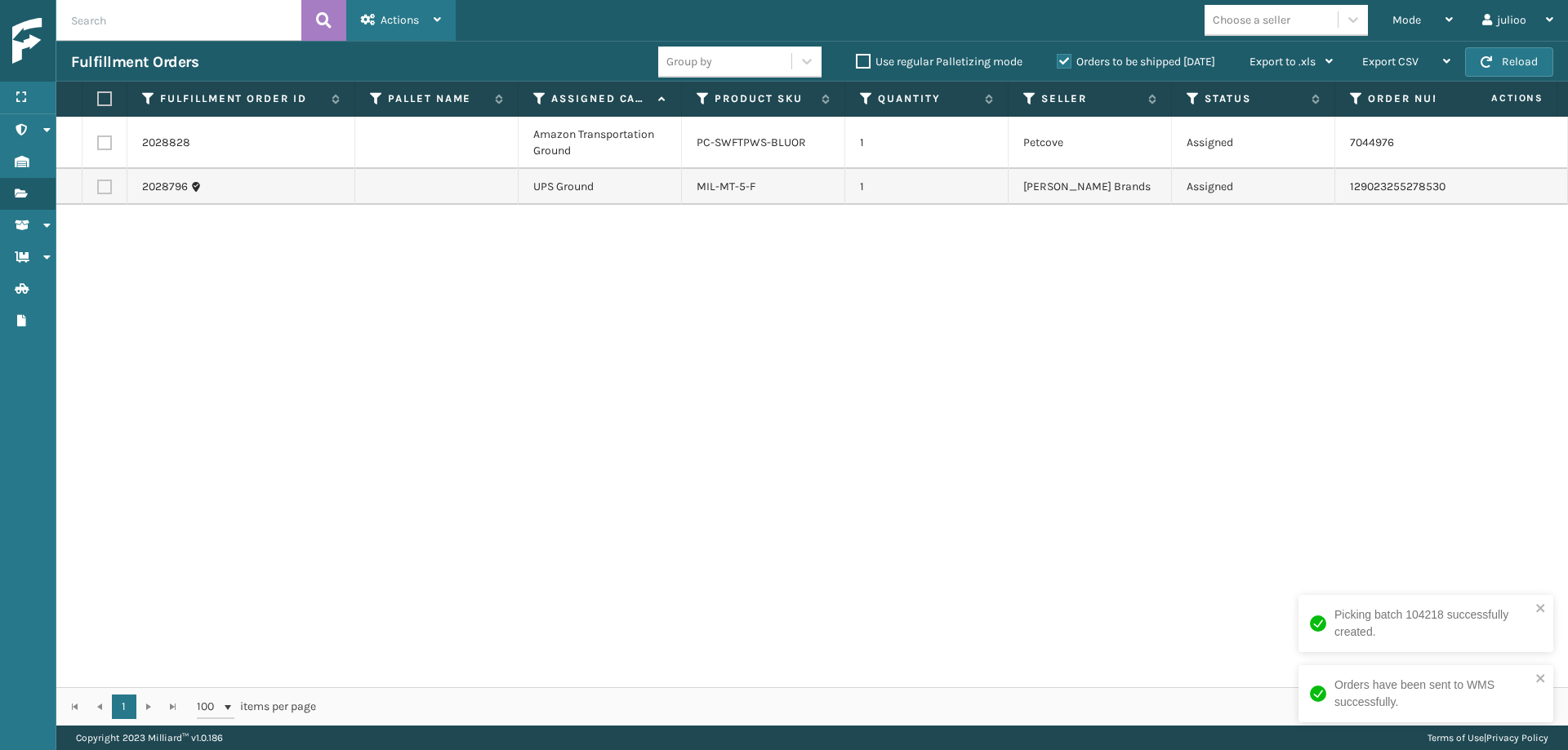
click at [1396, 61] on button "Reload" at bounding box center [1509, 62] width 88 height 29
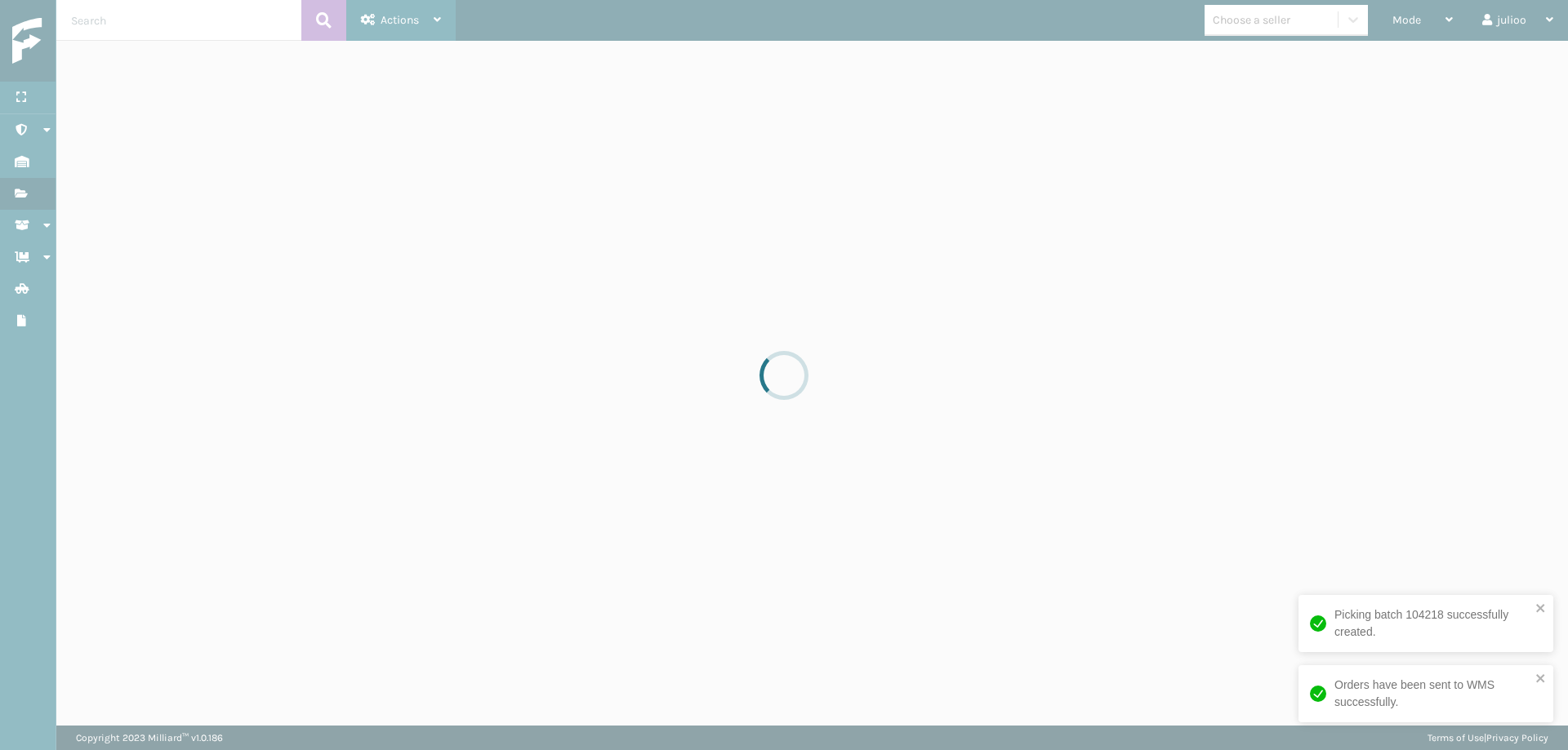
click at [1396, 61] on div at bounding box center [784, 375] width 1568 height 750
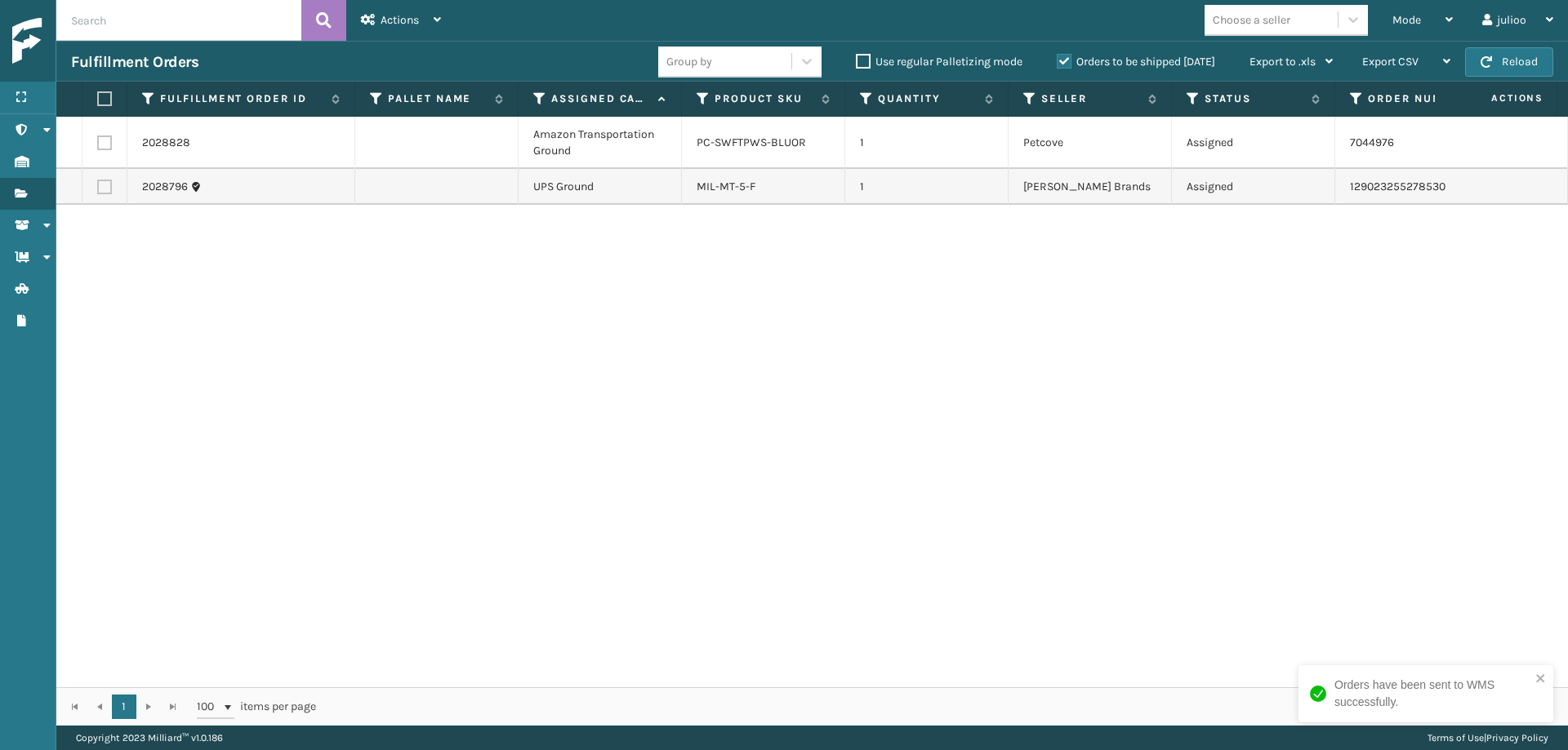
click at [108, 146] on label at bounding box center [104, 143] width 15 height 15
click at [98, 146] on input "checkbox" at bounding box center [97, 141] width 1 height 11
checkbox input "true"
click at [112, 187] on td at bounding box center [104, 187] width 45 height 36
click at [109, 188] on label at bounding box center [104, 187] width 15 height 15
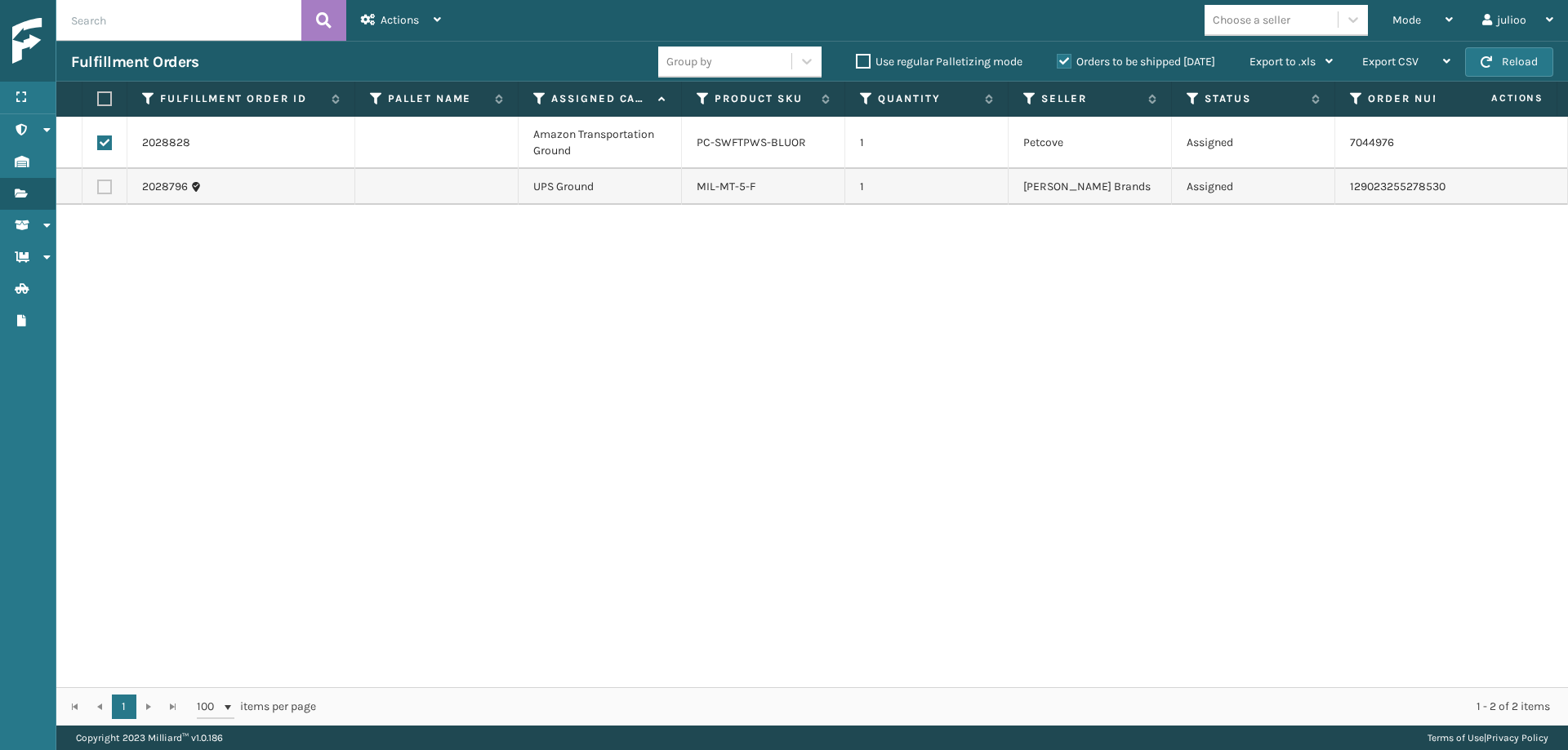
click at [98, 188] on input "checkbox" at bounding box center [97, 185] width 1 height 11
checkbox input "true"
click at [414, 26] on span "Actions" at bounding box center [399, 20] width 38 height 14
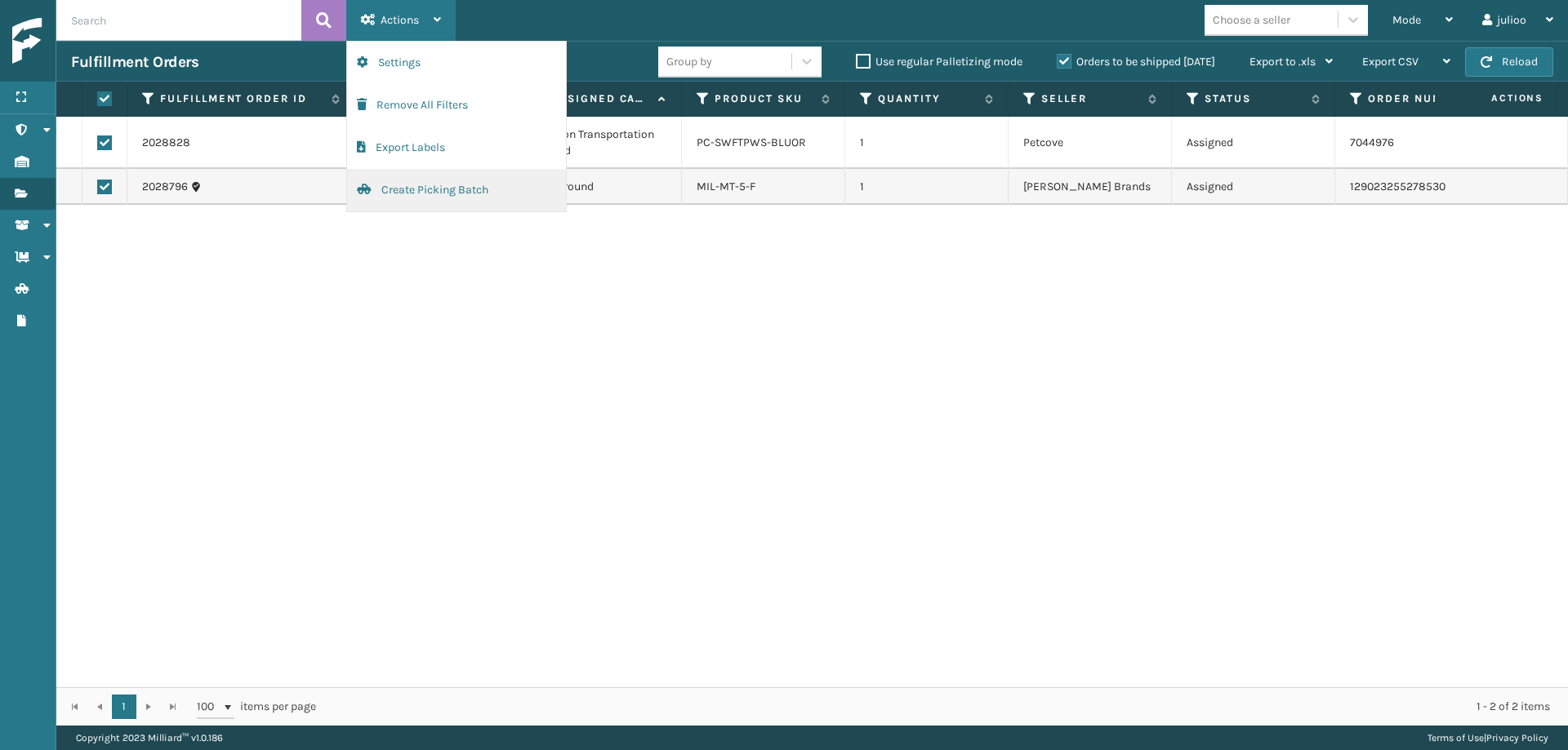
click at [461, 183] on button "Create Picking Batch" at bounding box center [456, 191] width 219 height 42
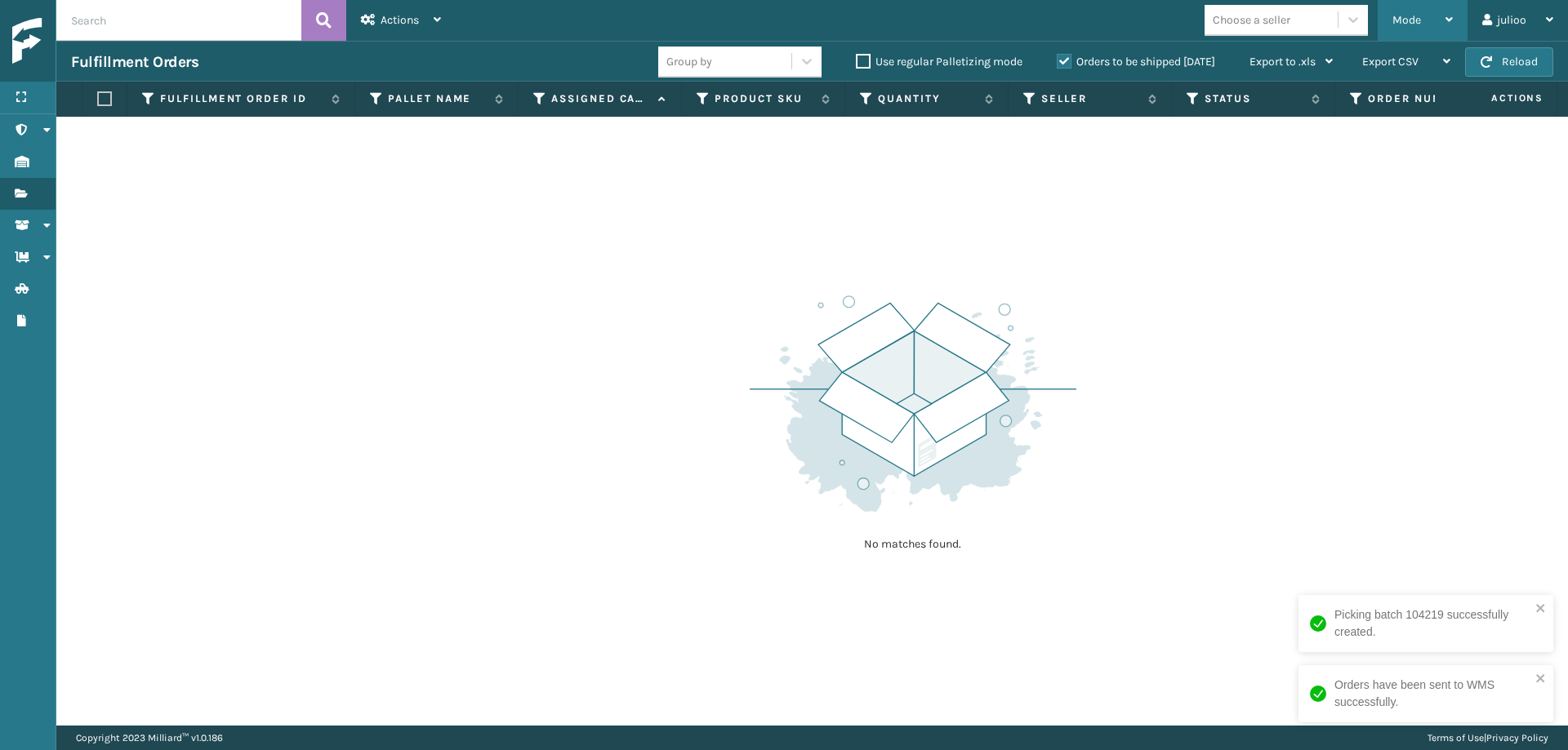
click at [1396, 15] on span "Mode" at bounding box center [1407, 20] width 28 height 14
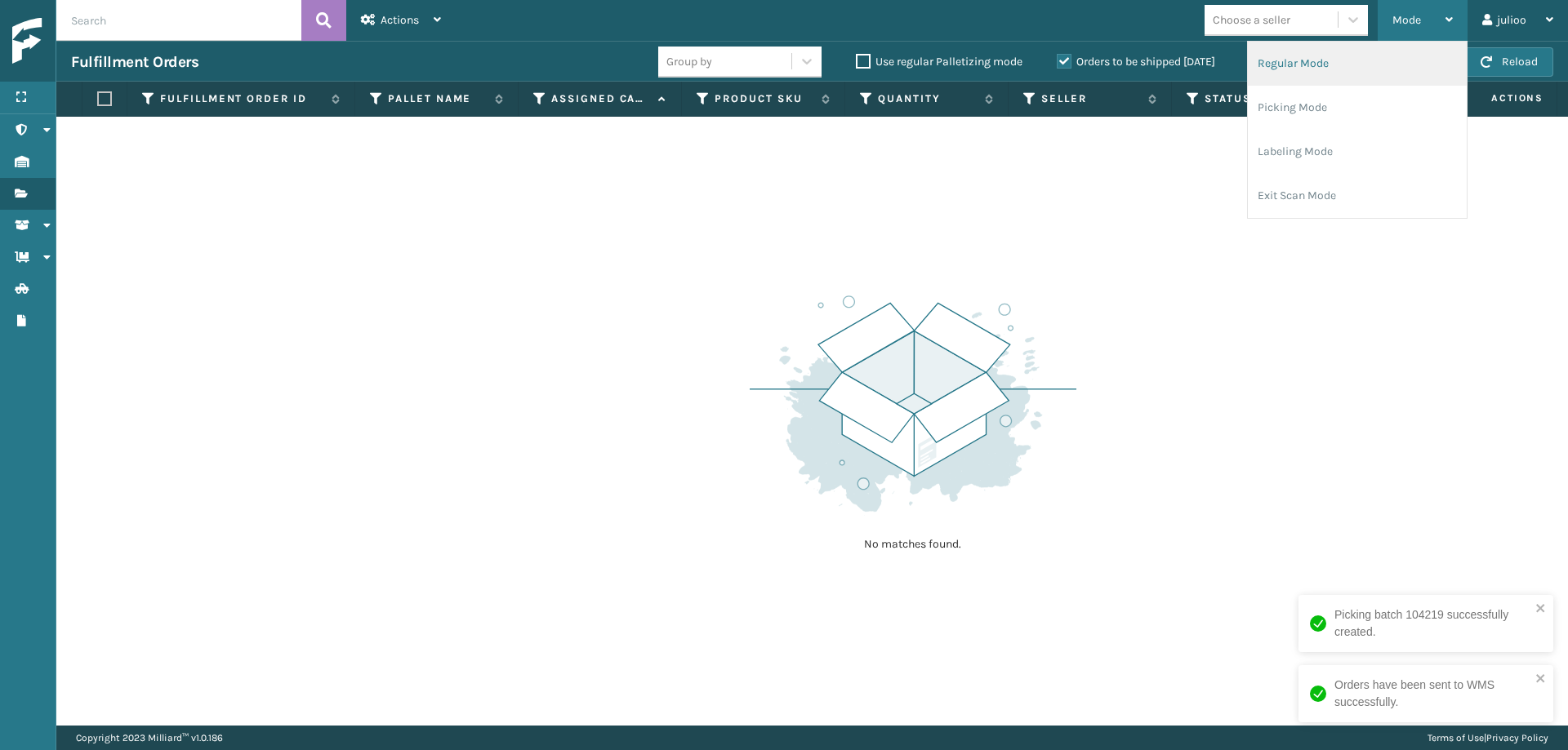
click at [1328, 56] on li "Regular Mode" at bounding box center [1357, 64] width 219 height 44
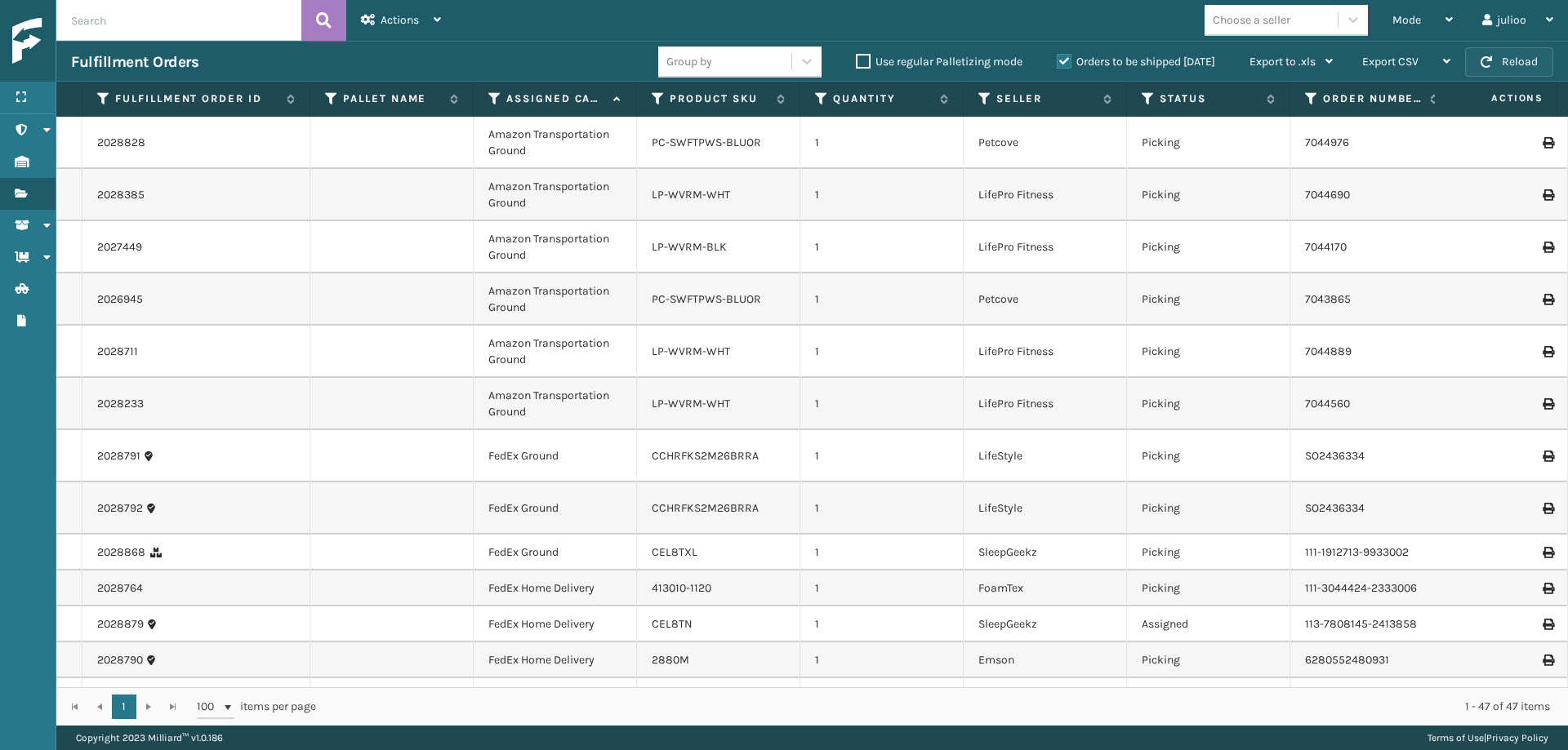
click at [1396, 65] on button "Reload" at bounding box center [1509, 62] width 88 height 29
click at [495, 98] on icon at bounding box center [494, 99] width 13 height 15
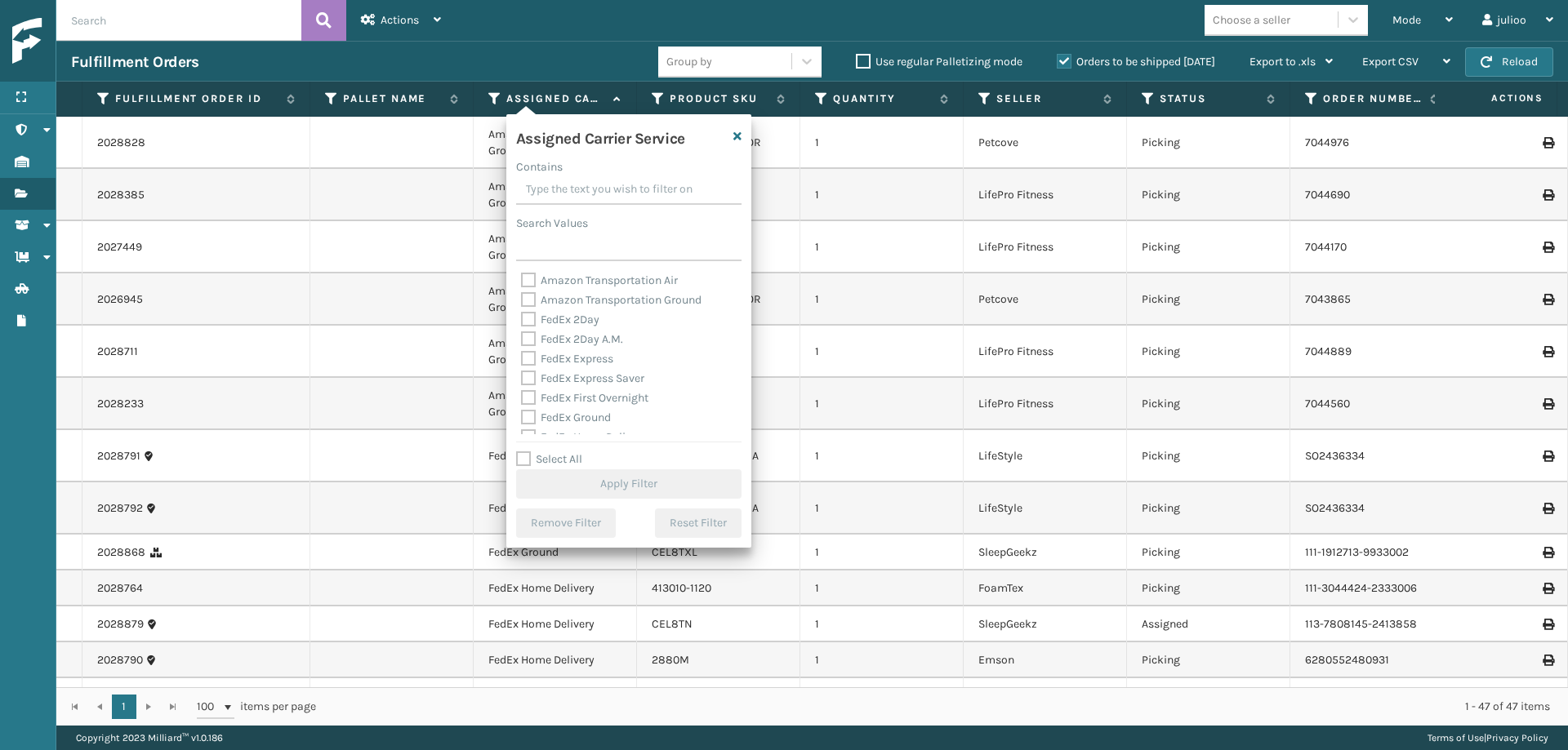
click at [521, 461] on label "Select All" at bounding box center [549, 460] width 66 height 14
click at [521, 452] on input "Select All" at bounding box center [639, 451] width 245 height 2
checkbox input "true"
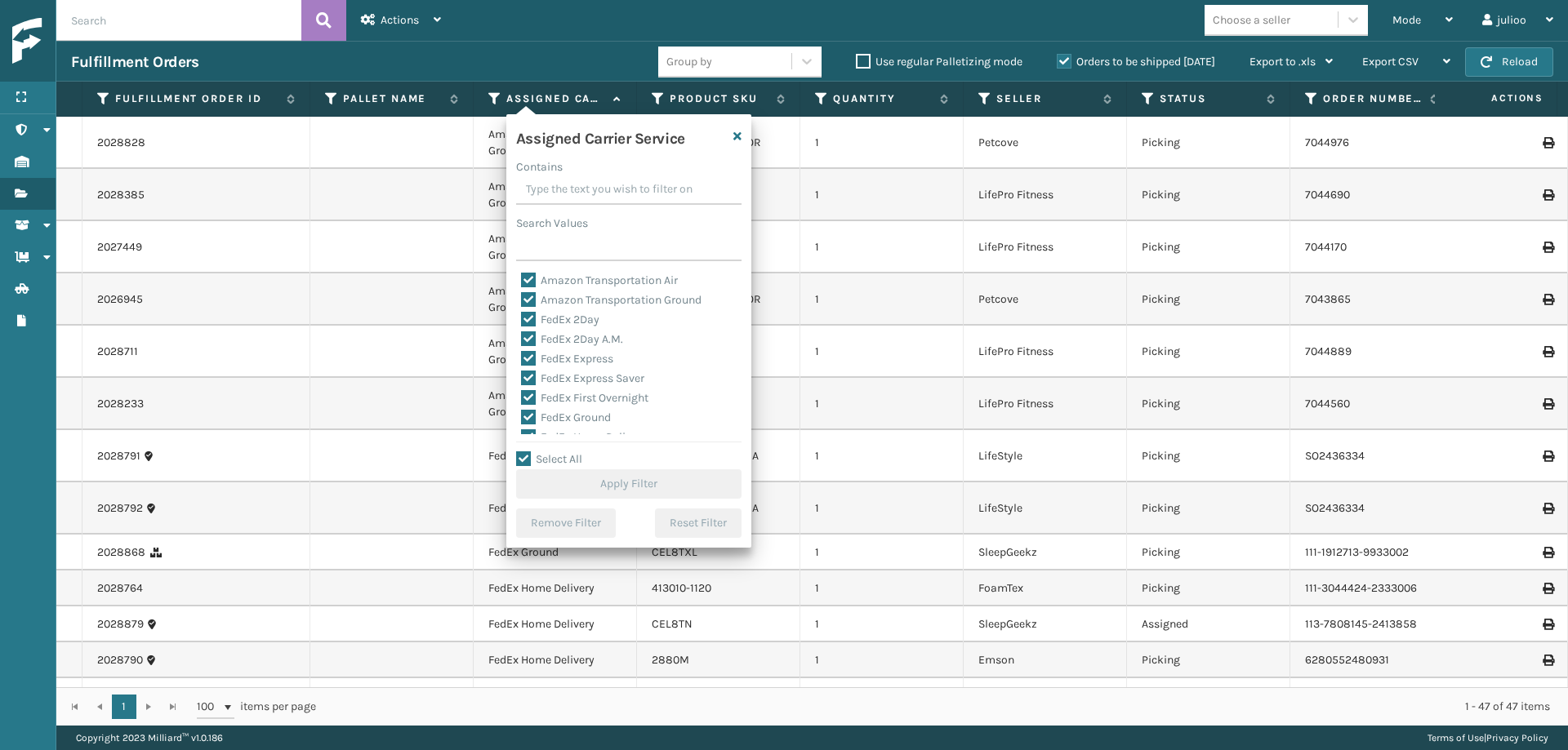
checkbox input "true"
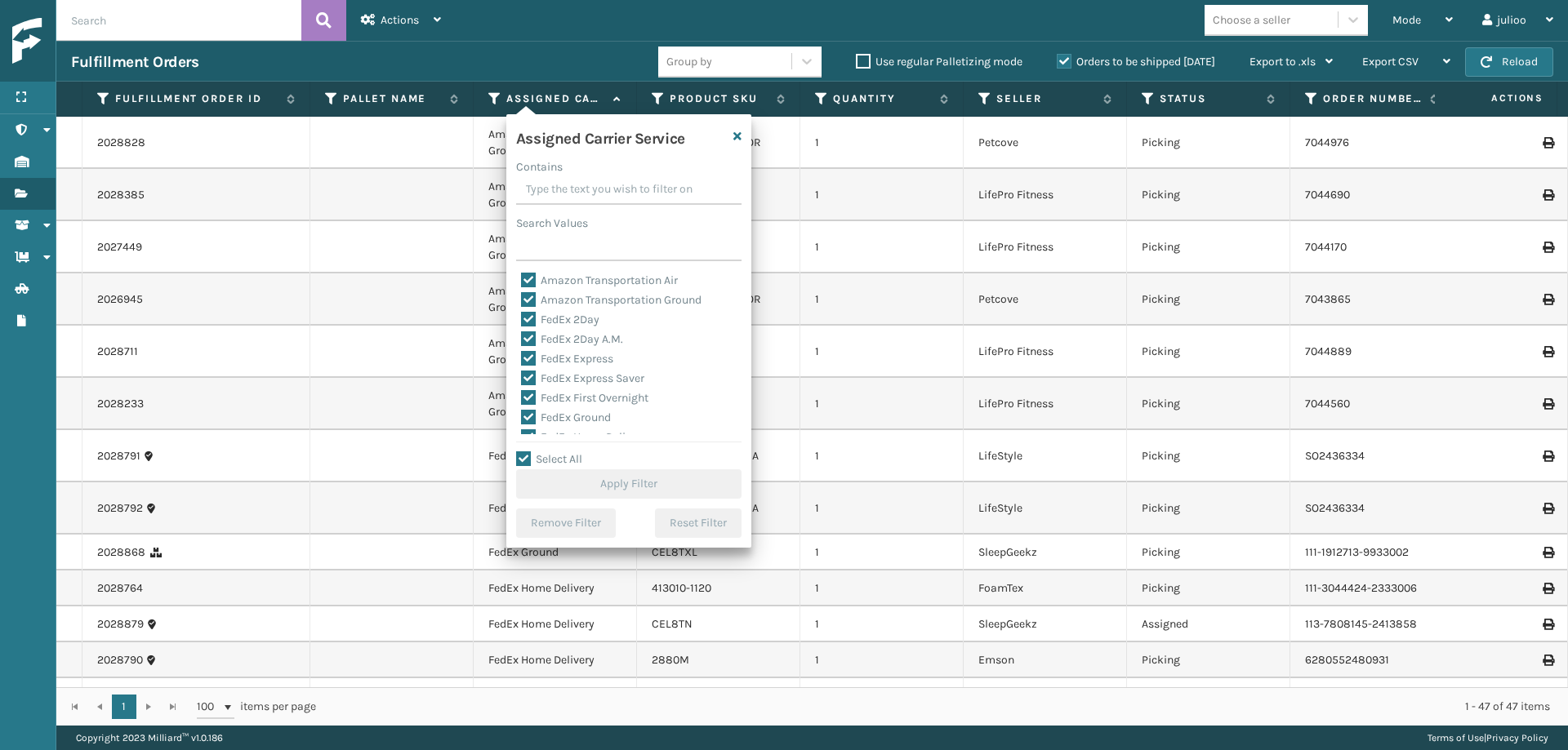
checkbox input "true"
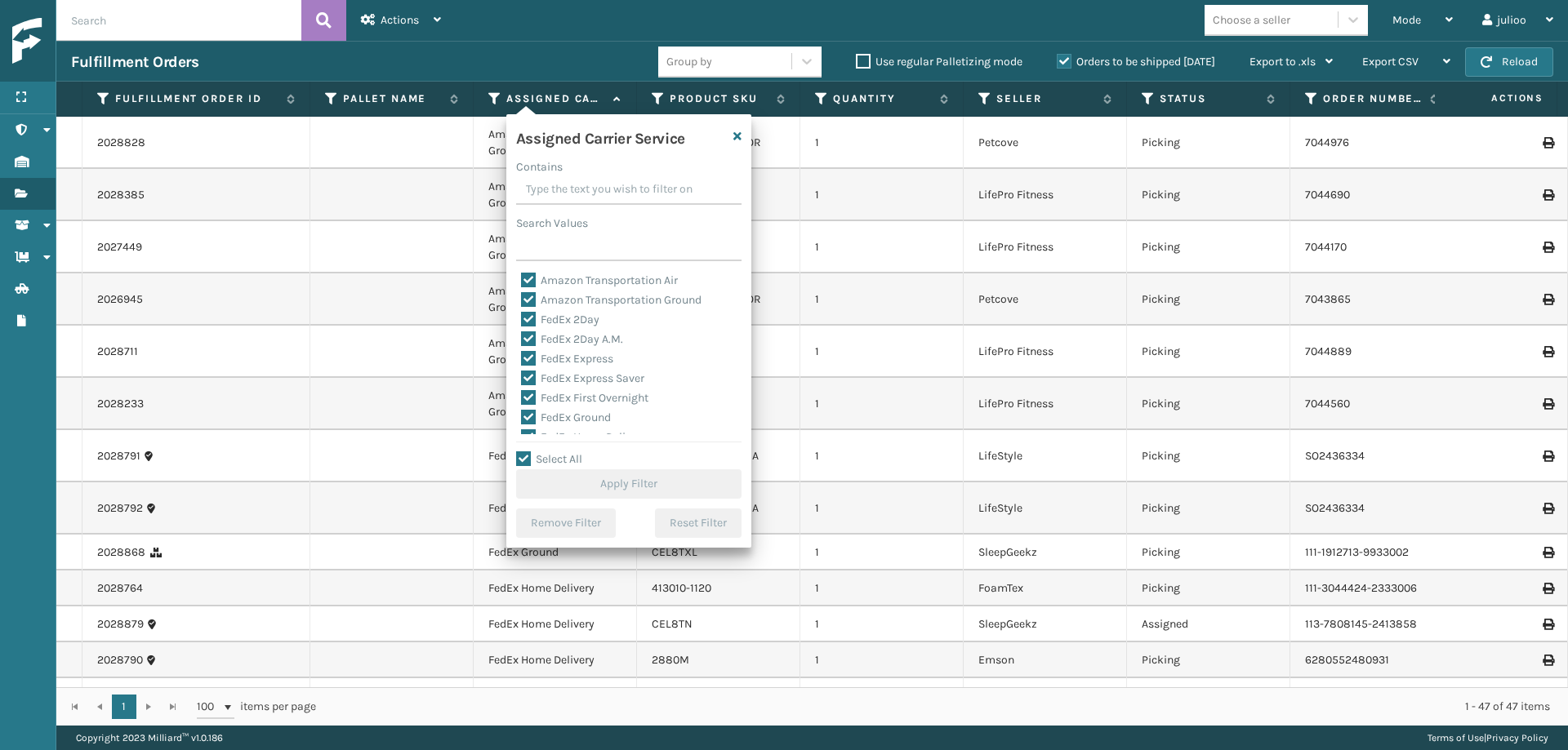
checkbox input "true"
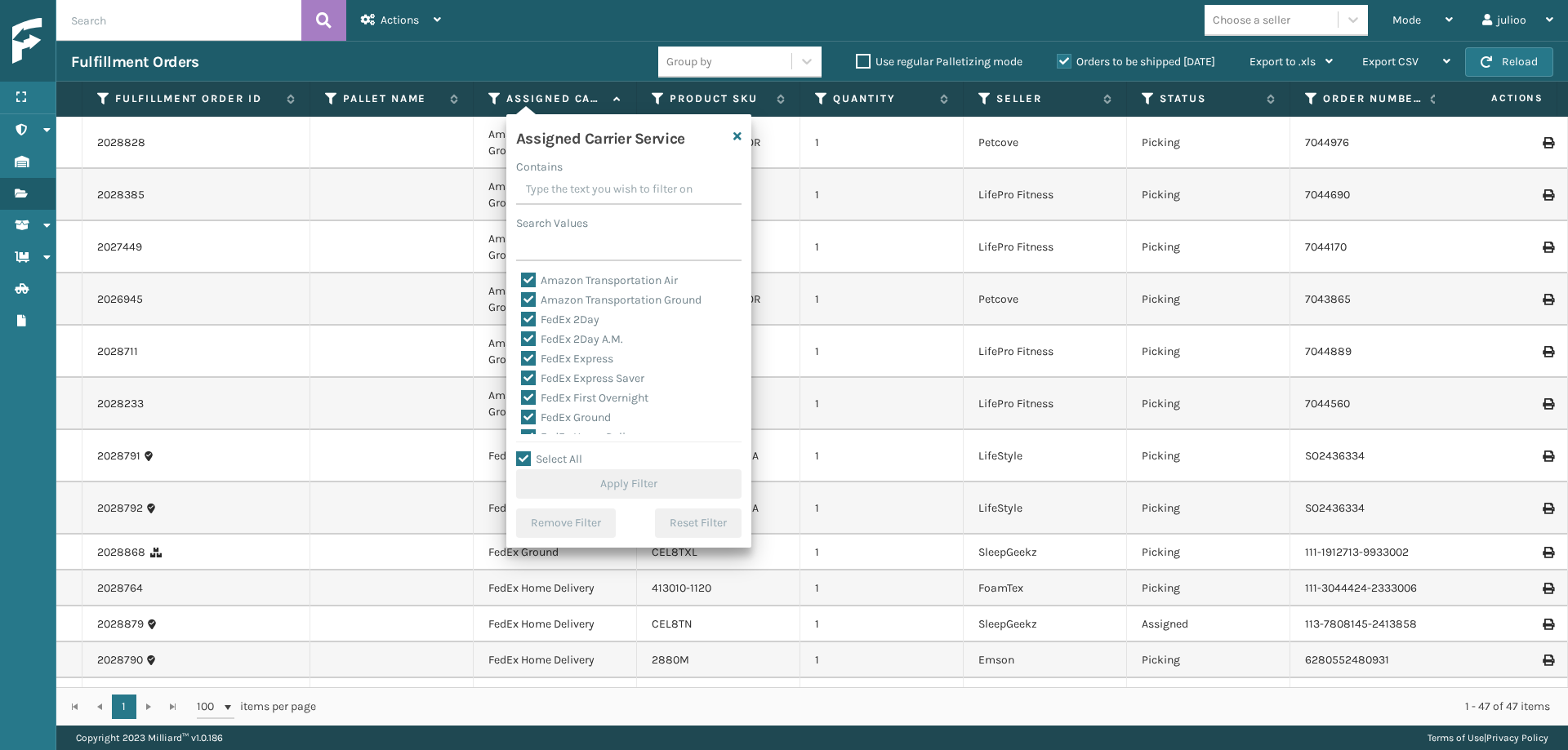
checkbox input "true"
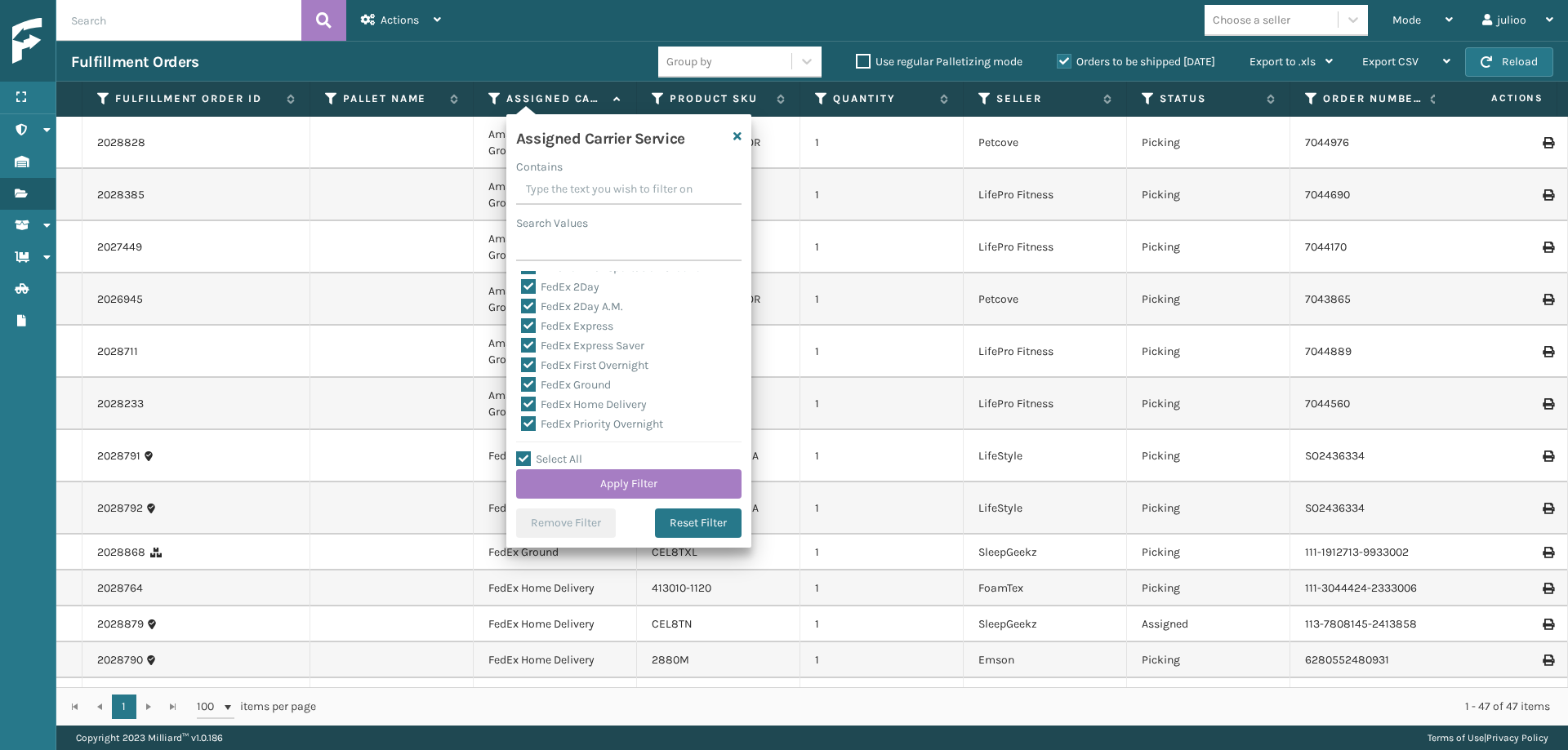
scroll to position [148, 0]
click at [521, 369] on label "LTL" at bounding box center [538, 367] width 36 height 14
click at [521, 368] on input "LTL" at bounding box center [521, 363] width 1 height 11
click at [614, 477] on button "Apply Filter" at bounding box center [628, 484] width 225 height 29
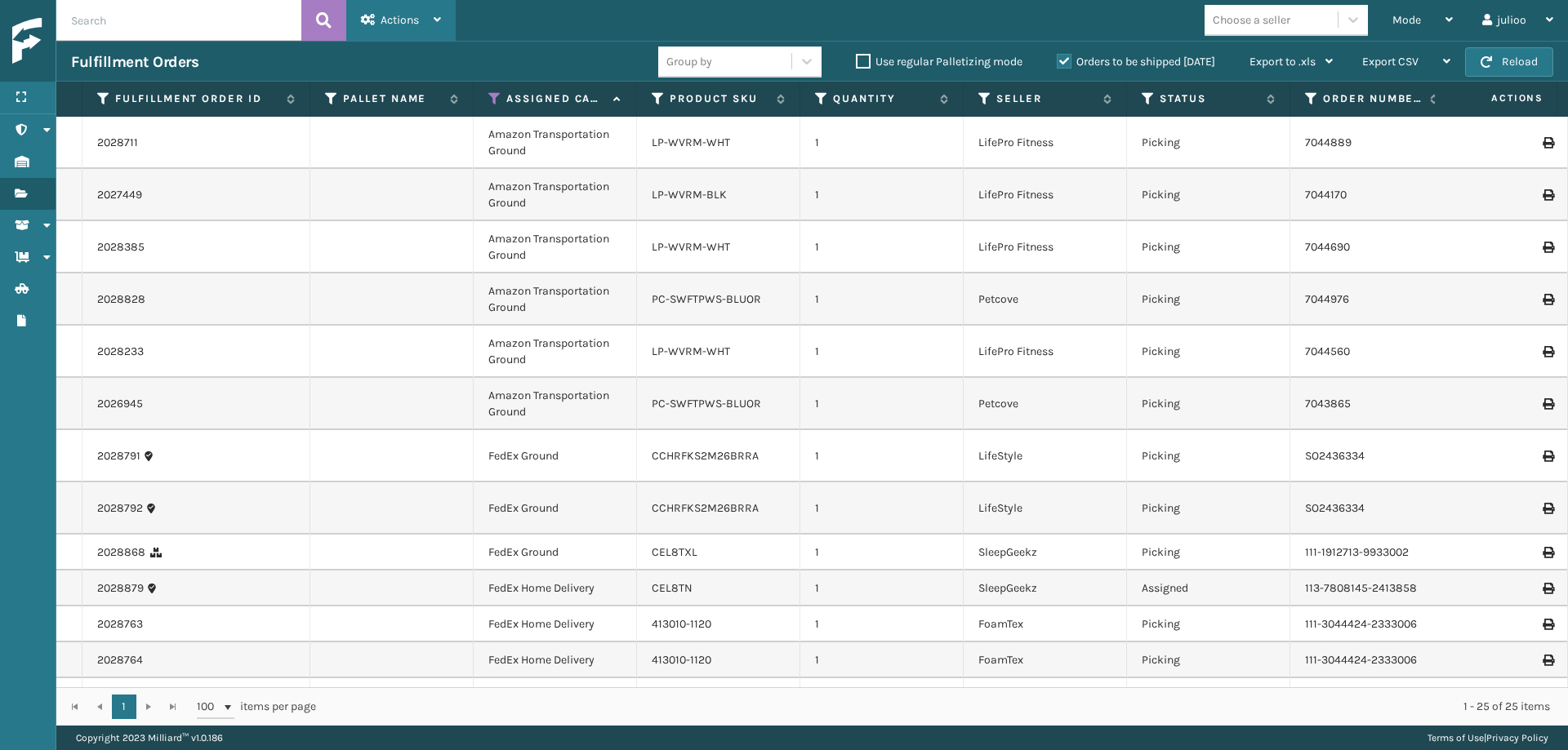
click at [429, 32] on div "Actions" at bounding box center [401, 20] width 80 height 41
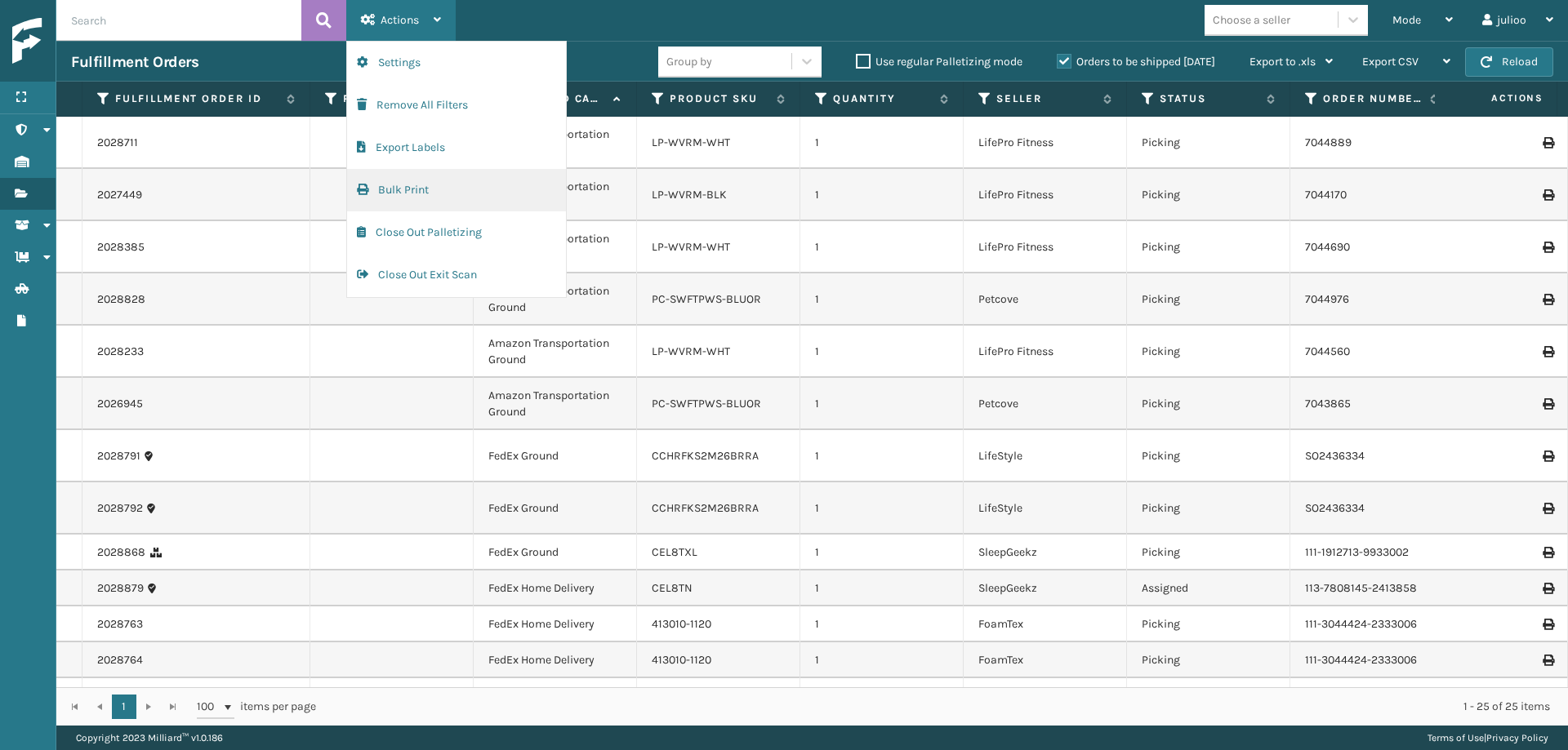
click at [424, 188] on button "Bulk Print" at bounding box center [456, 191] width 219 height 42
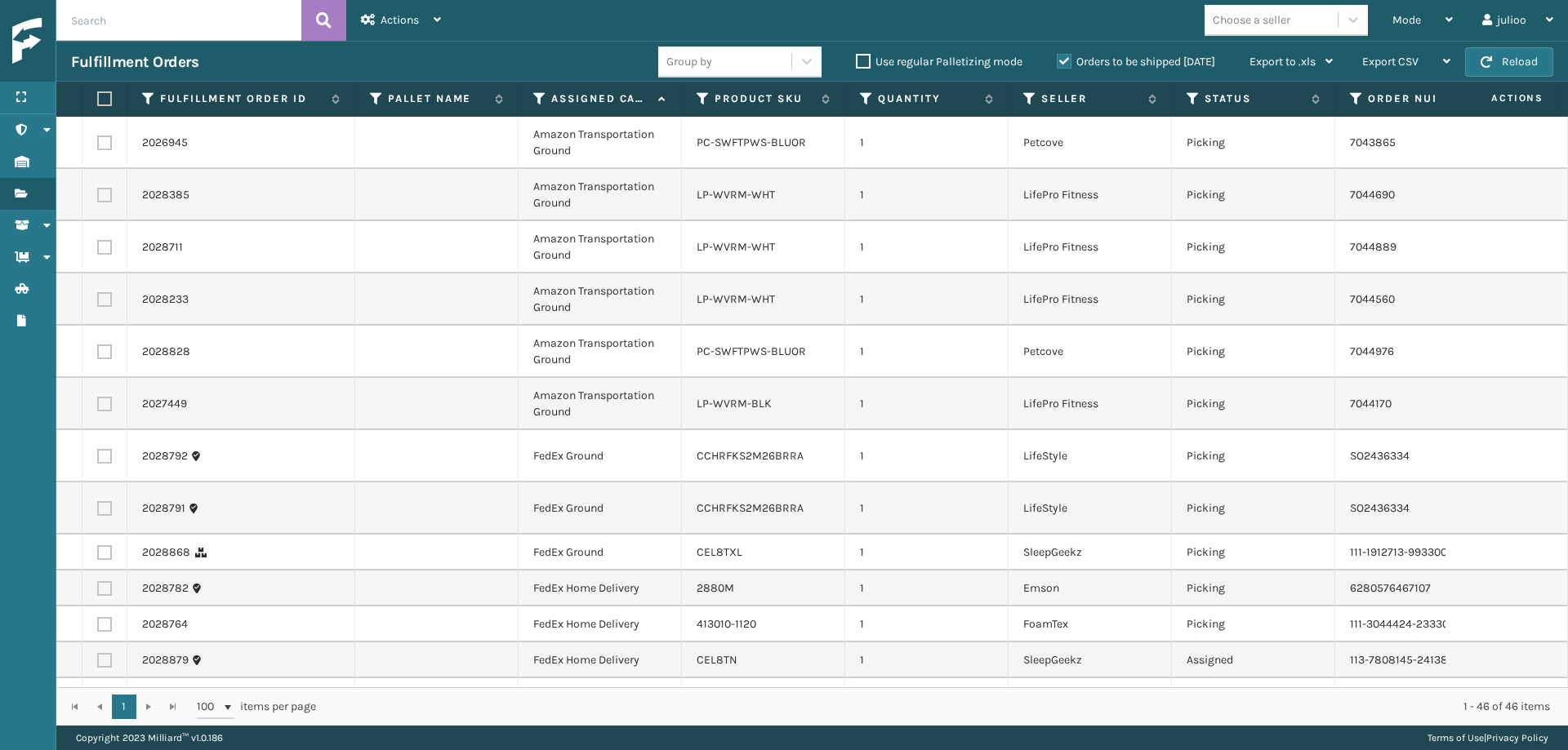
click at [102, 146] on label at bounding box center [104, 143] width 15 height 15
click at [98, 146] on input "checkbox" at bounding box center [97, 141] width 1 height 11
click at [100, 192] on label at bounding box center [104, 195] width 15 height 15
click at [98, 192] on input "checkbox" at bounding box center [97, 193] width 1 height 11
drag, startPoint x: 101, startPoint y: 247, endPoint x: 103, endPoint y: 269, distance: 22.1
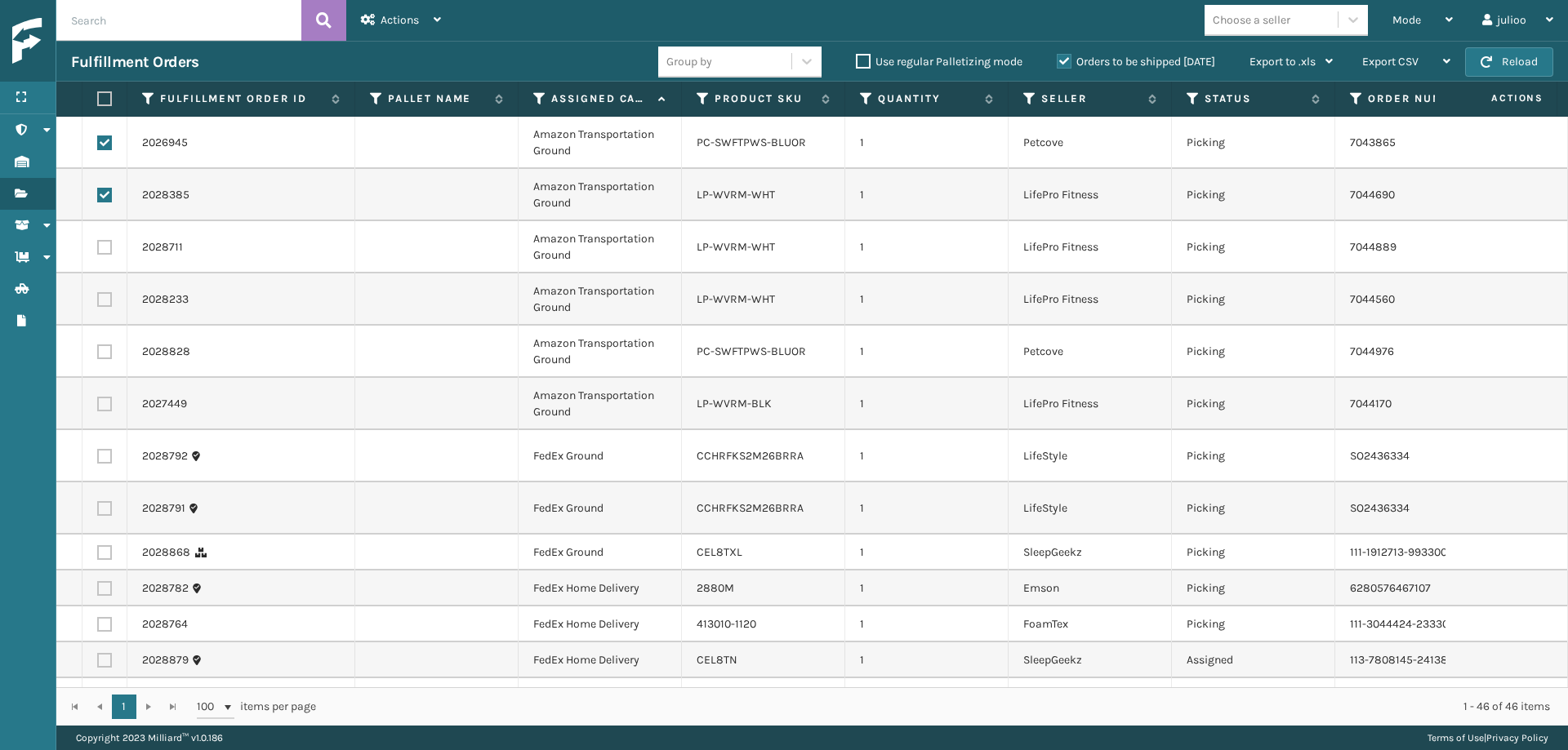
click at [101, 247] on label at bounding box center [104, 247] width 15 height 15
click at [98, 247] on input "checkbox" at bounding box center [97, 245] width 1 height 11
click at [103, 296] on label at bounding box center [104, 299] width 15 height 15
click at [98, 296] on input "checkbox" at bounding box center [97, 297] width 1 height 11
click at [105, 356] on label at bounding box center [104, 352] width 15 height 15
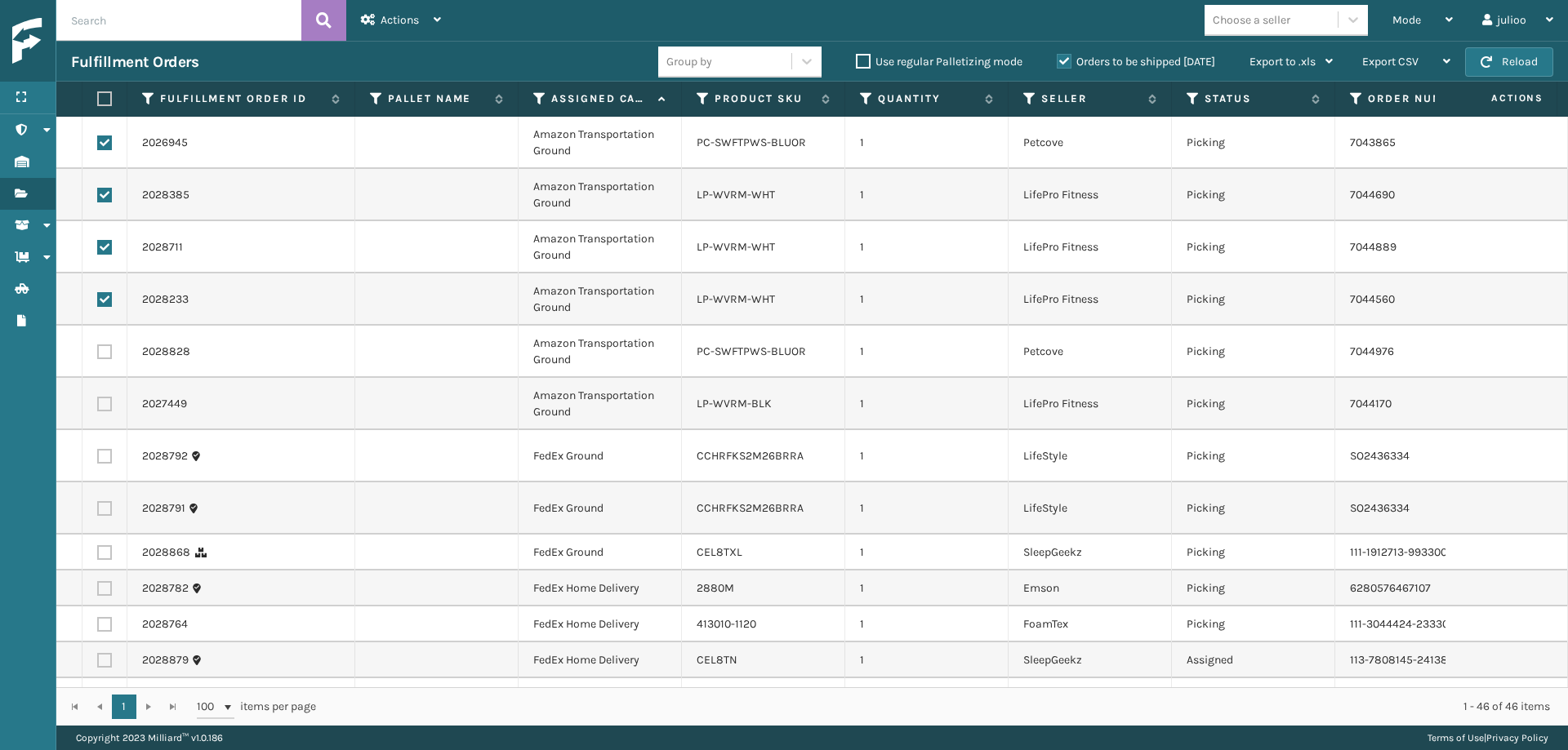
click at [98, 356] on input "checkbox" at bounding box center [97, 350] width 1 height 11
click at [104, 407] on label at bounding box center [104, 404] width 15 height 15
click at [98, 407] on input "checkbox" at bounding box center [97, 402] width 1 height 11
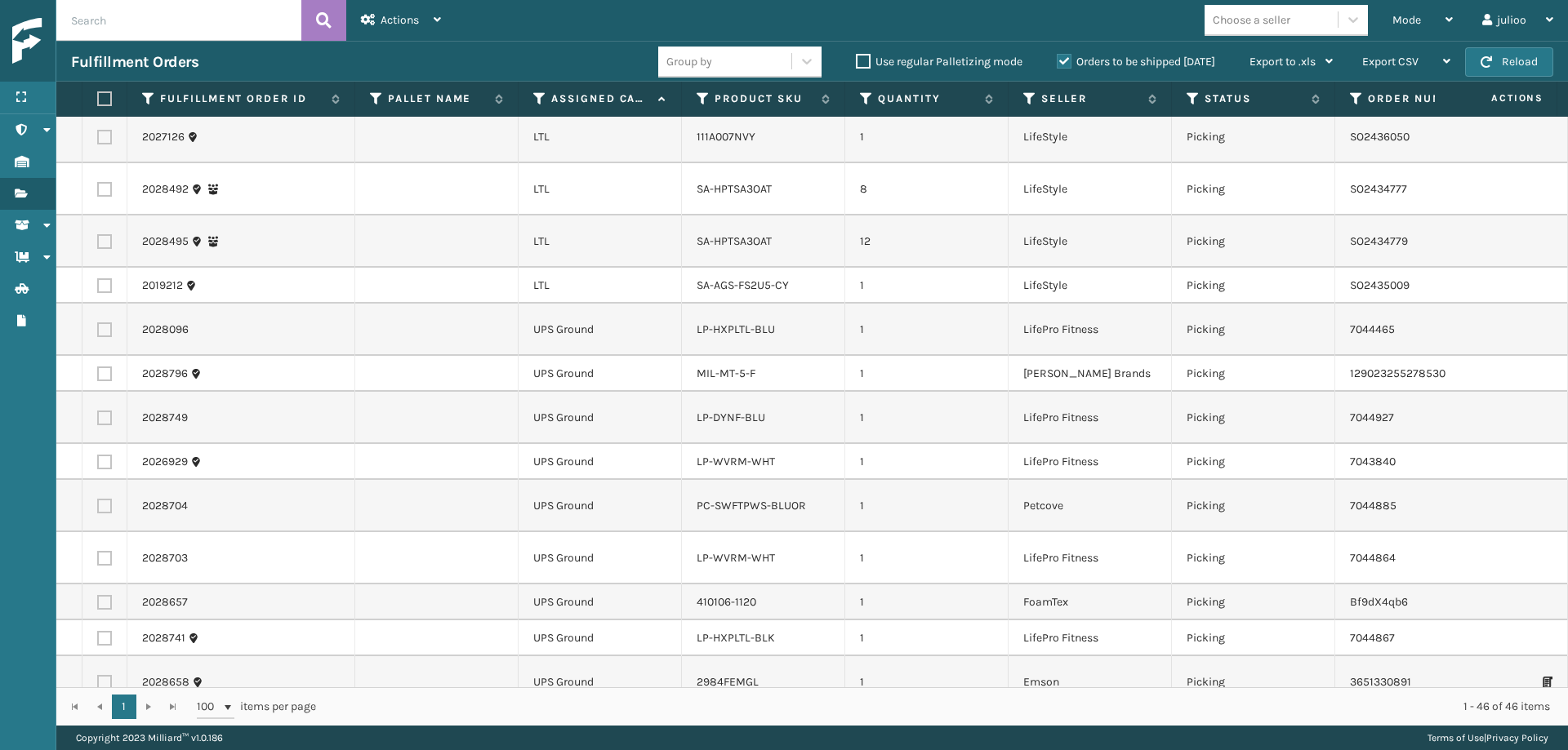
scroll to position [1665, 0]
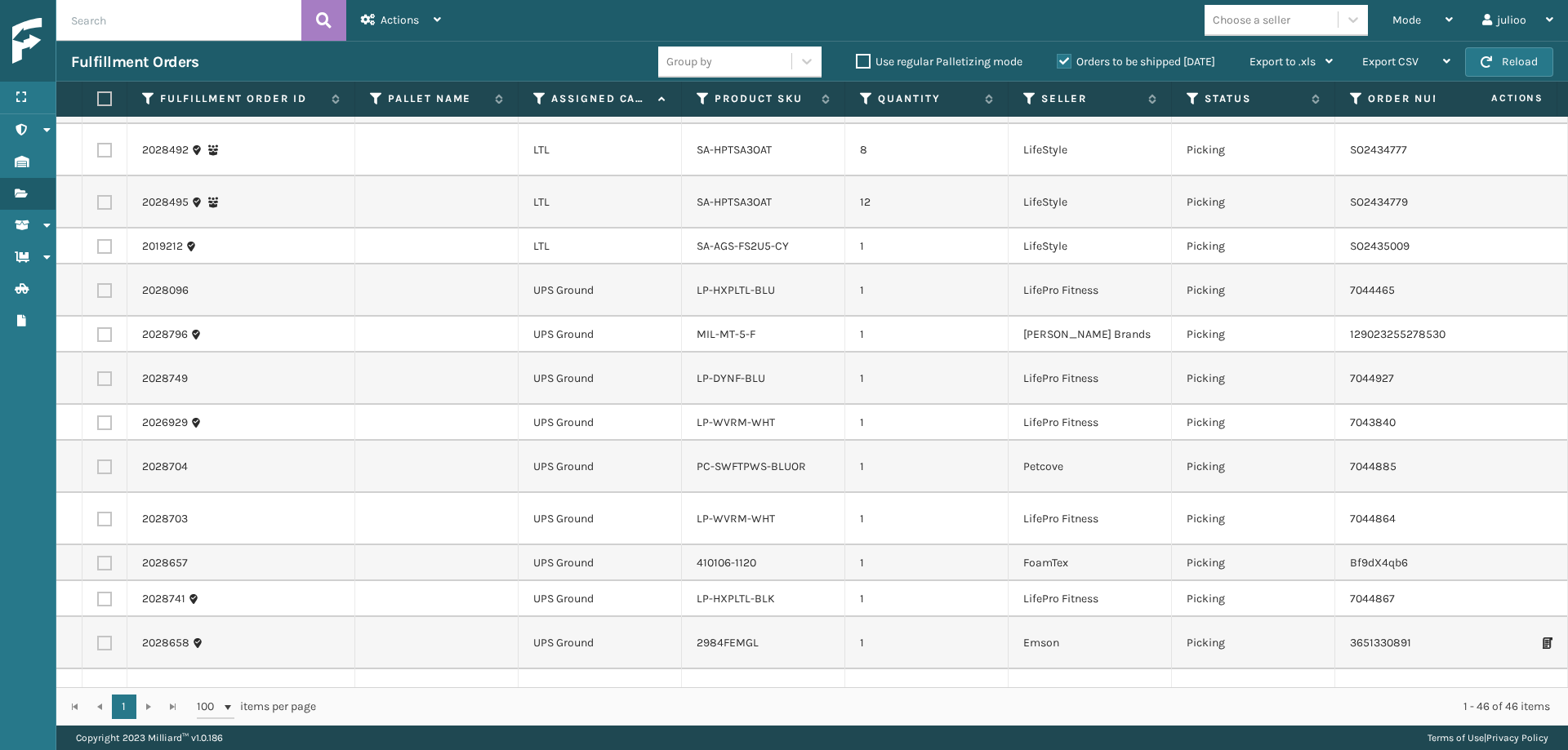
click at [106, 740] on label at bounding box center [104, 747] width 15 height 15
click at [98, 740] on input "checkbox" at bounding box center [97, 746] width 1 height 11
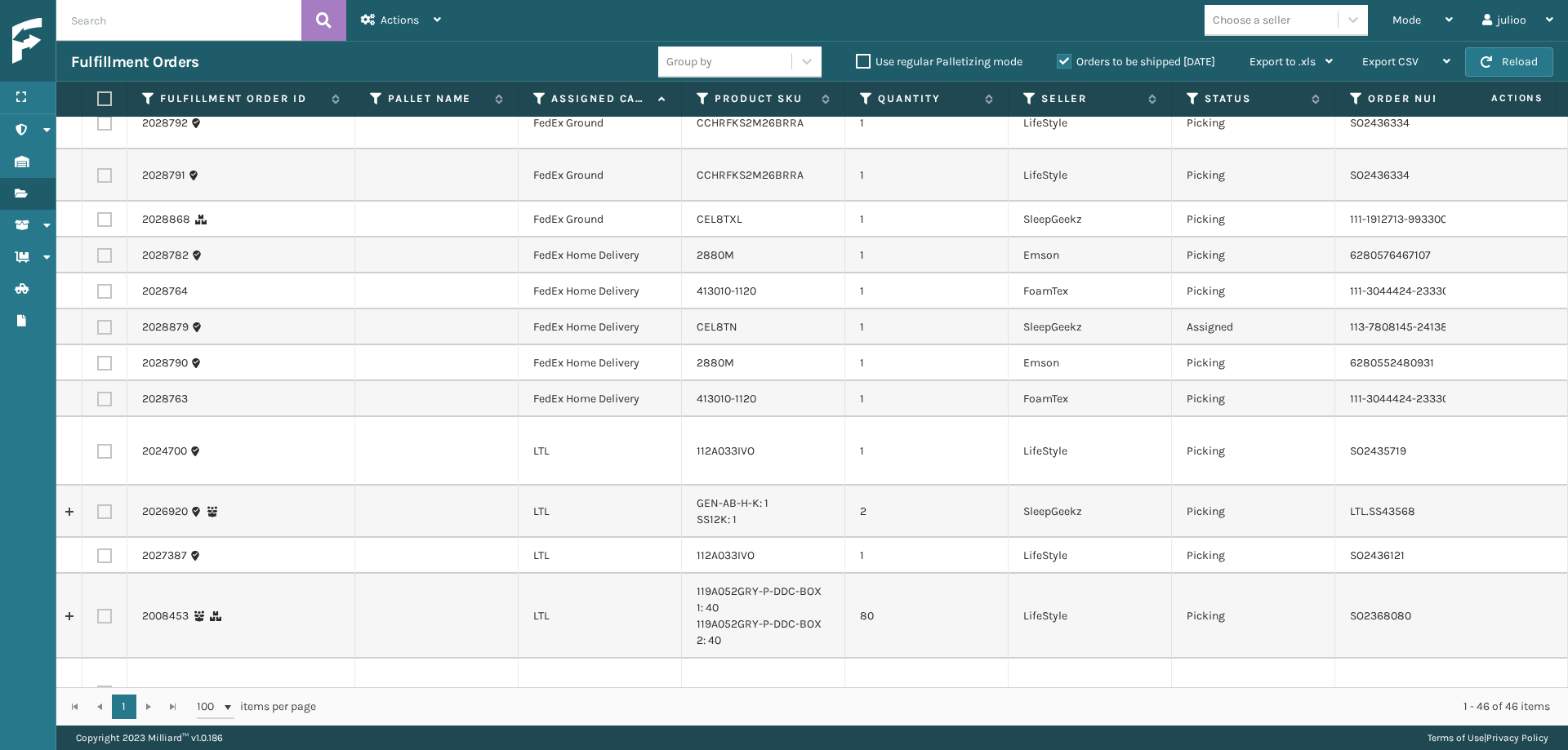
scroll to position [0, 0]
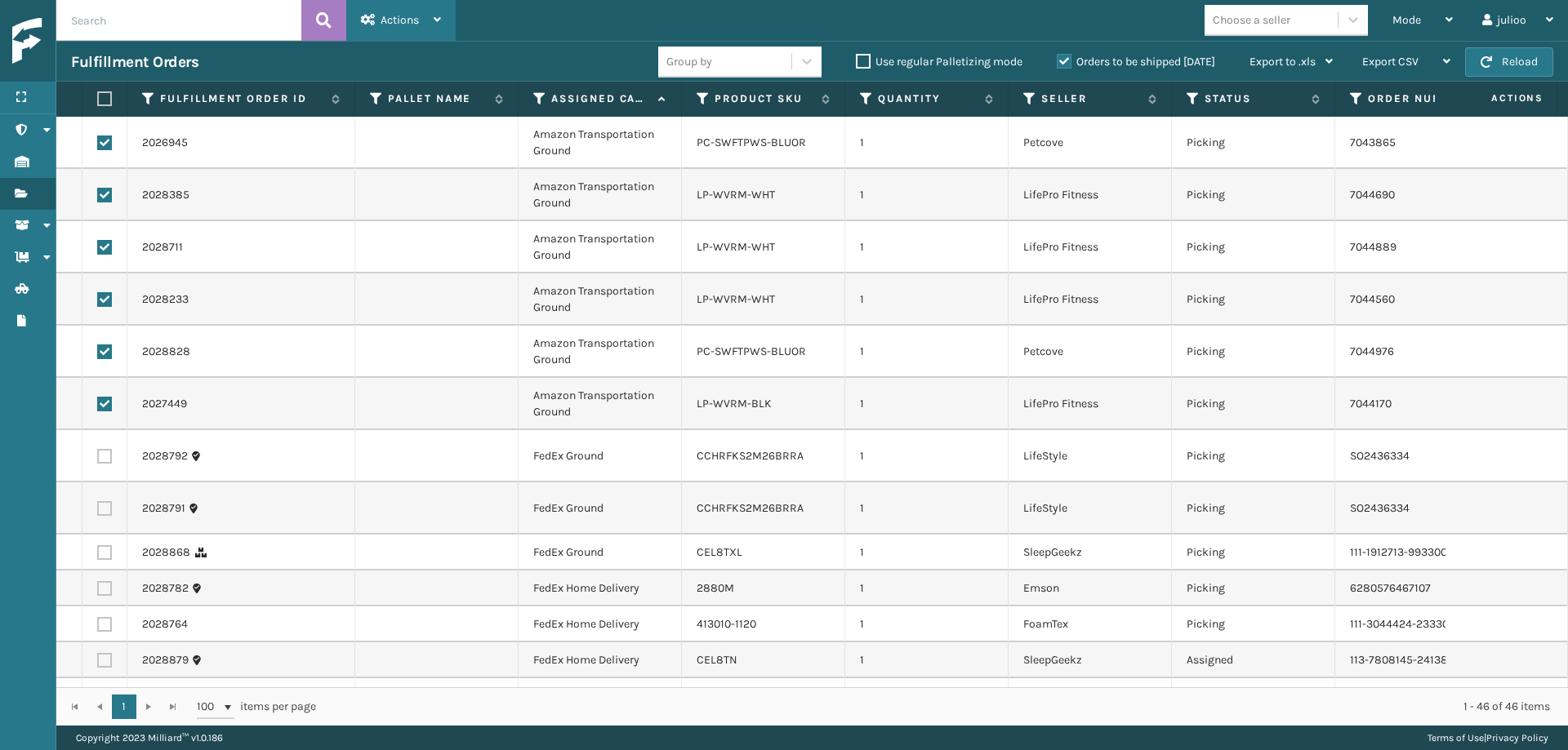
click at [432, 17] on div "Actions" at bounding box center [401, 20] width 80 height 41
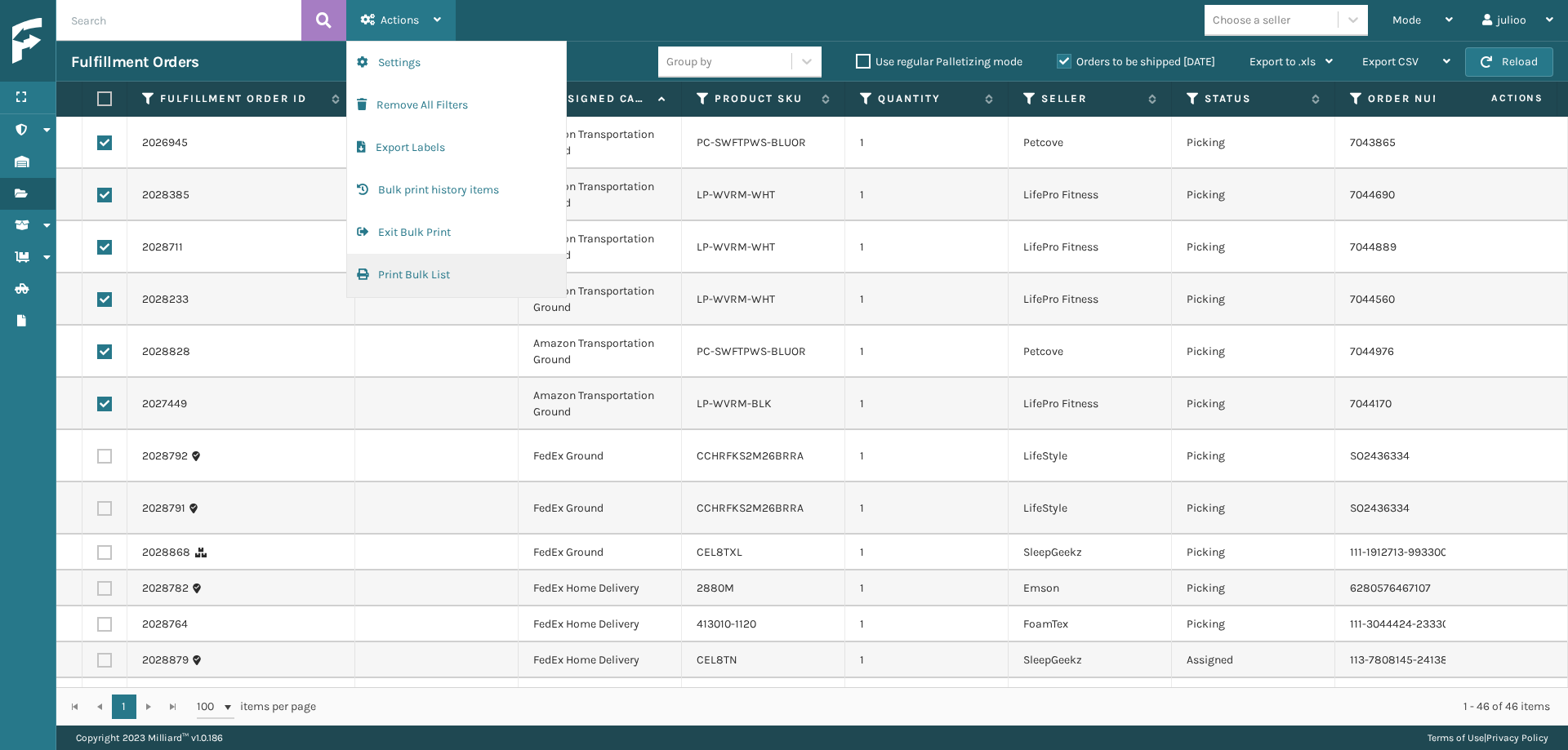
click at [439, 266] on button "Print Bulk List" at bounding box center [456, 275] width 219 height 42
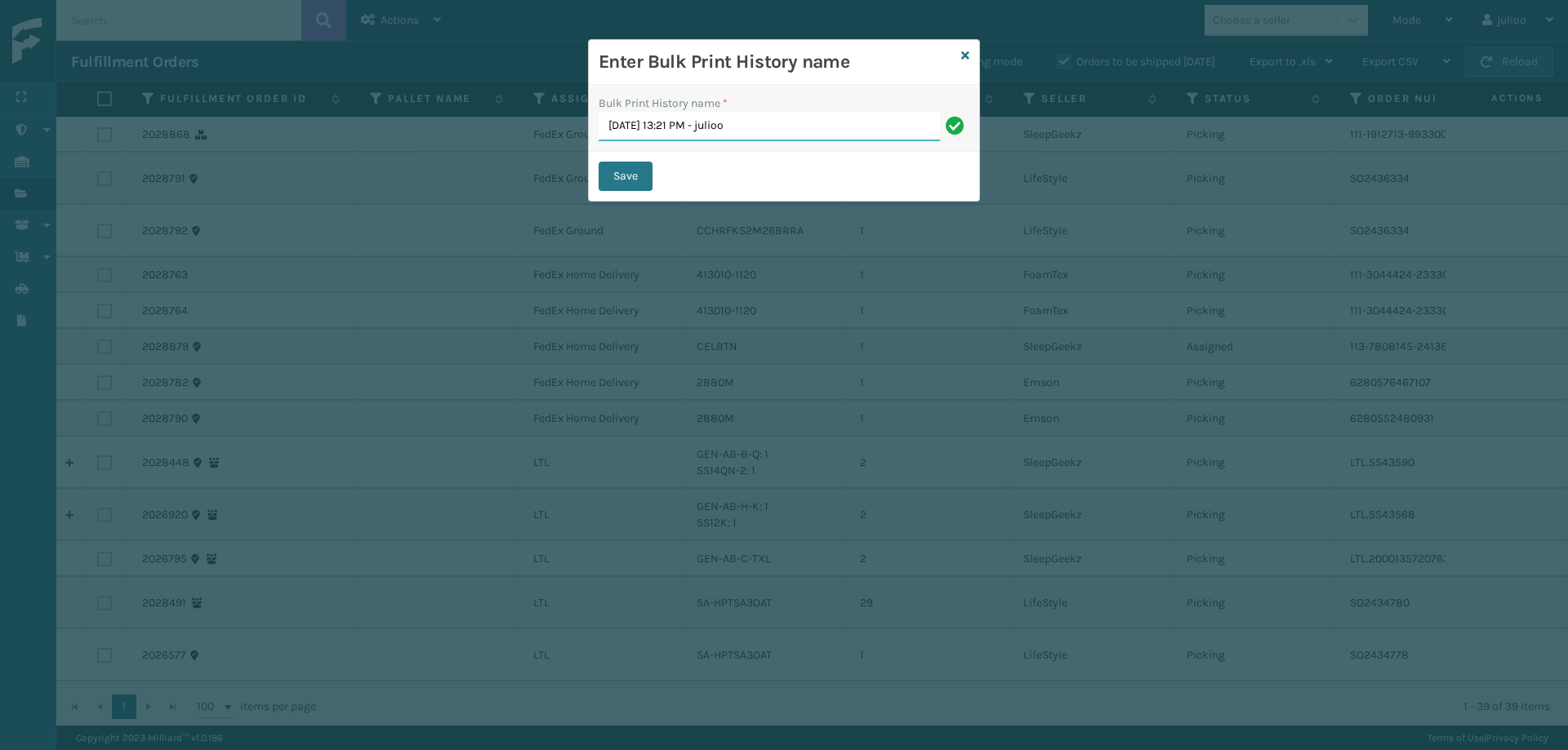
click at [626, 176] on button "Save" at bounding box center [625, 176] width 54 height 29
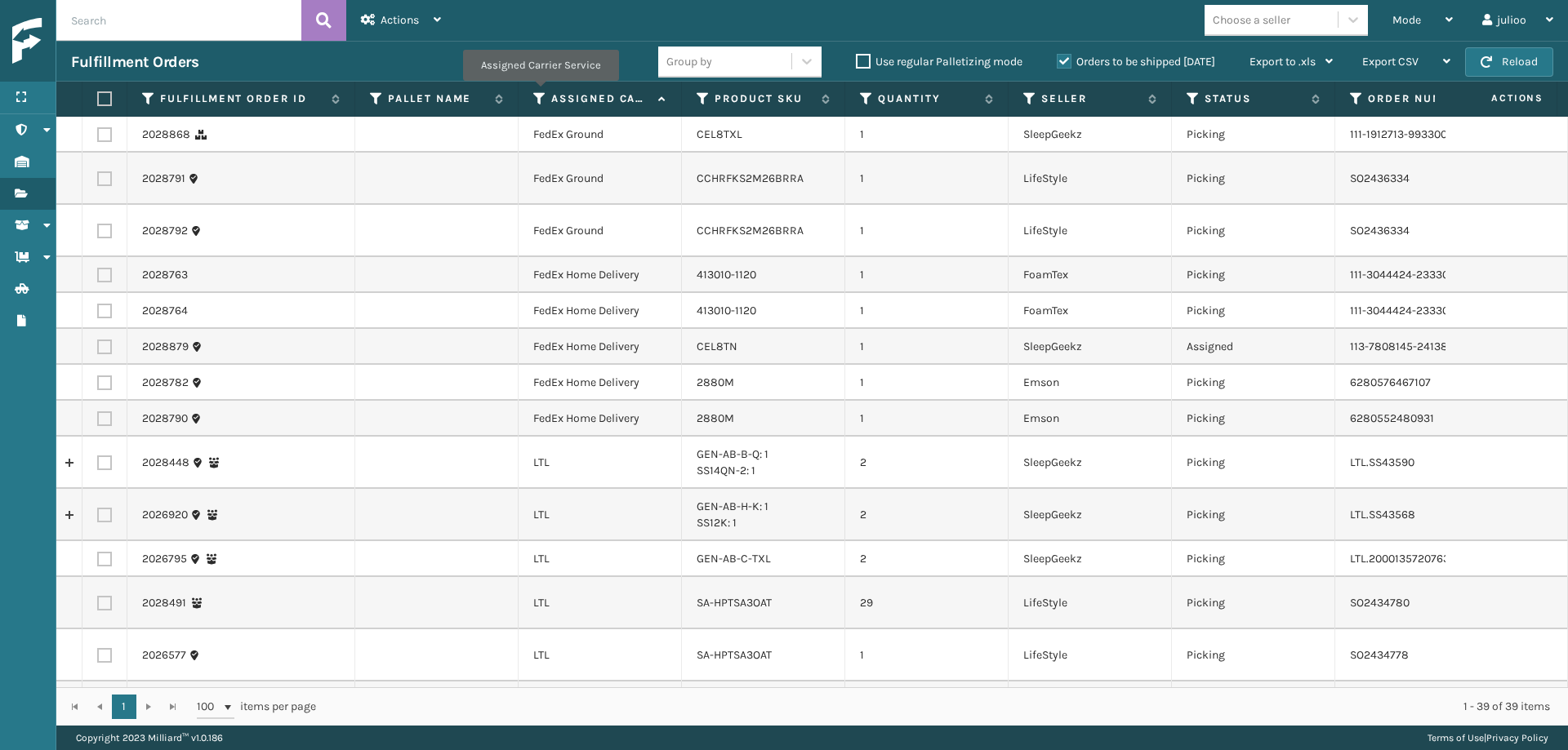
click at [540, 93] on icon at bounding box center [539, 99] width 13 height 15
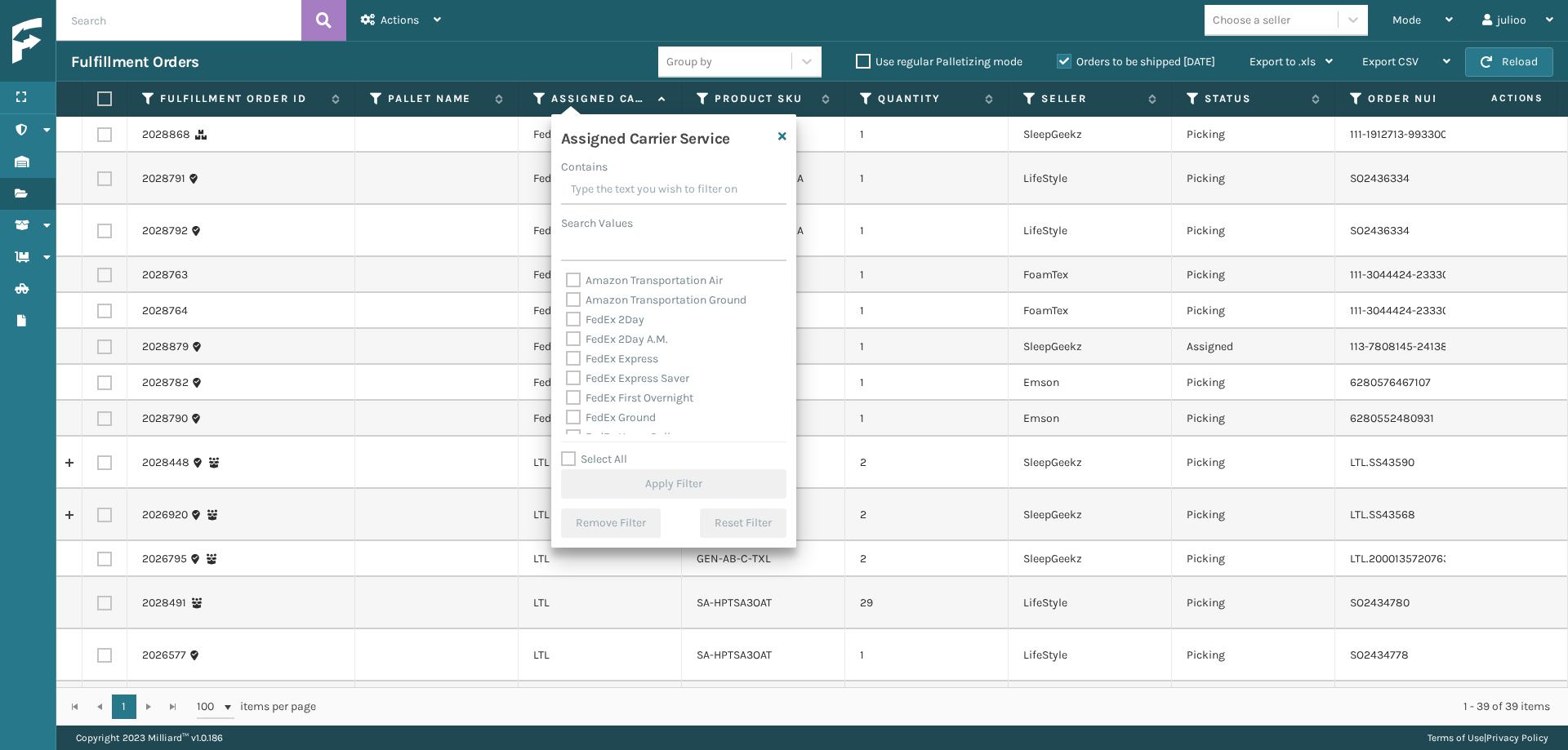
click at [574, 460] on label "Select All" at bounding box center [594, 460] width 66 height 14
click at [574, 452] on input "Select All" at bounding box center [684, 451] width 245 height 2
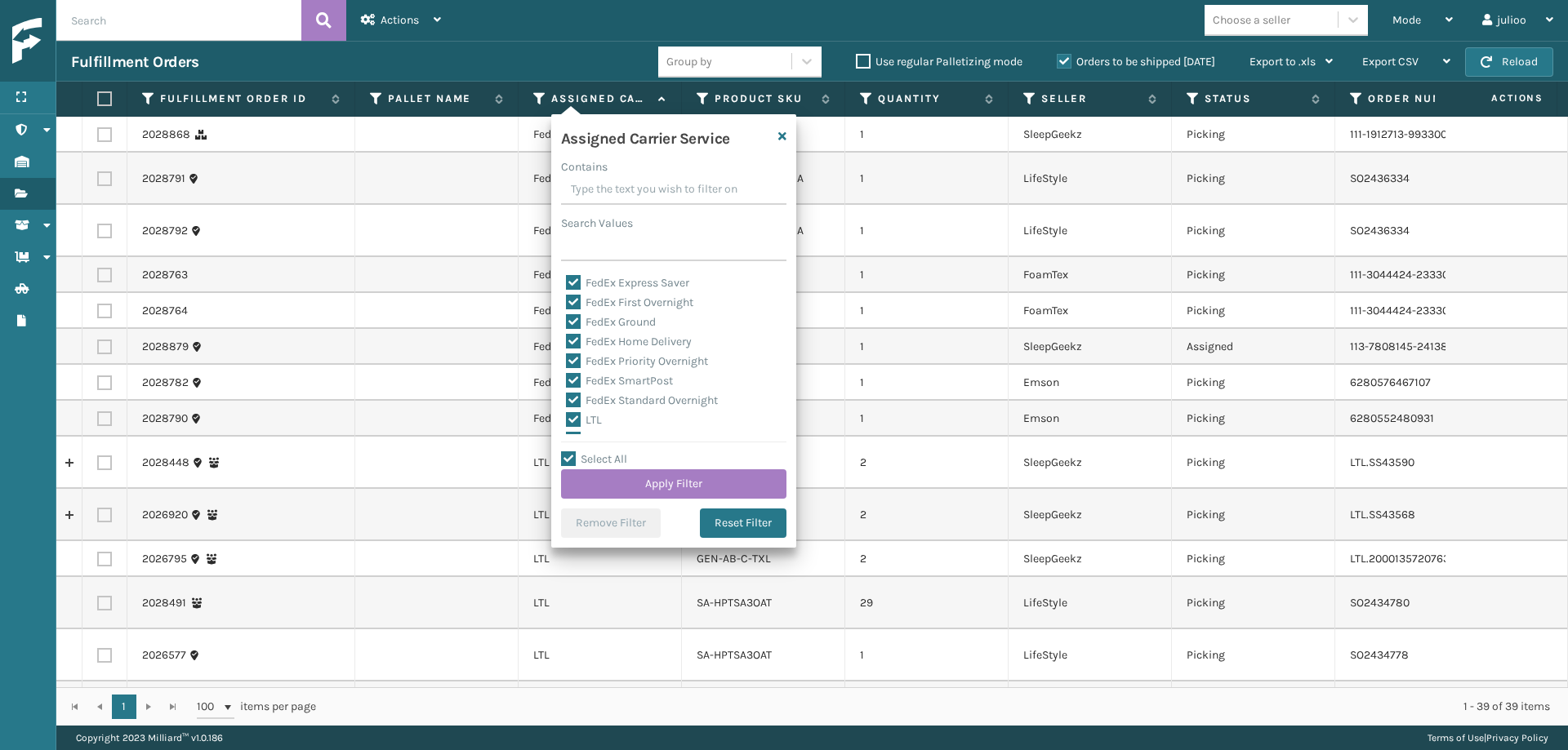
scroll to position [156, 0]
click at [575, 358] on label "LTL" at bounding box center [583, 360] width 36 height 14
click at [566, 358] on input "LTL" at bounding box center [566, 356] width 1 height 11
click at [645, 483] on button "Apply Filter" at bounding box center [673, 484] width 225 height 29
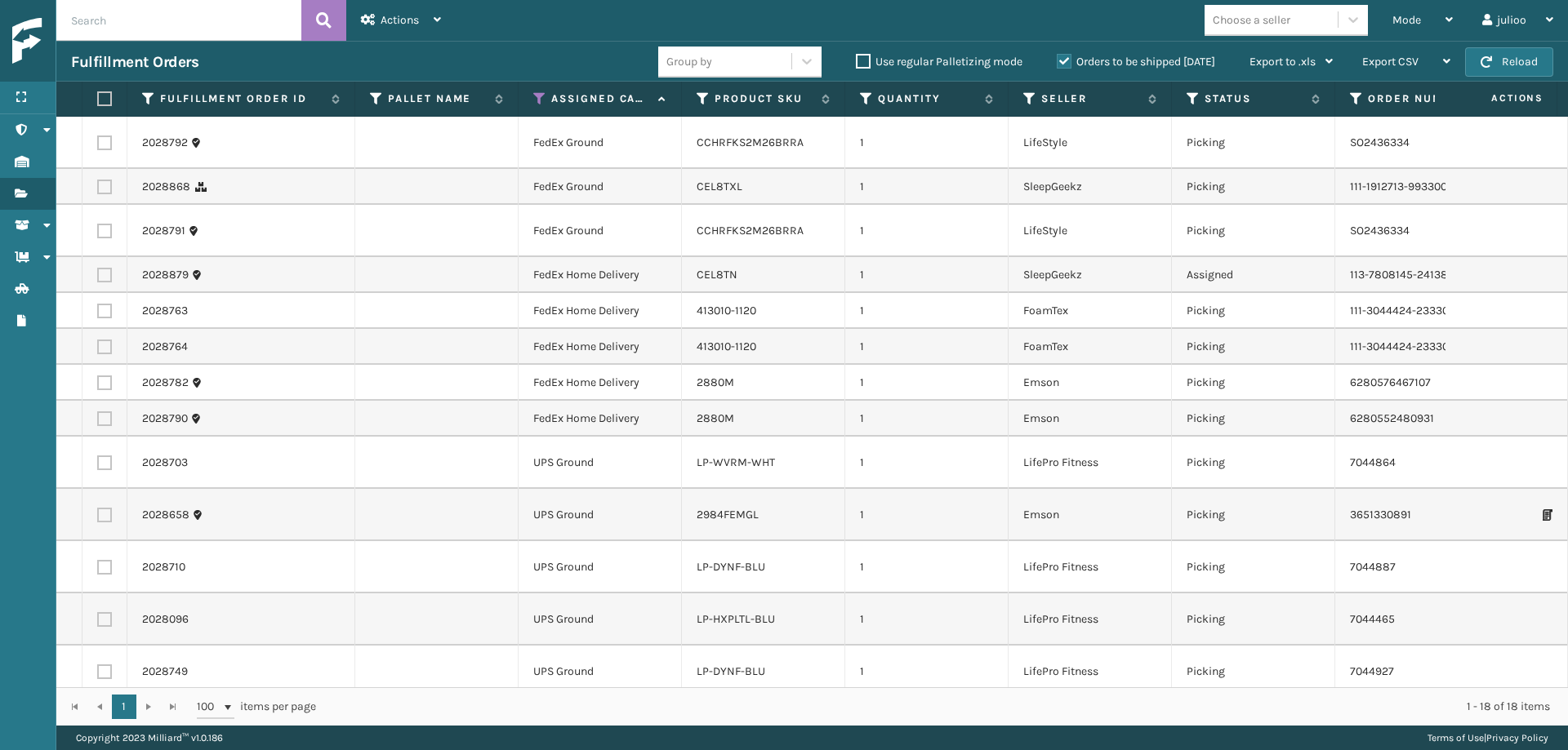
scroll to position [218, 0]
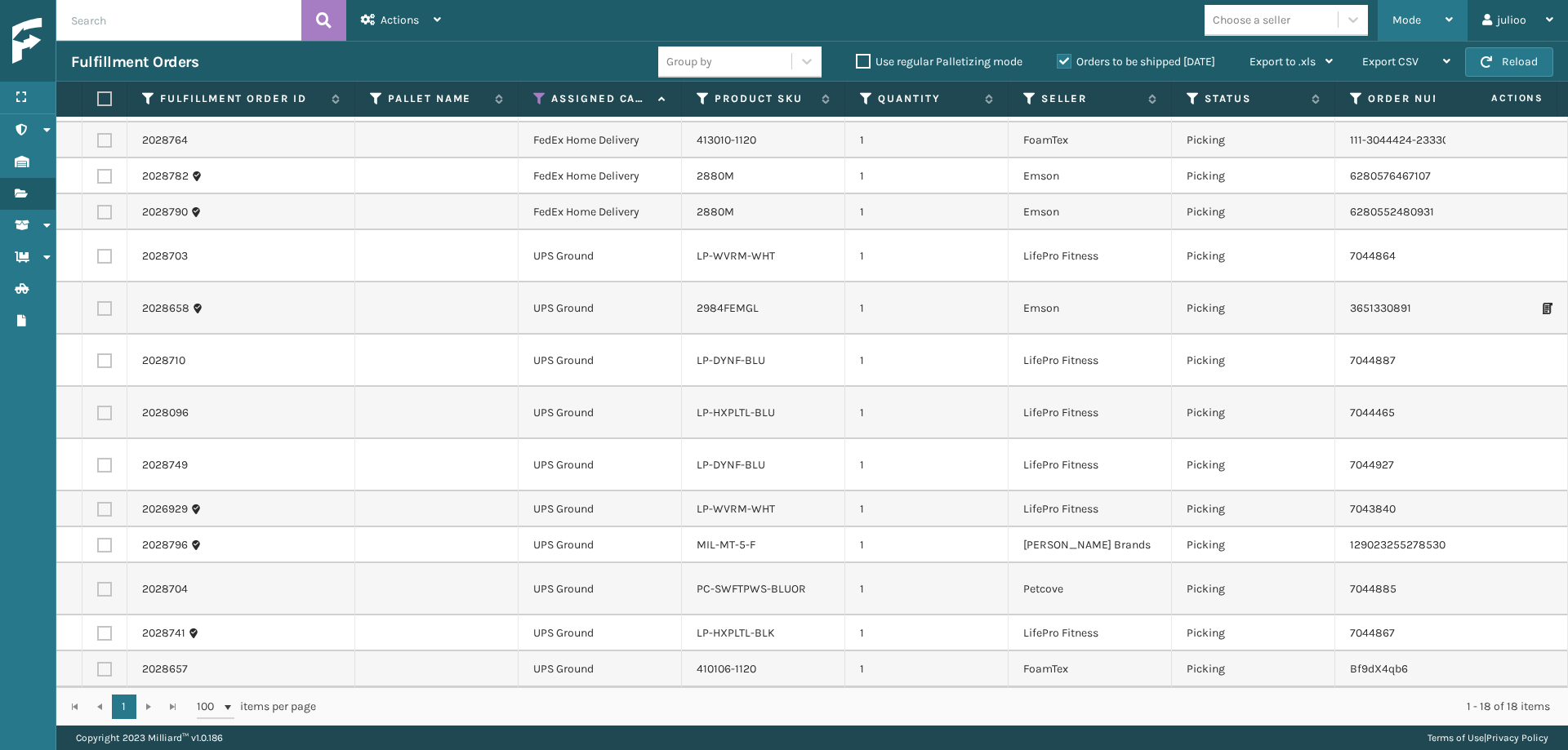
click at [1396, 21] on span "Mode" at bounding box center [1407, 20] width 28 height 14
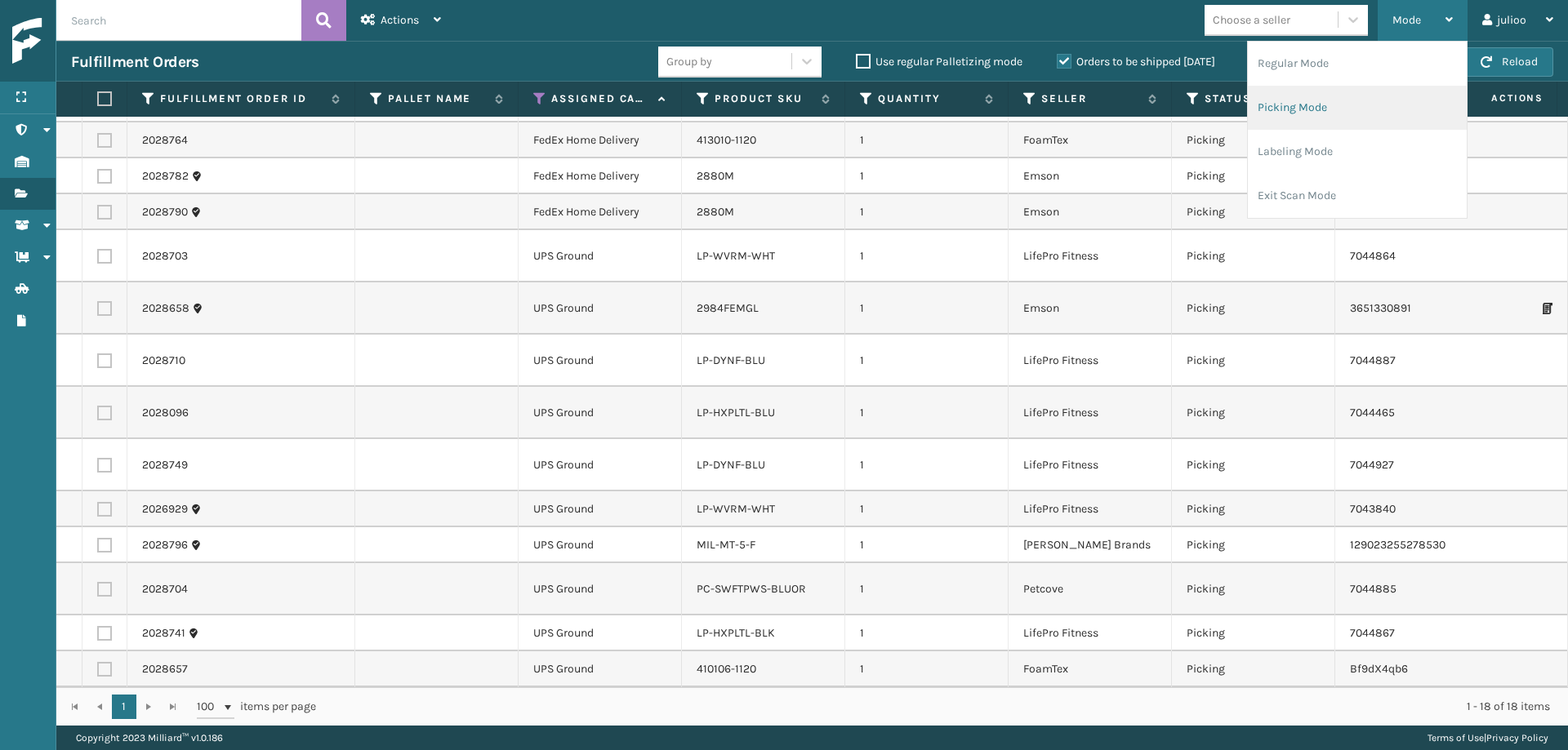
click at [1279, 114] on li "Picking Mode" at bounding box center [1357, 108] width 219 height 44
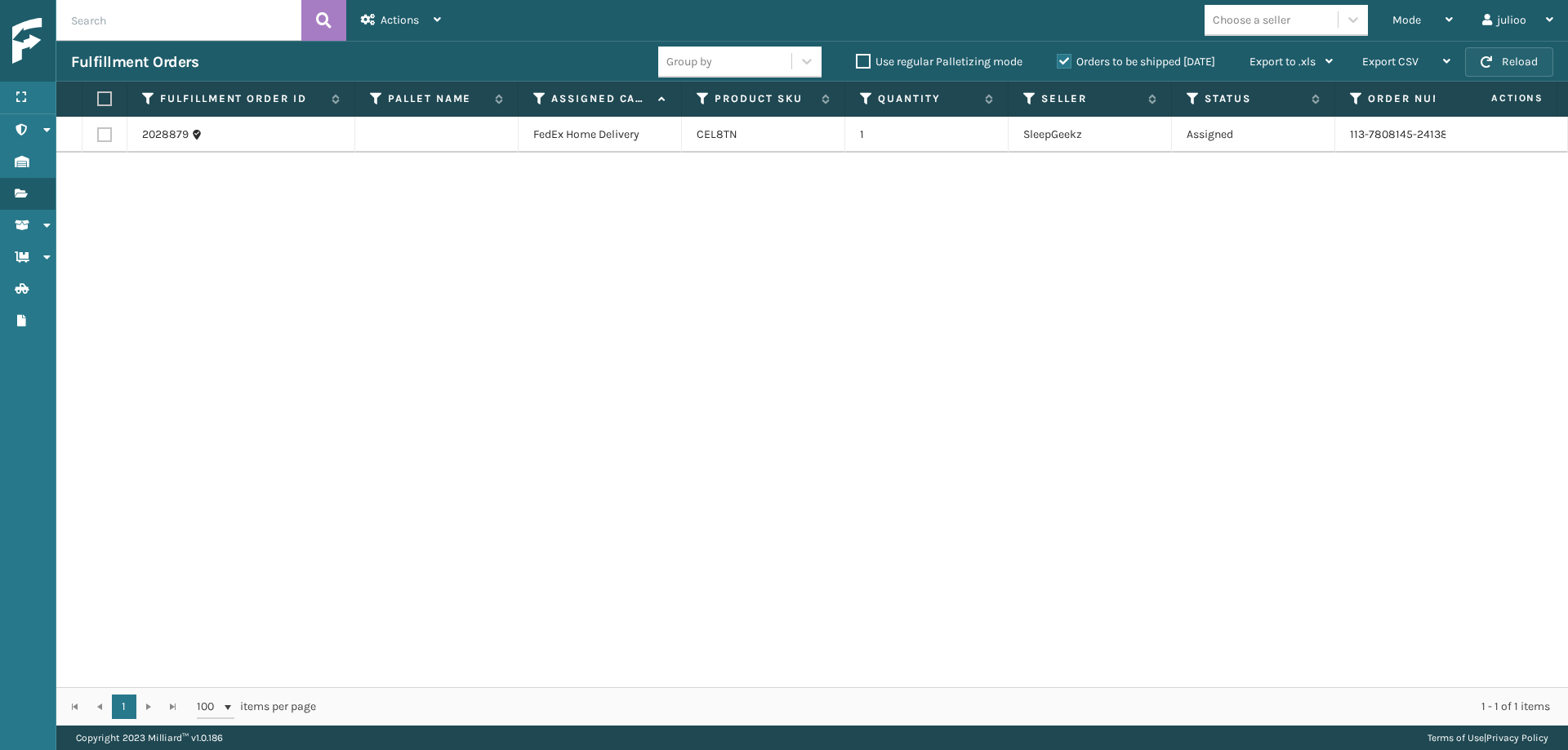
click at [1396, 60] on button "Reload" at bounding box center [1509, 62] width 88 height 29
click at [105, 135] on label at bounding box center [104, 134] width 15 height 15
click at [98, 135] on input "checkbox" at bounding box center [97, 132] width 1 height 11
click at [386, 25] on span "Actions" at bounding box center [399, 20] width 38 height 14
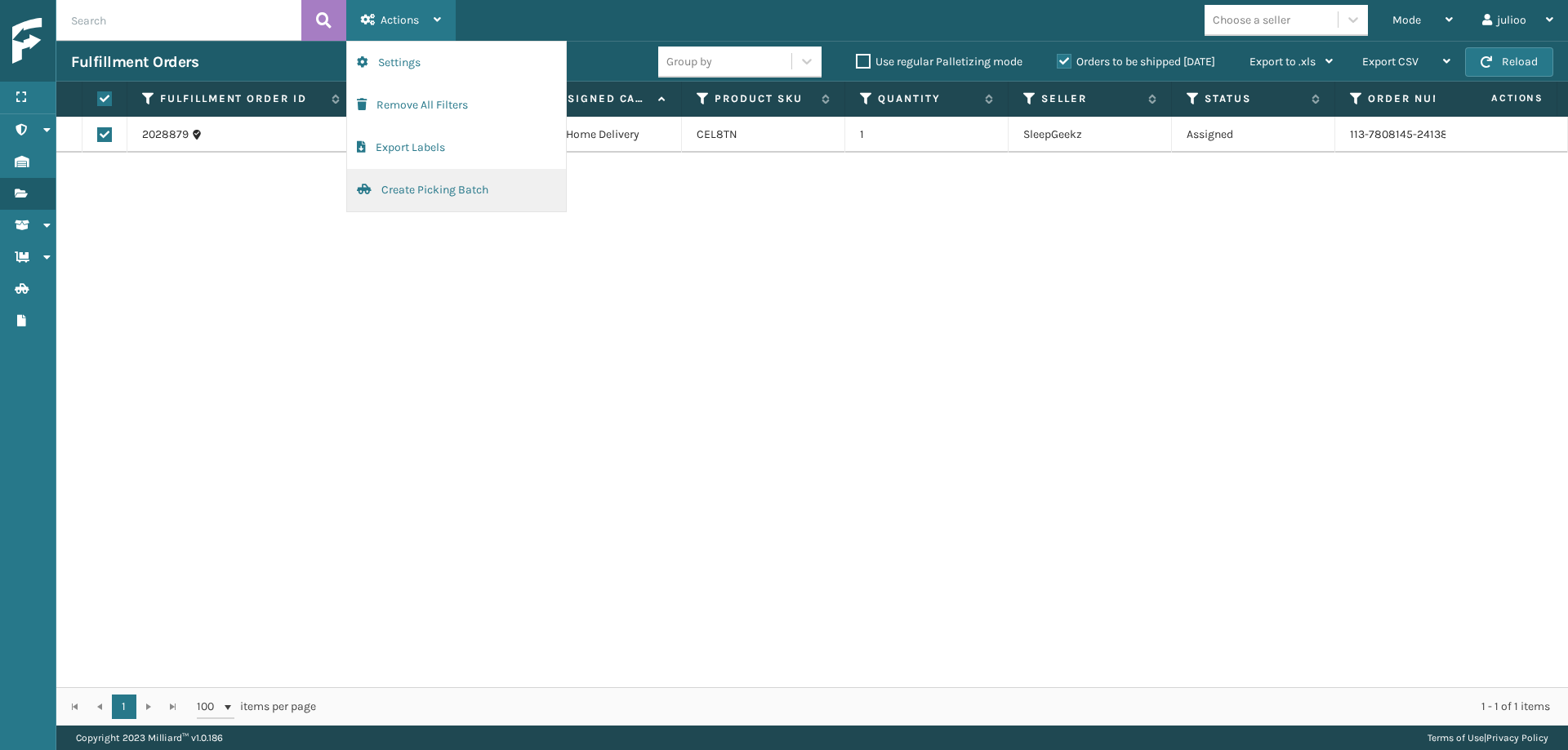
click at [404, 195] on button "Create Picking Batch" at bounding box center [456, 191] width 219 height 42
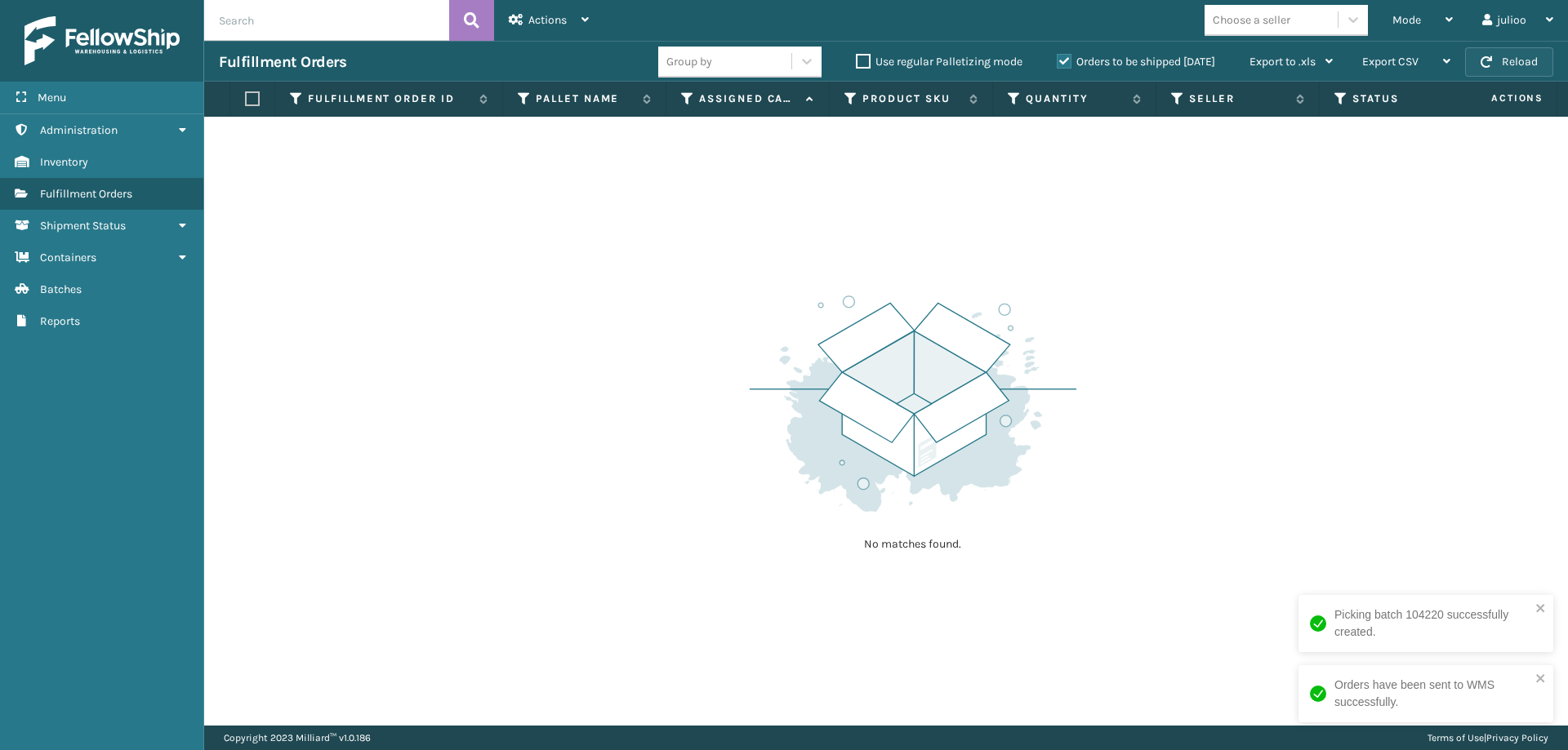
click at [1396, 64] on button "Reload" at bounding box center [1509, 62] width 88 height 29
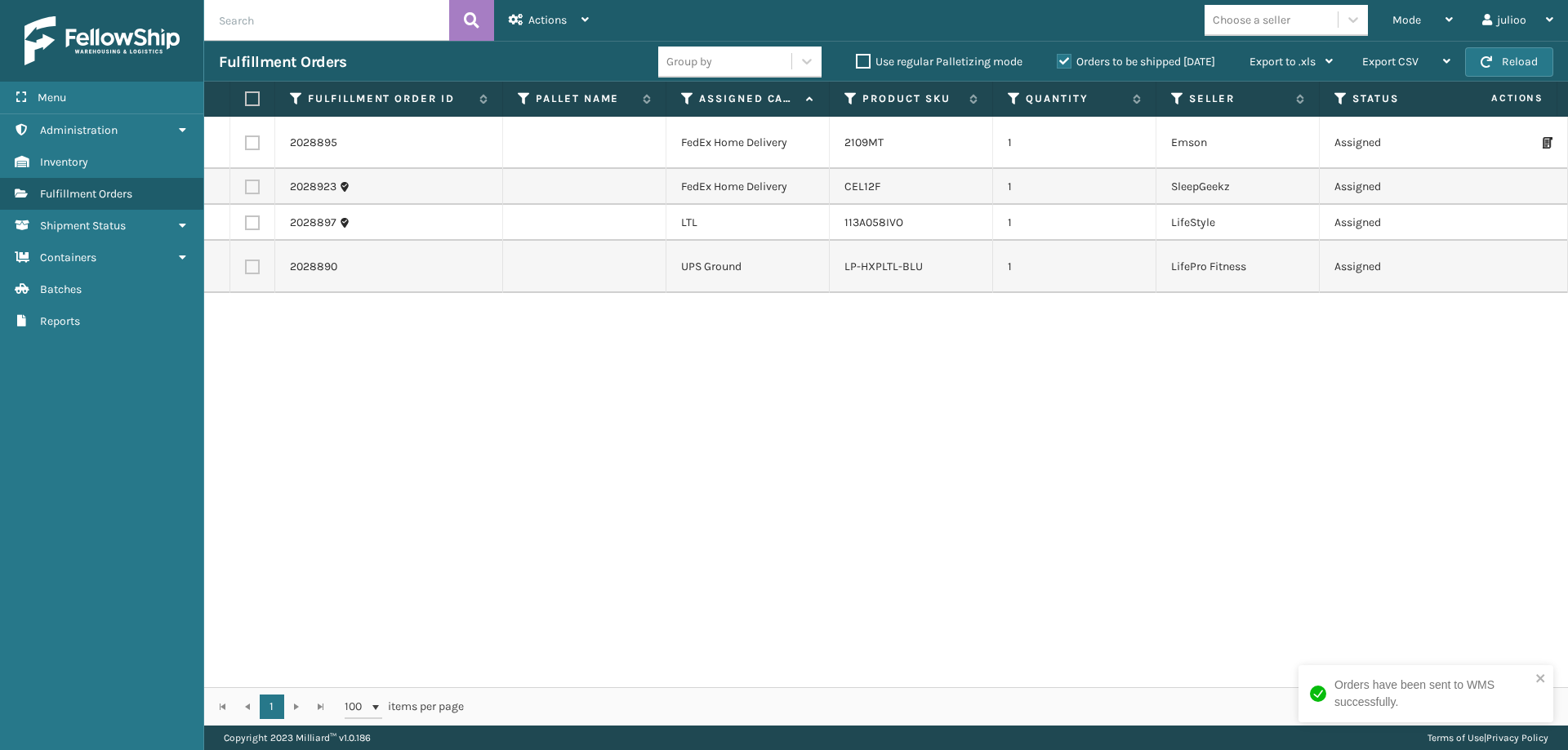
click at [1396, 64] on button "Reload" at bounding box center [1509, 62] width 88 height 29
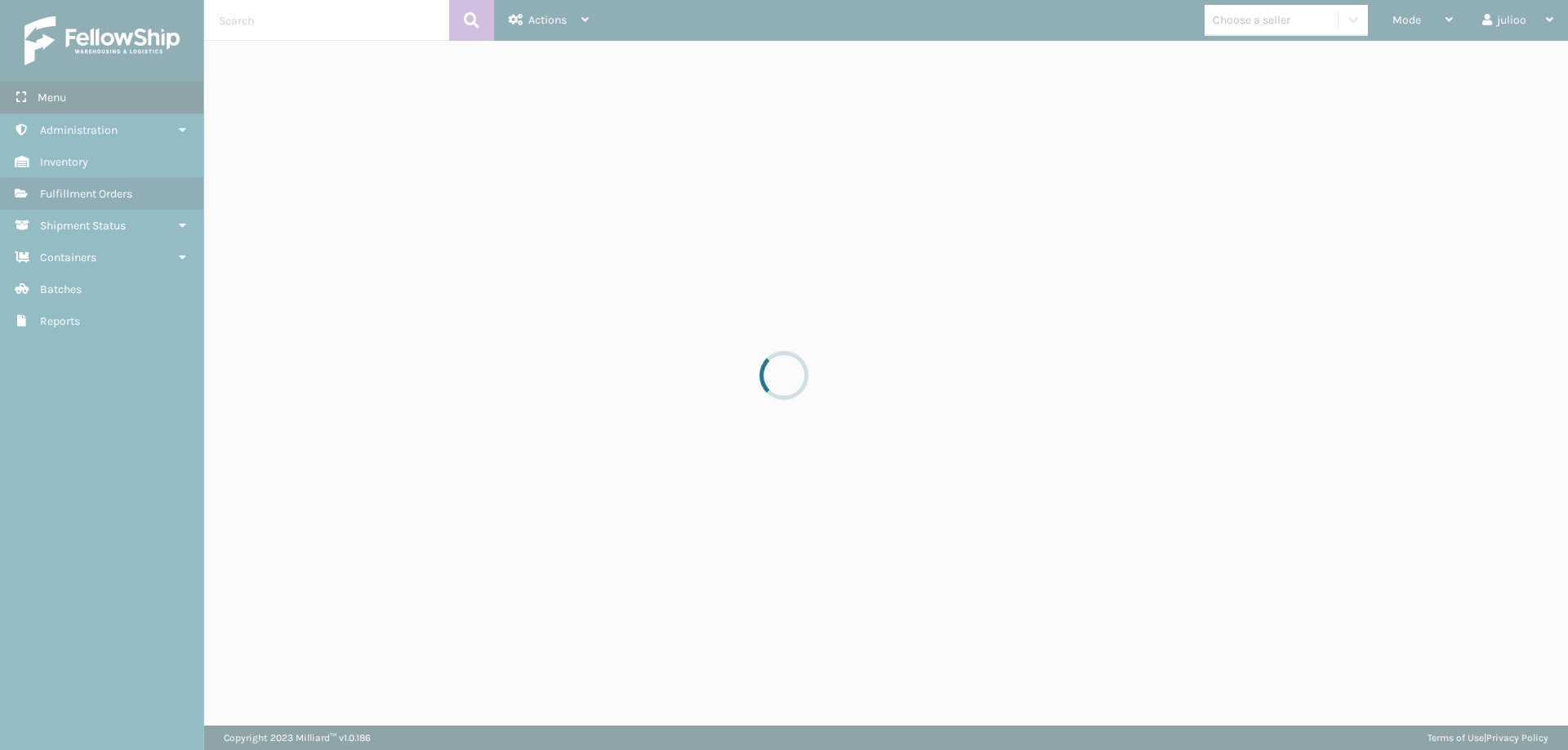
click at [1396, 64] on div at bounding box center [784, 375] width 1568 height 750
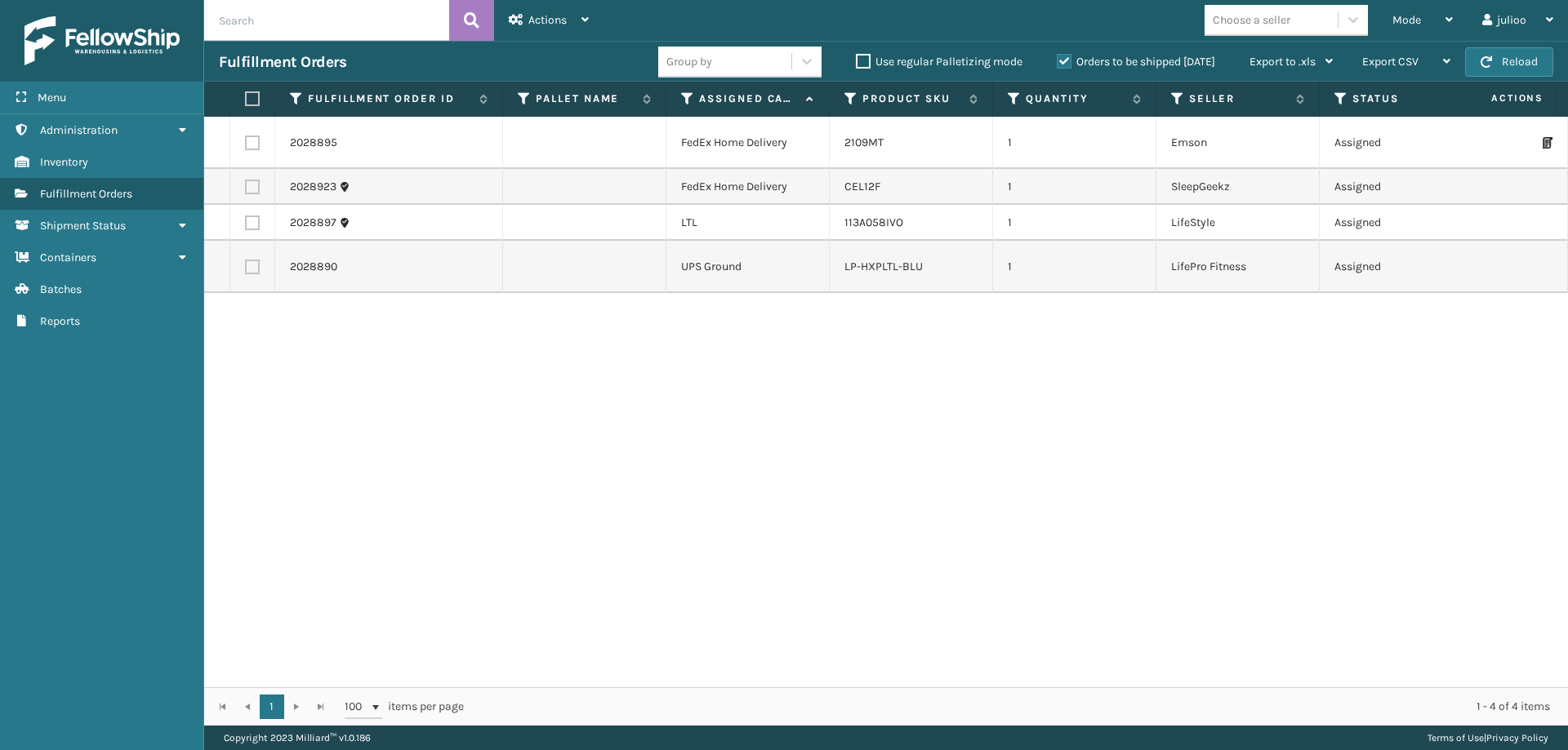
click at [255, 105] on label at bounding box center [250, 99] width 10 height 15
click at [246, 104] on input "checkbox" at bounding box center [245, 99] width 1 height 11
click at [249, 229] on label at bounding box center [252, 222] width 15 height 15
click at [246, 226] on input "checkbox" at bounding box center [245, 221] width 1 height 11
click at [112, 91] on div "Menu" at bounding box center [101, 98] width 203 height 33
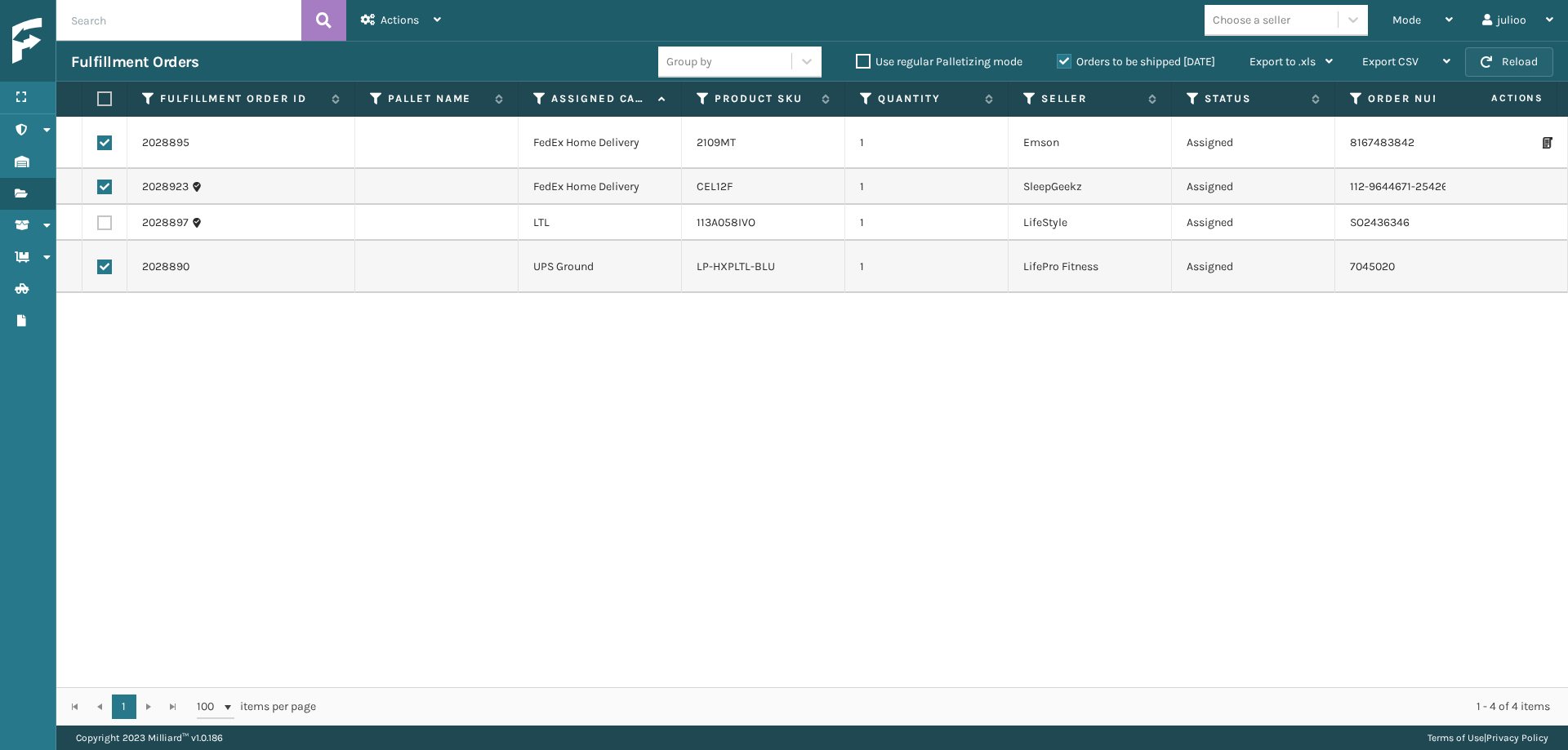
click at [1396, 62] on span "button" at bounding box center [1486, 62] width 11 height 11
click at [102, 141] on label at bounding box center [104, 143] width 15 height 15
click at [98, 141] on input "checkbox" at bounding box center [97, 141] width 1 height 11
click at [101, 187] on label at bounding box center [104, 187] width 15 height 15
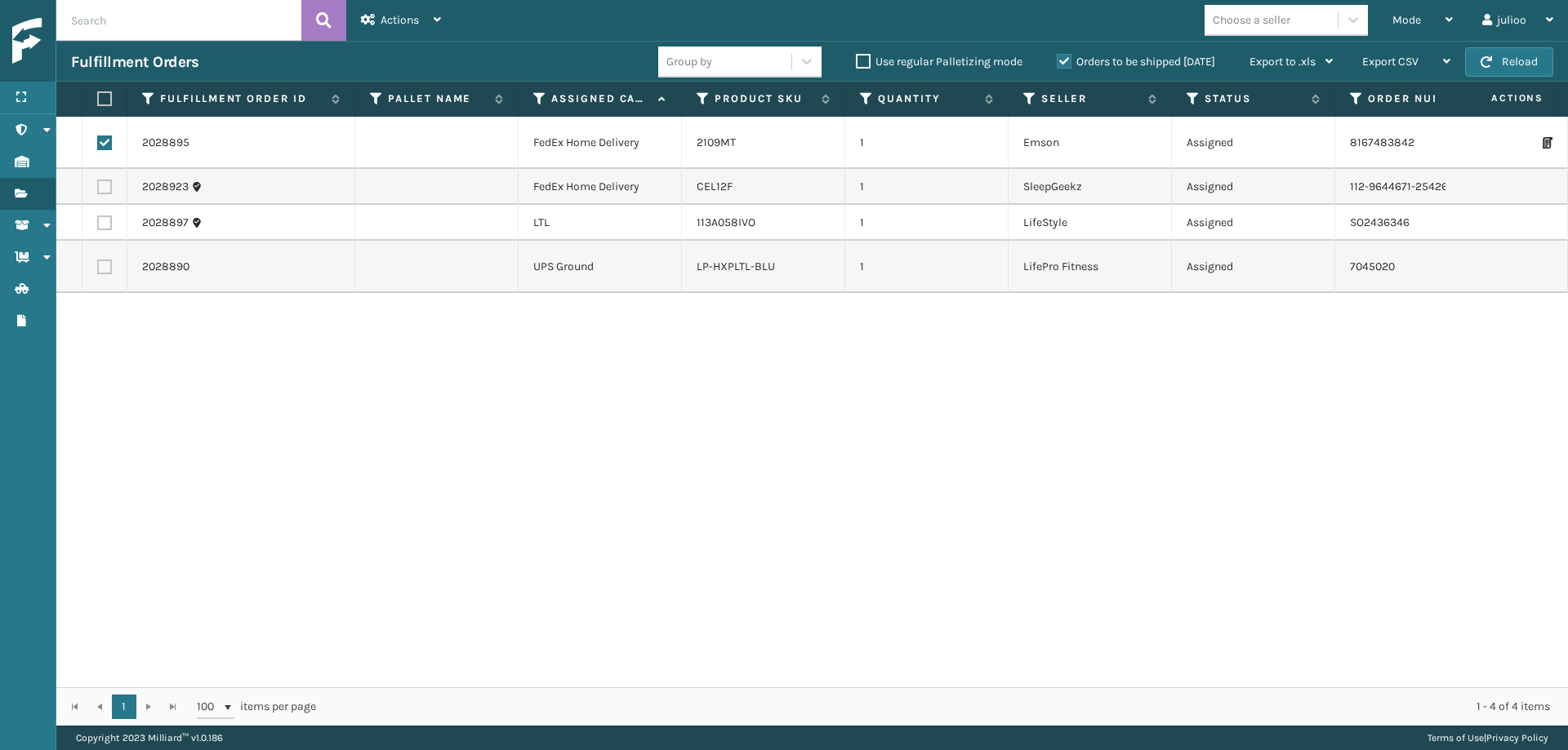
click at [98, 187] on input "checkbox" at bounding box center [97, 185] width 1 height 11
click at [404, 26] on span "Actions" at bounding box center [399, 20] width 38 height 14
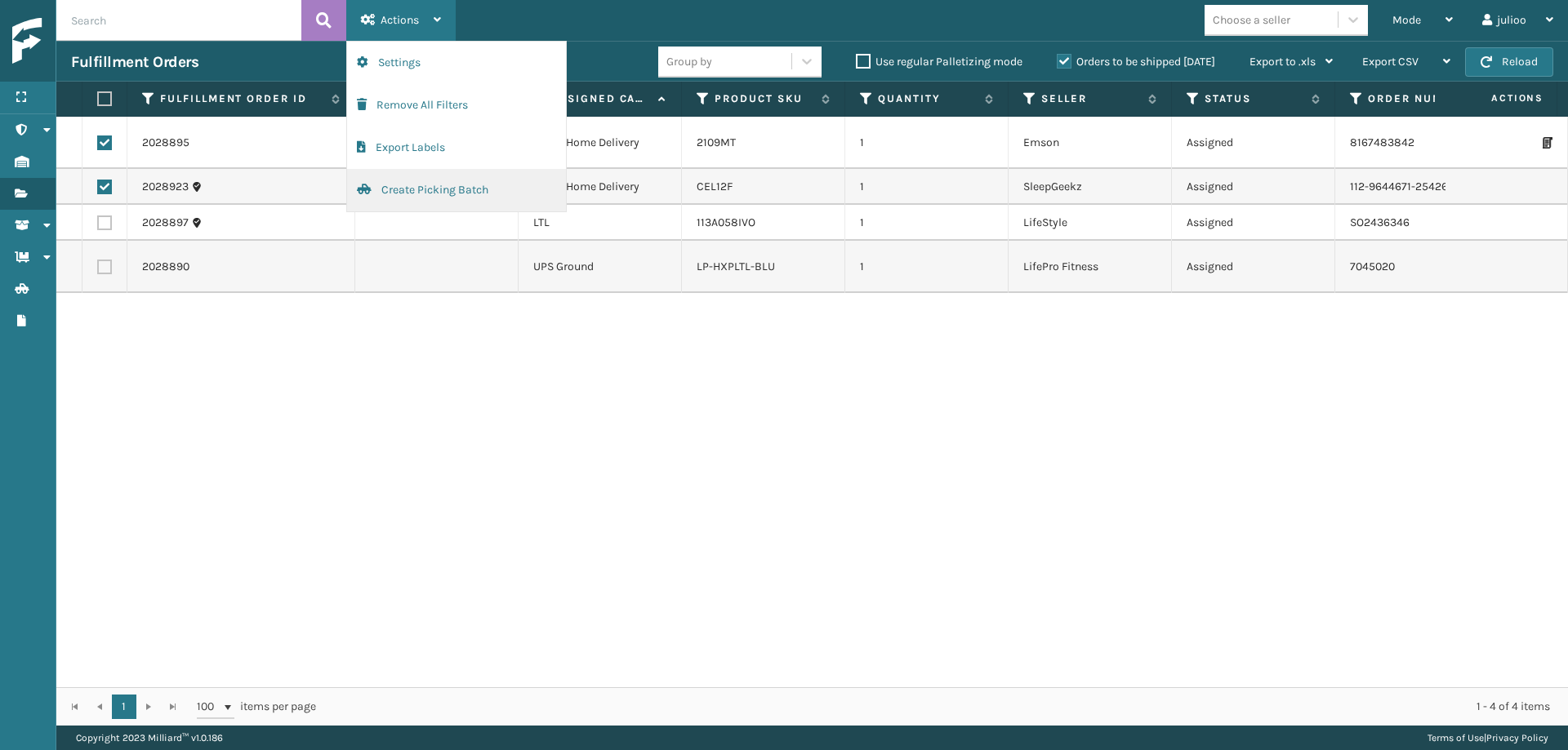
click at [410, 203] on button "Create Picking Batch" at bounding box center [456, 191] width 219 height 42
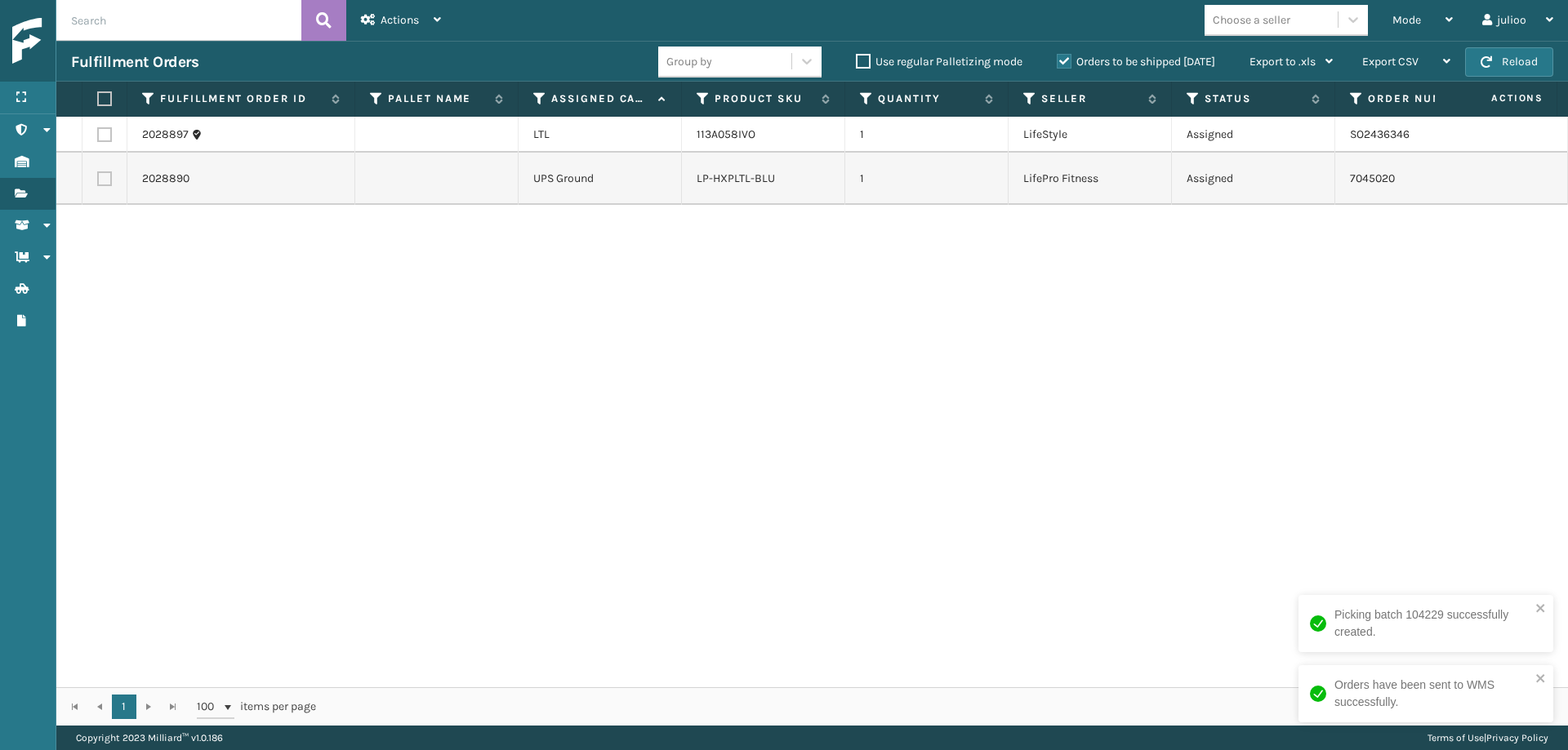
click at [108, 181] on label at bounding box center [104, 178] width 15 height 15
click at [98, 181] on input "checkbox" at bounding box center [97, 176] width 1 height 11
click at [400, 34] on div "Actions" at bounding box center [401, 20] width 80 height 41
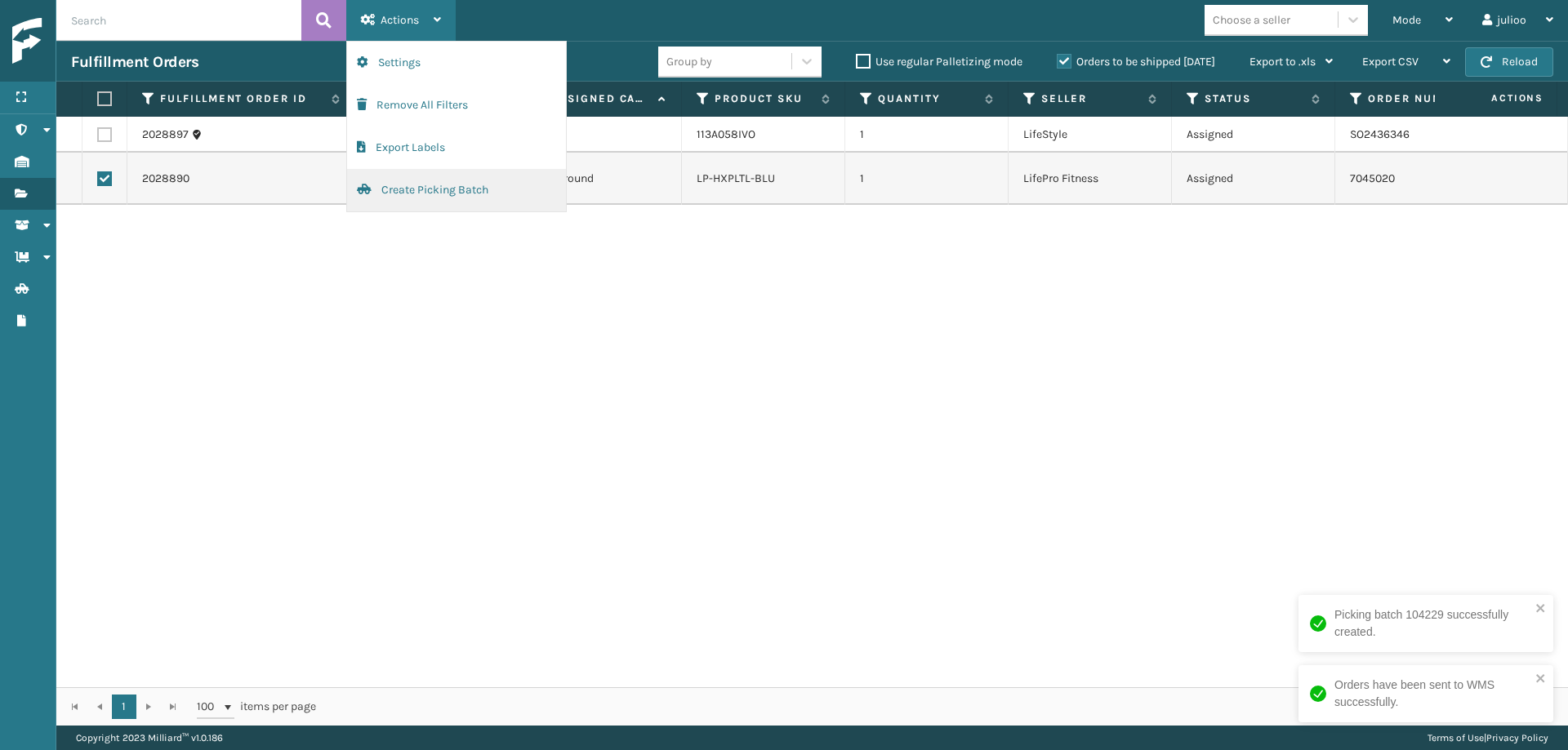
click at [404, 195] on button "Create Picking Batch" at bounding box center [456, 191] width 219 height 42
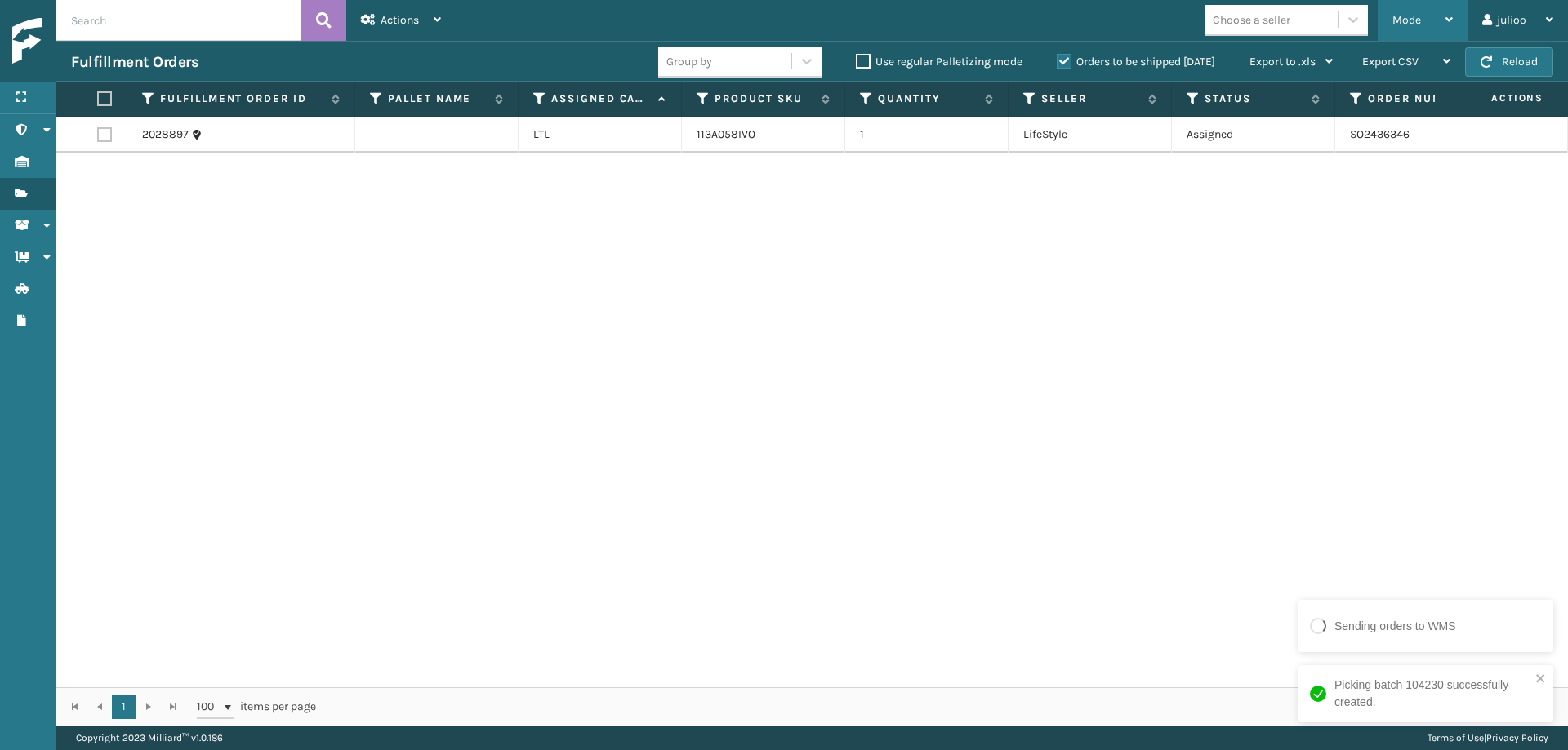
click at [1396, 11] on div "Mode" at bounding box center [1422, 20] width 60 height 41
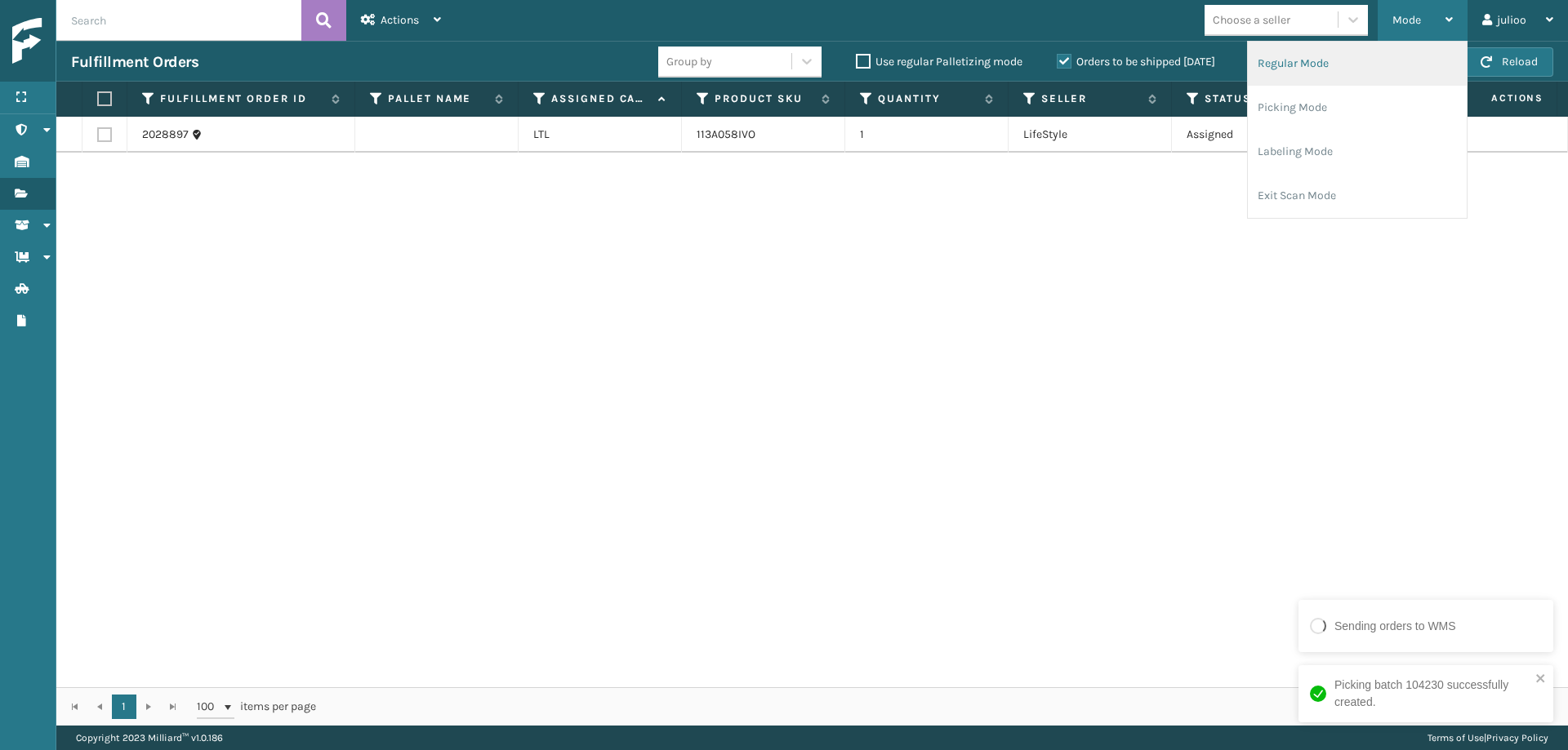
click at [1323, 71] on li "Regular Mode" at bounding box center [1357, 64] width 219 height 44
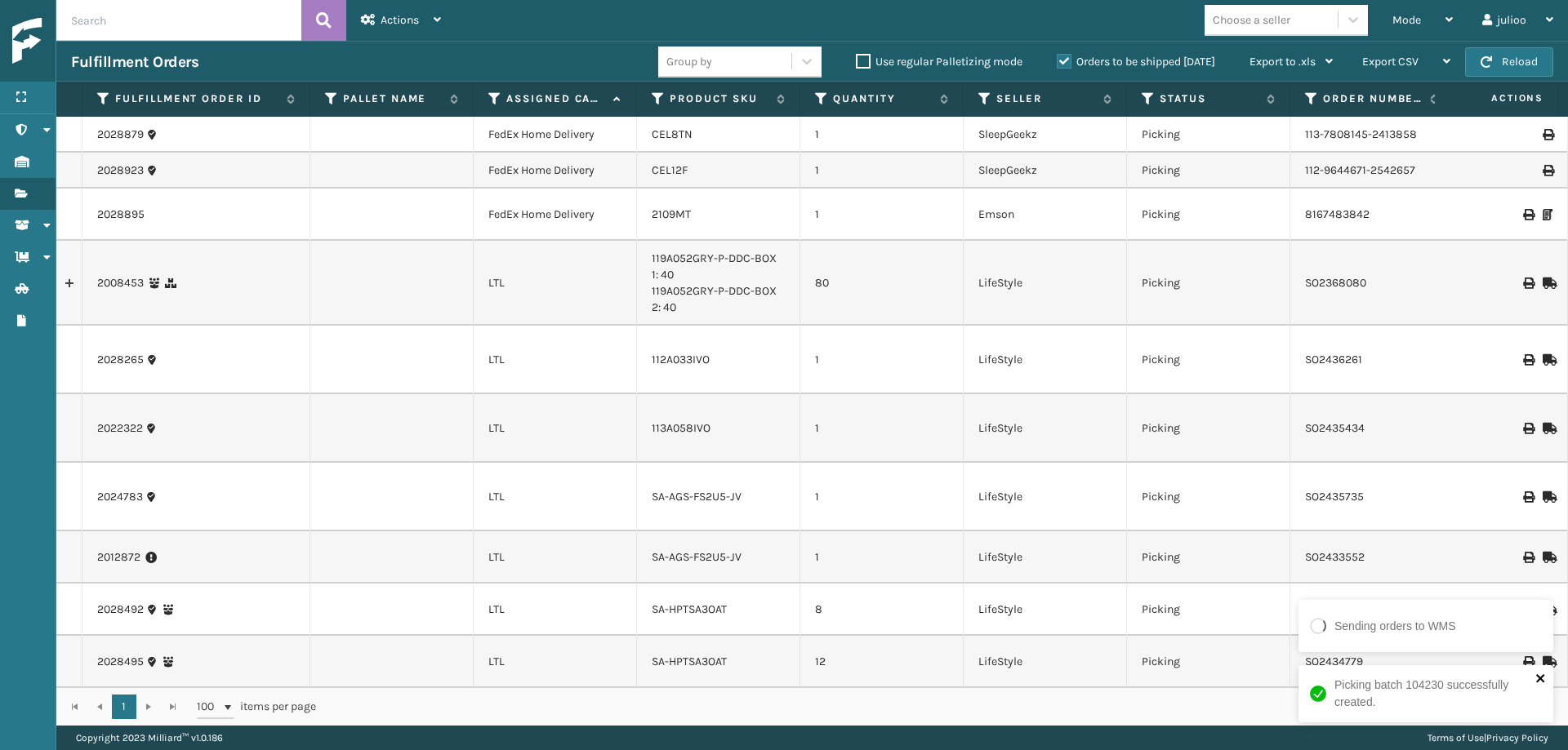
click at [1396, 679] on icon "close" at bounding box center [1540, 678] width 8 height 8
click at [493, 96] on icon at bounding box center [494, 99] width 13 height 15
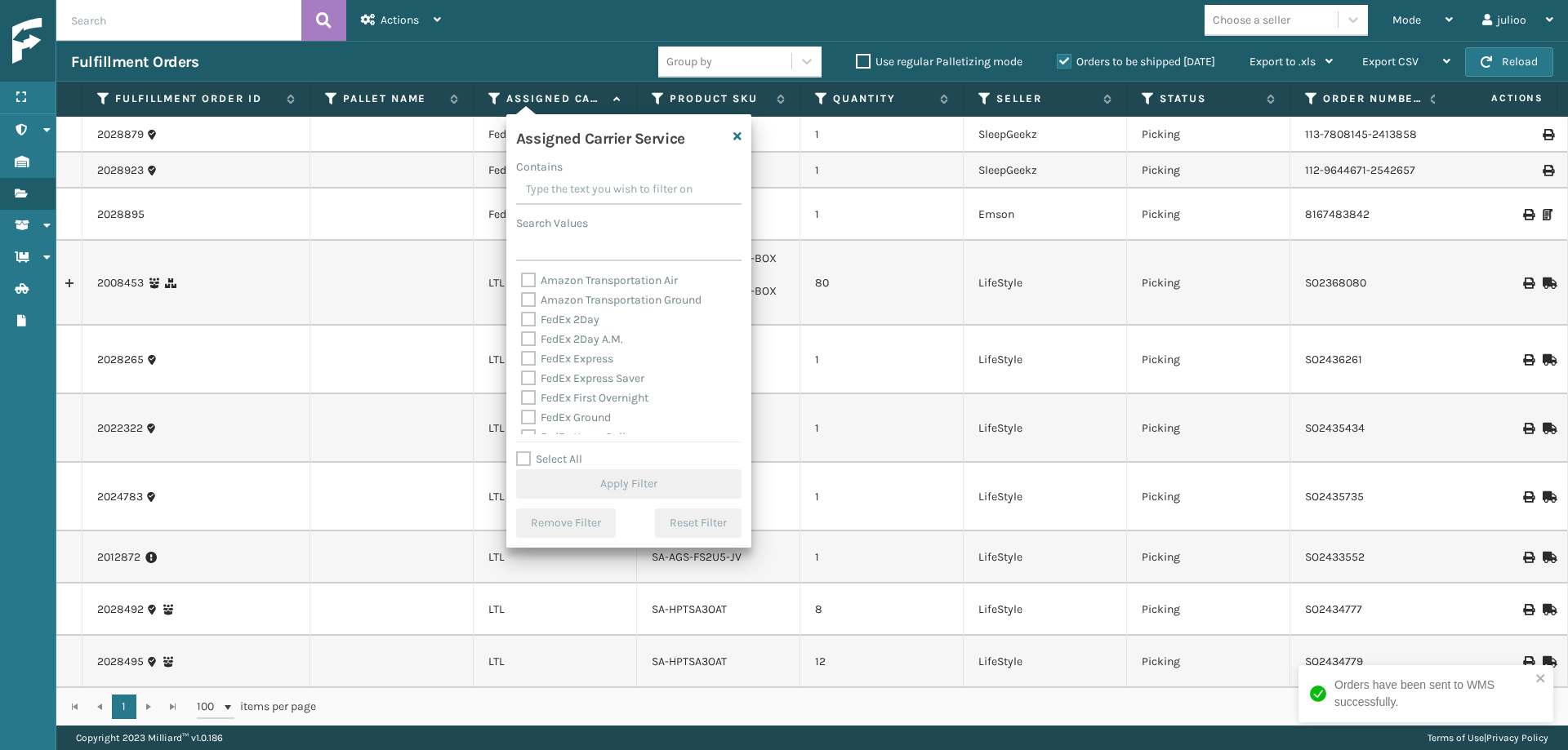
click at [518, 459] on label "Select All" at bounding box center [549, 460] width 66 height 14
click at [518, 452] on input "Select All" at bounding box center [639, 451] width 245 height 2
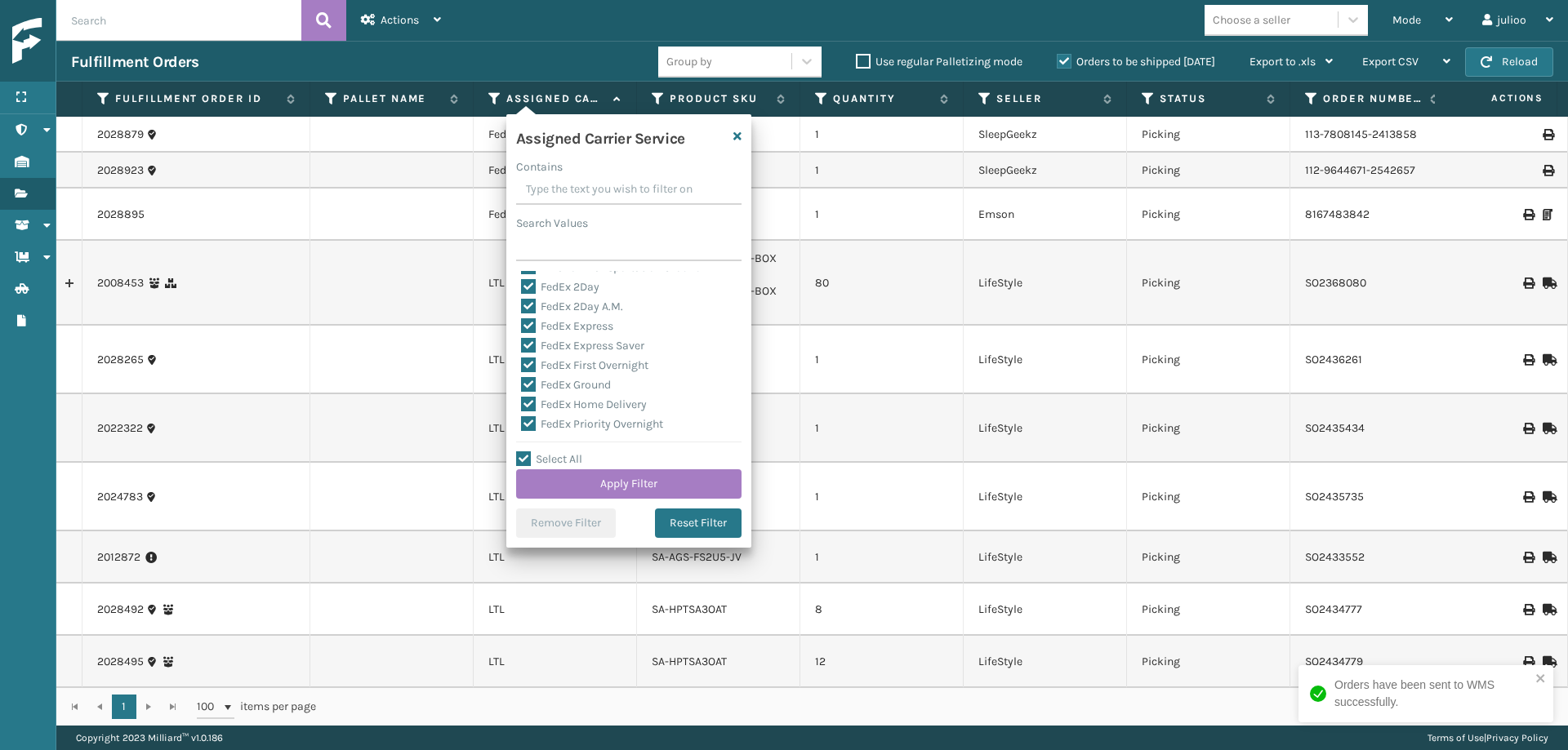
scroll to position [86, 0]
click at [529, 434] on div "Assigned Carrier Service Contains Search Values Amazon Transportation Air Amazo…" at bounding box center [629, 331] width 245 height 433
click at [533, 427] on label "LTL" at bounding box center [538, 430] width 36 height 14
click at [521, 427] on input "LTL" at bounding box center [521, 426] width 1 height 11
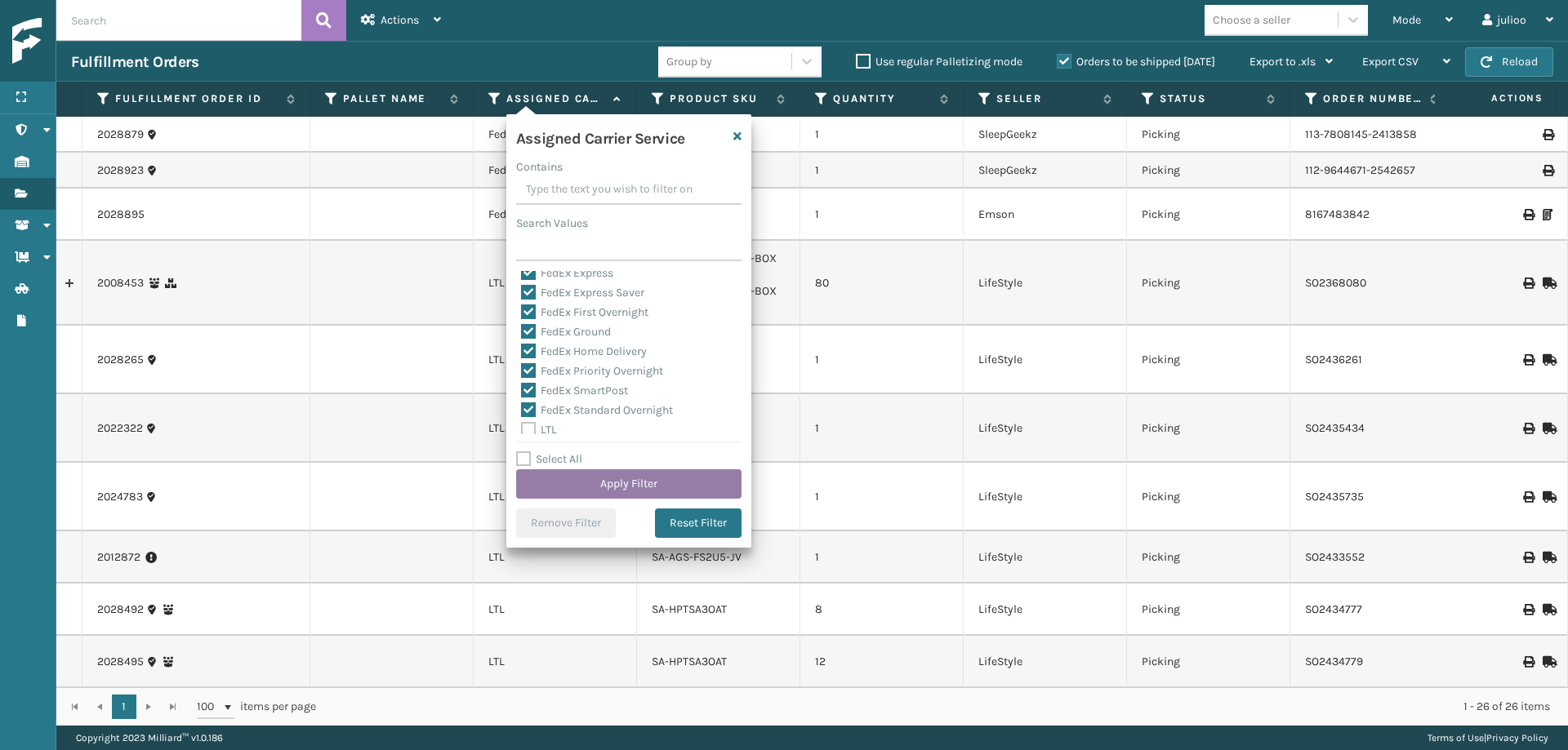
click at [615, 480] on button "Apply Filter" at bounding box center [628, 484] width 225 height 29
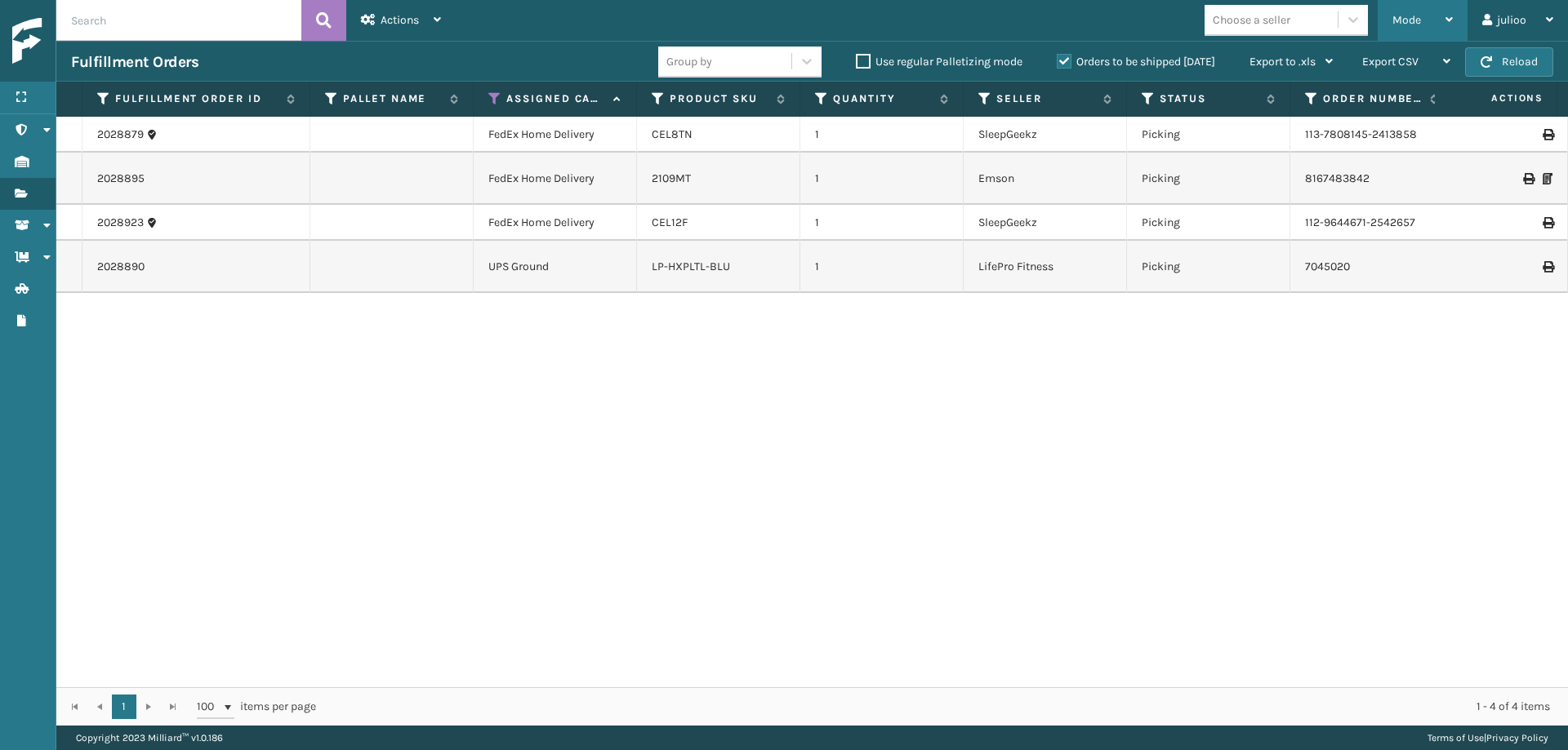
click at [1396, 27] on div "Mode" at bounding box center [1422, 20] width 60 height 41
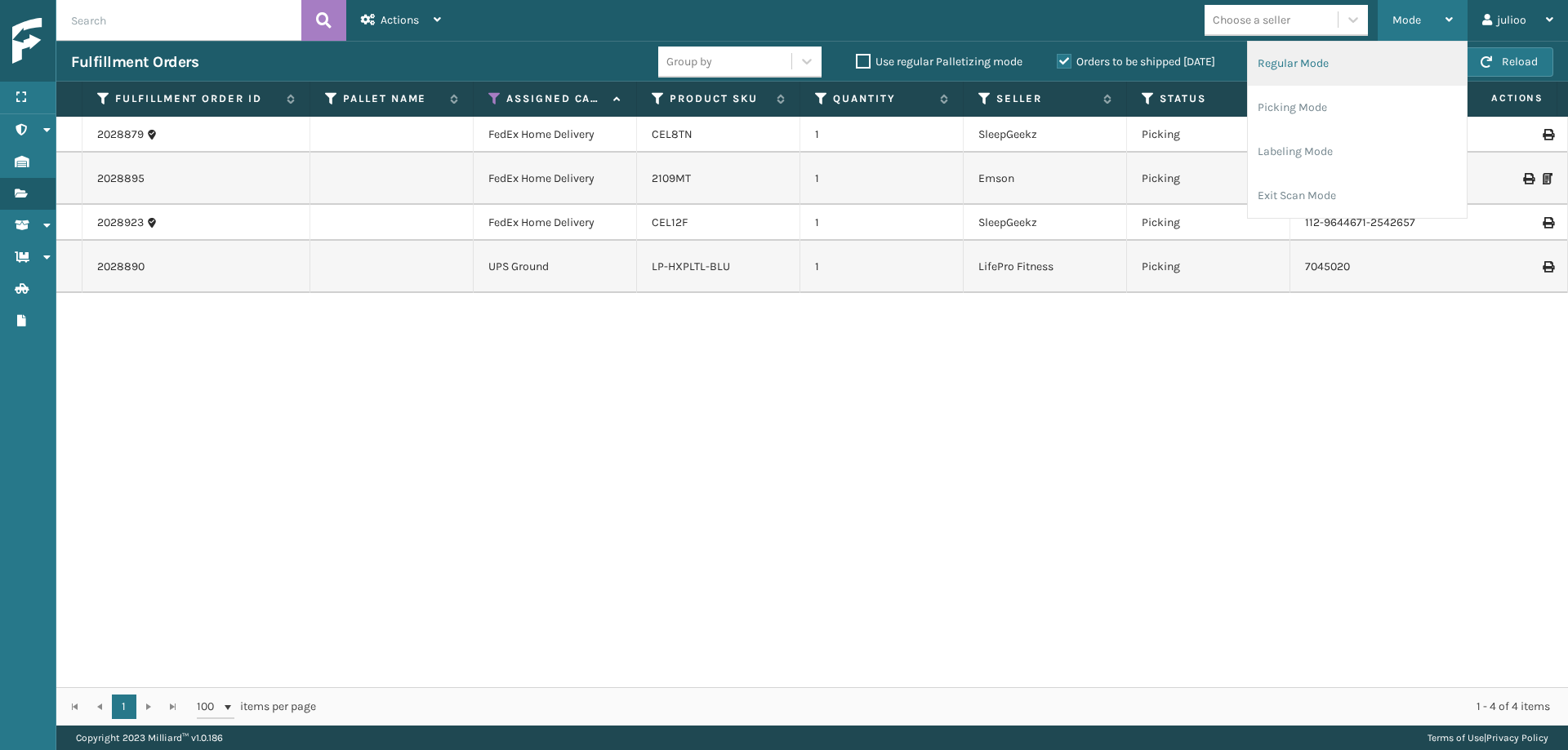
click at [1363, 68] on li "Regular Mode" at bounding box center [1357, 64] width 219 height 44
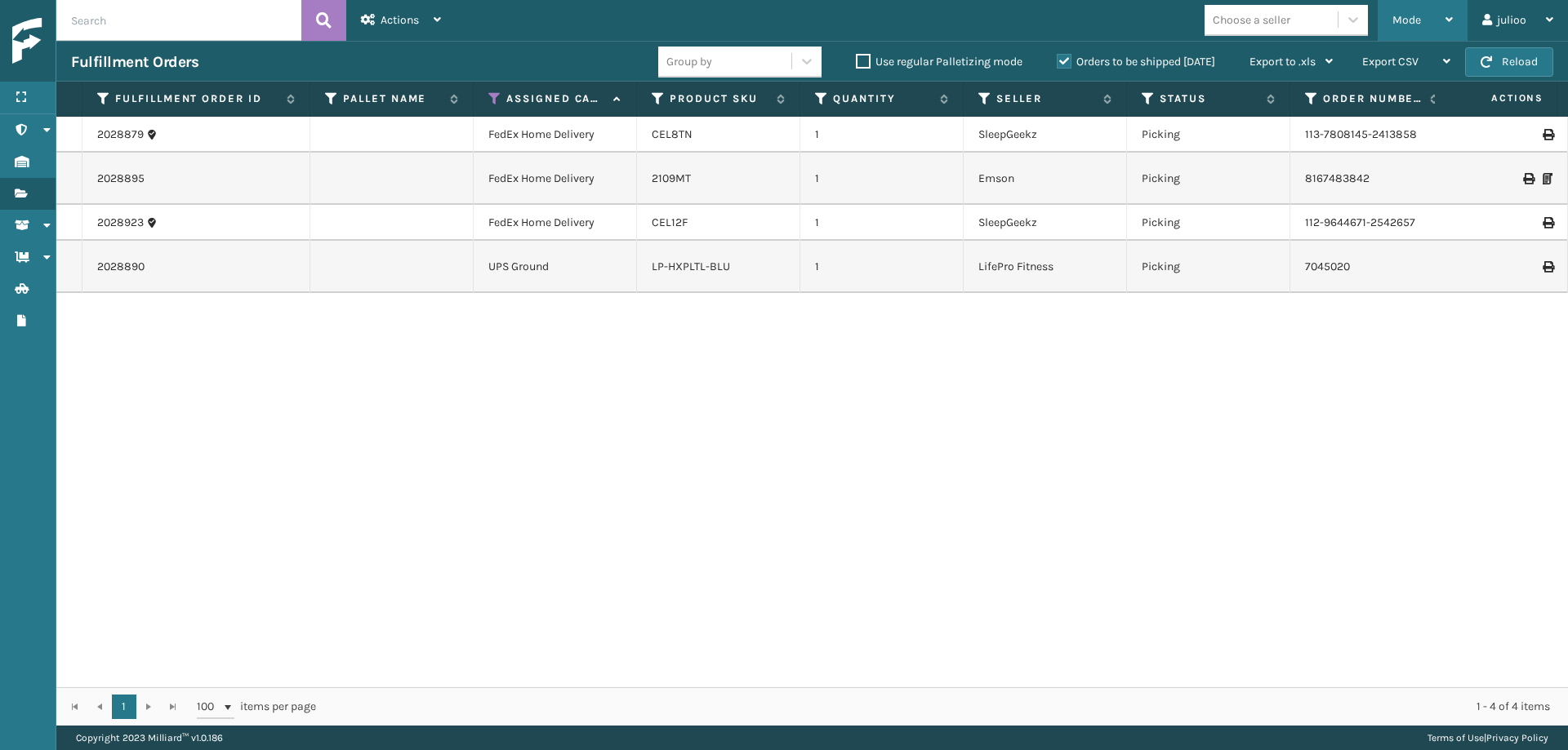
click at [1396, 20] on span "Mode" at bounding box center [1407, 20] width 28 height 14
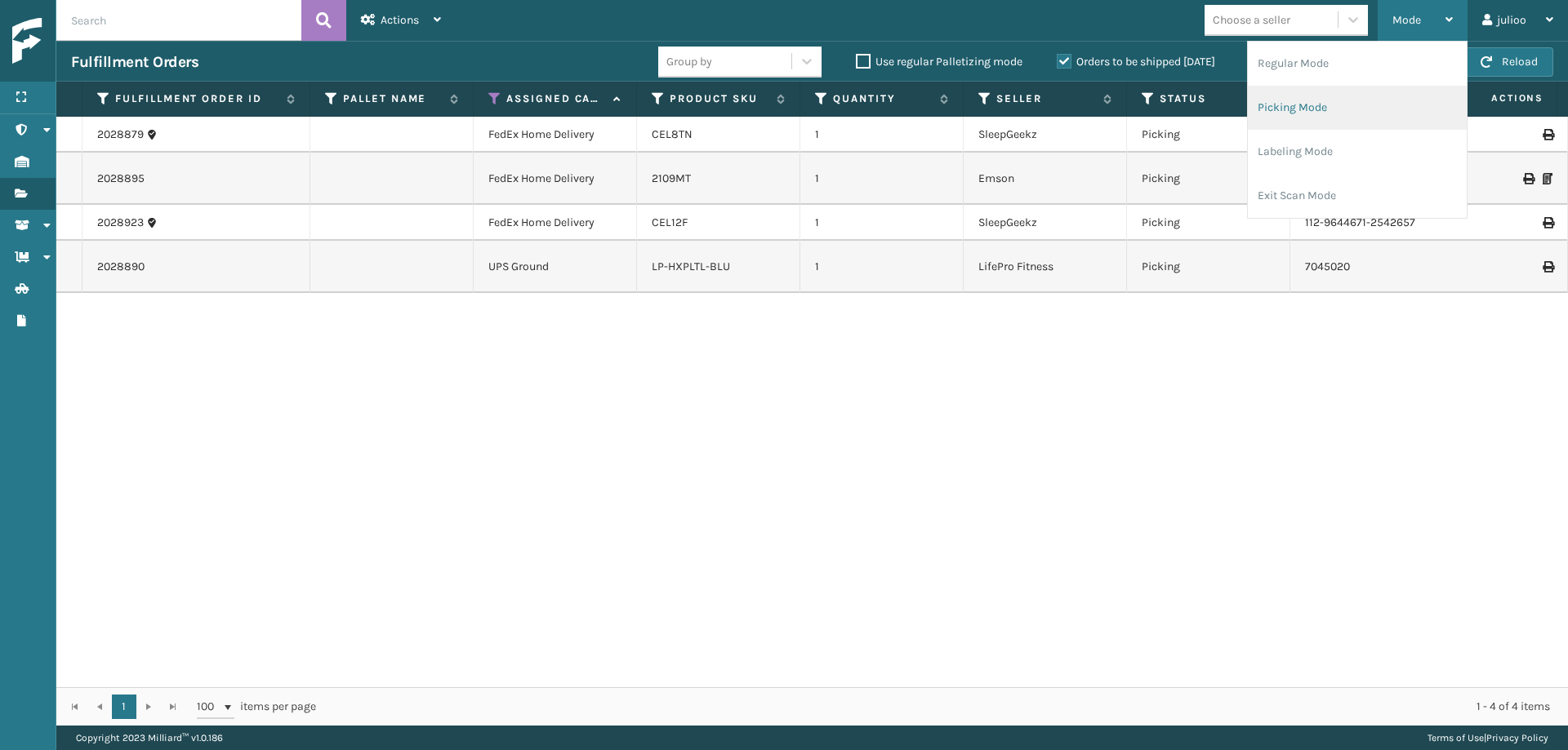
click at [1371, 96] on li "Picking Mode" at bounding box center [1357, 108] width 219 height 44
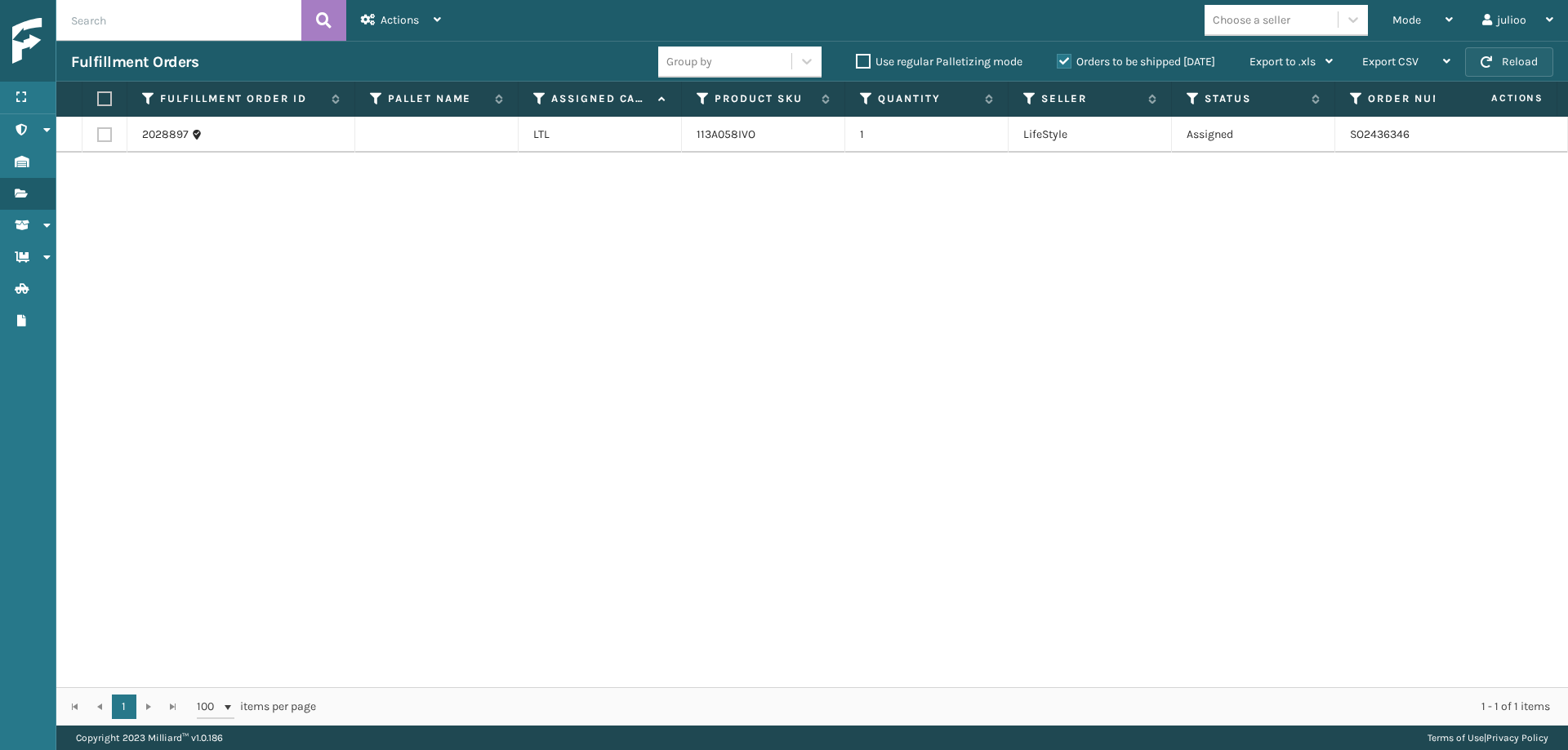
click at [1396, 64] on button "Reload" at bounding box center [1509, 62] width 88 height 29
click at [1396, 66] on button "Reload" at bounding box center [1509, 62] width 88 height 29
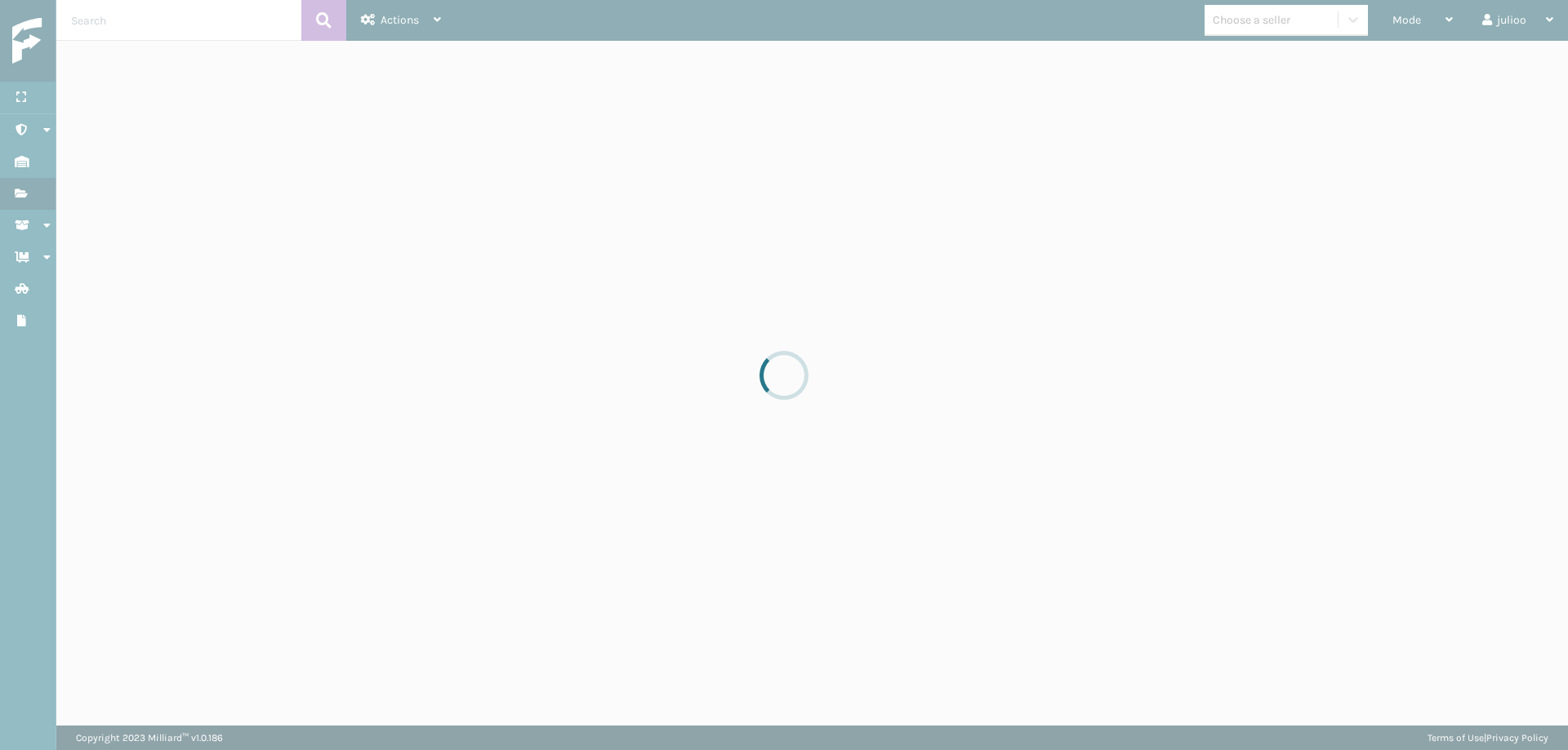
click at [1396, 66] on div at bounding box center [784, 375] width 1568 height 750
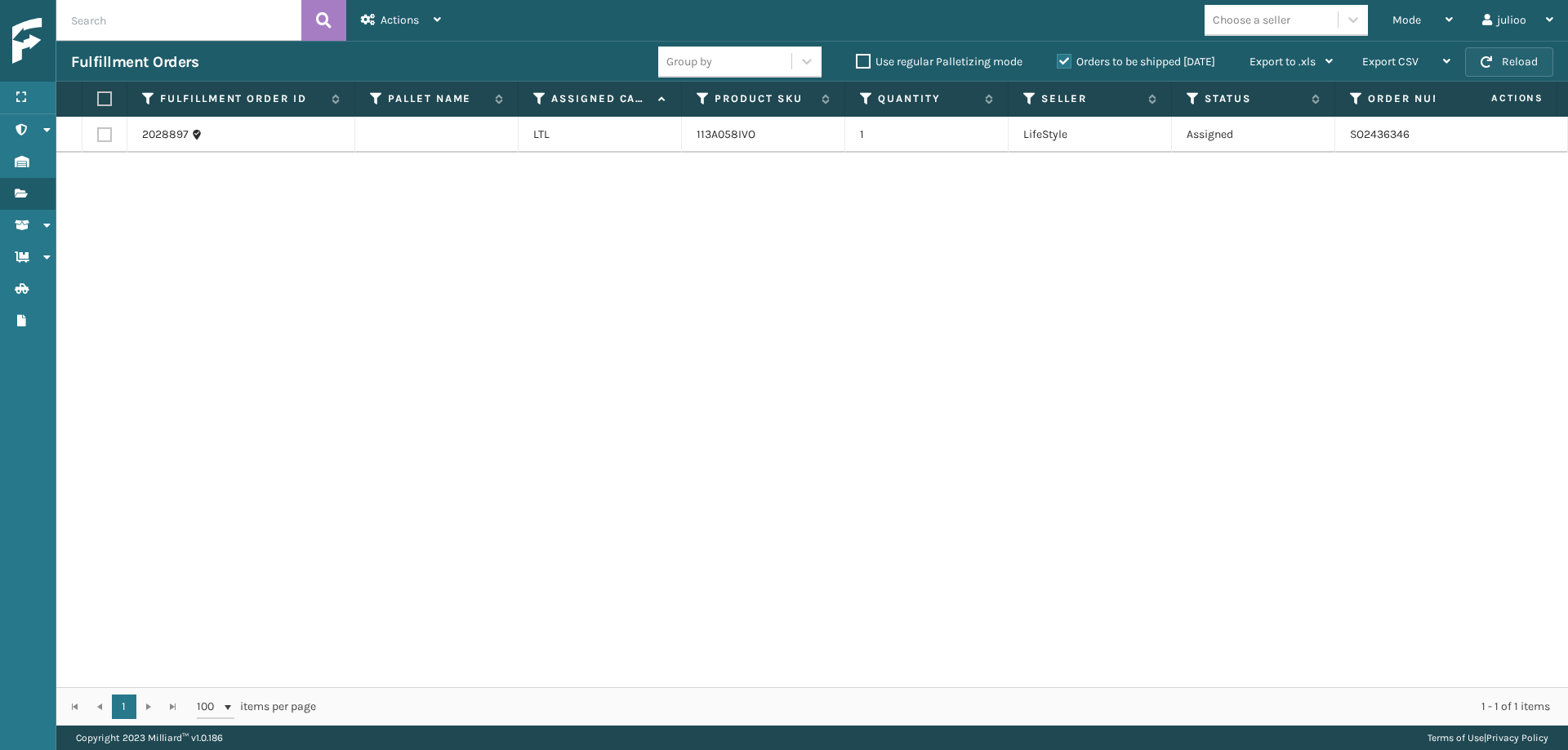
click at [1396, 66] on button "Reload" at bounding box center [1509, 62] width 88 height 29
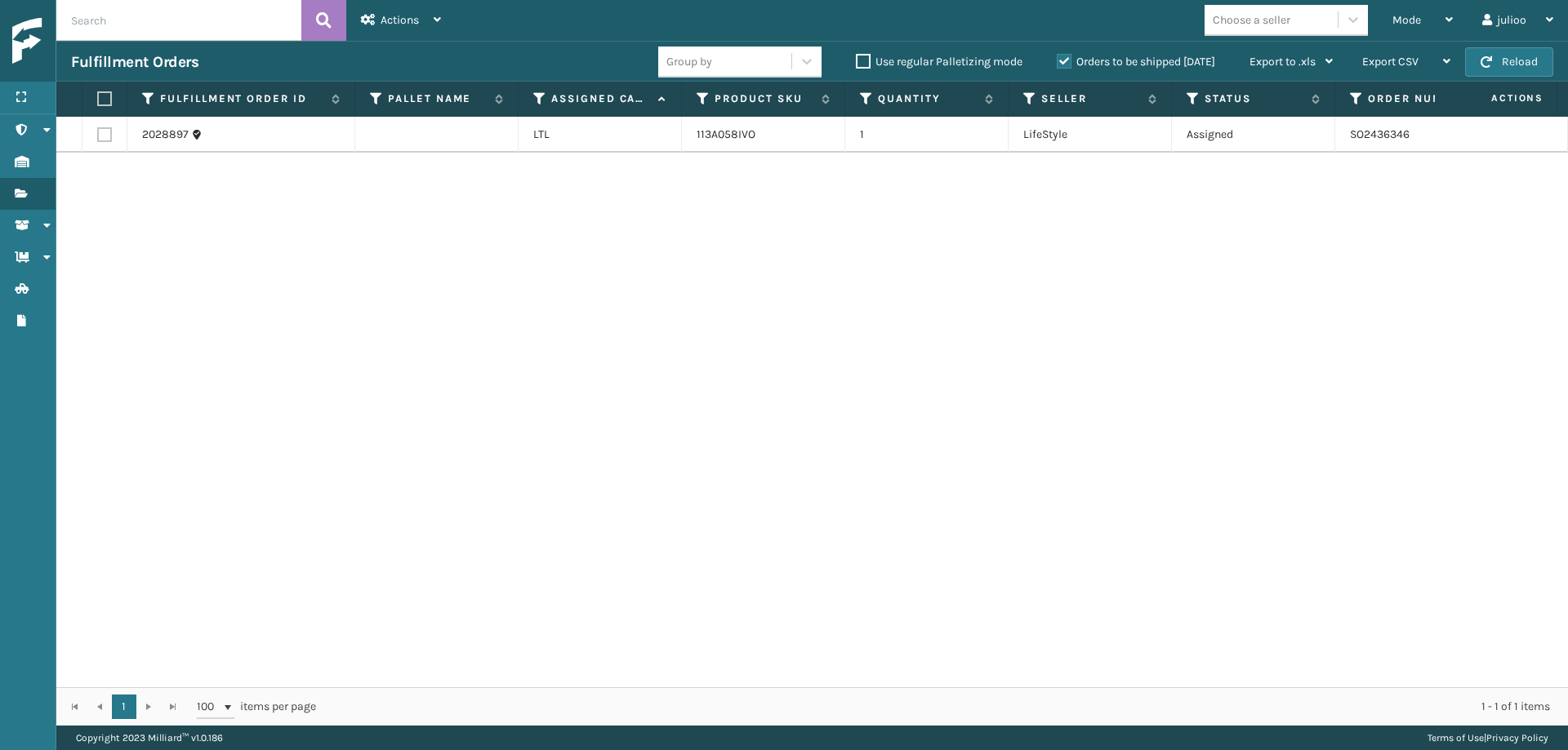
click at [1396, 66] on button "Reload" at bounding box center [1509, 62] width 88 height 29
click at [1396, 71] on button "Reload" at bounding box center [1509, 62] width 88 height 29
click at [1396, 71] on button "Reload" at bounding box center [1509, 62] width 88 height 29
click at [1396, 69] on button "Reload" at bounding box center [1509, 62] width 88 height 29
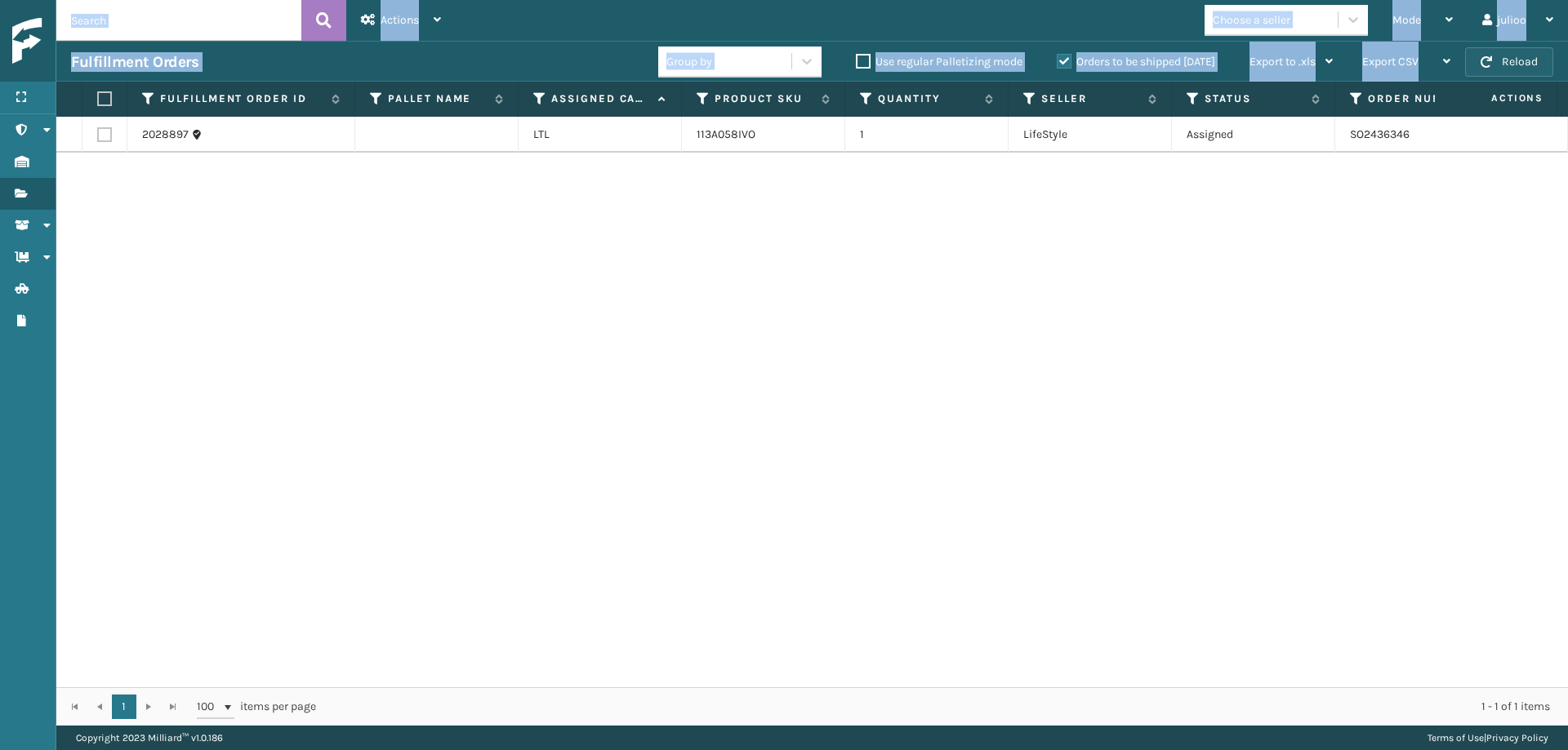
click at [1396, 69] on button "Reload" at bounding box center [1509, 62] width 88 height 29
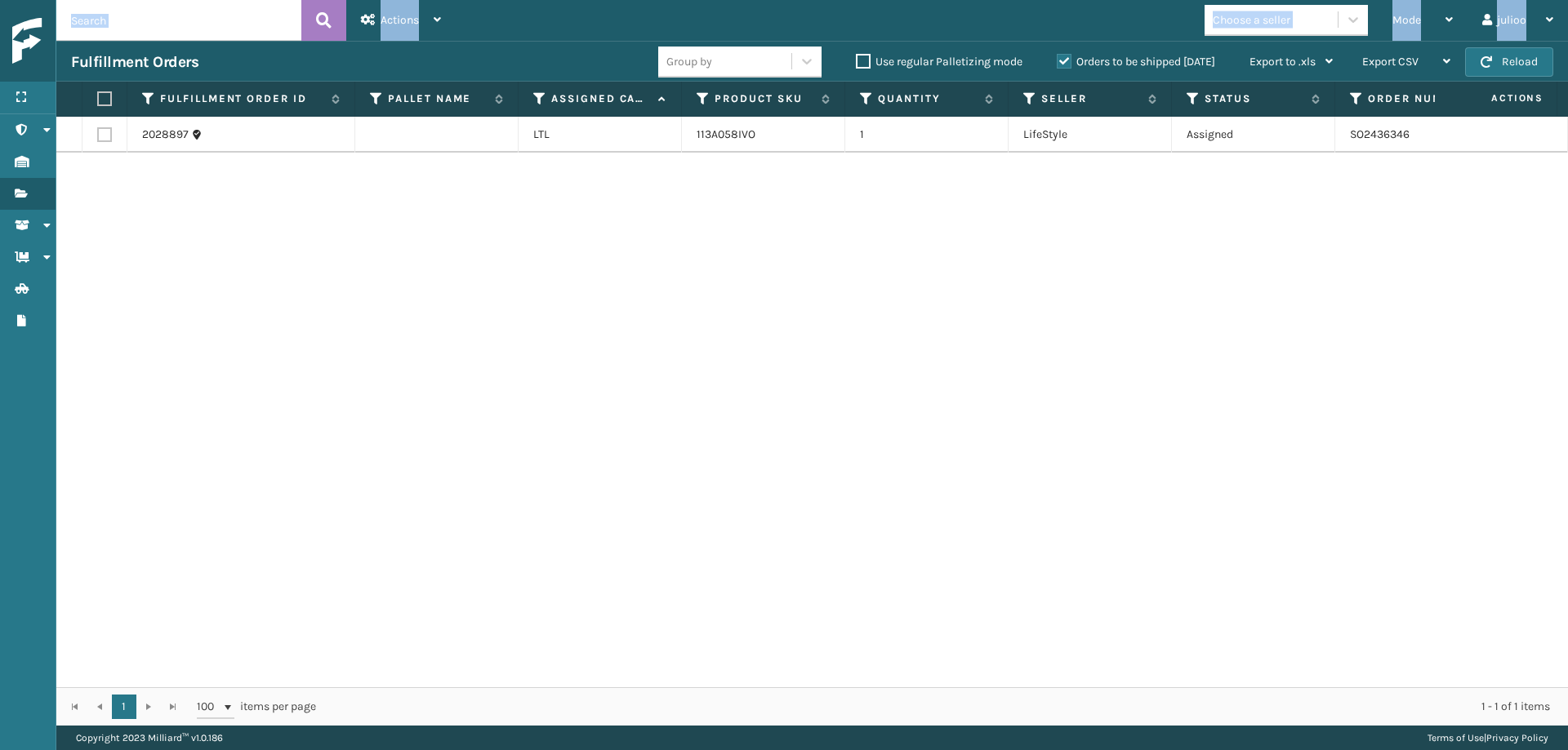
click at [1396, 69] on button "Reload" at bounding box center [1509, 62] width 88 height 29
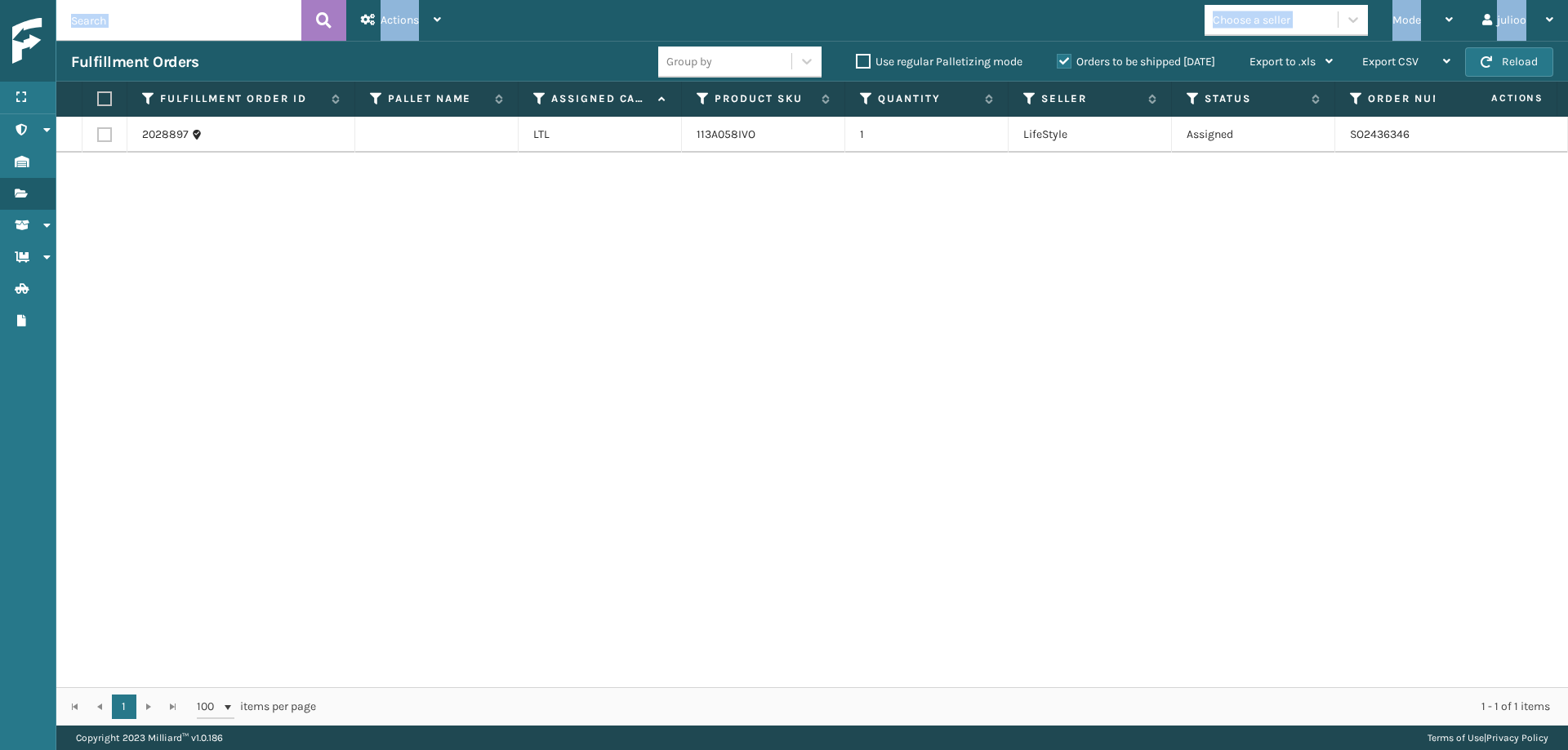
click at [1396, 69] on button "Reload" at bounding box center [1509, 62] width 88 height 29
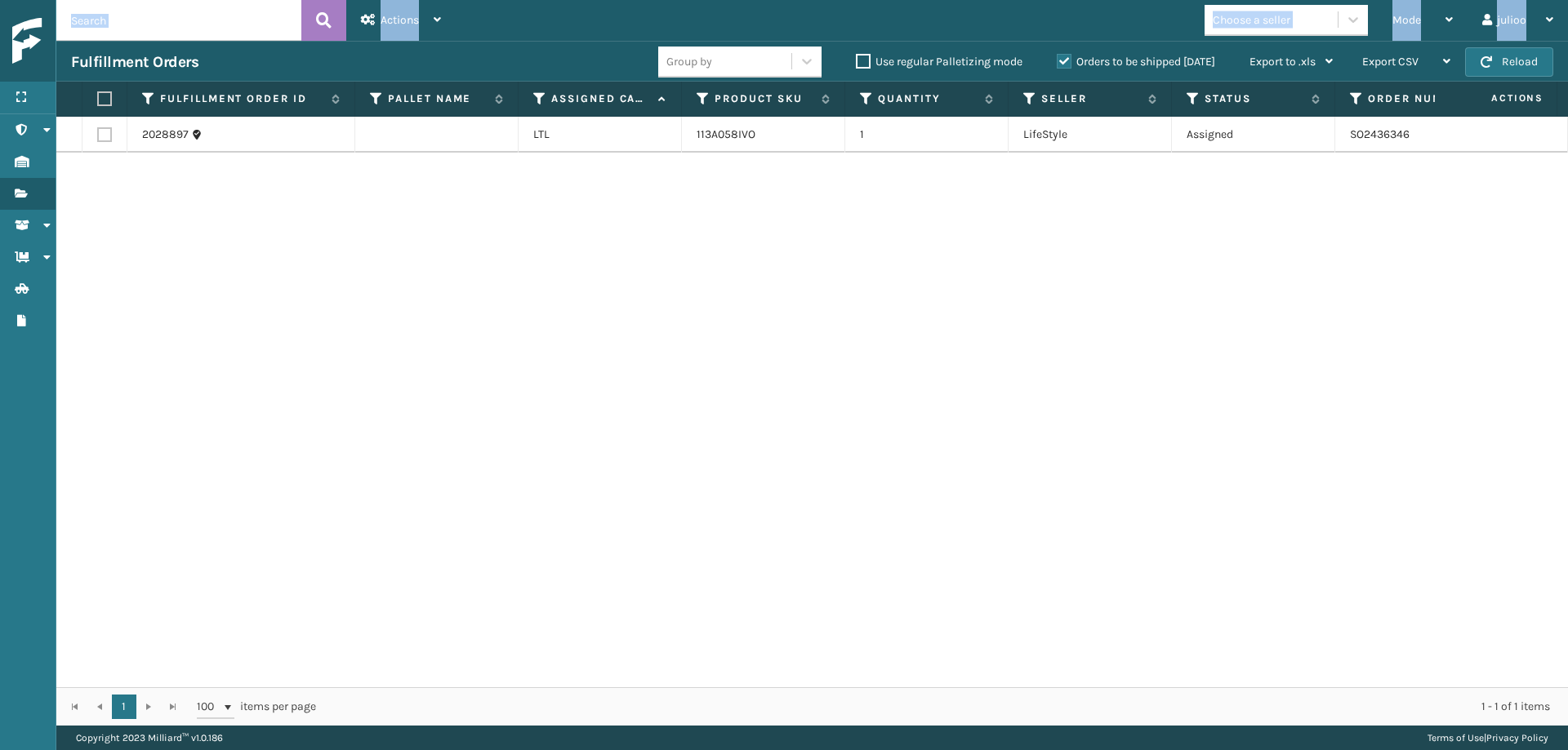
click at [1396, 69] on button "Reload" at bounding box center [1509, 62] width 88 height 29
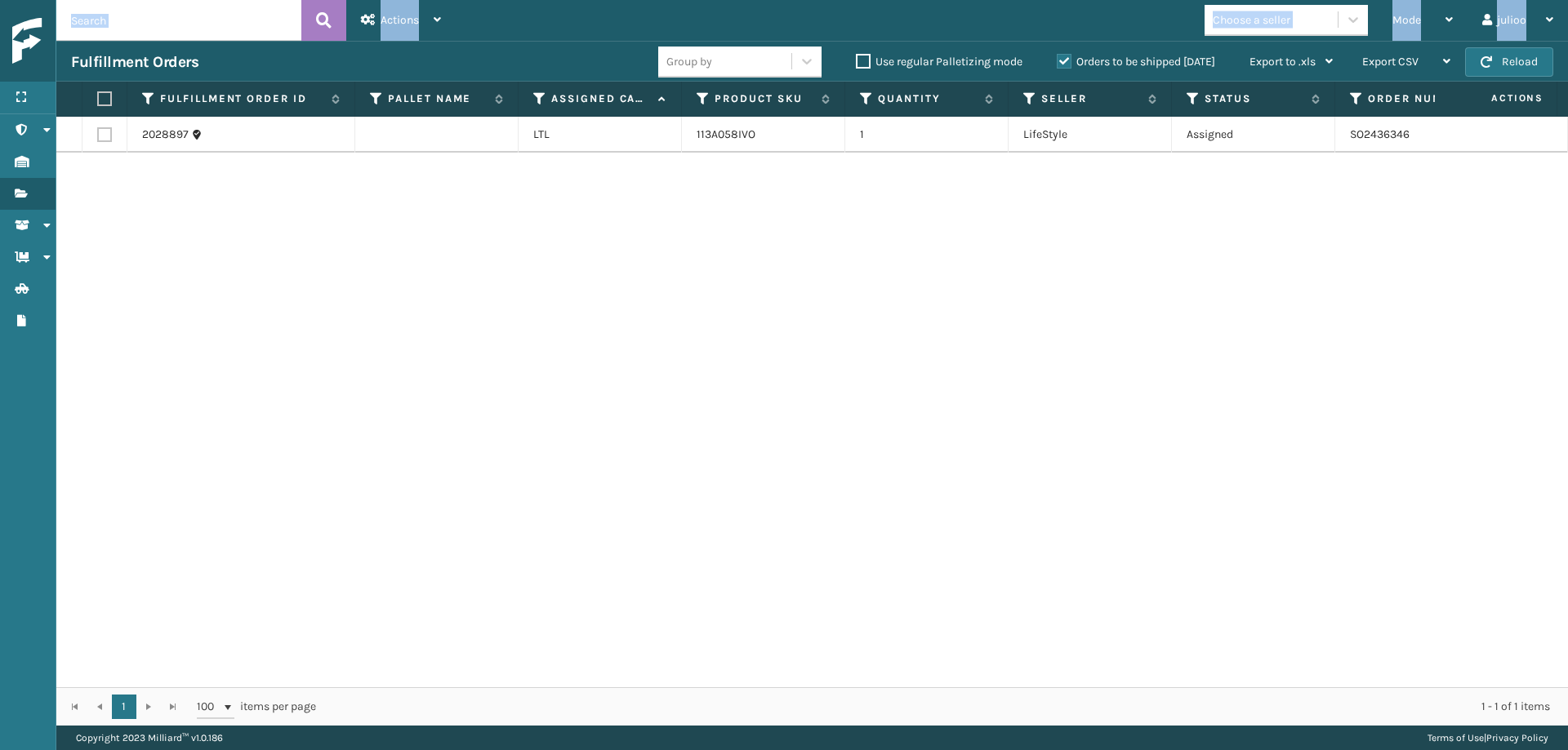
click at [1396, 69] on button "Reload" at bounding box center [1509, 62] width 88 height 29
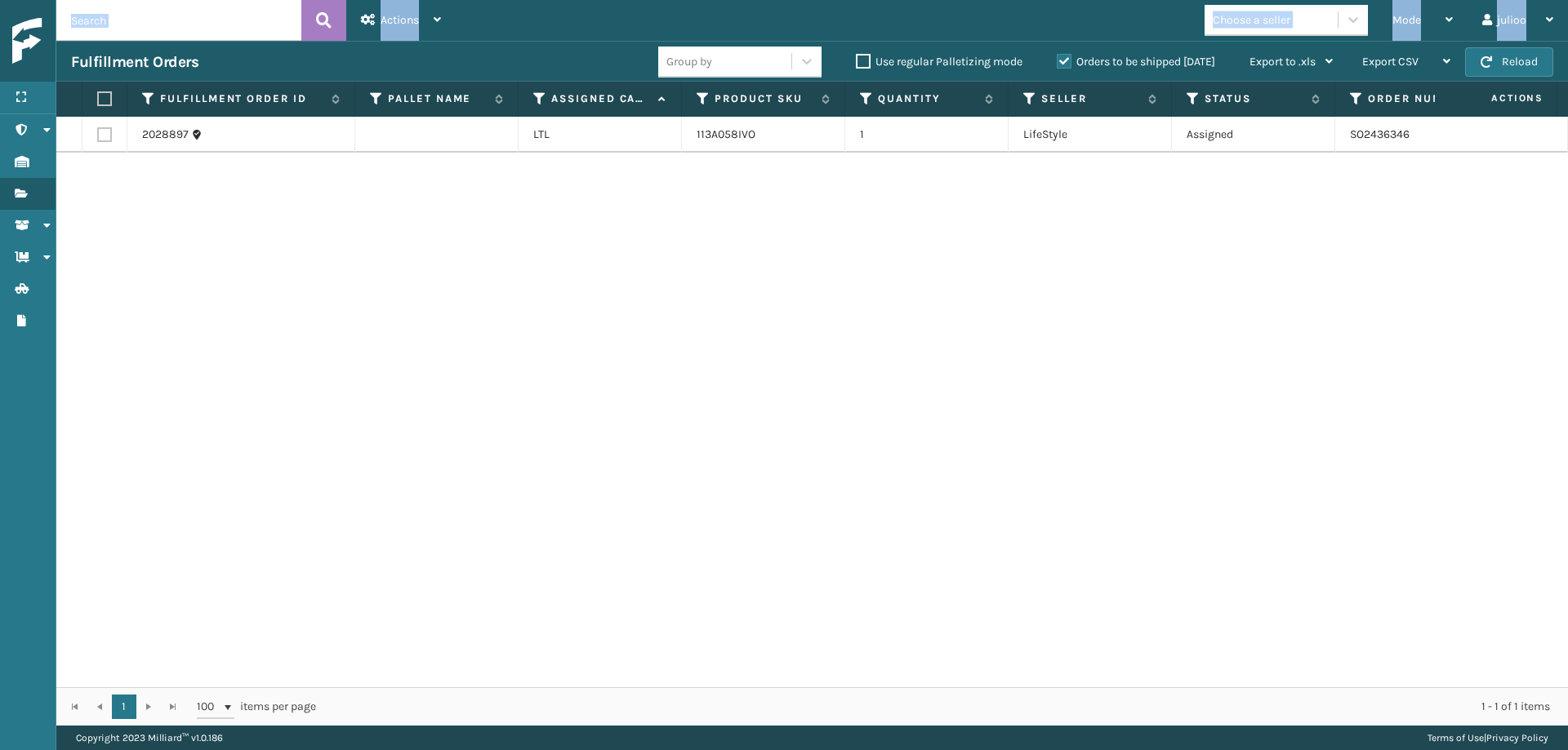
click at [1396, 69] on button "Reload" at bounding box center [1509, 62] width 88 height 29
click at [1396, 63] on button "Reload" at bounding box center [1509, 62] width 88 height 29
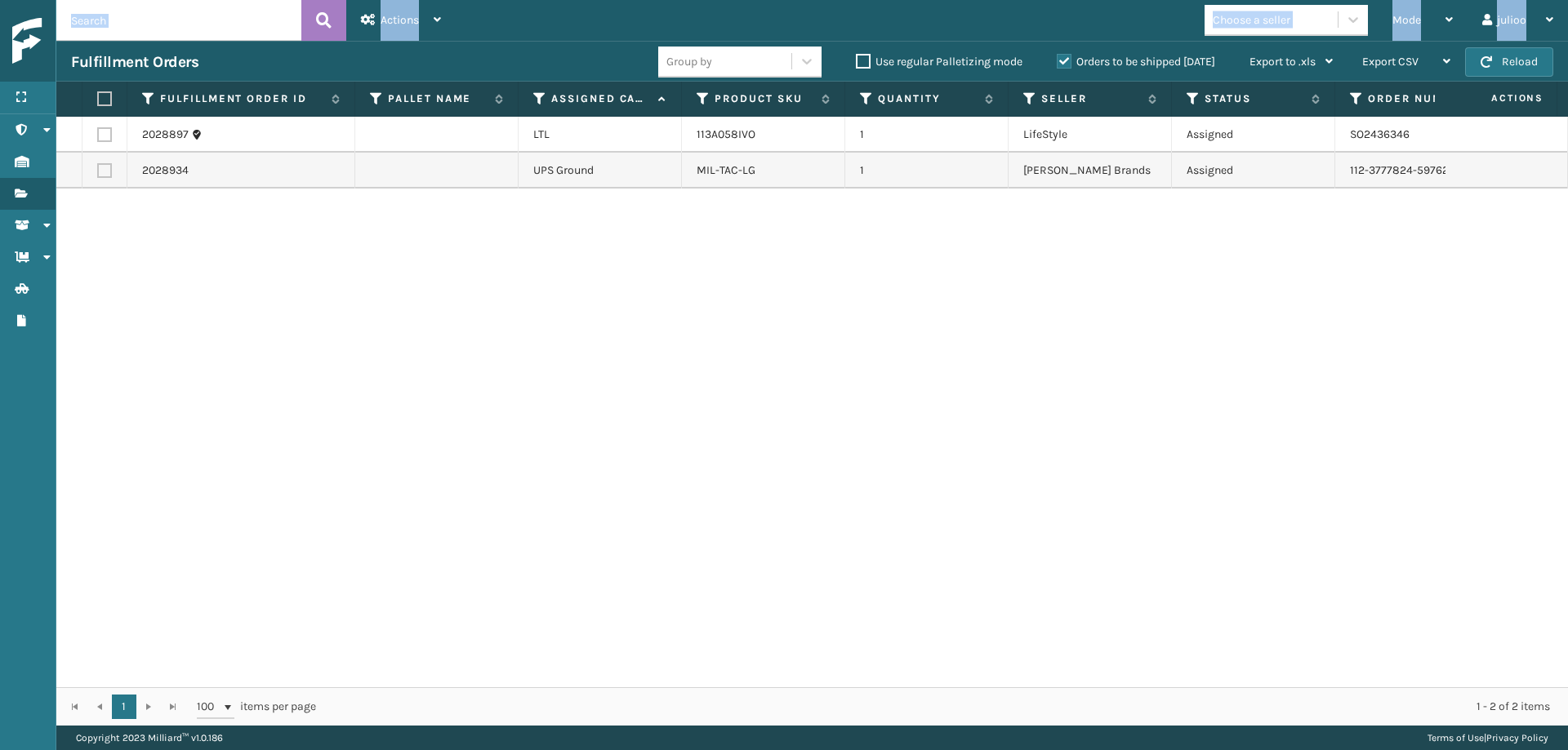
click at [1396, 61] on button "Reload" at bounding box center [1509, 62] width 88 height 29
click at [101, 173] on label at bounding box center [104, 170] width 15 height 15
click at [98, 173] on input "checkbox" at bounding box center [97, 169] width 1 height 11
click at [428, 17] on div "Actions" at bounding box center [401, 20] width 80 height 41
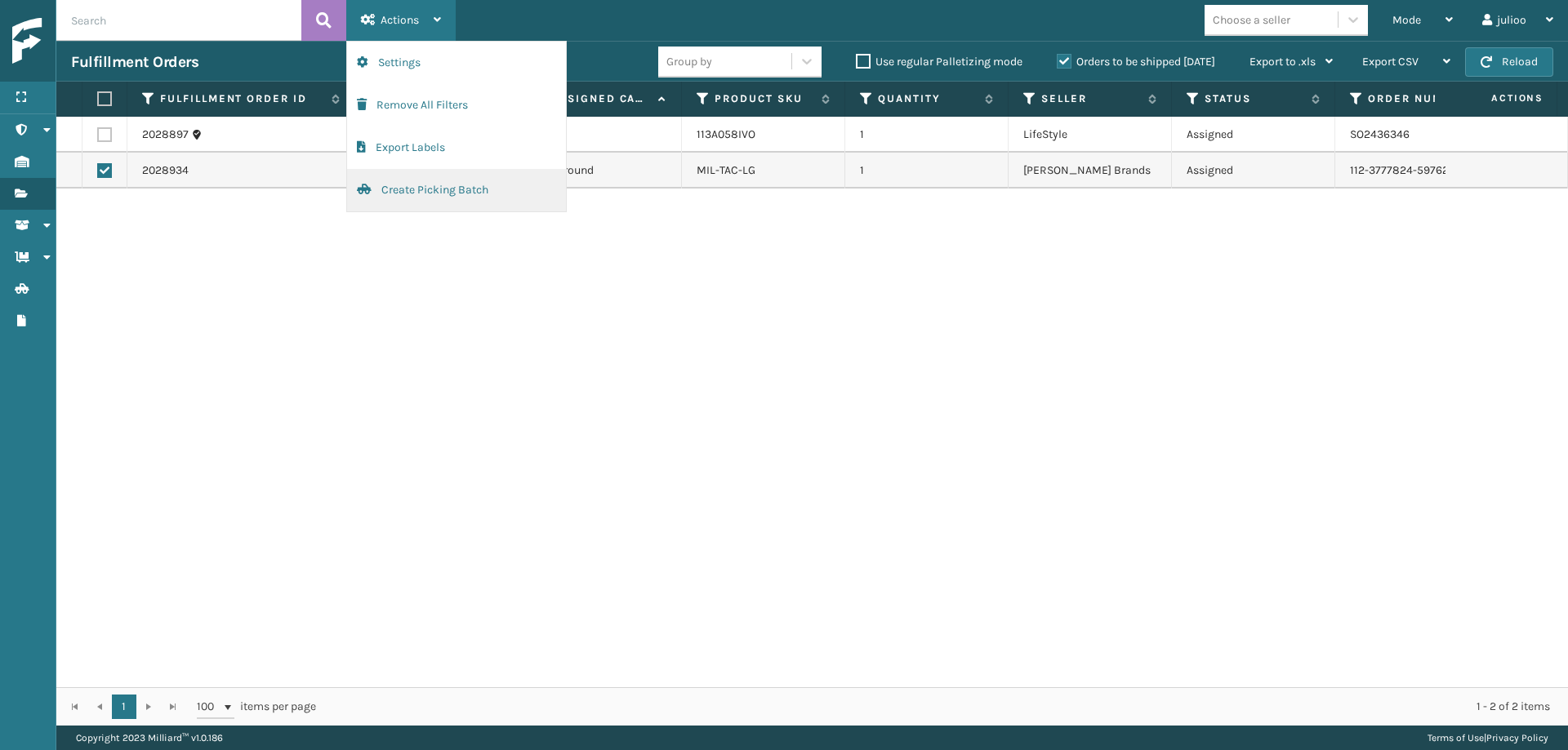
click at [421, 188] on button "Create Picking Batch" at bounding box center [456, 191] width 219 height 42
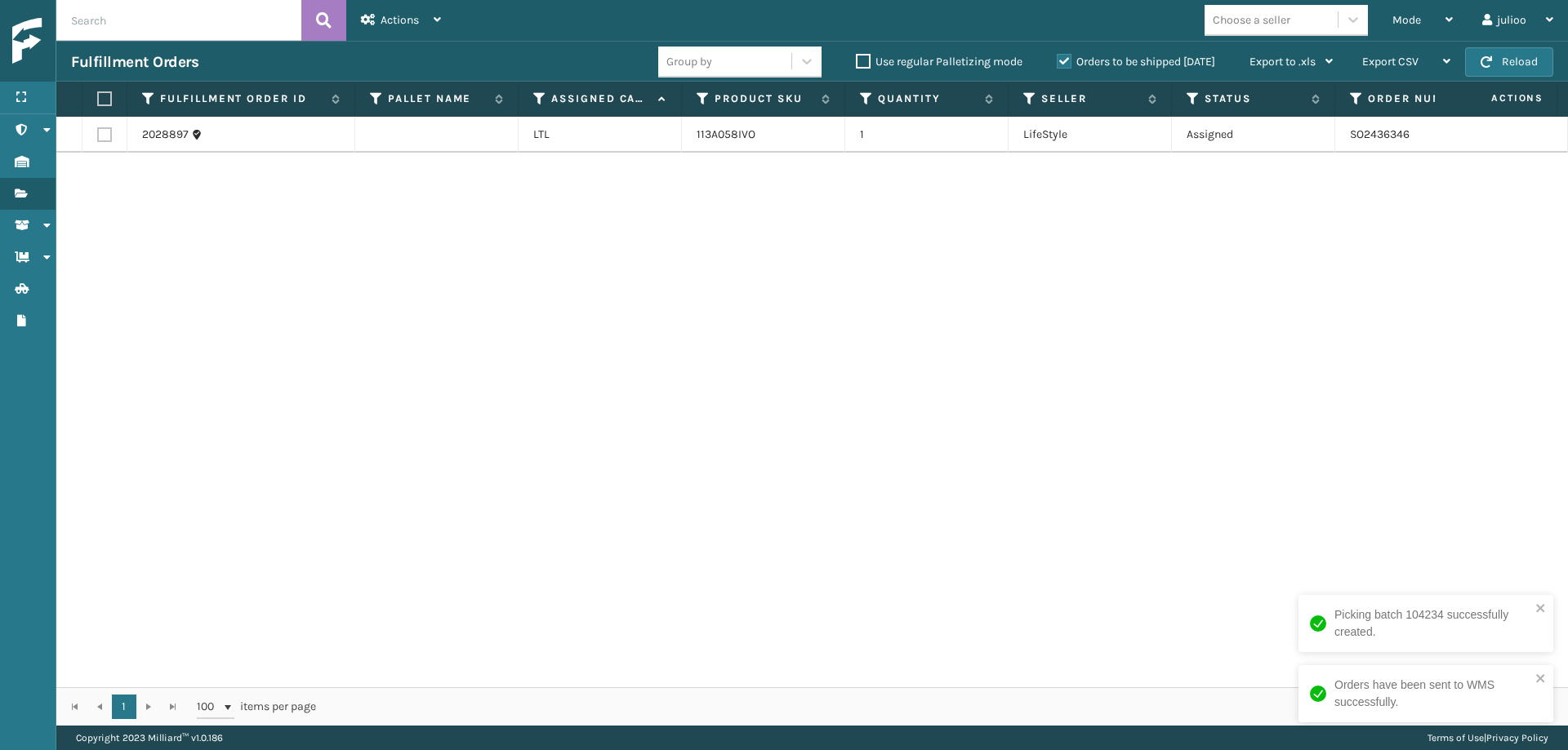
click at [888, 373] on div "2028897 LTL 113A058IVO 1 LifeStyle Assigned SO2436346 Fellowship - [GEOGRAPHIC_…" at bounding box center [812, 401] width 1512 height 571
click at [1396, 59] on button "Reload" at bounding box center [1509, 62] width 88 height 29
click at [1396, 64] on button "Reload" at bounding box center [1509, 62] width 88 height 29
drag, startPoint x: 71, startPoint y: 77, endPoint x: 1517, endPoint y: 64, distance: 1446.1
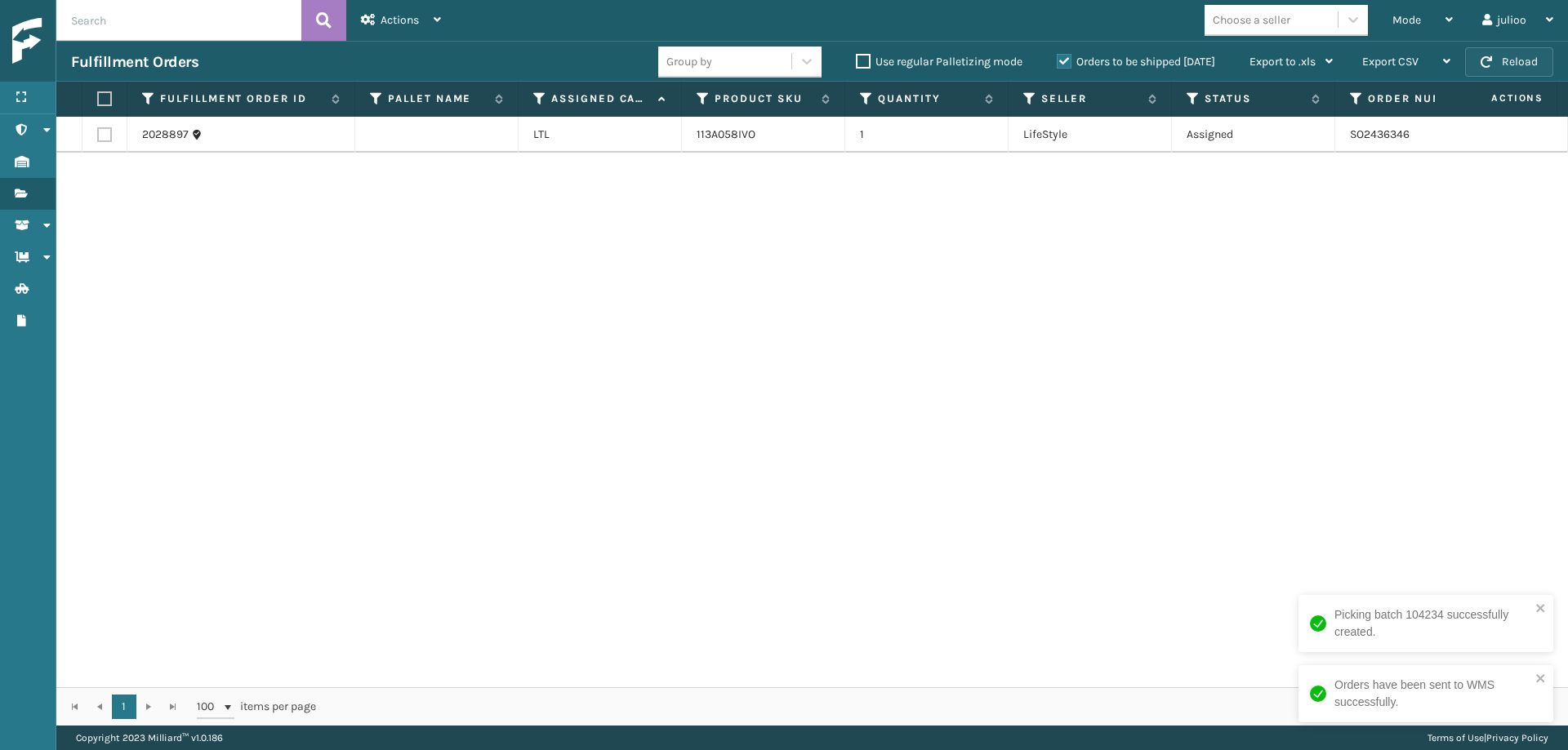
click at [1396, 64] on button "Reload" at bounding box center [1509, 62] width 88 height 29
click at [1396, 60] on span "button" at bounding box center [1486, 62] width 11 height 11
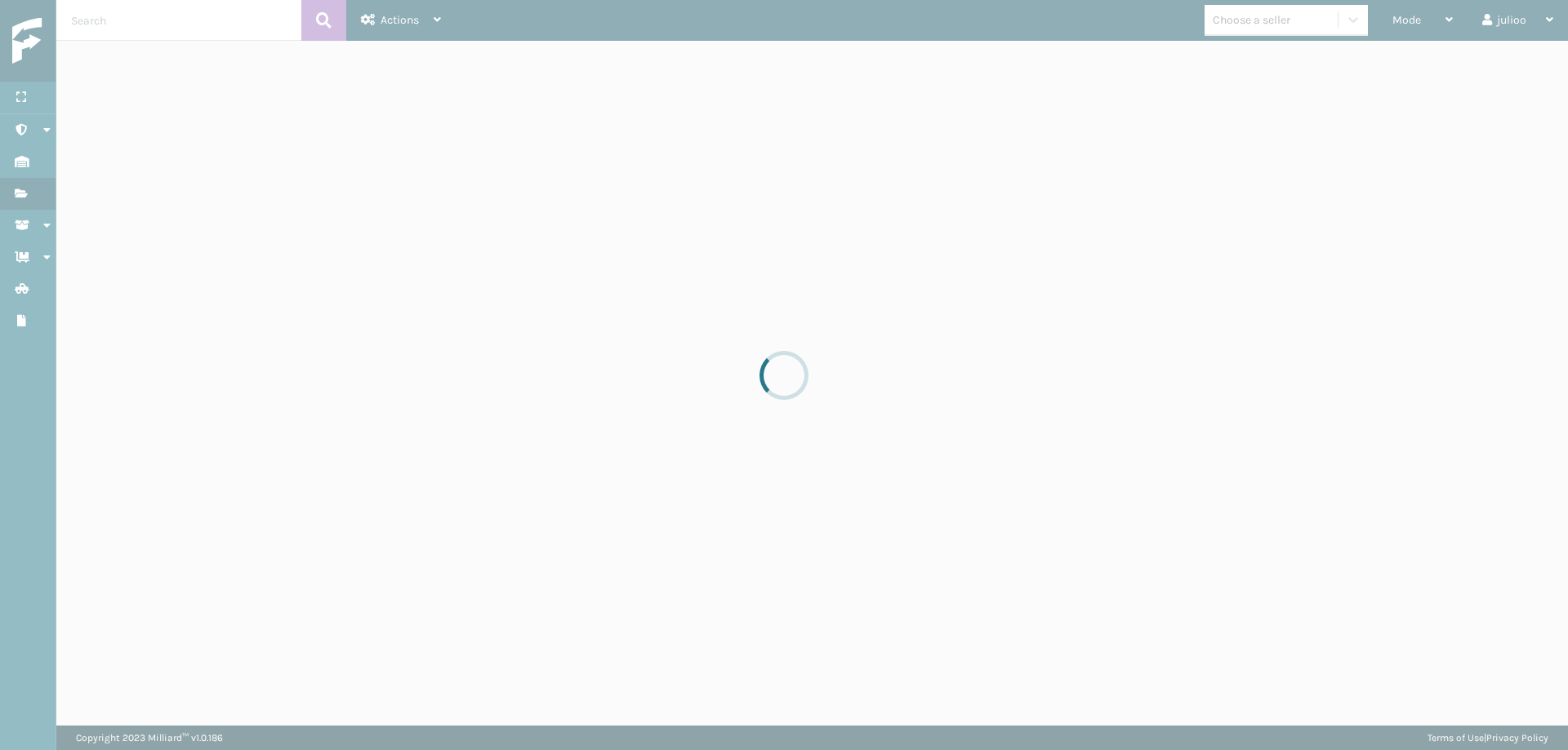
click at [1396, 60] on div at bounding box center [784, 375] width 1568 height 750
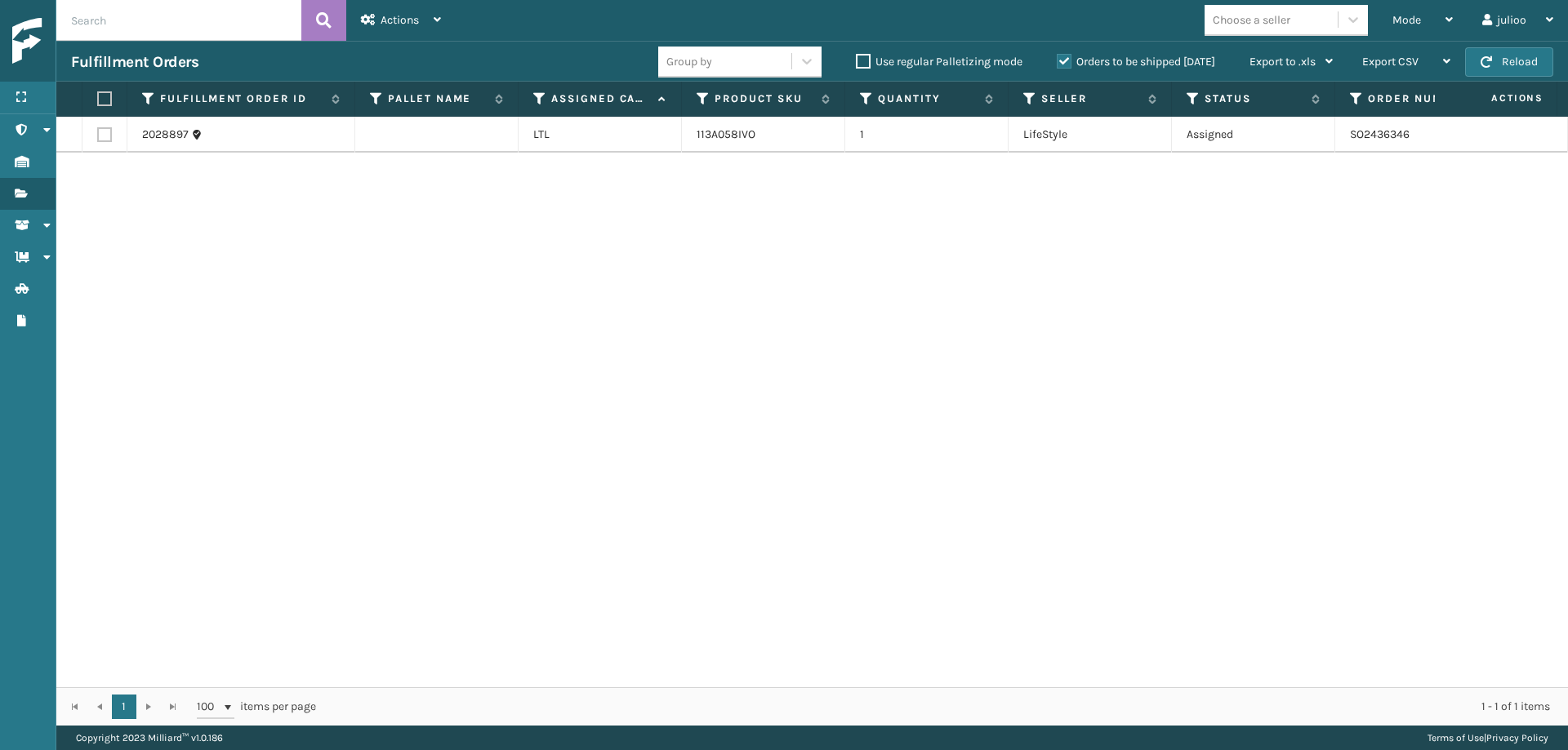
click at [1396, 60] on span "button" at bounding box center [1486, 62] width 11 height 11
click at [1396, 68] on button "Reload" at bounding box center [1509, 62] width 88 height 29
click at [1396, 64] on button "Reload" at bounding box center [1509, 62] width 88 height 29
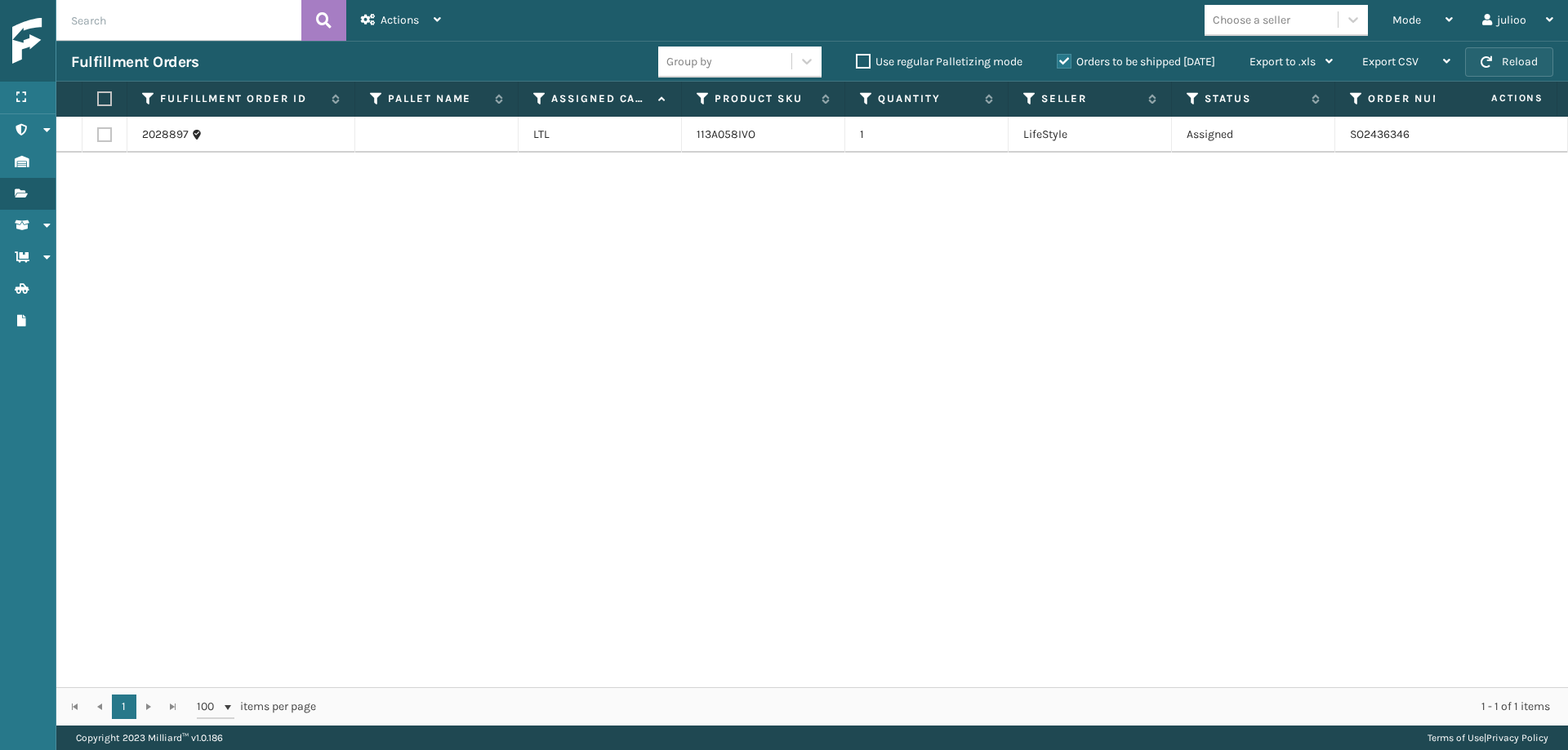
click at [1396, 61] on span "button" at bounding box center [1486, 62] width 11 height 11
click at [1396, 62] on span "button" at bounding box center [1486, 62] width 11 height 11
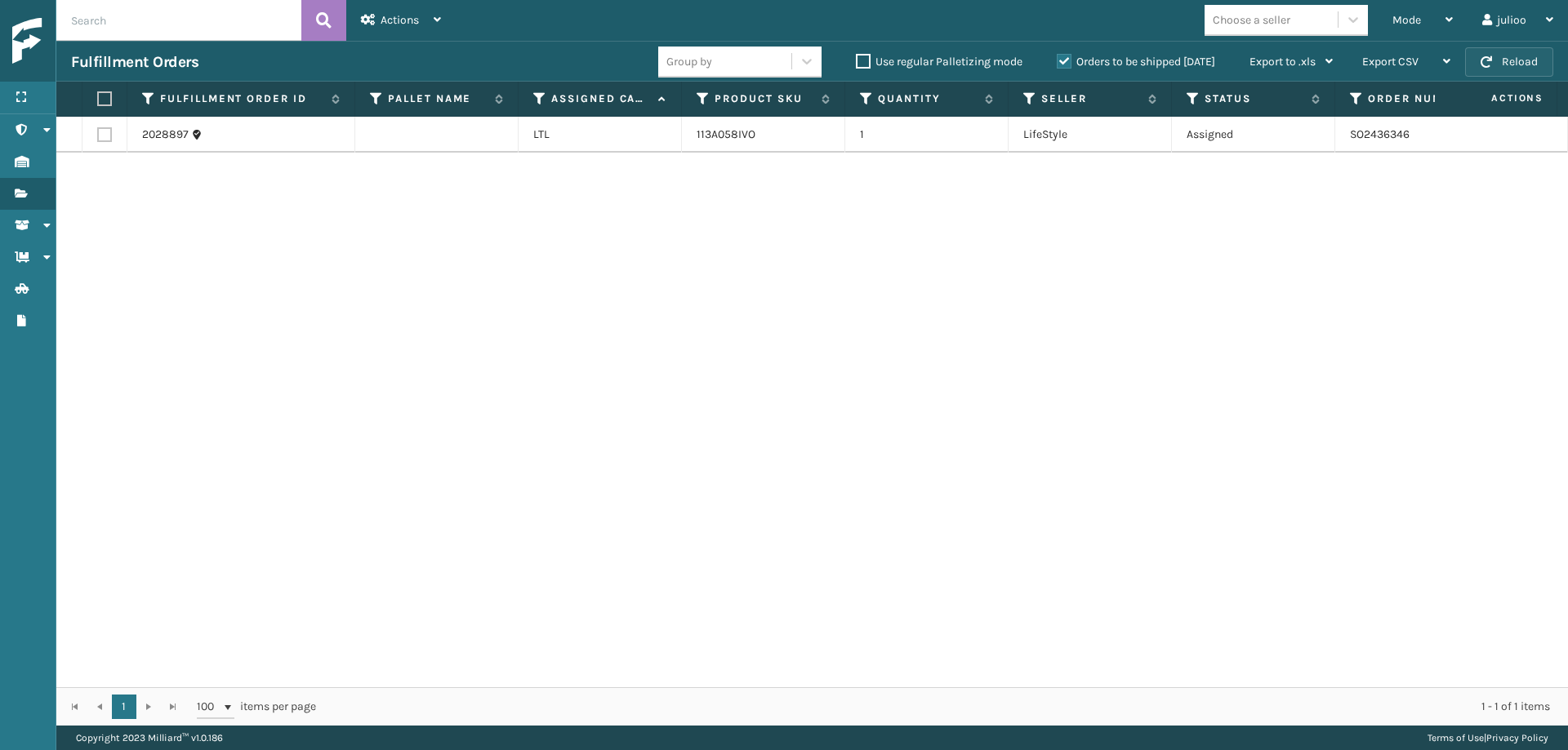
click at [1396, 61] on button "Reload" at bounding box center [1509, 62] width 88 height 29
click at [1396, 62] on span "button" at bounding box center [1486, 62] width 11 height 11
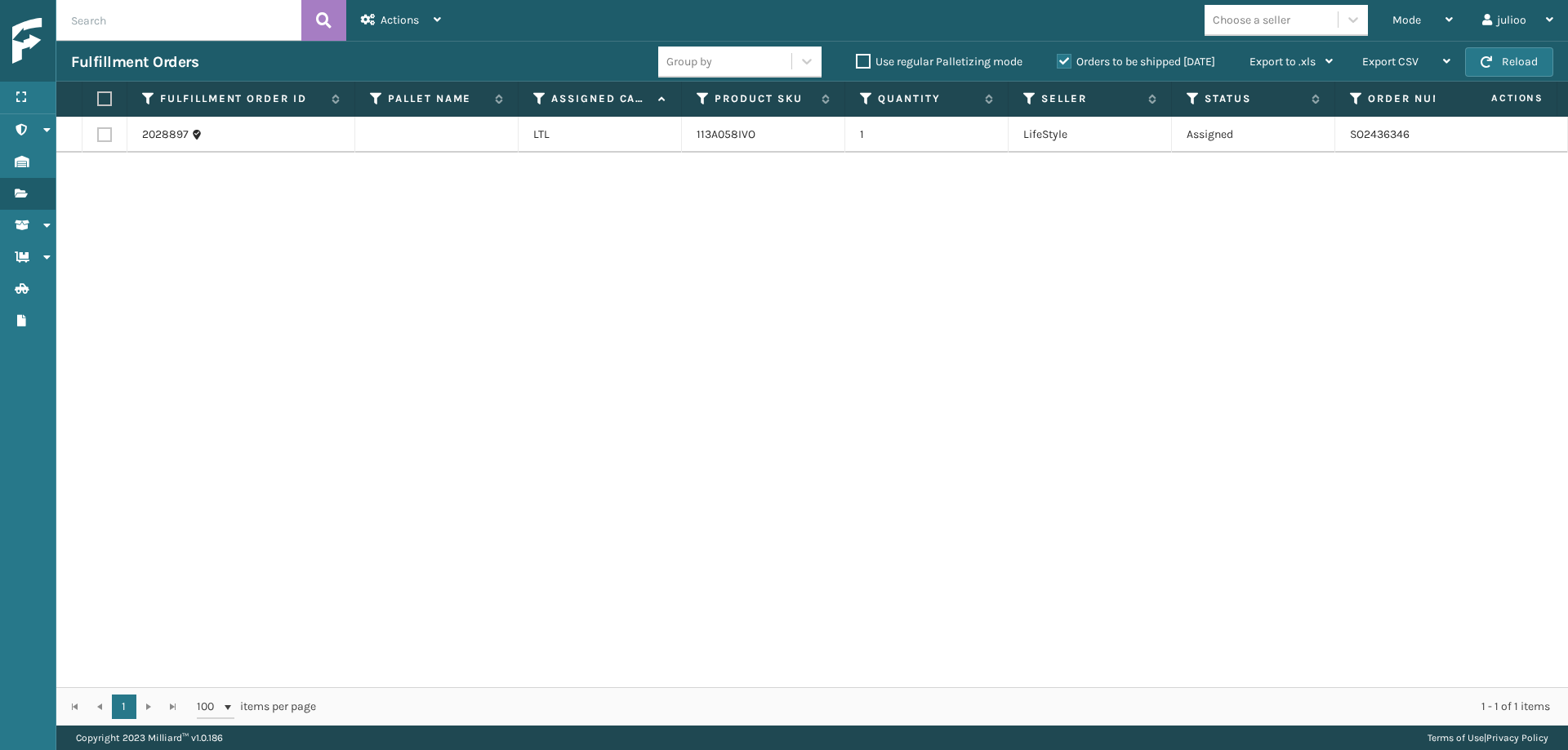
click at [1396, 62] on span "button" at bounding box center [1486, 62] width 11 height 11
click at [1396, 65] on span "button" at bounding box center [1486, 62] width 11 height 11
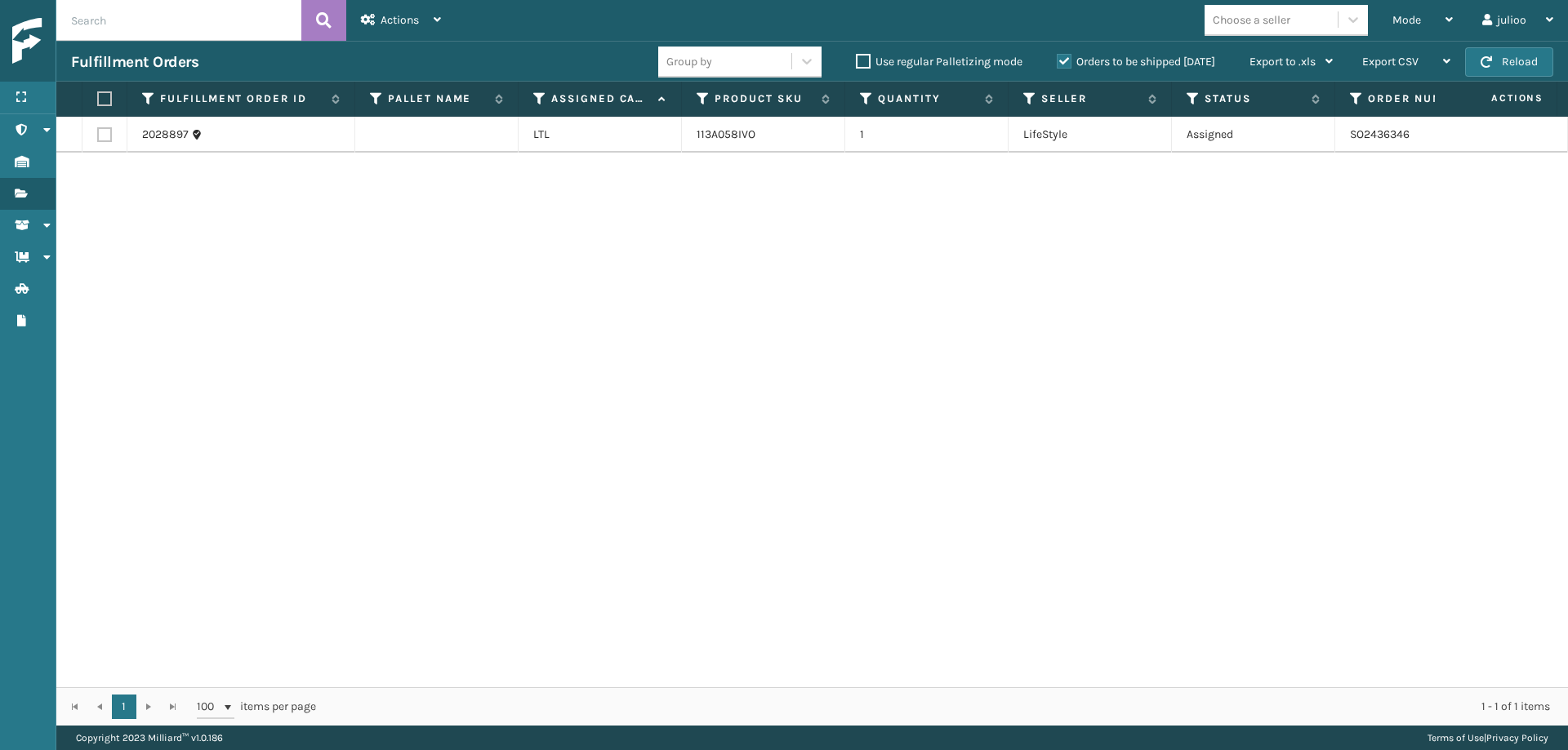
click at [1396, 65] on span "button" at bounding box center [1486, 62] width 11 height 11
click at [1396, 26] on div "Mode" at bounding box center [1422, 20] width 60 height 41
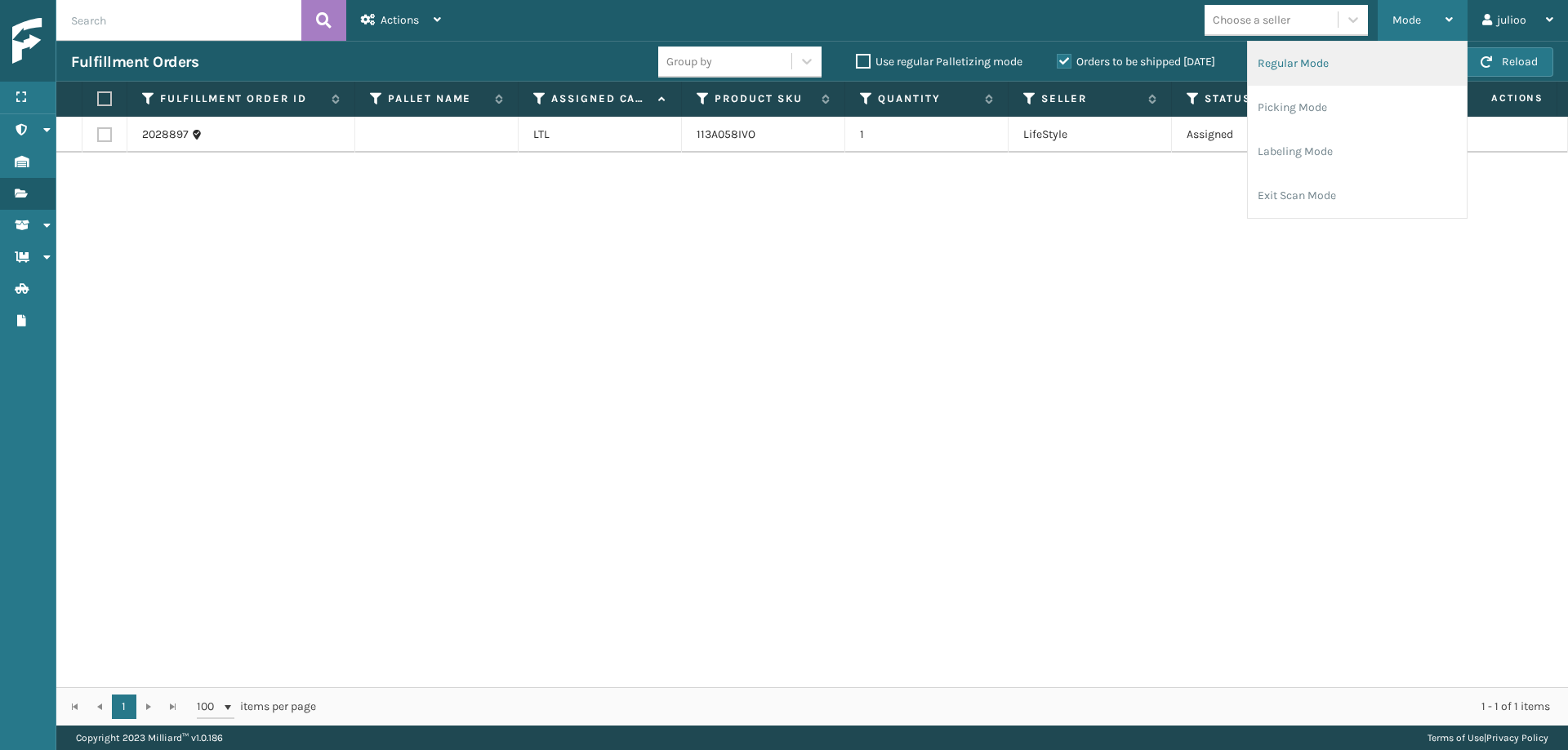
click at [1362, 71] on li "Regular Mode" at bounding box center [1357, 64] width 219 height 44
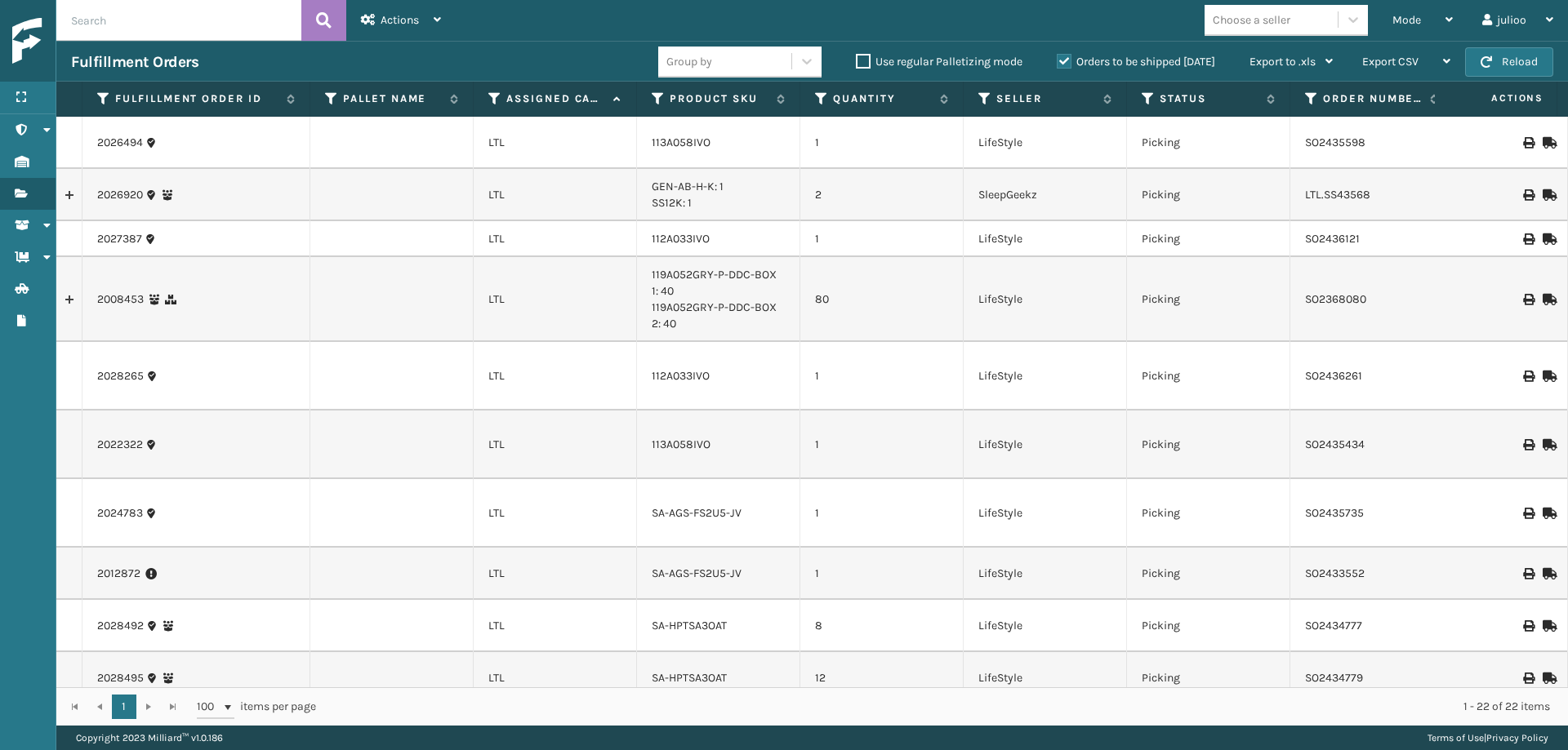
scroll to position [574, 0]
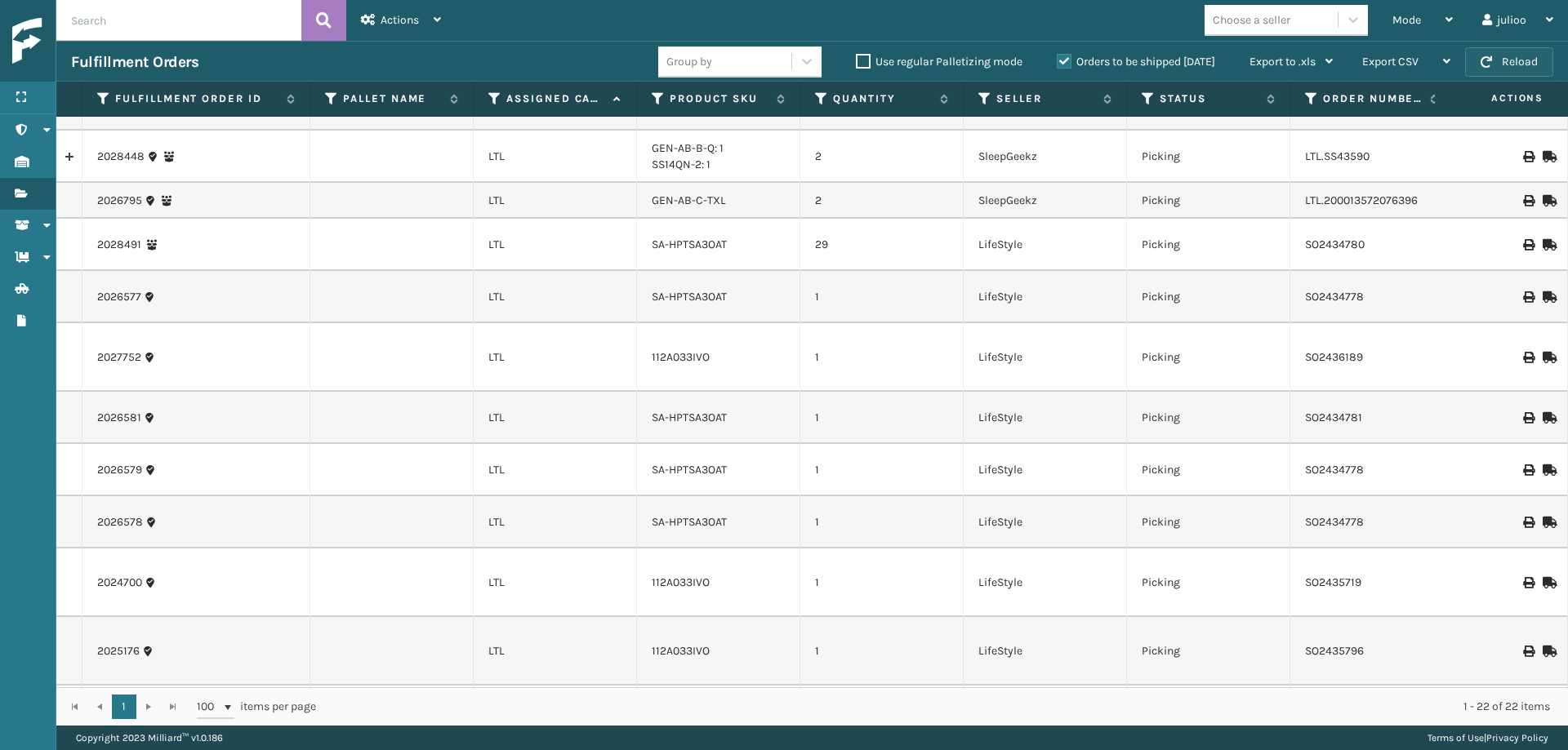
click at [1396, 63] on button "Reload" at bounding box center [1509, 62] width 88 height 29
click at [388, 271] on td at bounding box center [392, 296] width 163 height 52
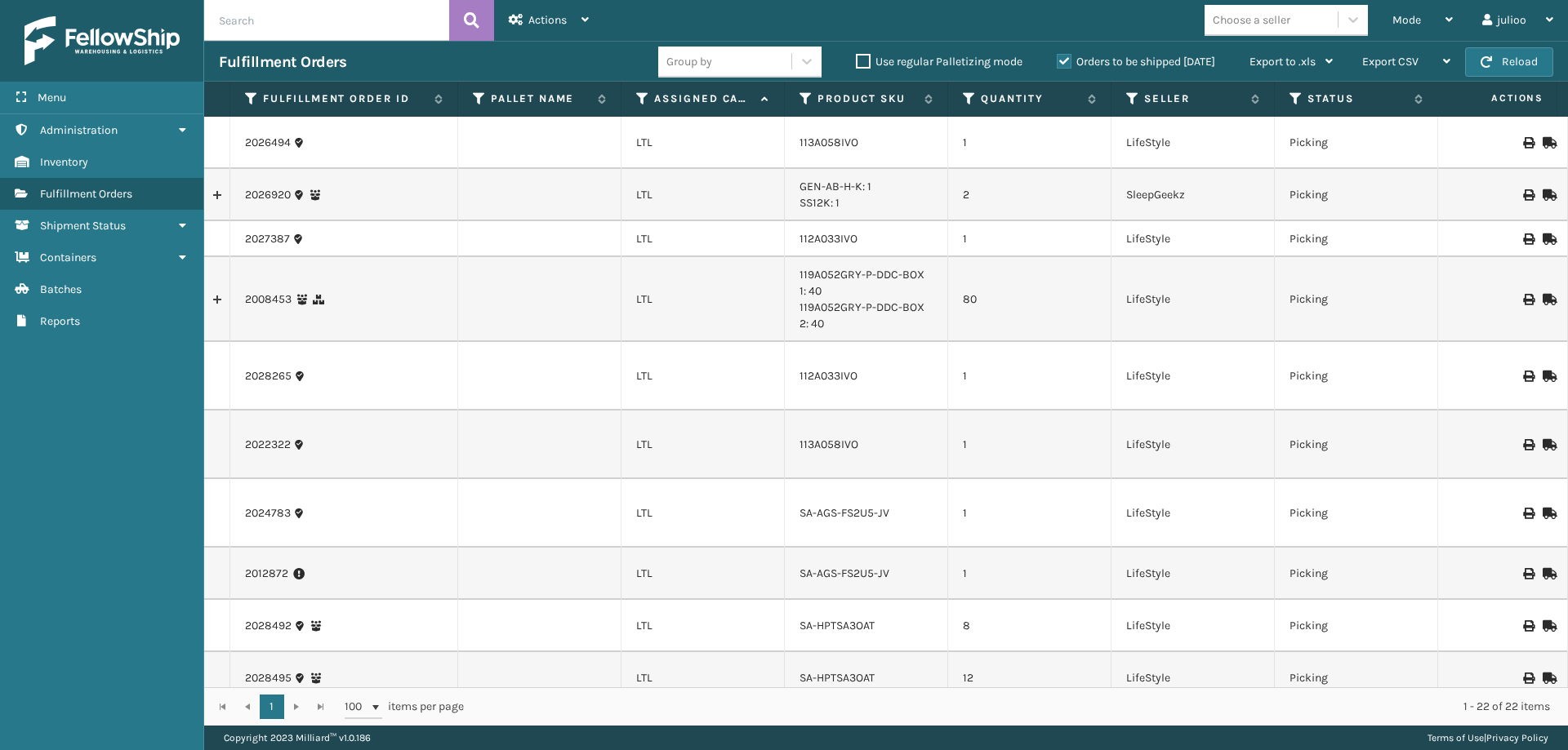
click at [1396, 23] on div "Mode" at bounding box center [1422, 20] width 60 height 41
drag, startPoint x: 65, startPoint y: 202, endPoint x: 1425, endPoint y: 22, distance: 1371.9
click at [1396, 22] on div "Mode" at bounding box center [1422, 20] width 60 height 41
click at [1396, 32] on div "Mode" at bounding box center [1422, 20] width 60 height 41
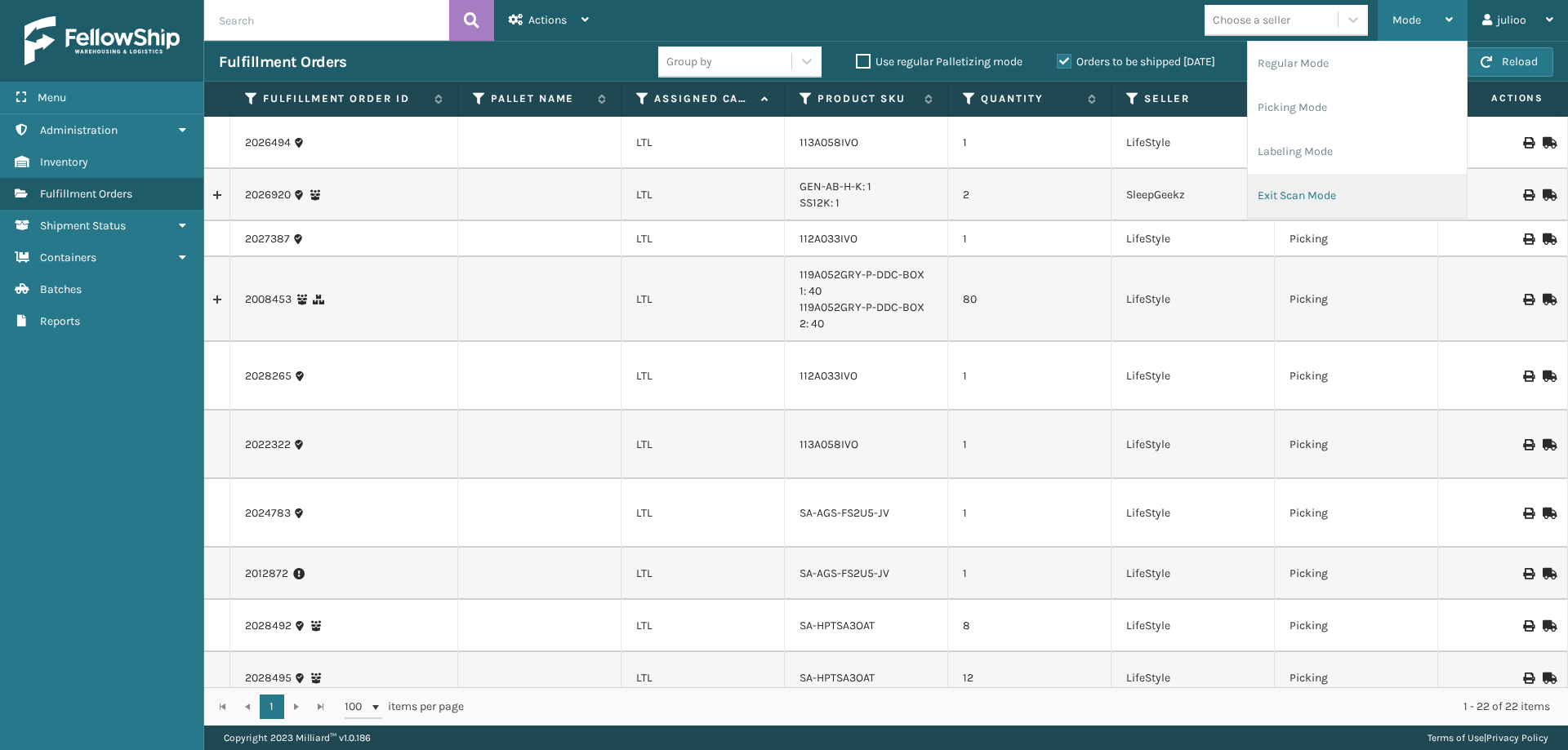
click at [1339, 189] on li "Exit Scan Mode" at bounding box center [1357, 196] width 219 height 44
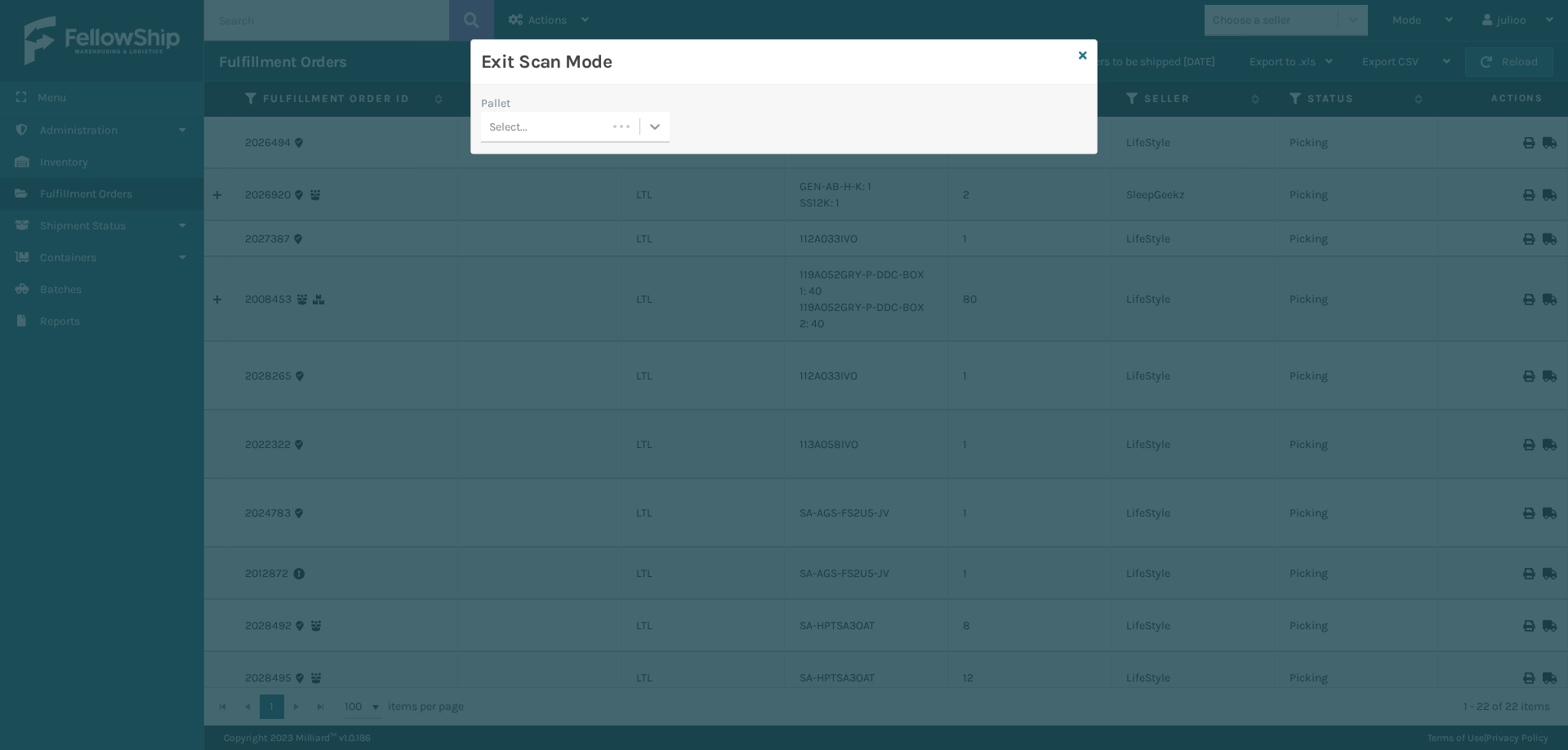
click at [651, 117] on div at bounding box center [655, 126] width 29 height 29
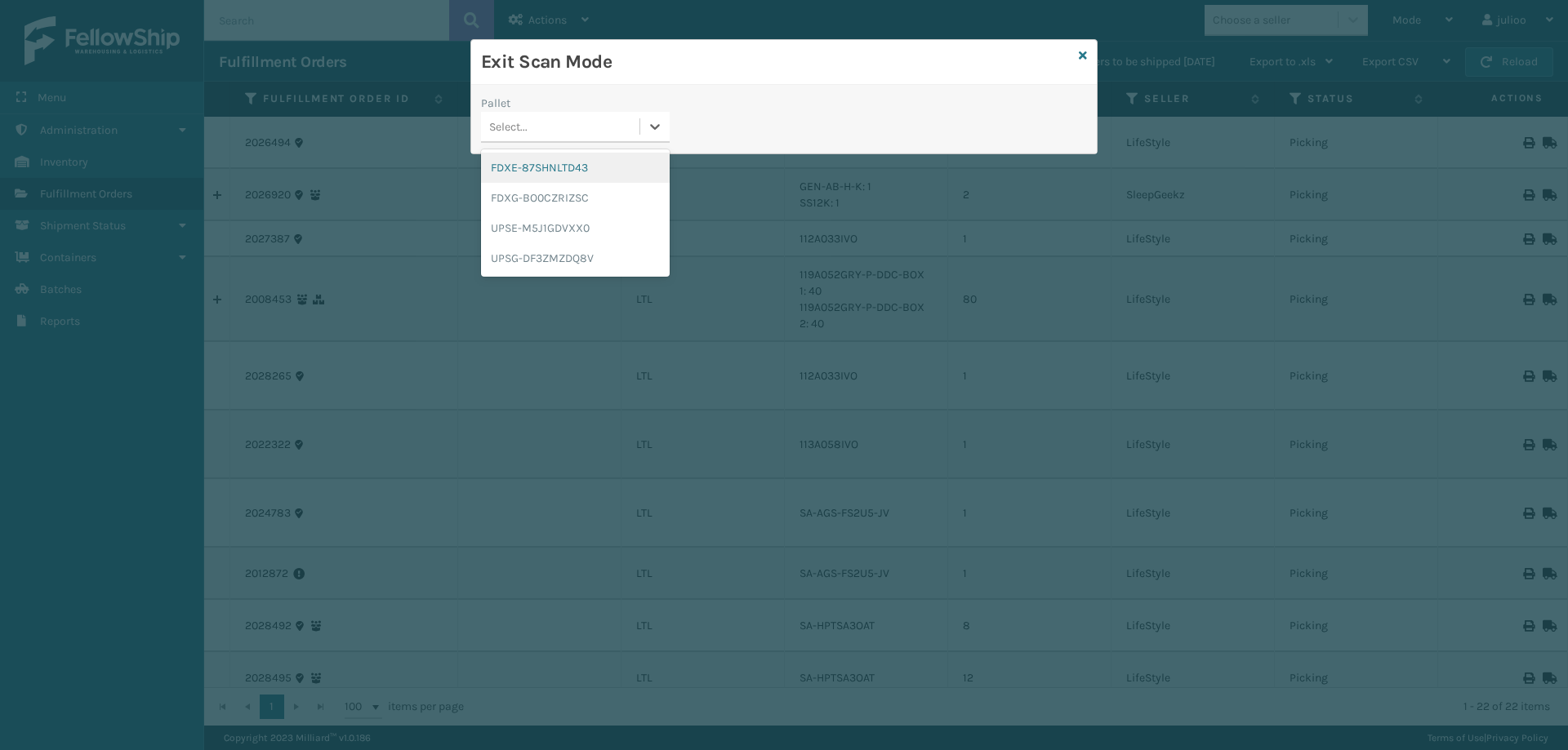
click at [587, 165] on div "FDXE-87SHNLTD43" at bounding box center [575, 168] width 189 height 30
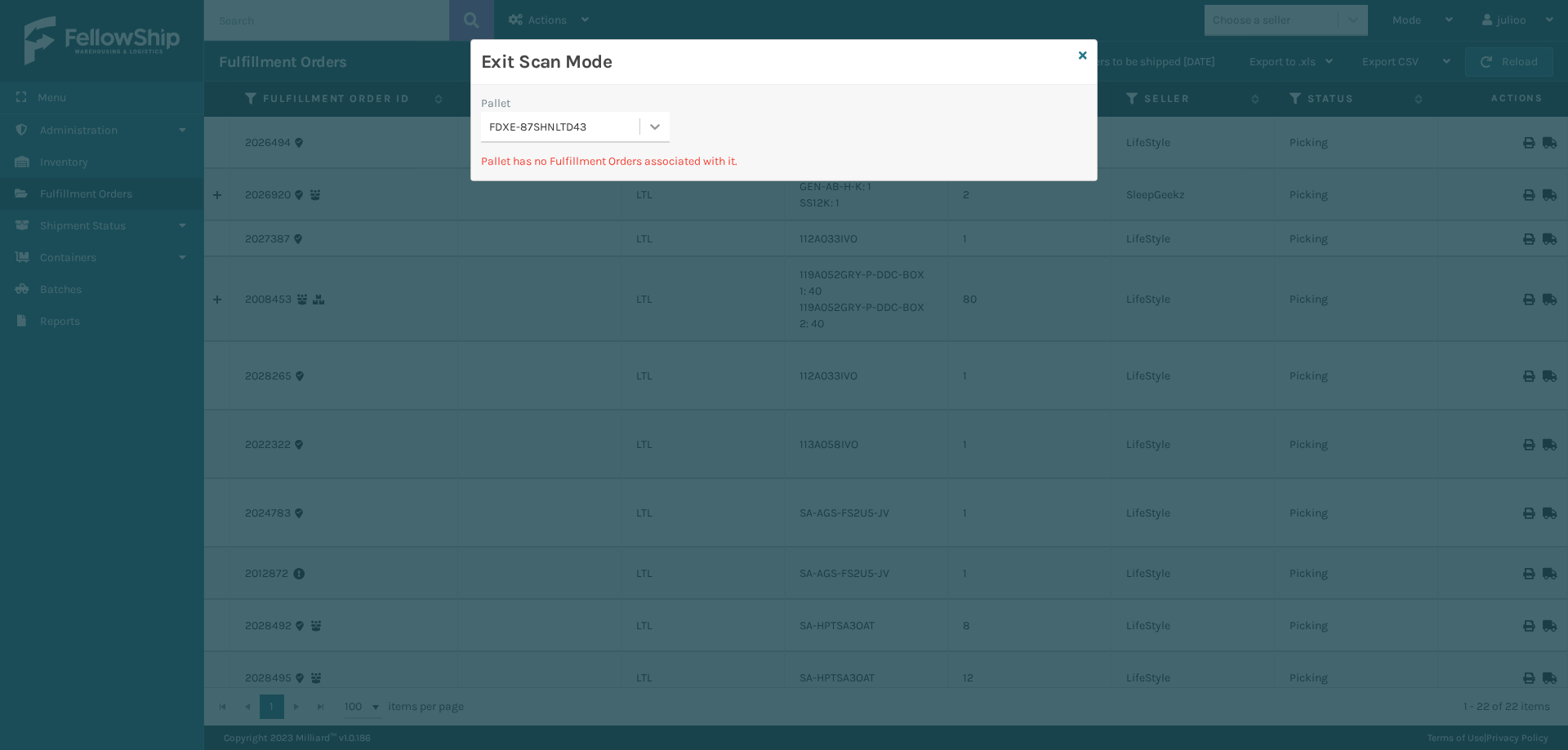
click at [649, 130] on icon at bounding box center [655, 126] width 17 height 17
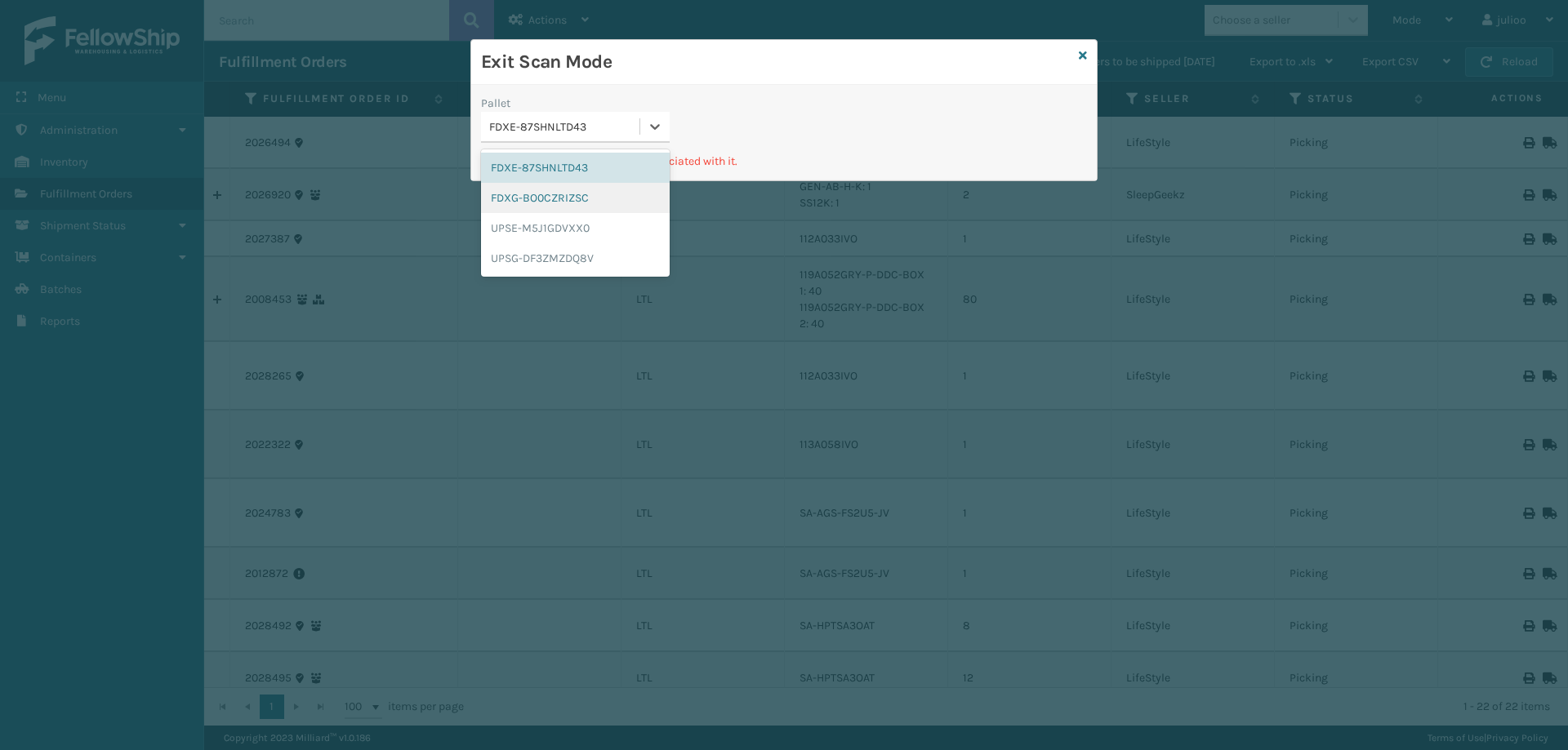
click at [596, 194] on div "FDXG-BO0CZRIZSC" at bounding box center [575, 198] width 189 height 30
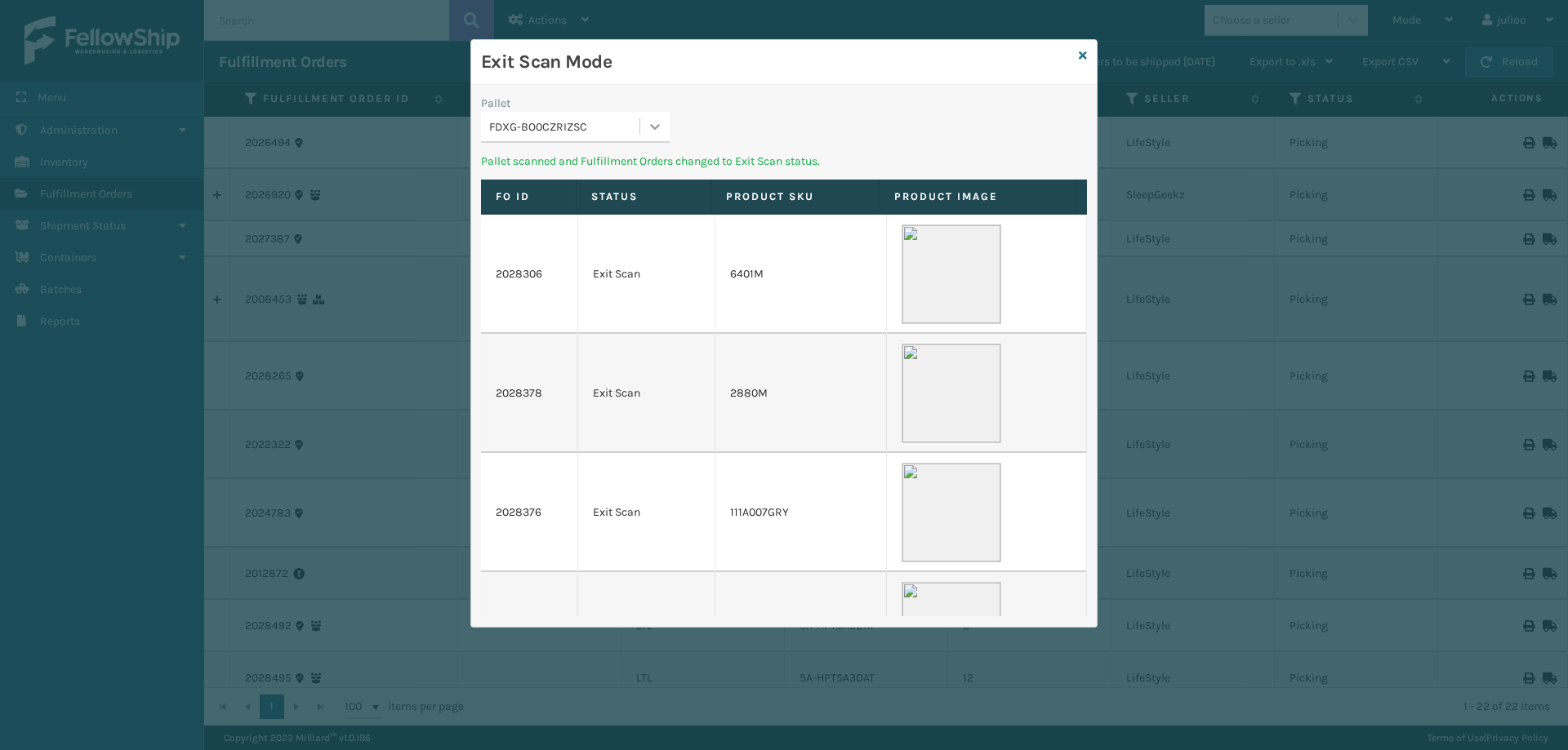
click at [653, 124] on icon at bounding box center [655, 126] width 17 height 17
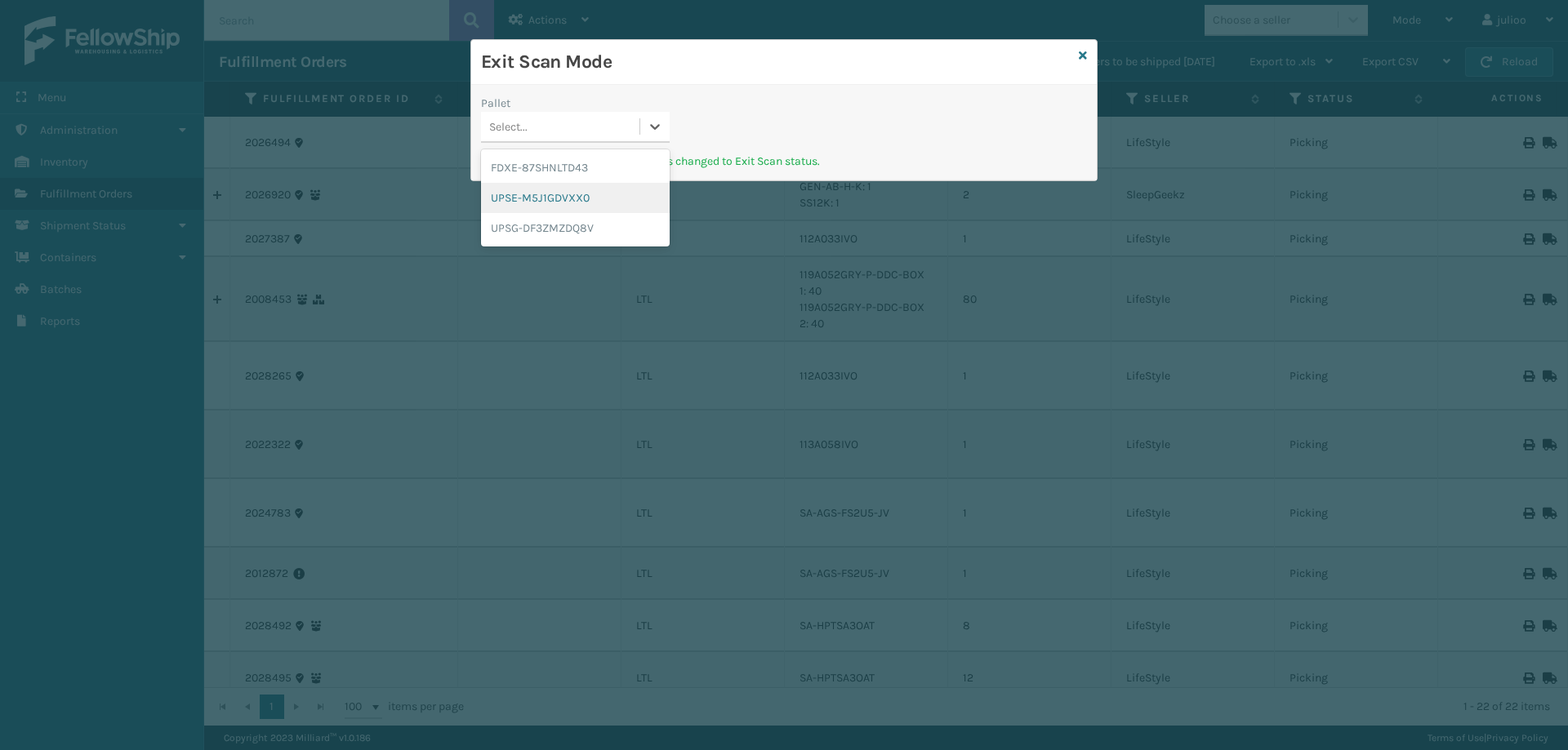
drag, startPoint x: 538, startPoint y: 199, endPoint x: 608, endPoint y: 178, distance: 73.1
click at [539, 199] on div "UPSE-M5J1GDVXX0" at bounding box center [575, 198] width 189 height 30
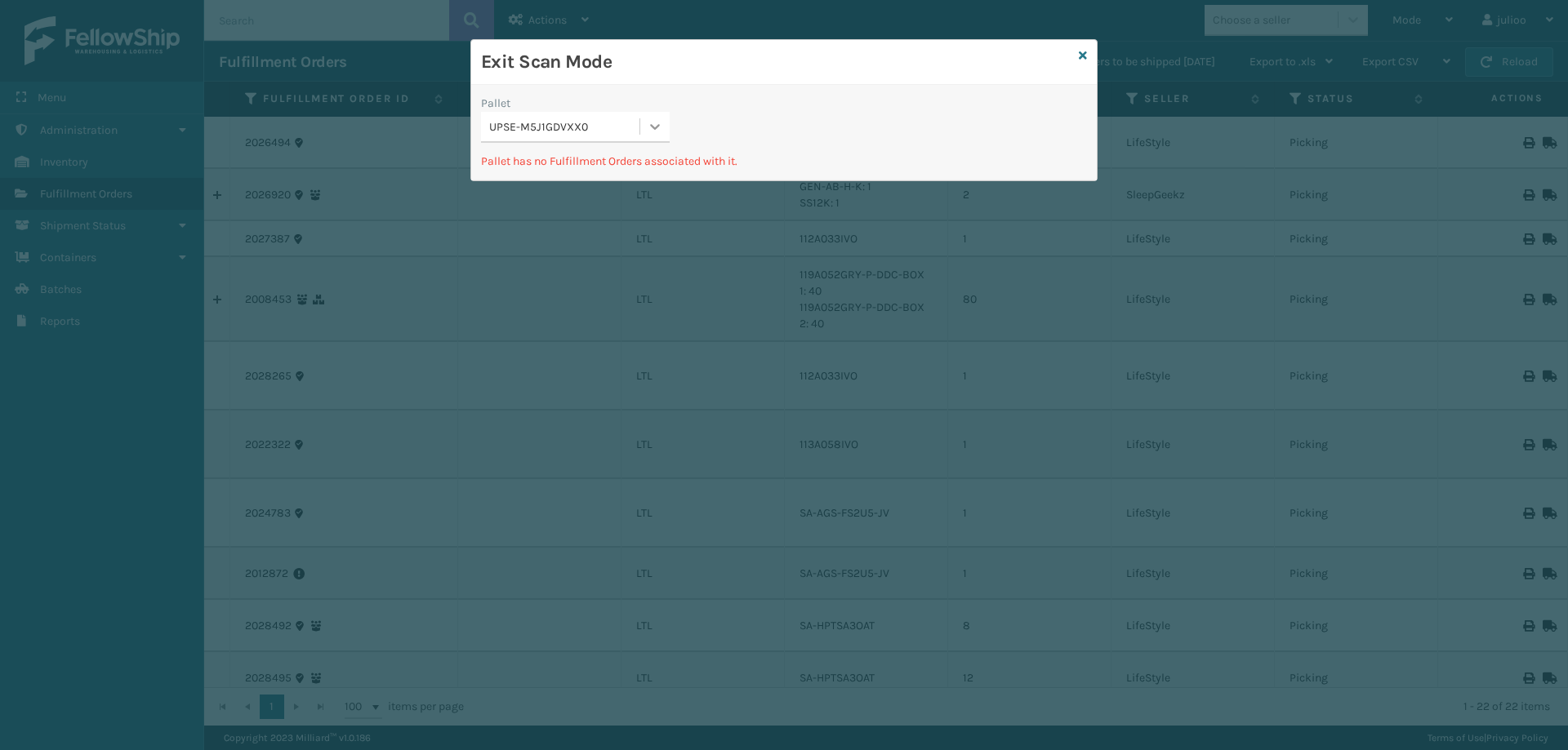
click at [645, 127] on div at bounding box center [655, 126] width 29 height 29
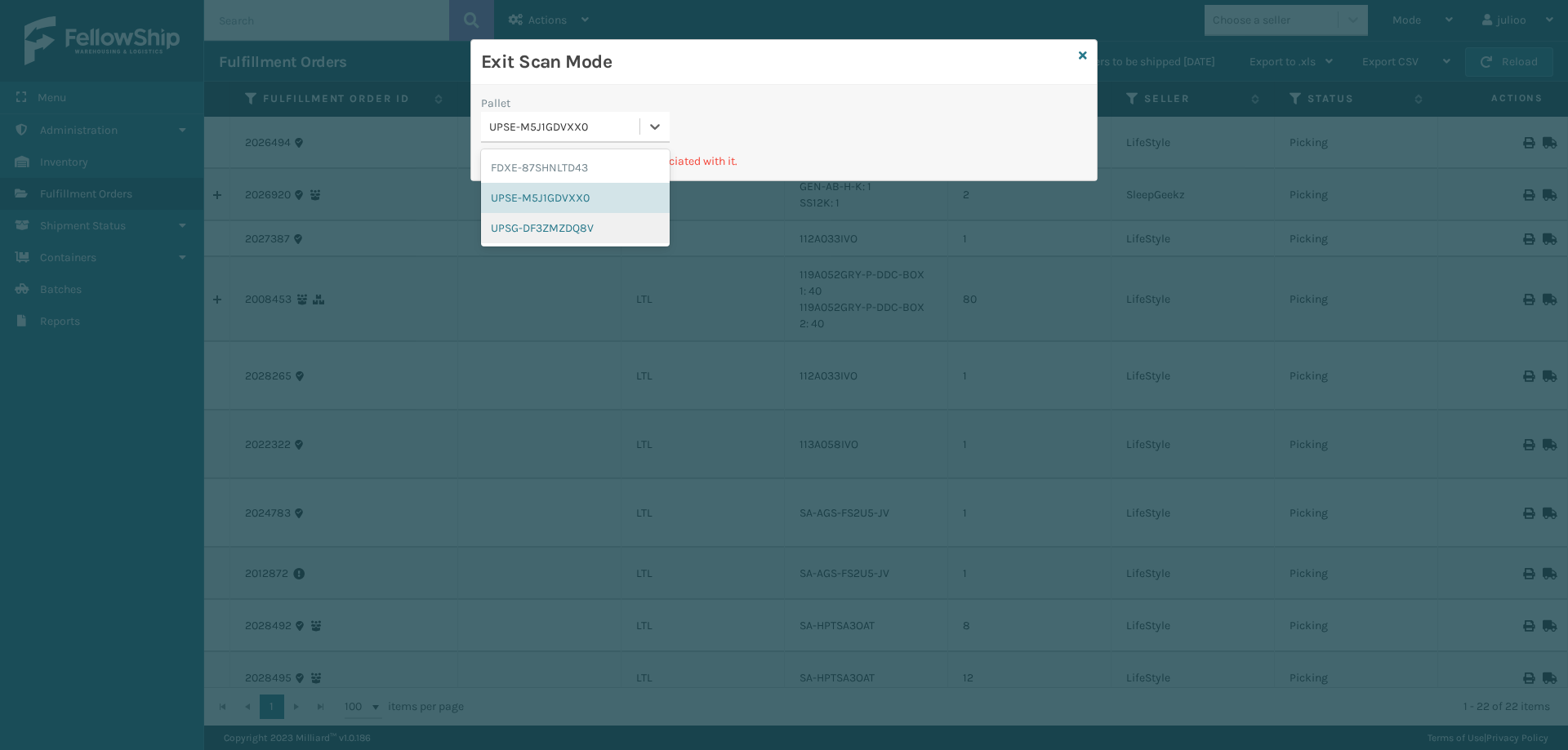
click at [558, 223] on div "UPSG-DF3ZMZDQ8V" at bounding box center [575, 229] width 189 height 30
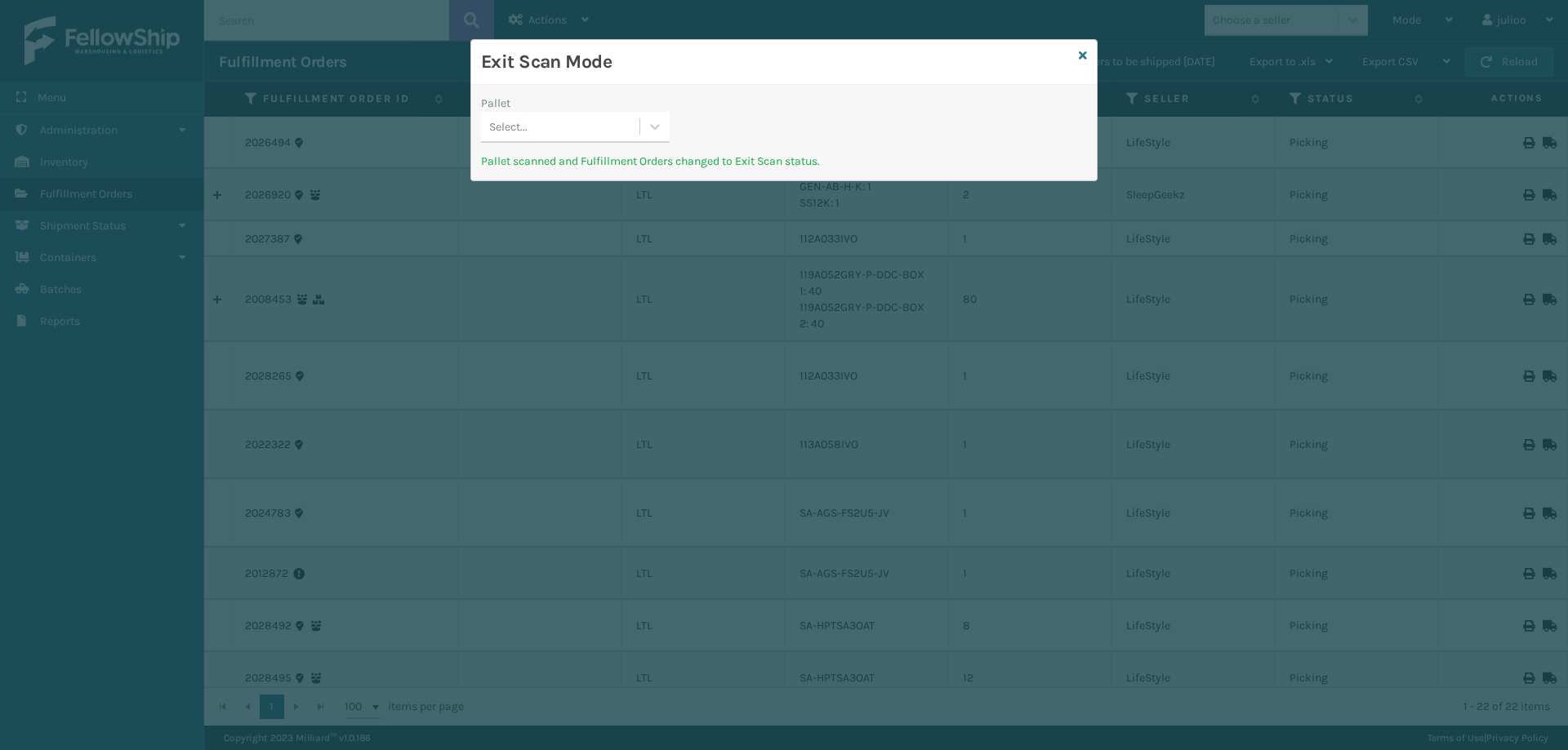
click at [1078, 56] on div "Exit Scan Mode" at bounding box center [784, 62] width 626 height 45
click at [1079, 56] on icon at bounding box center [1082, 55] width 8 height 11
